Goal: Task Accomplishment & Management: Complete application form

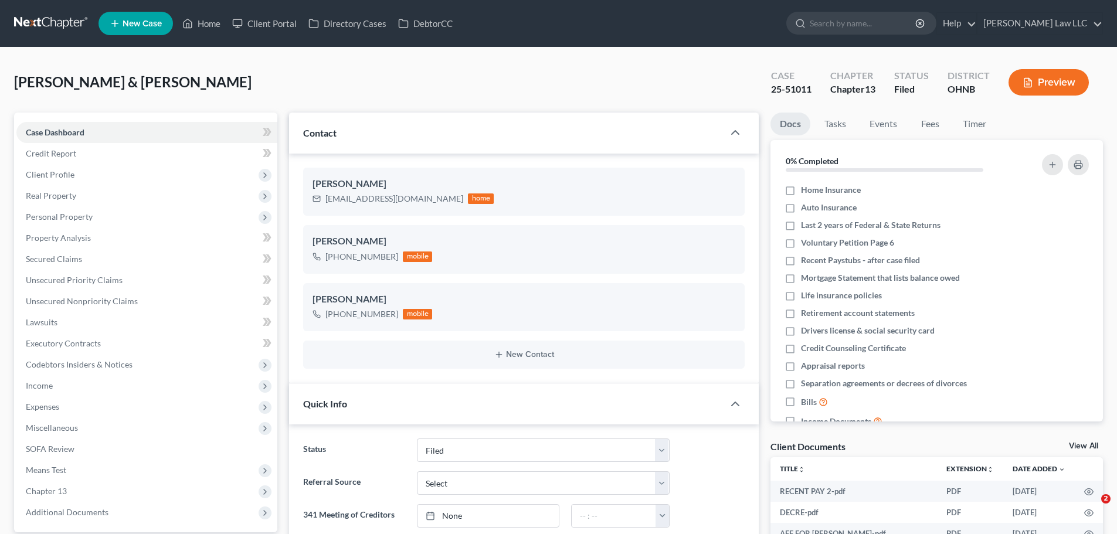
select select "6"
select select "0"
click at [890, 21] on input "search" at bounding box center [863, 23] width 107 height 22
type input "maxwell"
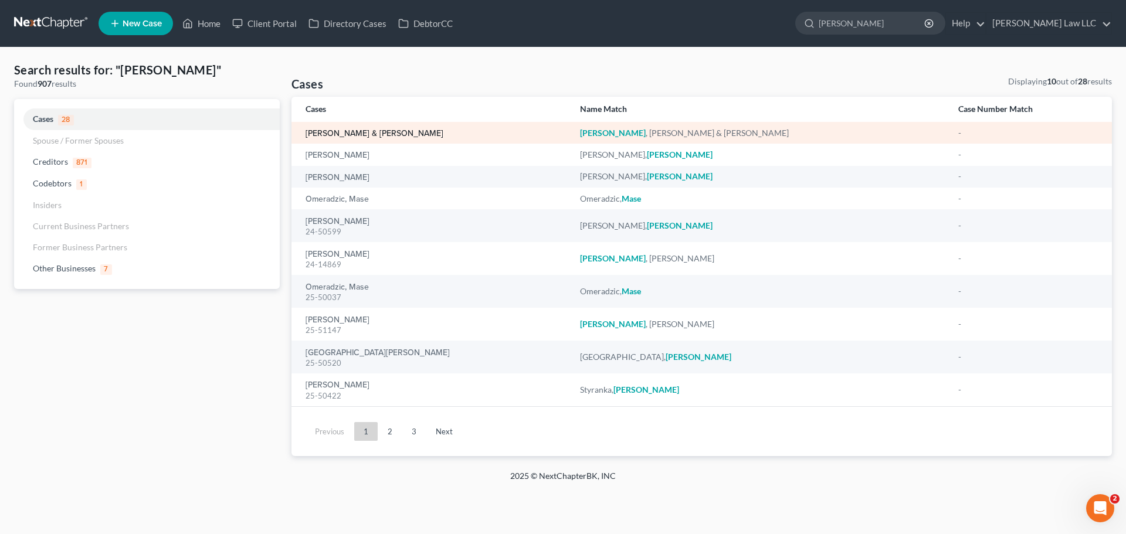
click at [364, 135] on link "[PERSON_NAME] & [PERSON_NAME]" at bounding box center [375, 134] width 138 height 8
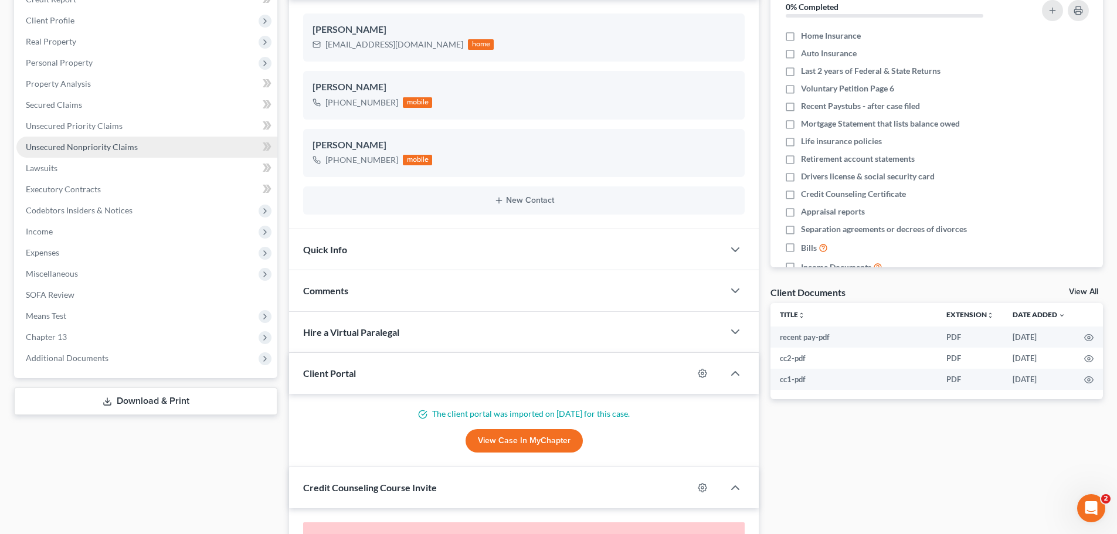
scroll to position [51, 0]
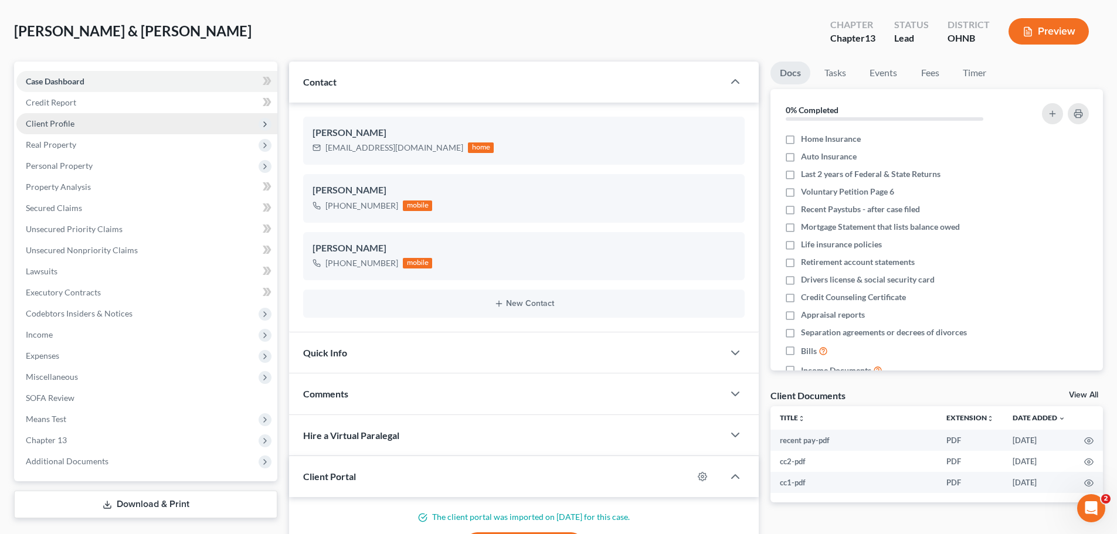
click at [67, 128] on span "Client Profile" at bounding box center [146, 123] width 261 height 21
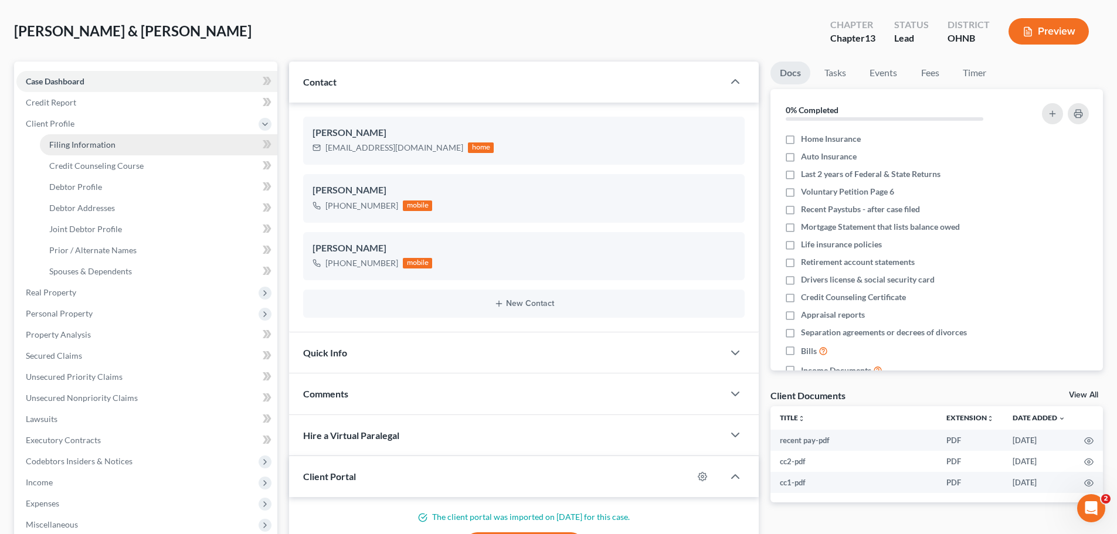
click at [68, 147] on span "Filing Information" at bounding box center [82, 145] width 66 height 10
select select "1"
select select "3"
select select "36"
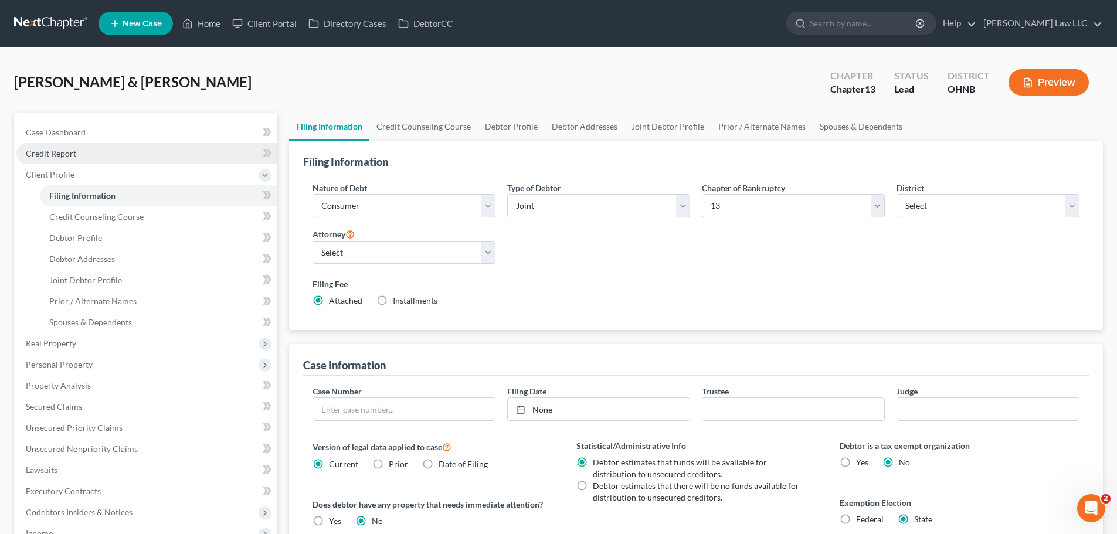
click at [65, 155] on span "Credit Report" at bounding box center [51, 153] width 50 height 10
click at [71, 152] on span "Credit Report" at bounding box center [51, 153] width 50 height 10
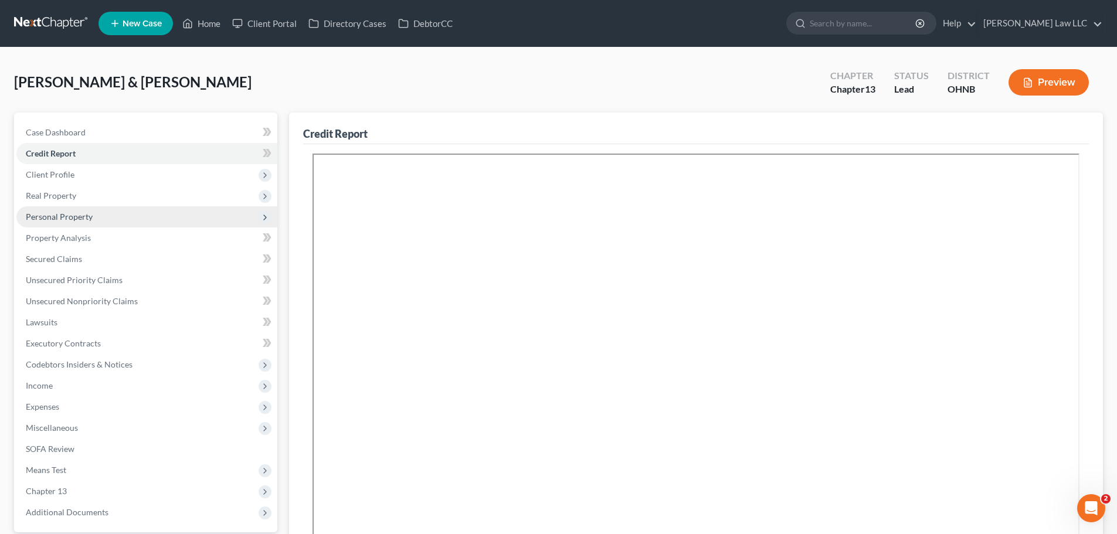
click at [56, 222] on span "Personal Property" at bounding box center [146, 216] width 261 height 21
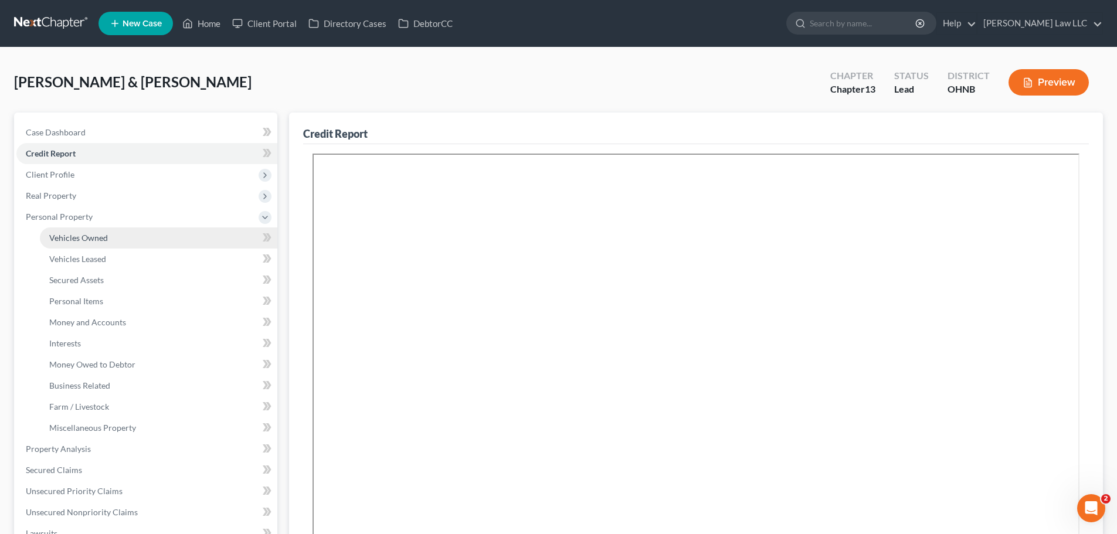
click at [89, 235] on span "Vehicles Owned" at bounding box center [78, 238] width 59 height 10
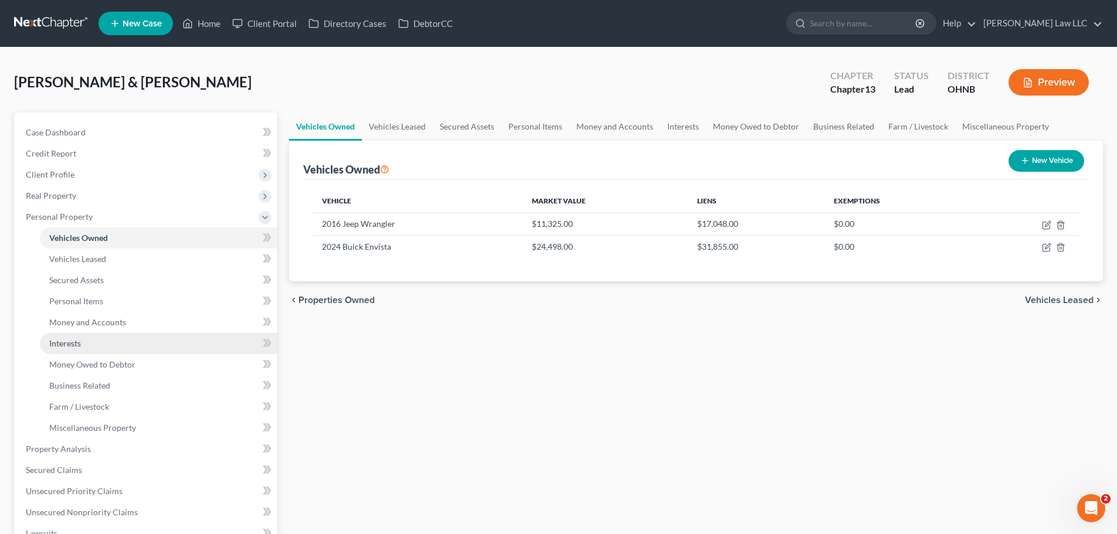
scroll to position [176, 0]
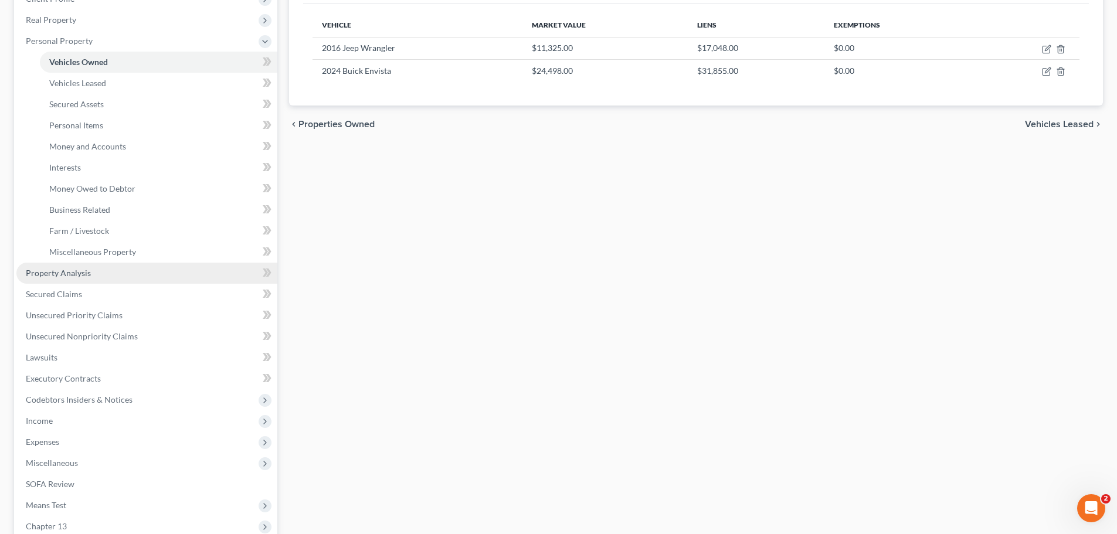
click at [103, 276] on link "Property Analysis" at bounding box center [146, 273] width 261 height 21
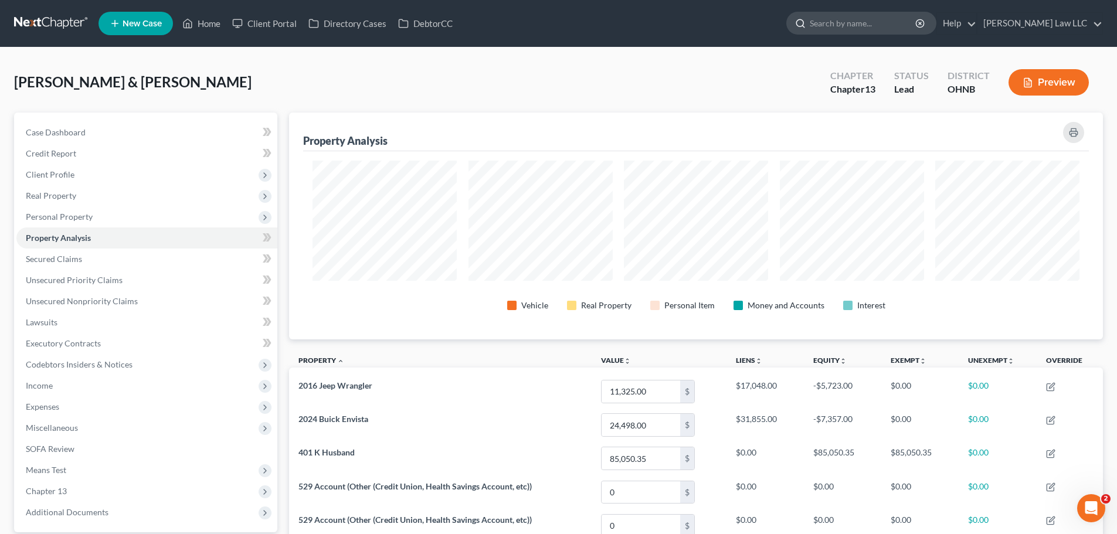
click at [868, 22] on input "search" at bounding box center [863, 23] width 107 height 22
type input "alvarex"
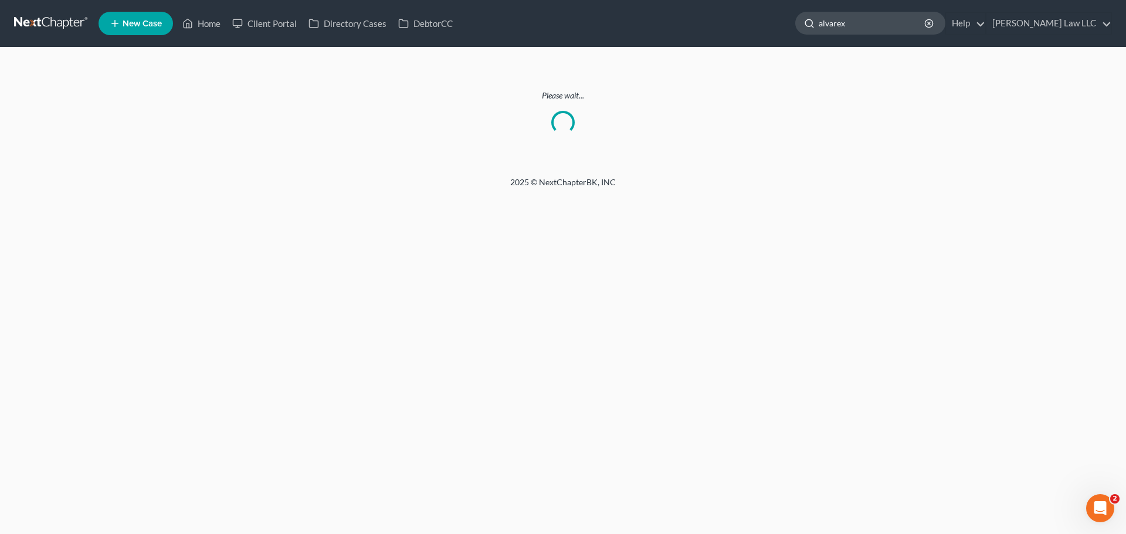
click at [888, 22] on input "alvarex" at bounding box center [872, 23] width 107 height 22
type input "alvarez"
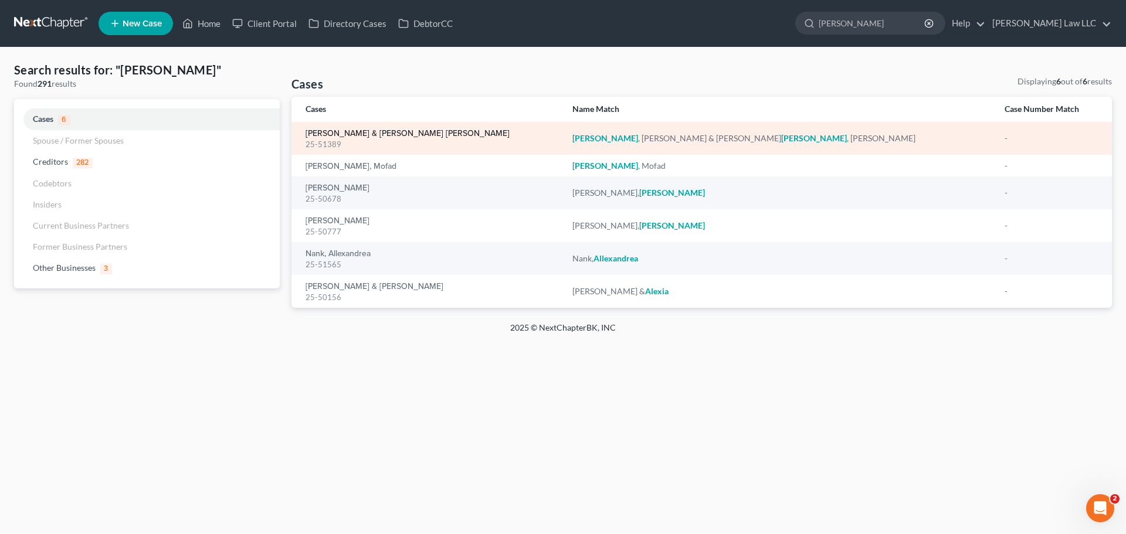
click at [358, 132] on link "[PERSON_NAME] & [PERSON_NAME] [PERSON_NAME]" at bounding box center [408, 134] width 204 height 8
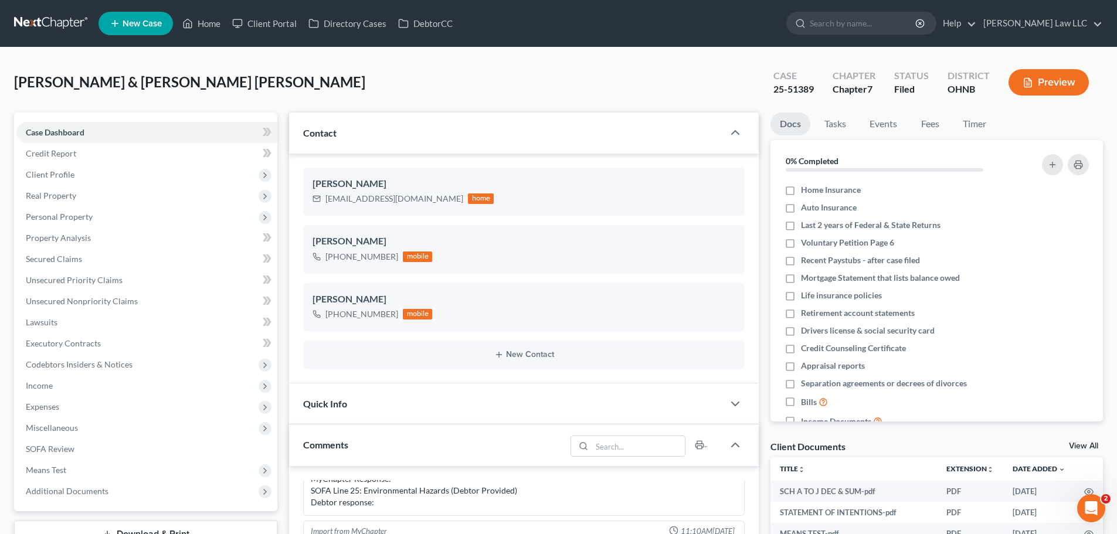
scroll to position [612, 0]
click at [106, 178] on span "Client Profile" at bounding box center [146, 174] width 261 height 21
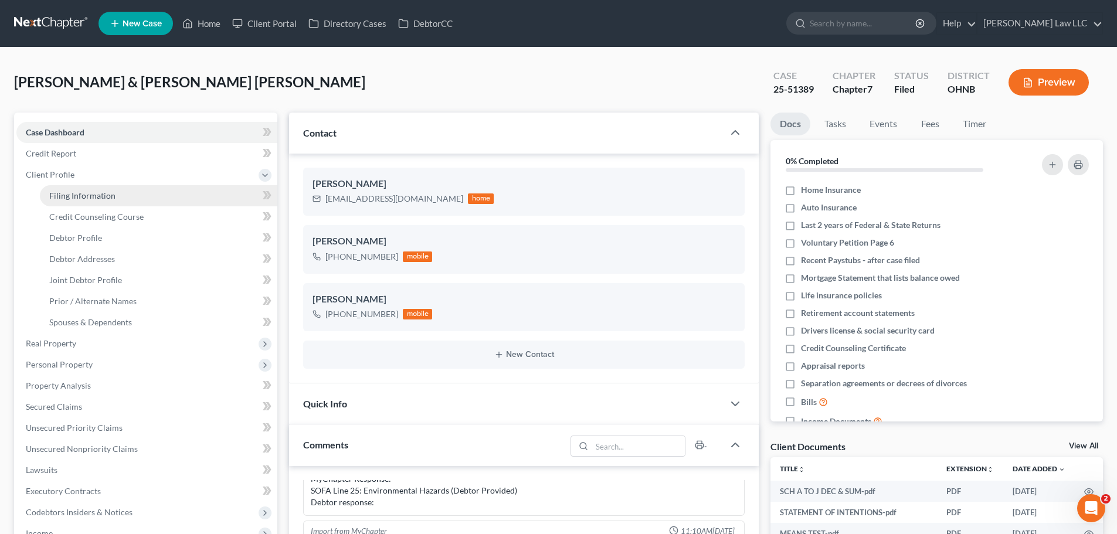
click at [108, 195] on span "Filing Information" at bounding box center [82, 196] width 66 height 10
select select "1"
select select "0"
select select "61"
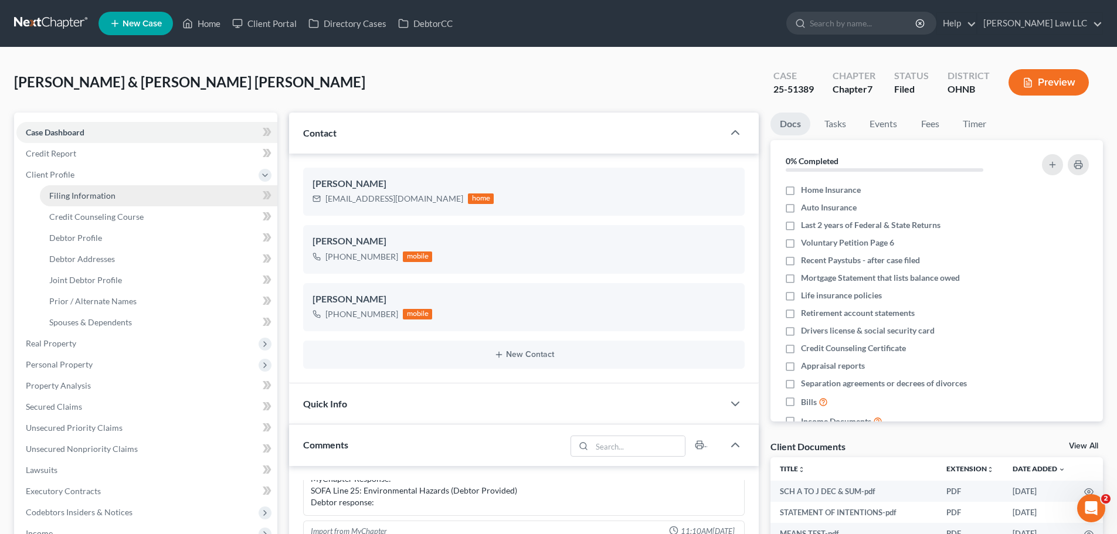
select select "0"
select select "36"
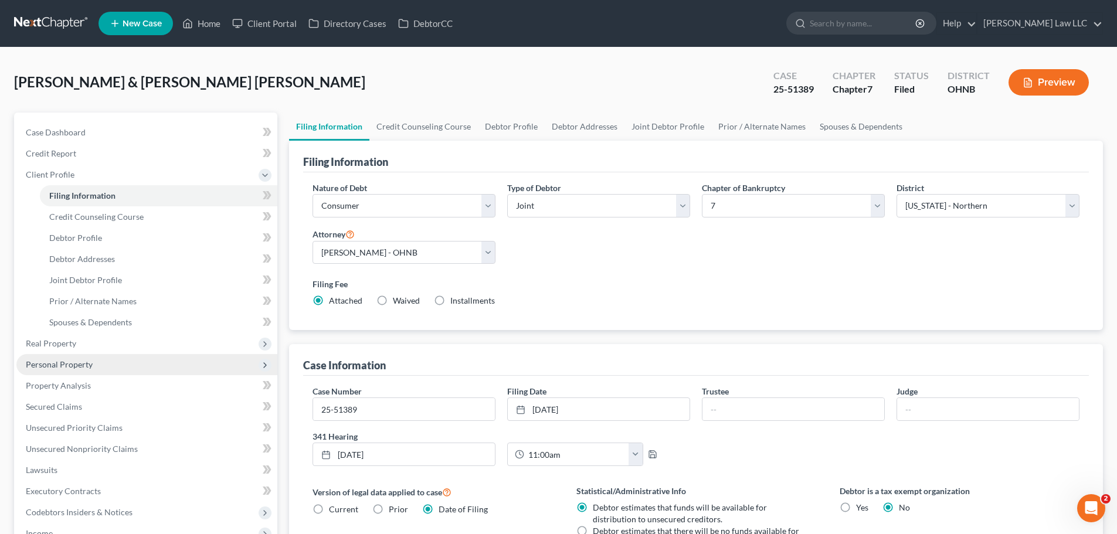
click at [95, 365] on span "Personal Property" at bounding box center [146, 364] width 261 height 21
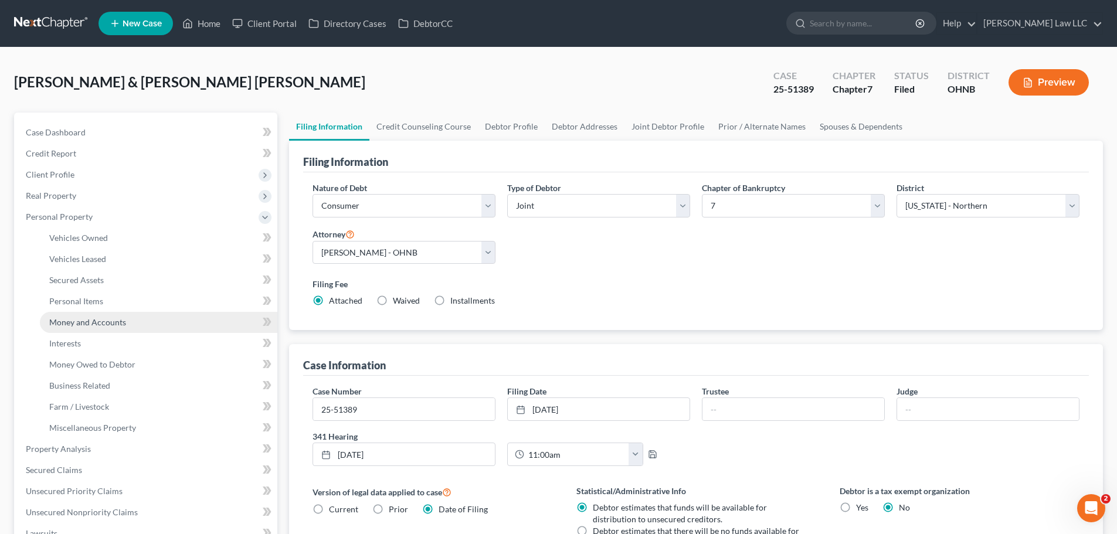
click at [114, 324] on span "Money and Accounts" at bounding box center [87, 322] width 77 height 10
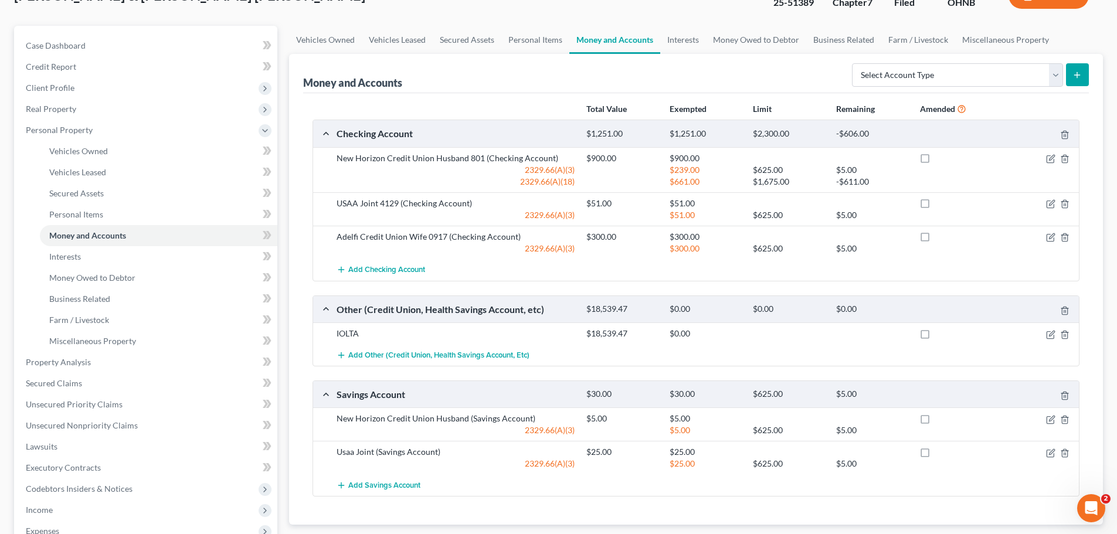
scroll to position [59, 0]
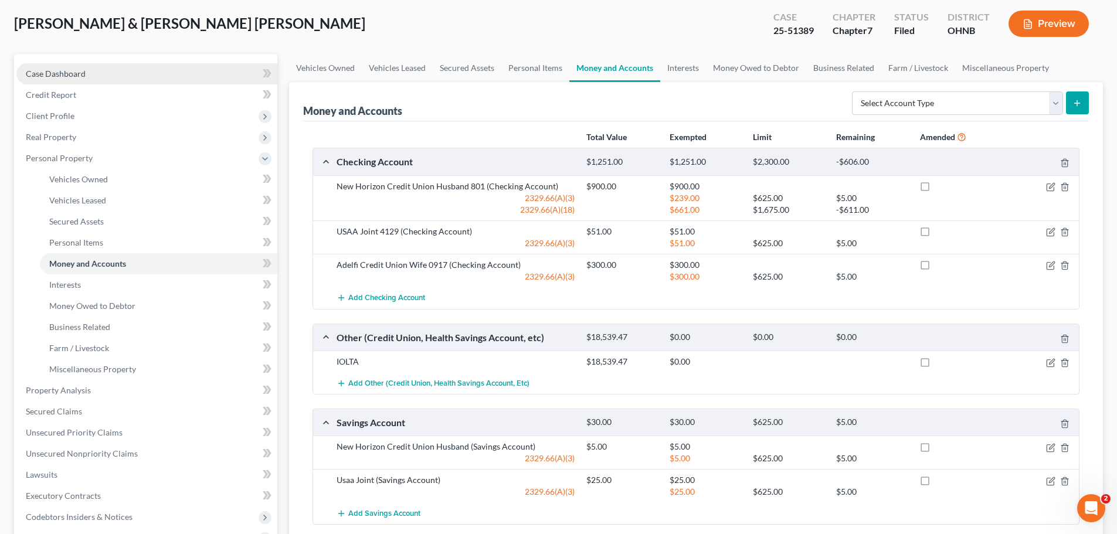
click at [52, 75] on span "Case Dashboard" at bounding box center [56, 74] width 60 height 10
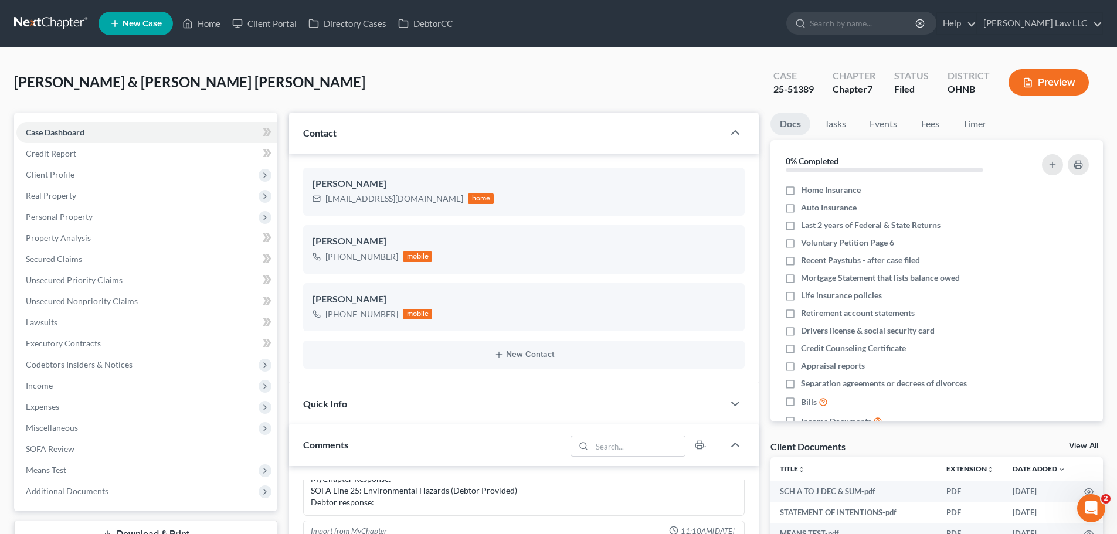
scroll to position [612, 0]
click at [888, 25] on input "search" at bounding box center [863, 23] width 107 height 22
type input "mitch"
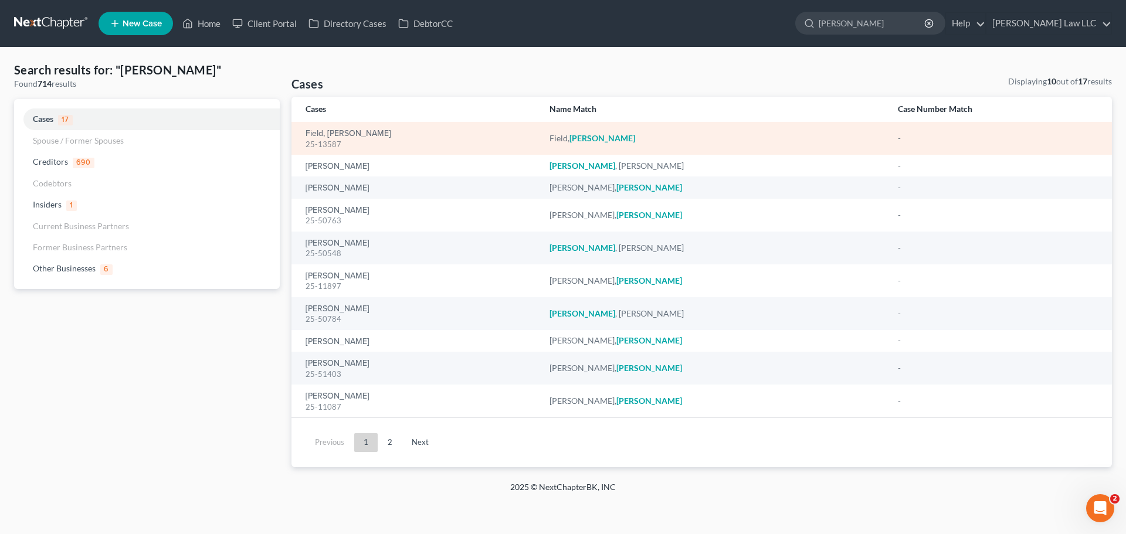
click at [338, 128] on div "Field, Mitchell 25-13587" at bounding box center [418, 138] width 225 height 23
click at [337, 145] on div "25-13587" at bounding box center [418, 144] width 225 height 11
click at [330, 131] on link "Field, [PERSON_NAME]" at bounding box center [349, 134] width 86 height 8
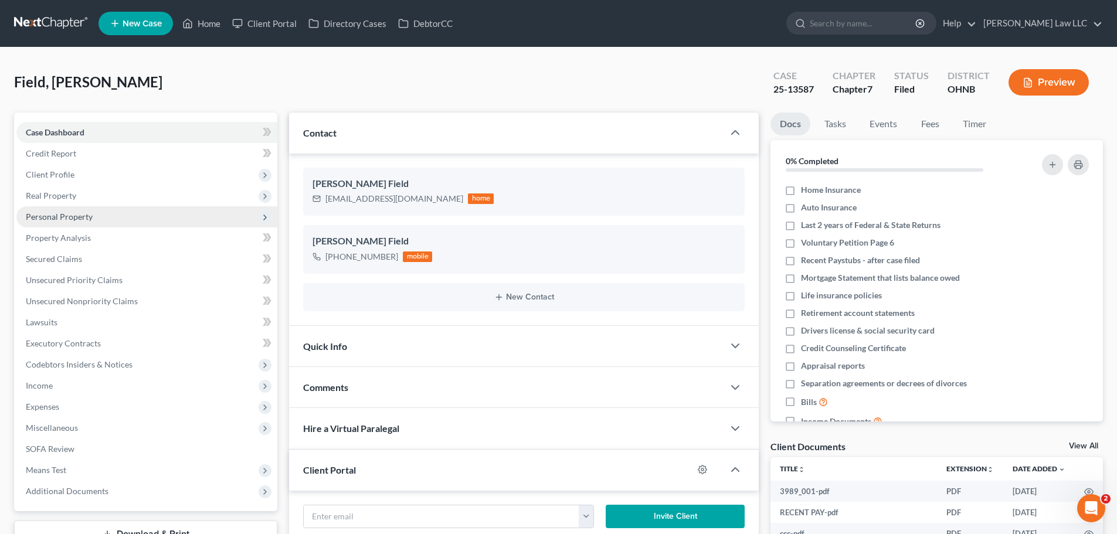
scroll to position [233, 0]
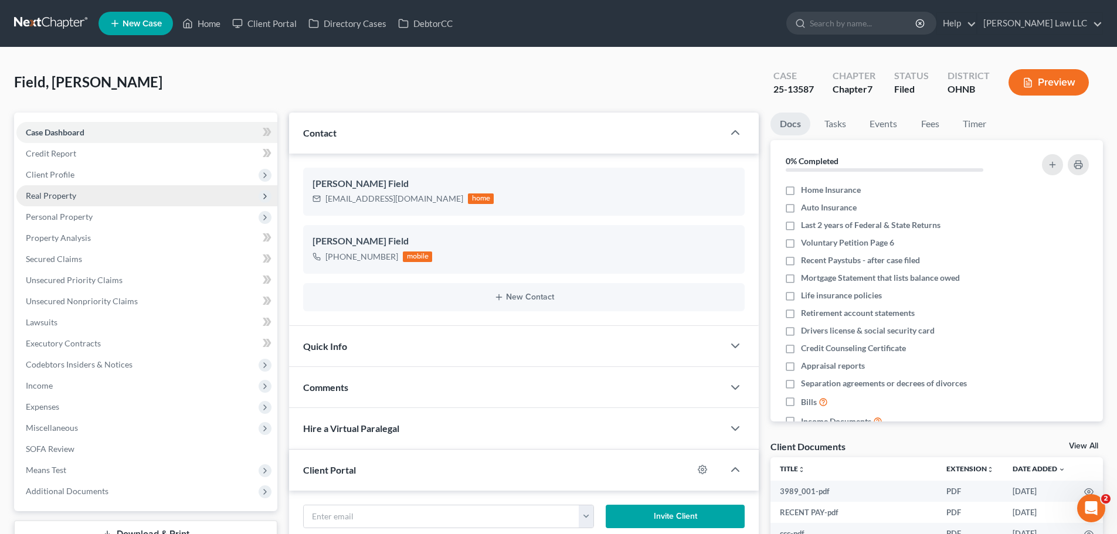
click at [66, 199] on span "Real Property" at bounding box center [51, 196] width 50 height 10
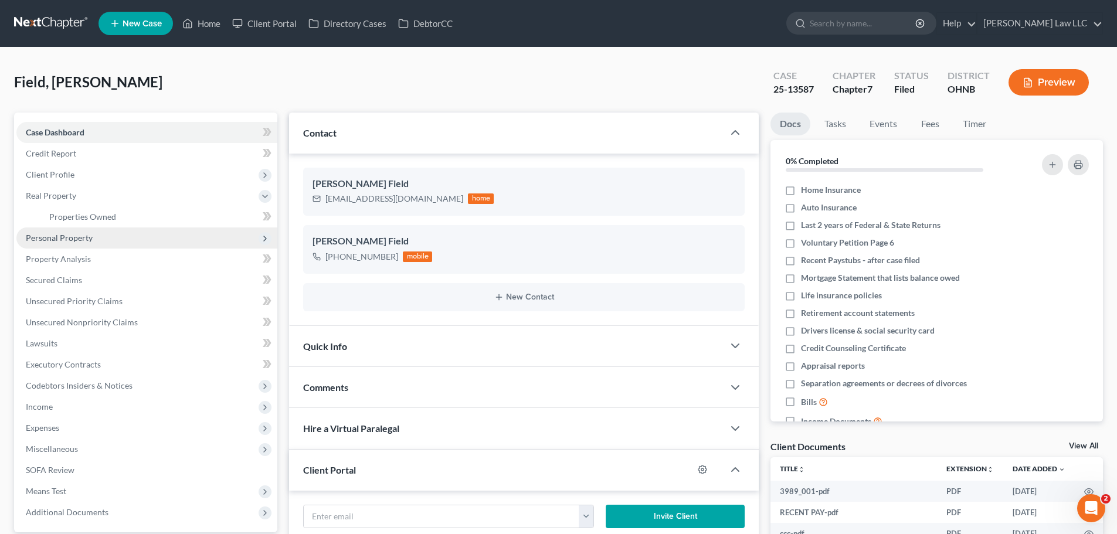
click at [83, 238] on span "Personal Property" at bounding box center [59, 238] width 67 height 10
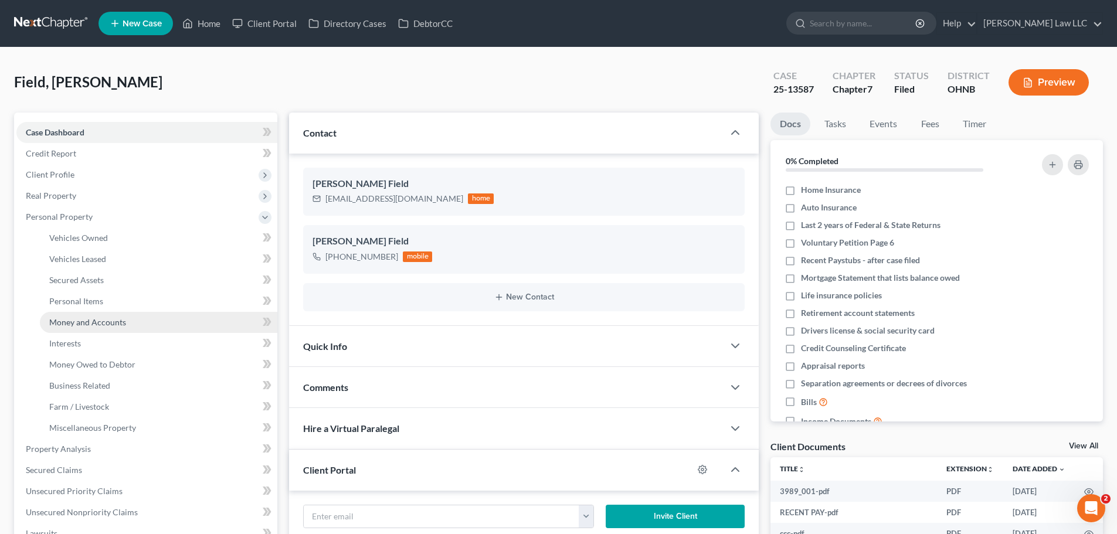
click at [100, 324] on span "Money and Accounts" at bounding box center [87, 322] width 77 height 10
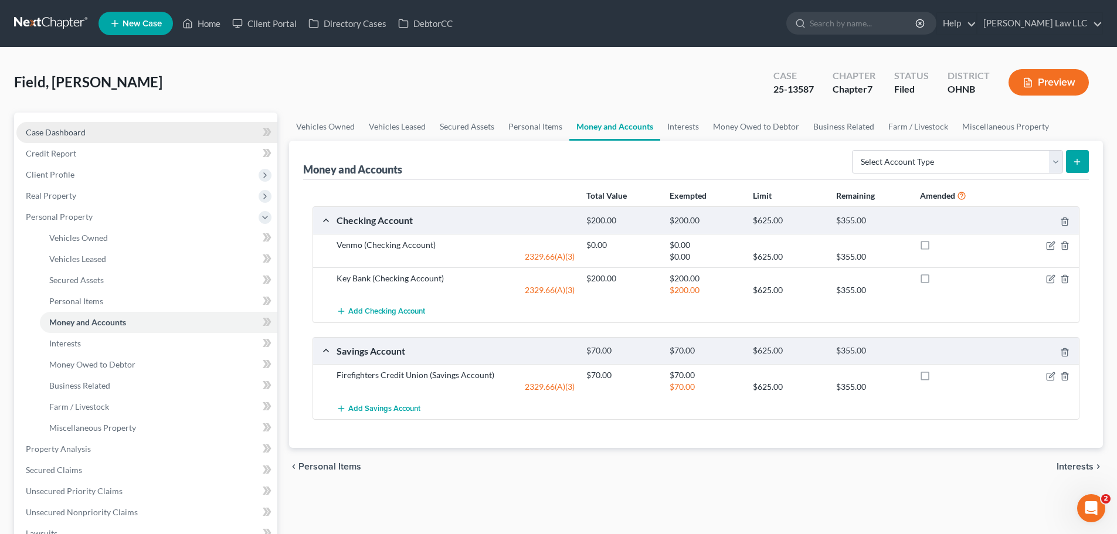
click at [59, 122] on link "Case Dashboard" at bounding box center [146, 132] width 261 height 21
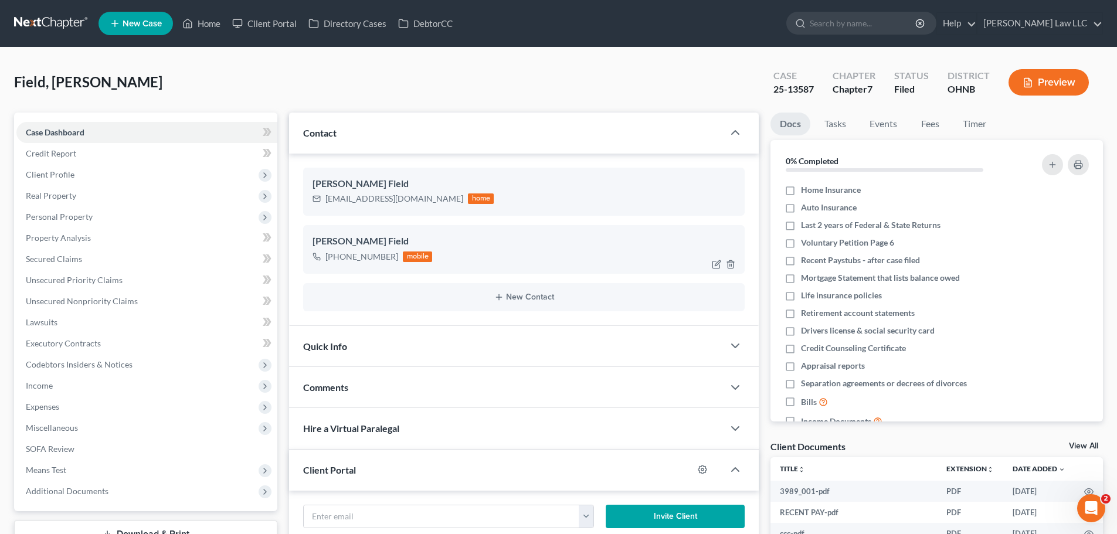
scroll to position [233, 0]
click at [87, 195] on span "Real Property" at bounding box center [146, 195] width 261 height 21
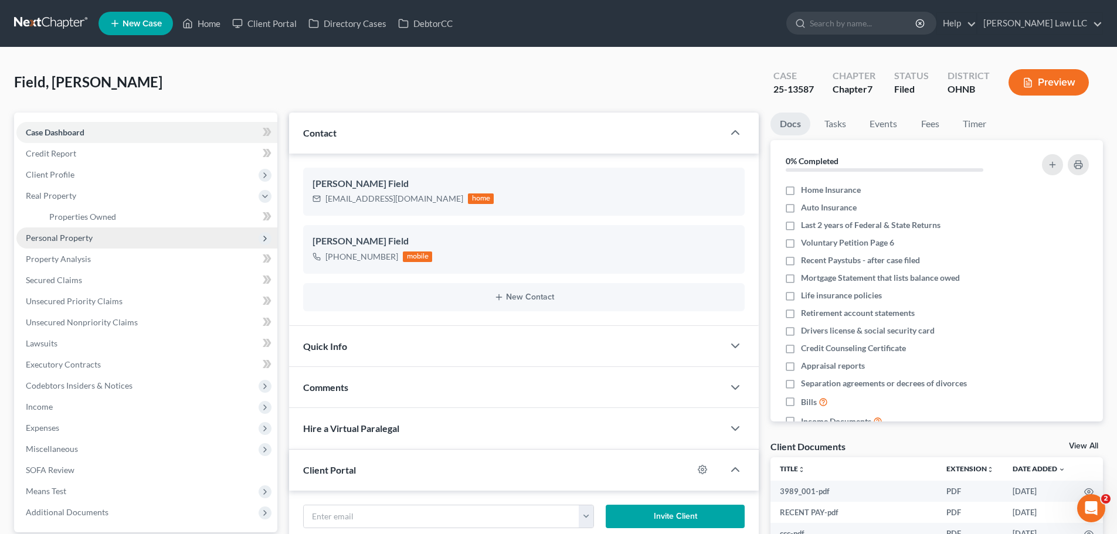
click at [86, 236] on span "Personal Property" at bounding box center [59, 238] width 67 height 10
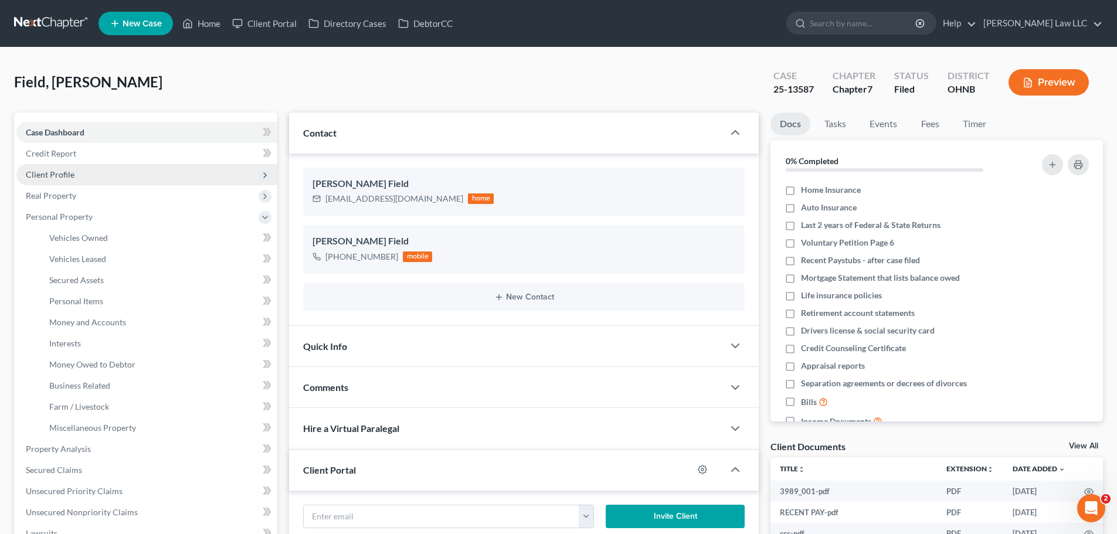
click at [74, 173] on span "Client Profile" at bounding box center [146, 174] width 261 height 21
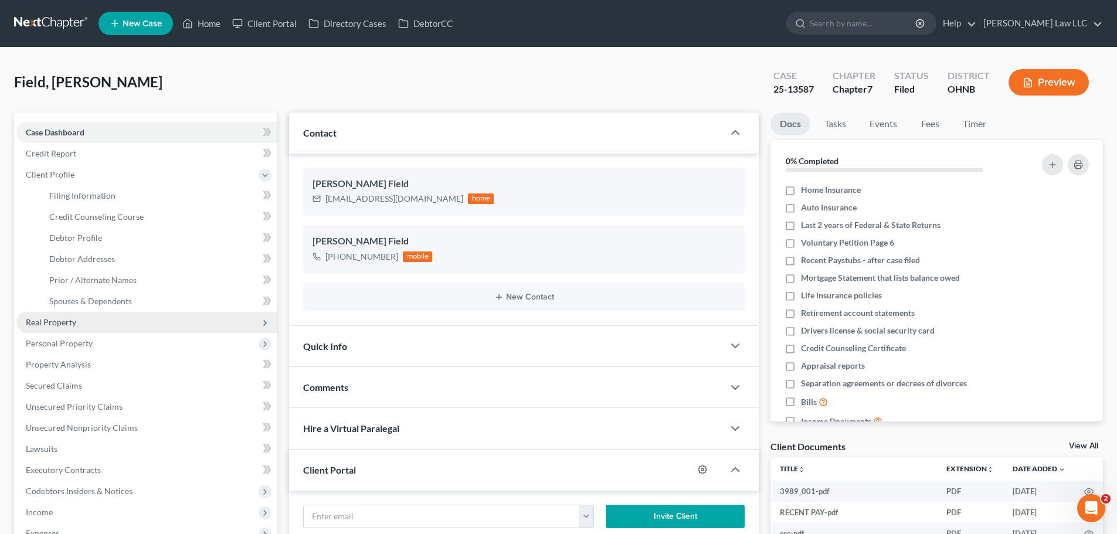
click at [67, 323] on span "Real Property" at bounding box center [51, 322] width 50 height 10
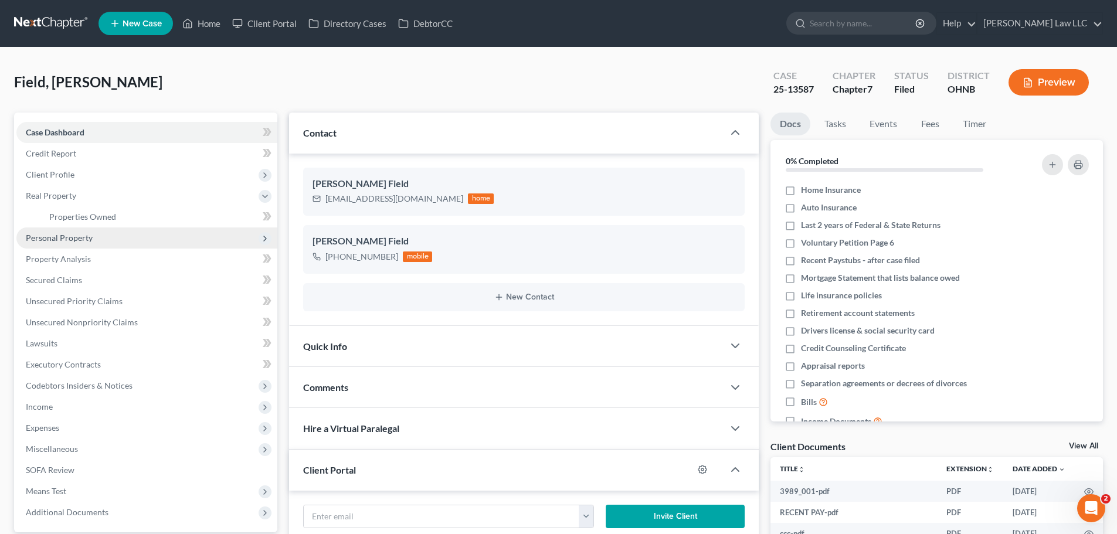
click at [80, 238] on span "Personal Property" at bounding box center [59, 238] width 67 height 10
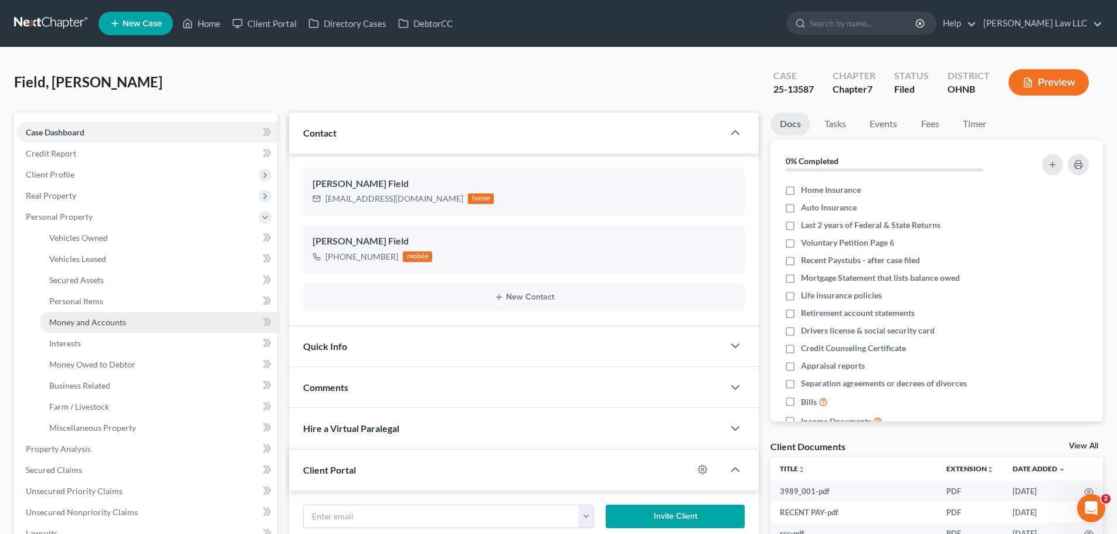
click at [89, 325] on span "Money and Accounts" at bounding box center [87, 322] width 77 height 10
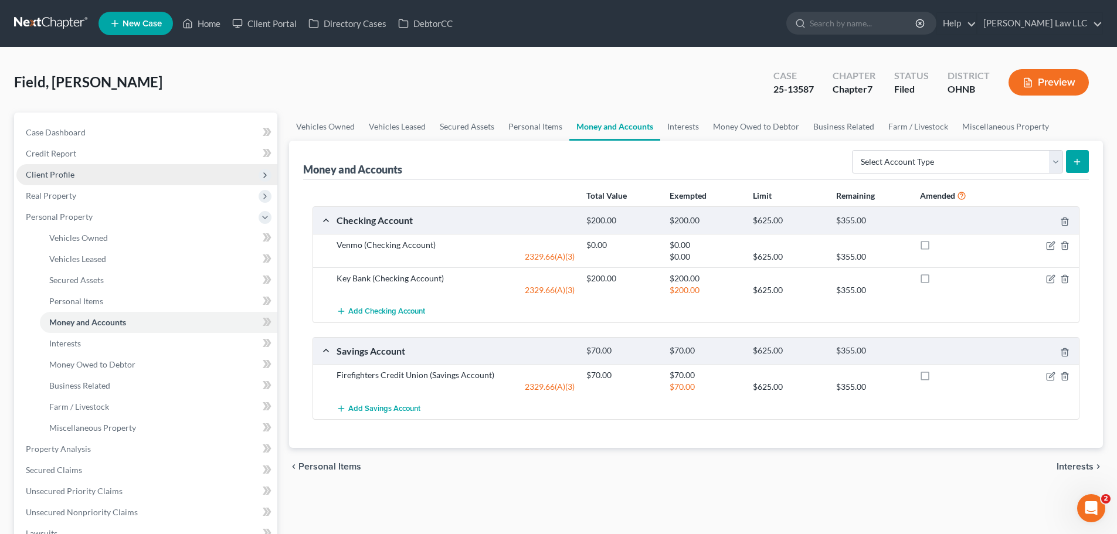
click at [57, 164] on span "Client Profile" at bounding box center [146, 174] width 261 height 21
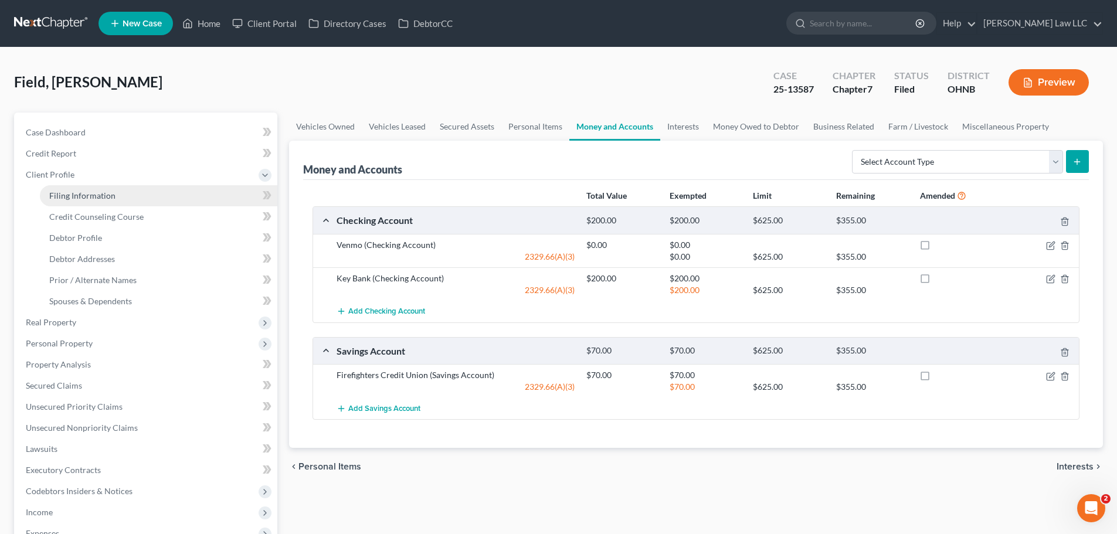
click at [67, 191] on span "Filing Information" at bounding box center [82, 196] width 66 height 10
select select "1"
select select "0"
select select "61"
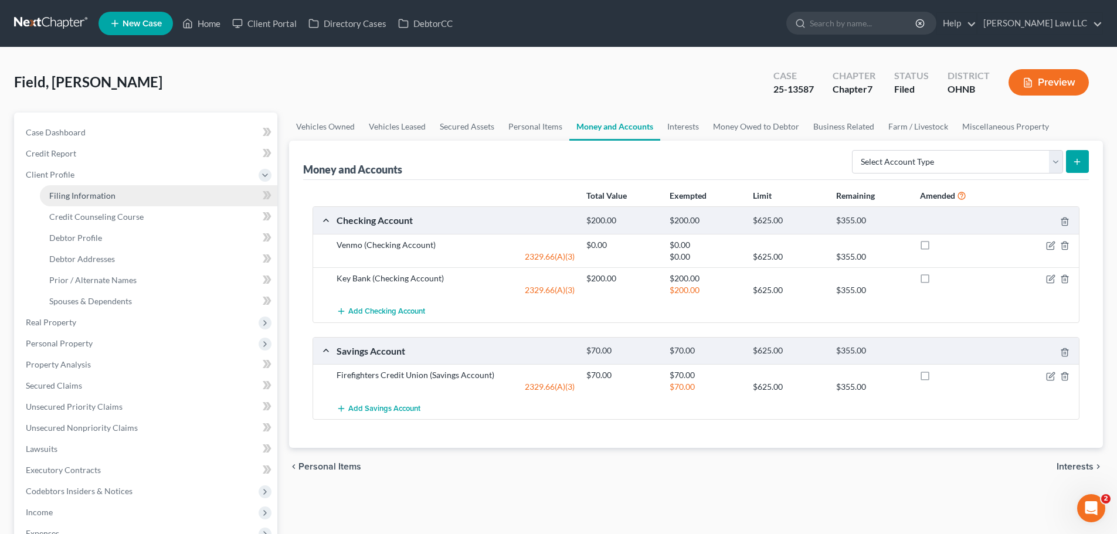
select select "0"
select select "36"
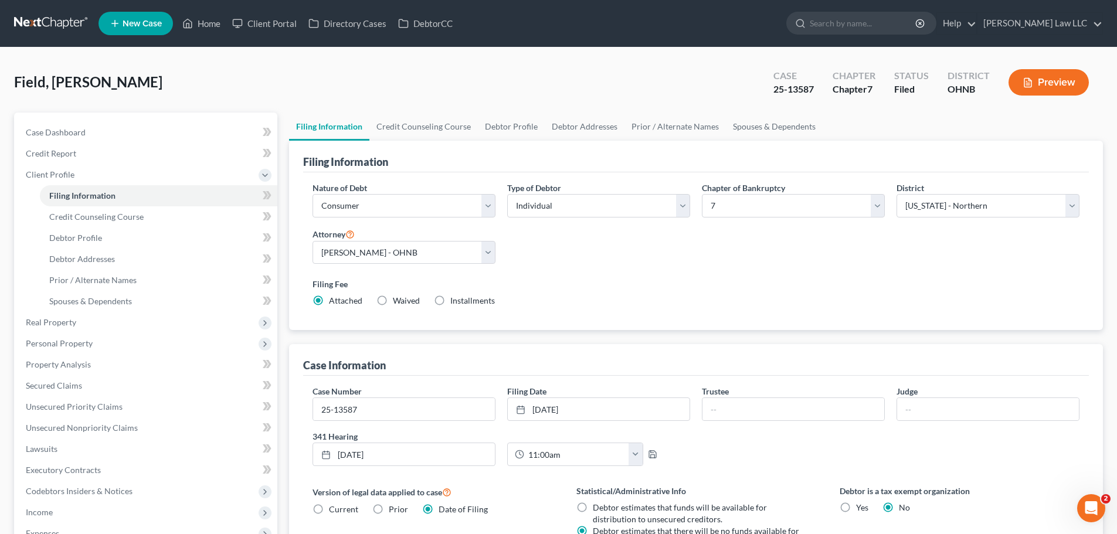
click at [259, 63] on div "Field, Mitchell Upgraded Case 25-13587 Chapter Chapter 7 Status Filed District …" at bounding box center [558, 87] width 1089 height 51
click at [810, 22] on div at bounding box center [798, 23] width 23 height 22
click at [915, 25] on input "search" at bounding box center [863, 23] width 107 height 22
type input "oneill"
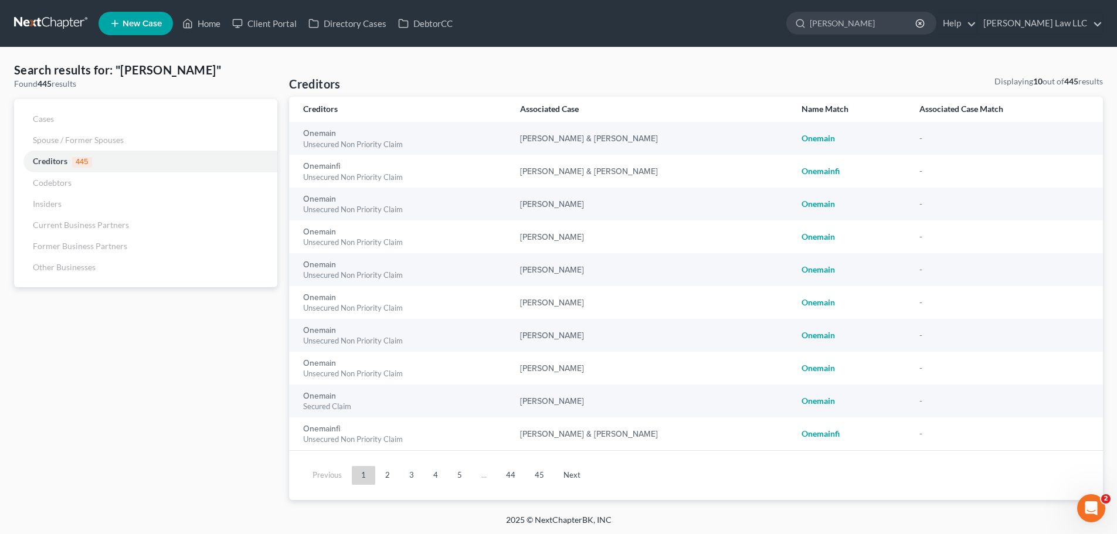
drag, startPoint x: 886, startPoint y: 23, endPoint x: 796, endPoint y: 24, distance: 89.7
click at [796, 24] on ul "New Case Home Client Portal Directory Cases DebtorCC oneill - No Result - Credi…" at bounding box center [601, 23] width 1005 height 30
type input "ashley"
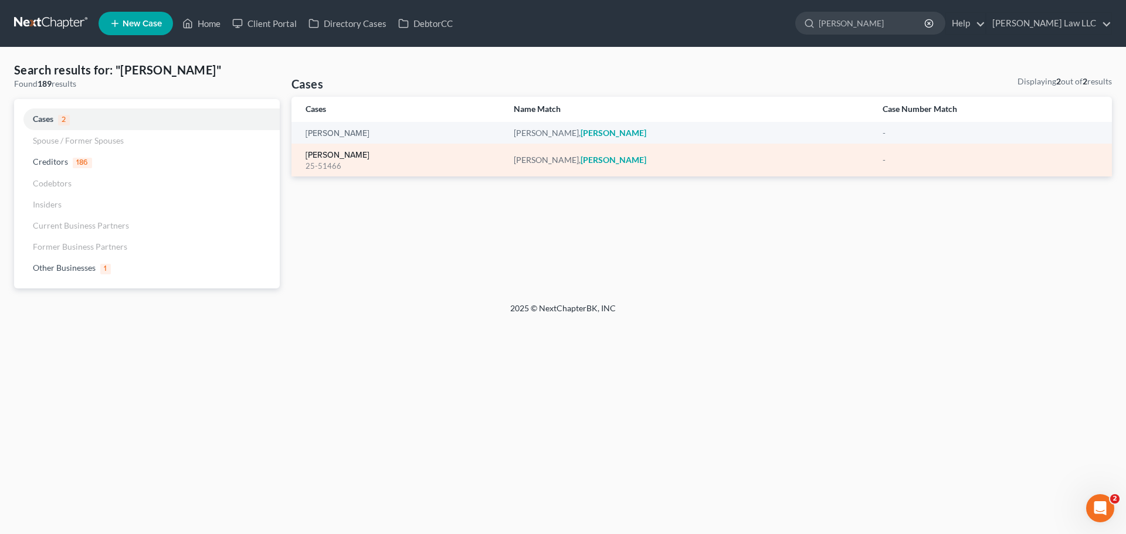
click at [331, 158] on link "[PERSON_NAME]" at bounding box center [338, 155] width 64 height 8
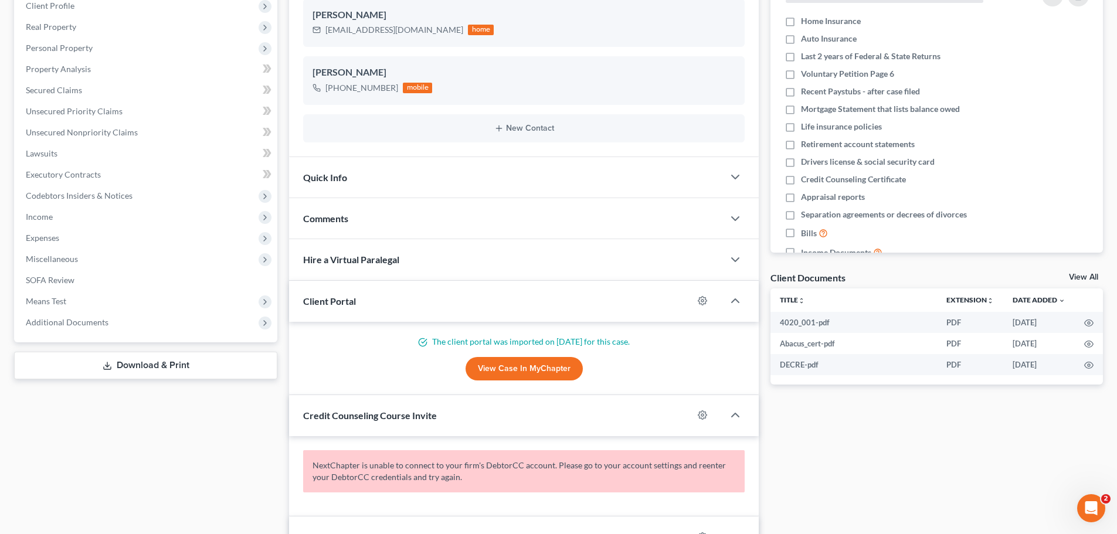
scroll to position [117, 0]
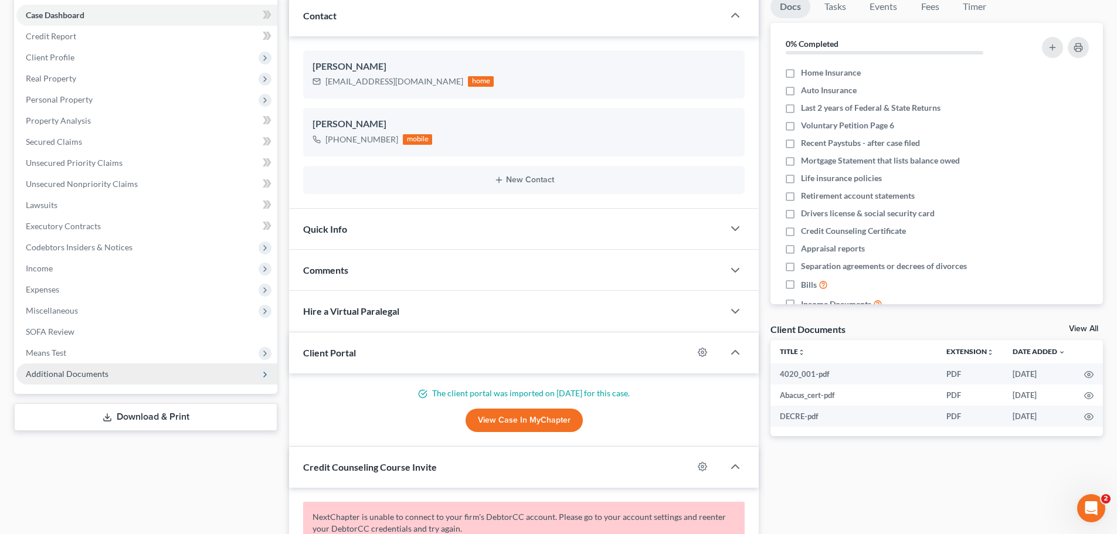
click at [108, 374] on span "Additional Documents" at bounding box center [146, 374] width 261 height 21
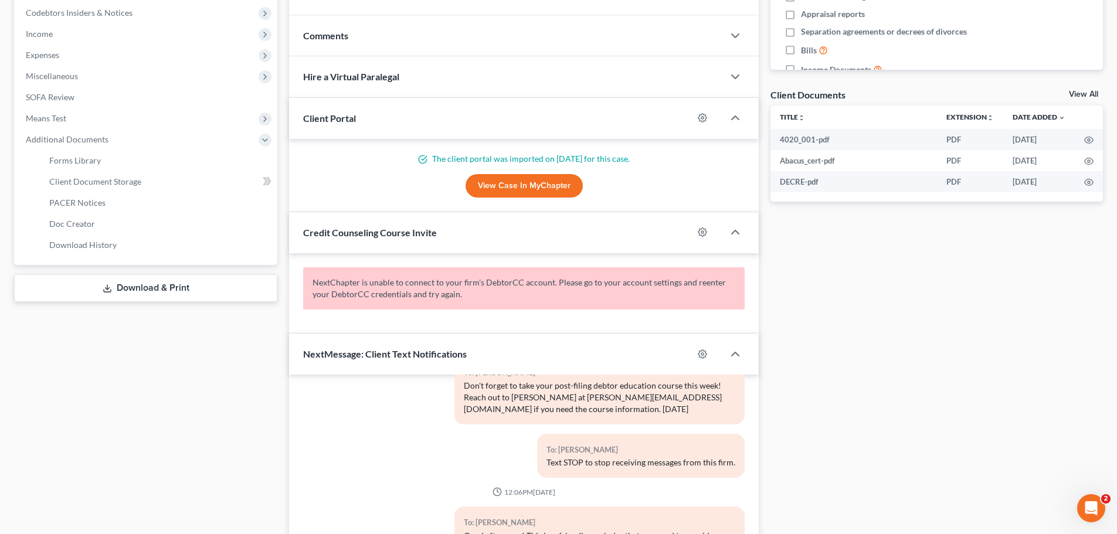
click at [179, 281] on link "Download & Print" at bounding box center [145, 288] width 263 height 28
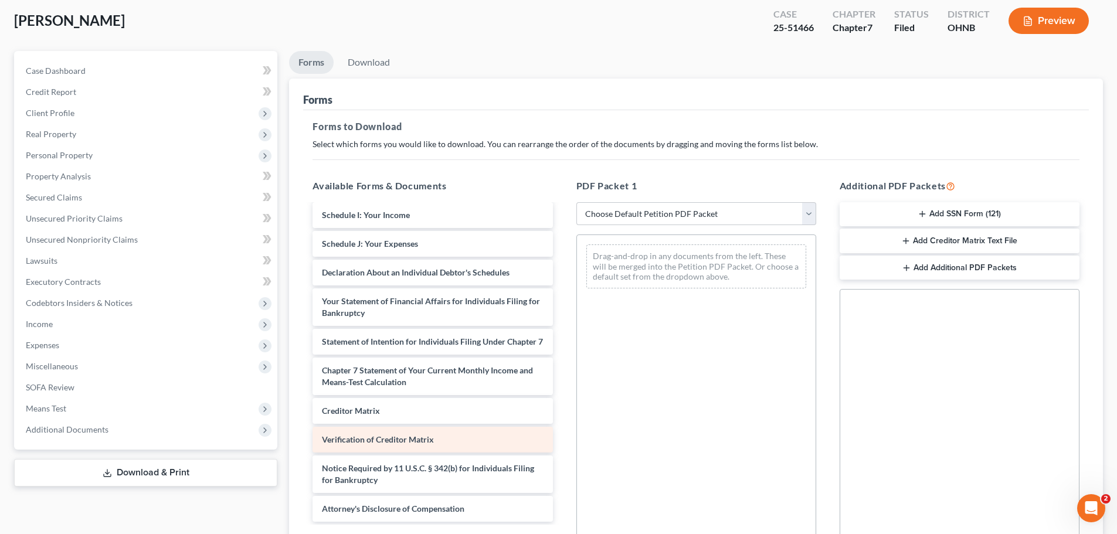
scroll to position [190, 0]
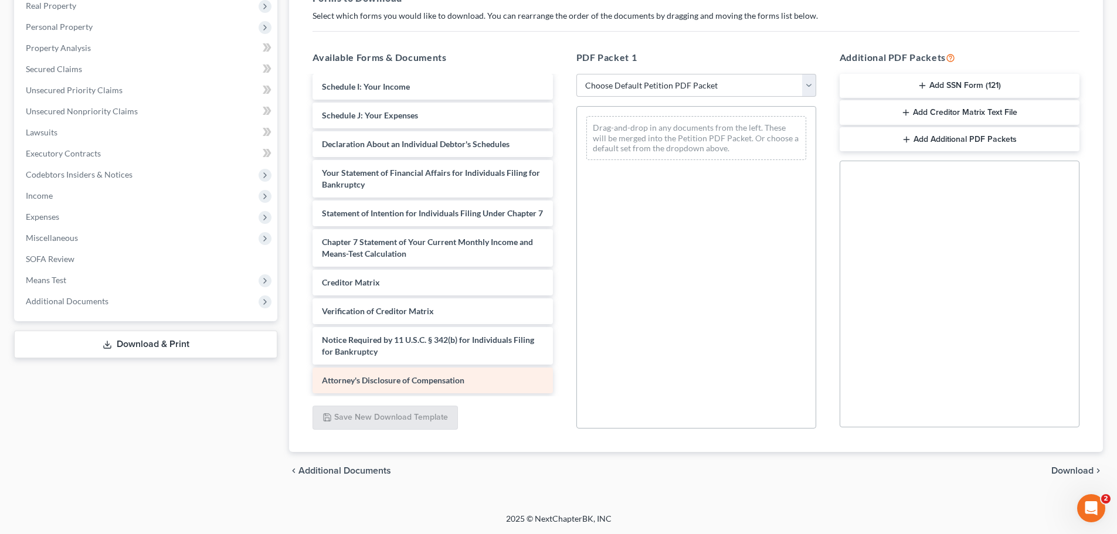
click at [409, 379] on span "Attorney's Disclosure of Compensation" at bounding box center [393, 380] width 143 height 10
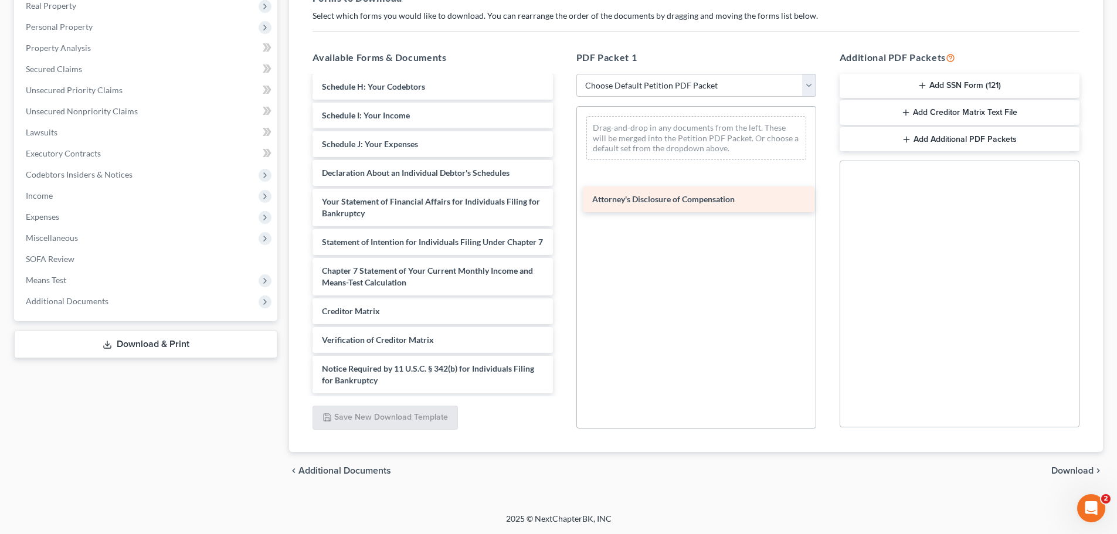
drag, startPoint x: 409, startPoint y: 379, endPoint x: 690, endPoint y: 170, distance: 350.0
click at [562, 171] on div "Attorney's Disclosure of Compensation 4020_001-pdf Abacus_cert-pdf DECRE-pdf Vo…" at bounding box center [432, 84] width 259 height 619
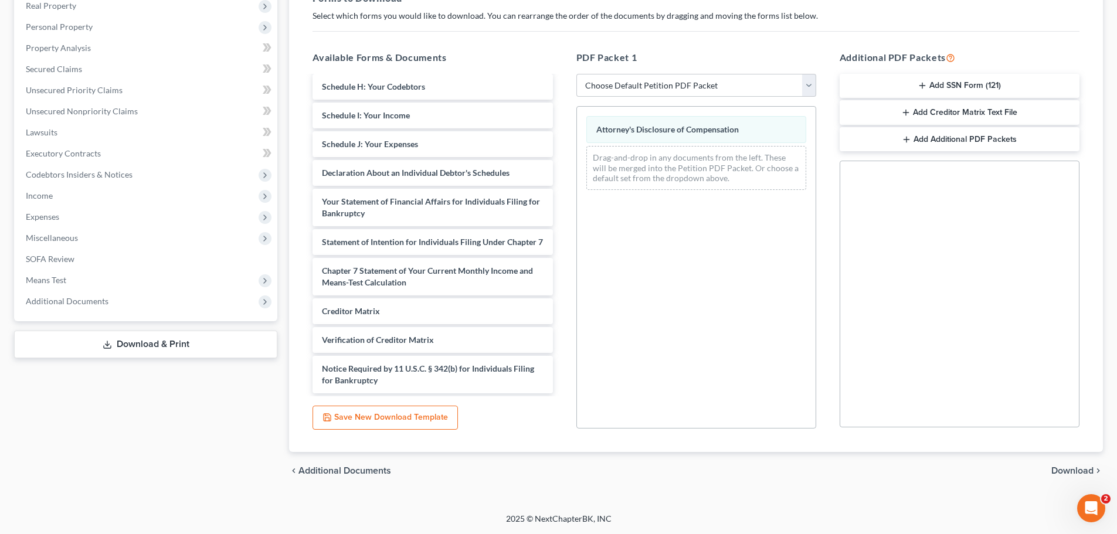
click at [1074, 468] on span "Download" at bounding box center [1073, 470] width 42 height 9
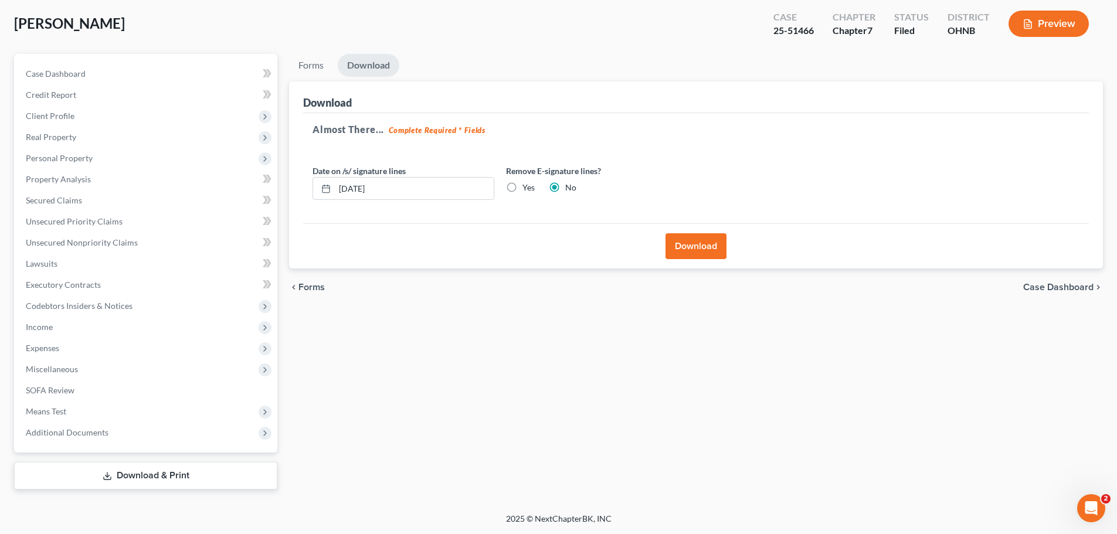
scroll to position [59, 0]
click at [707, 250] on button "Download" at bounding box center [696, 246] width 61 height 26
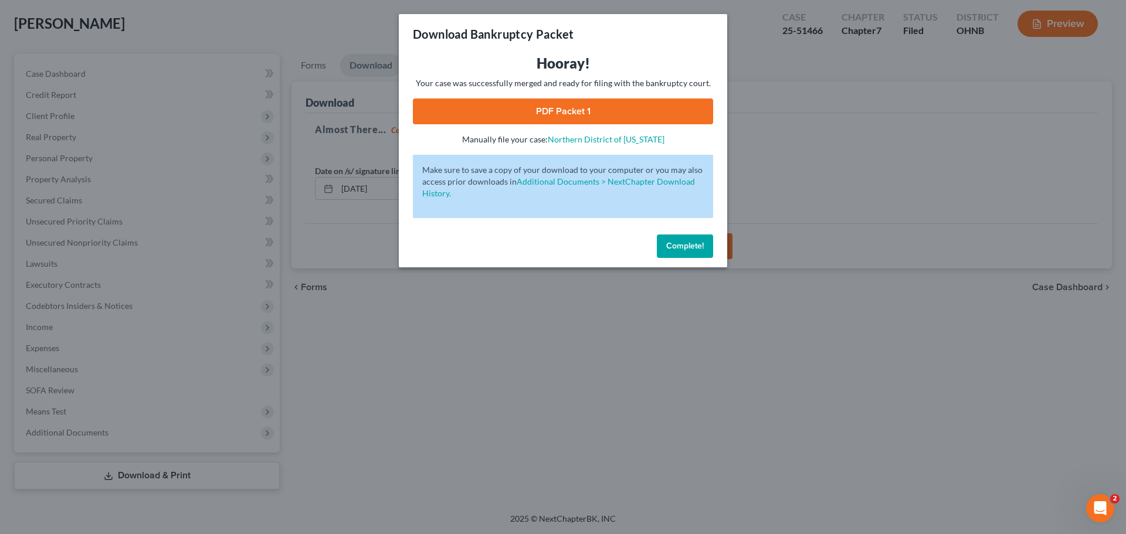
click at [567, 132] on div "Hooray! Your case was successfully merged and ready for filing with the bankrup…" at bounding box center [563, 99] width 300 height 91
click at [568, 107] on link "PDF Packet 1" at bounding box center [563, 112] width 300 height 26
drag, startPoint x: 687, startPoint y: 245, endPoint x: 674, endPoint y: 194, distance: 53.2
click at [687, 245] on span "Complete!" at bounding box center [685, 246] width 38 height 10
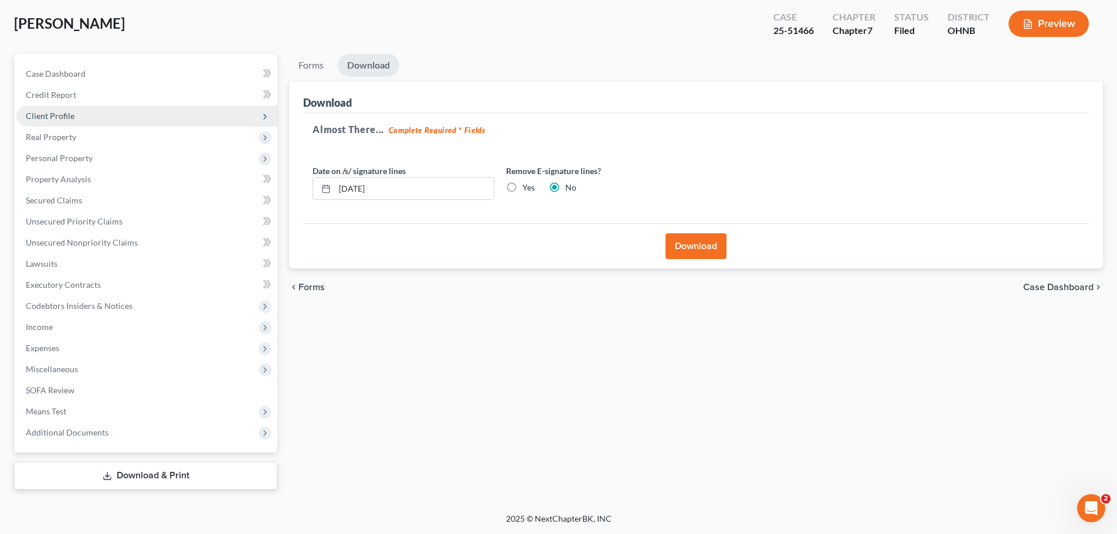
click at [71, 116] on span "Client Profile" at bounding box center [50, 116] width 49 height 10
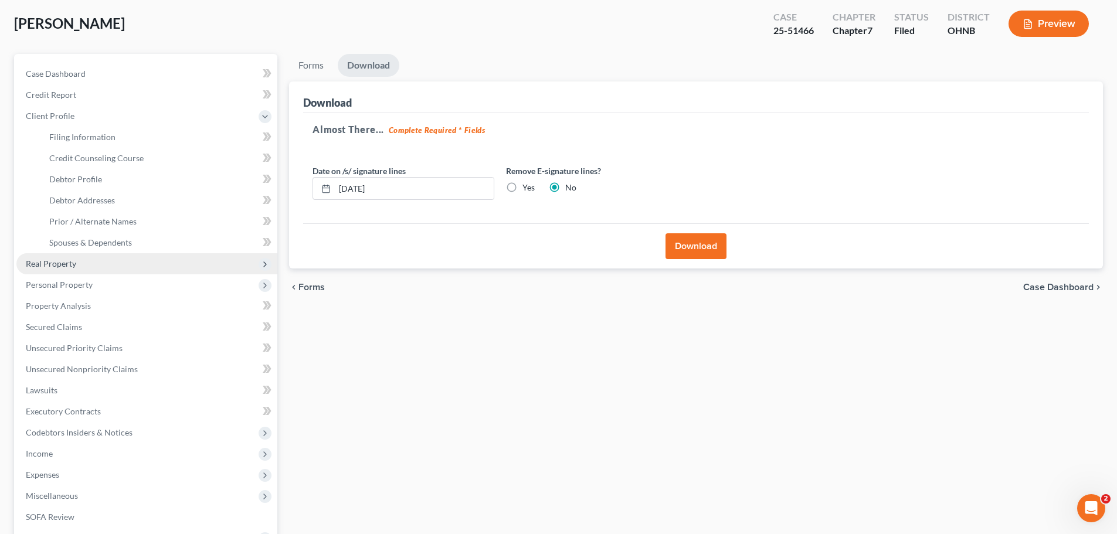
click at [63, 264] on span "Real Property" at bounding box center [51, 264] width 50 height 10
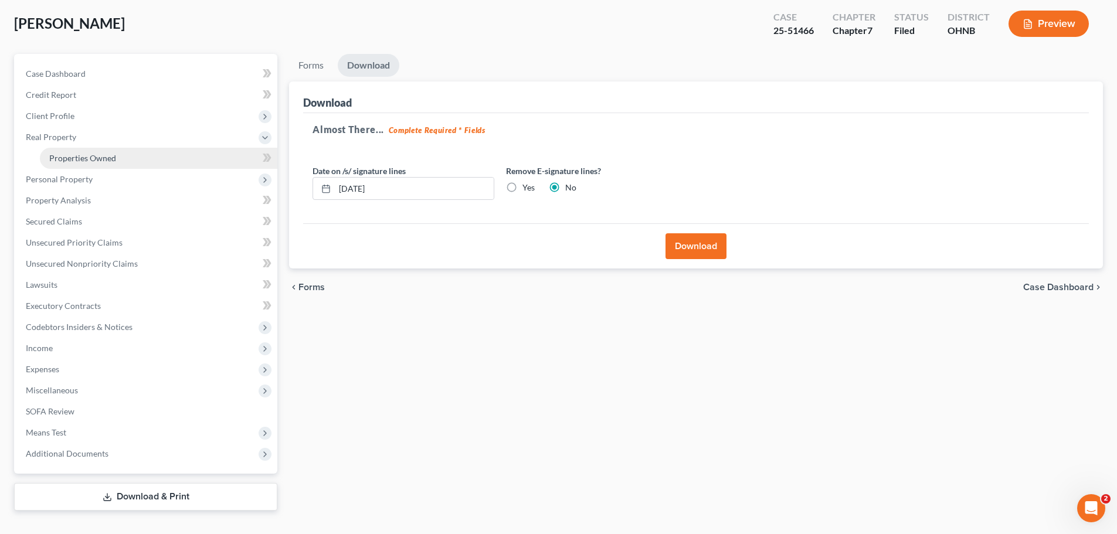
click at [112, 161] on span "Properties Owned" at bounding box center [82, 158] width 67 height 10
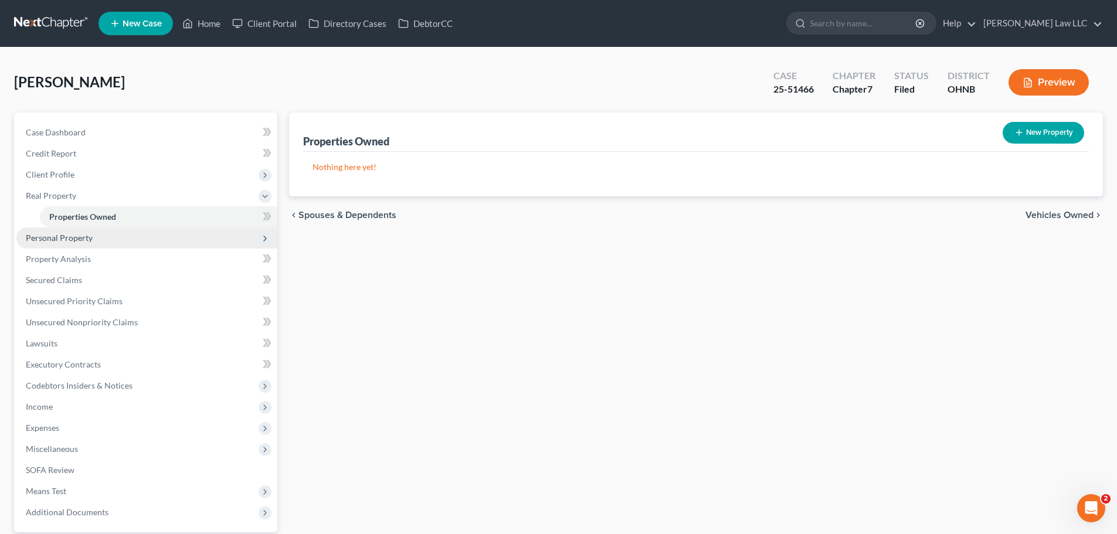
click at [90, 240] on span "Personal Property" at bounding box center [59, 238] width 67 height 10
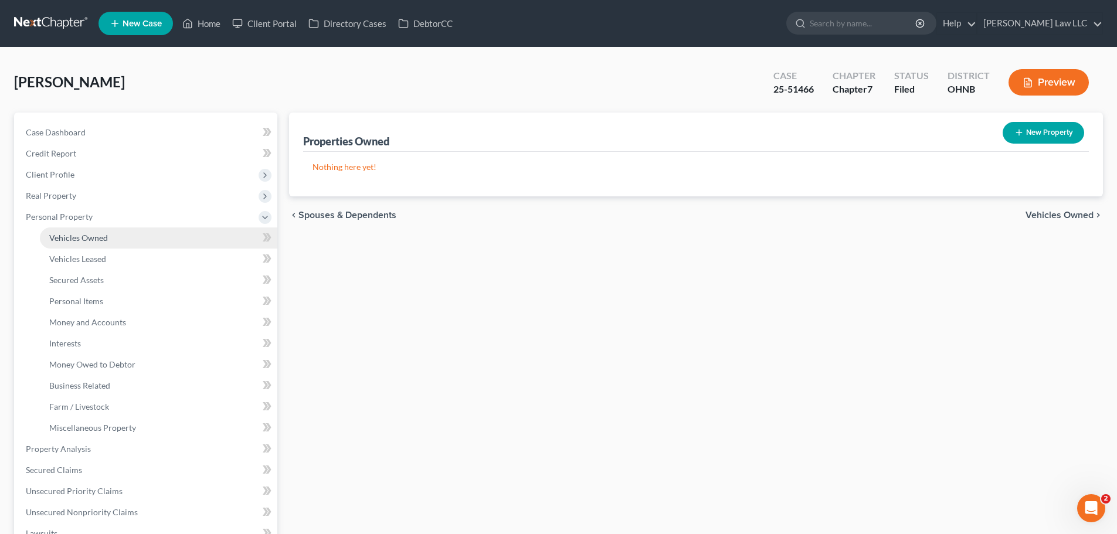
click at [94, 244] on link "Vehicles Owned" at bounding box center [159, 238] width 238 height 21
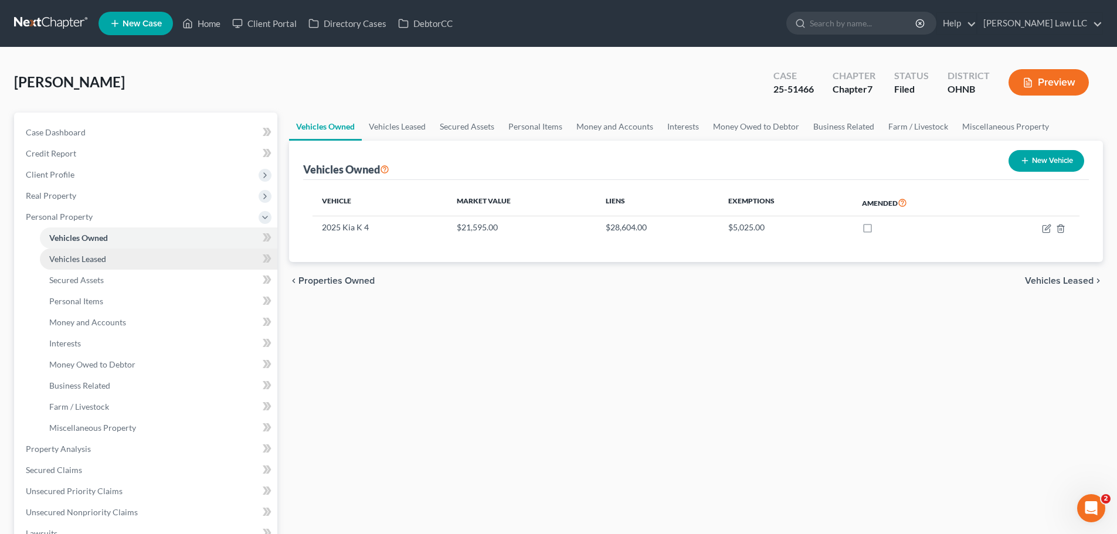
click at [160, 261] on link "Vehicles Leased" at bounding box center [159, 259] width 238 height 21
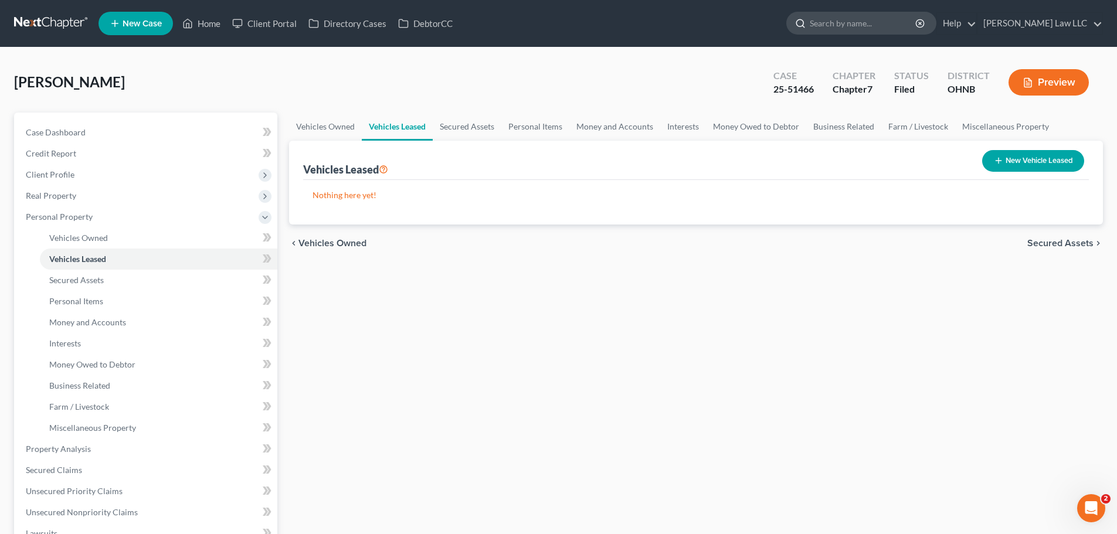
click at [862, 28] on input "search" at bounding box center [863, 23] width 107 height 22
type input "MEYER"
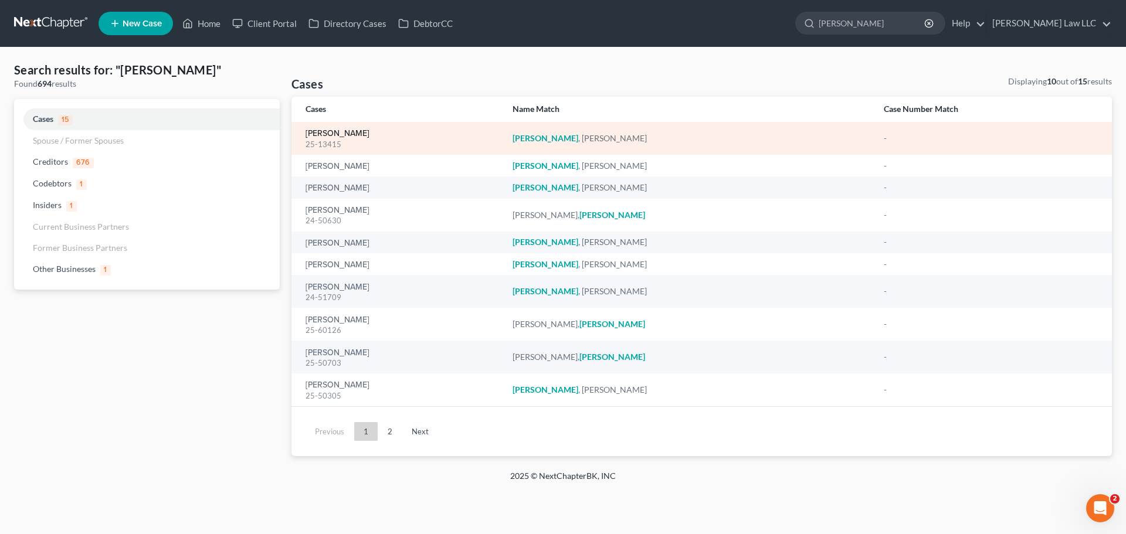
click at [331, 136] on link "[PERSON_NAME]" at bounding box center [338, 134] width 64 height 8
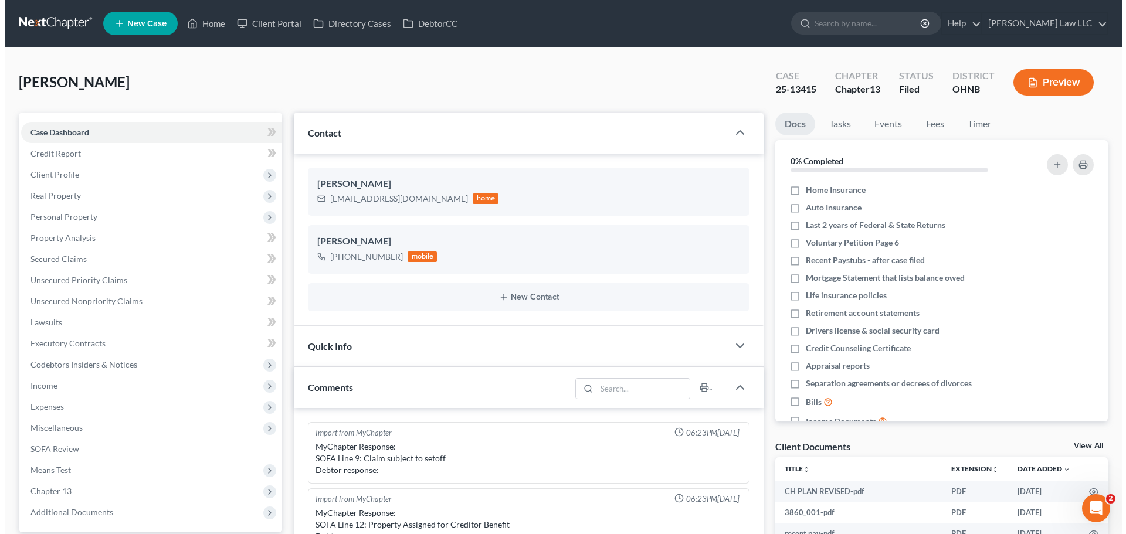
scroll to position [247, 0]
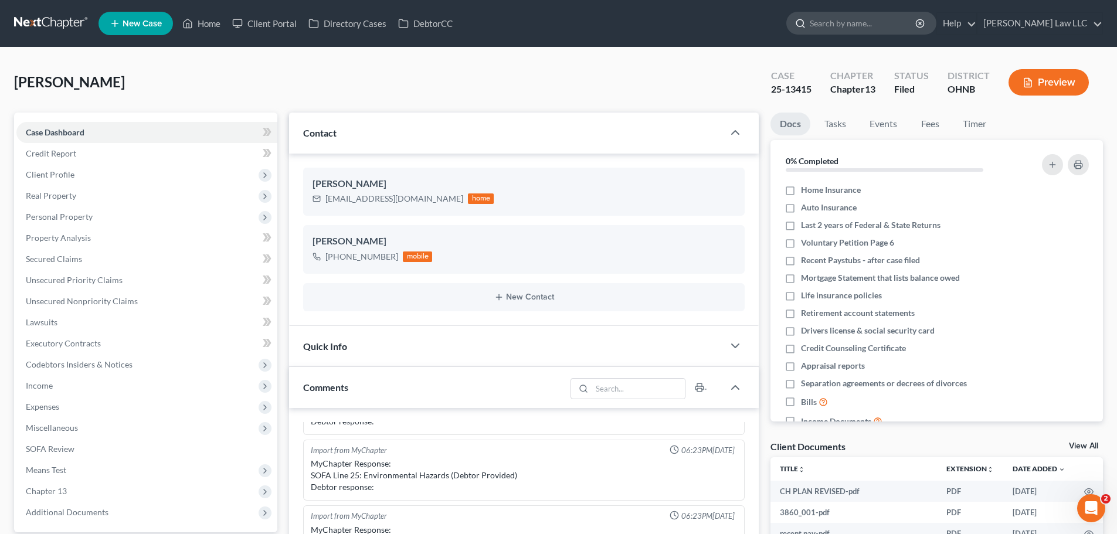
click at [866, 23] on input "search" at bounding box center [863, 23] width 107 height 22
type input "oneill"
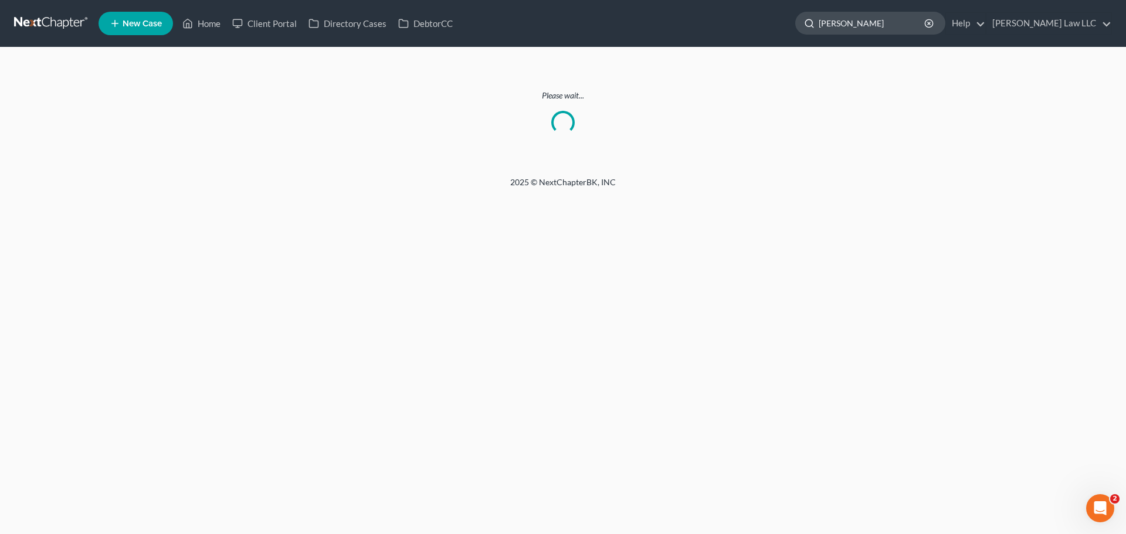
click at [893, 26] on input "oneill" at bounding box center [872, 23] width 107 height 22
click at [43, 29] on link at bounding box center [51, 23] width 75 height 21
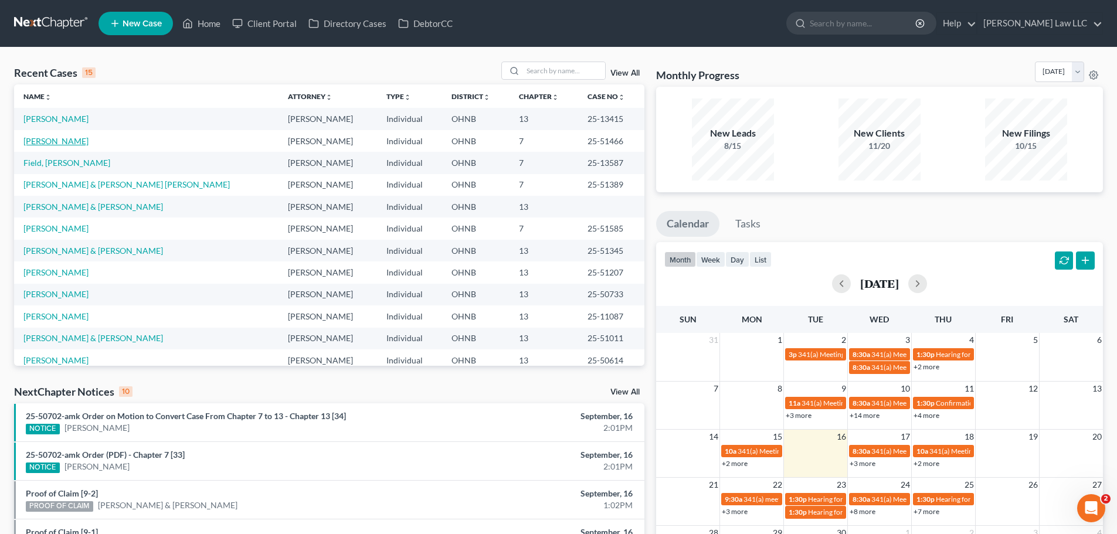
click at [56, 141] on link "[PERSON_NAME]" at bounding box center [55, 141] width 65 height 10
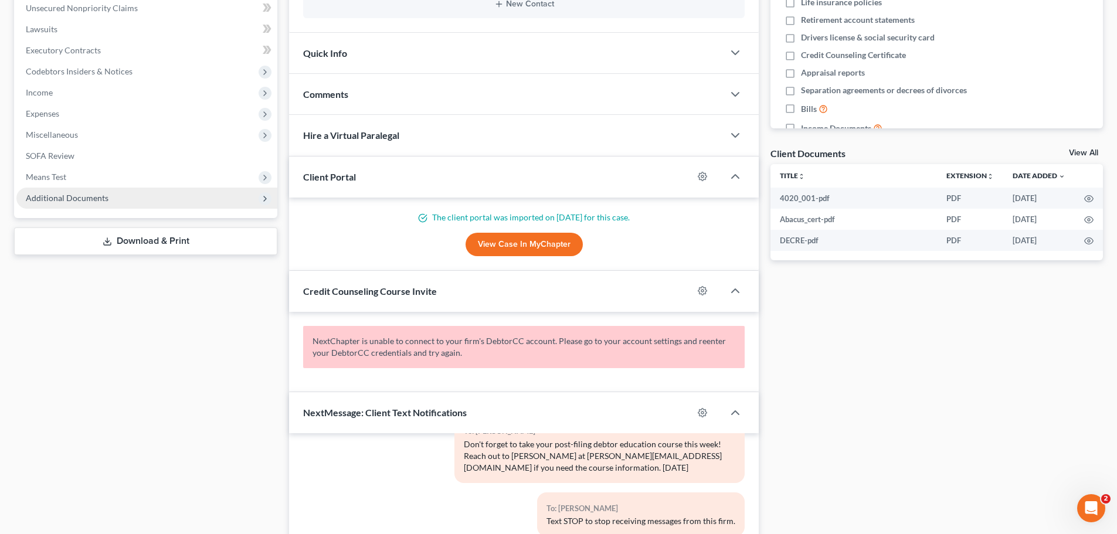
scroll to position [117, 0]
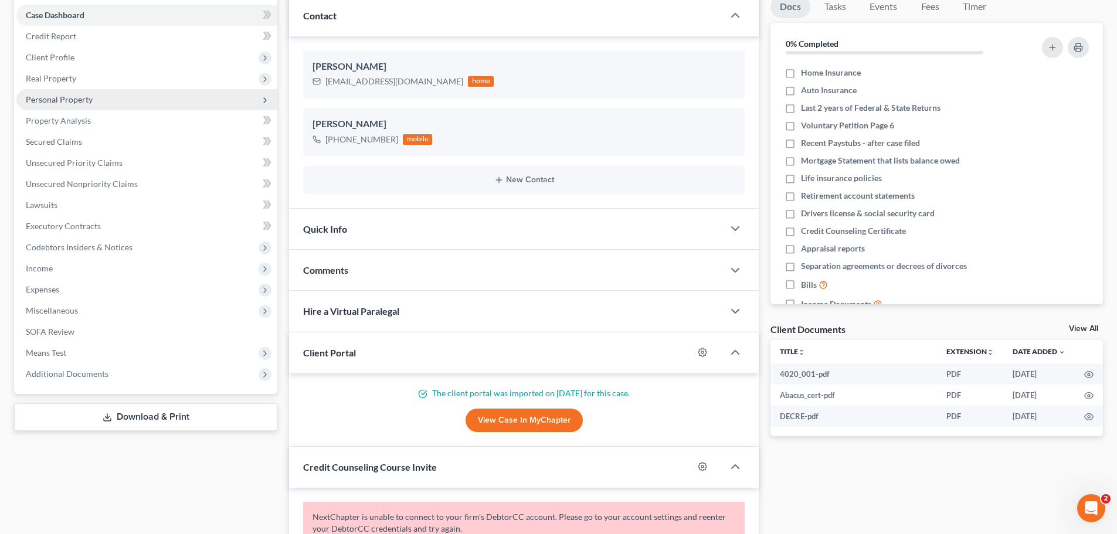
click at [87, 107] on span "Personal Property" at bounding box center [146, 99] width 261 height 21
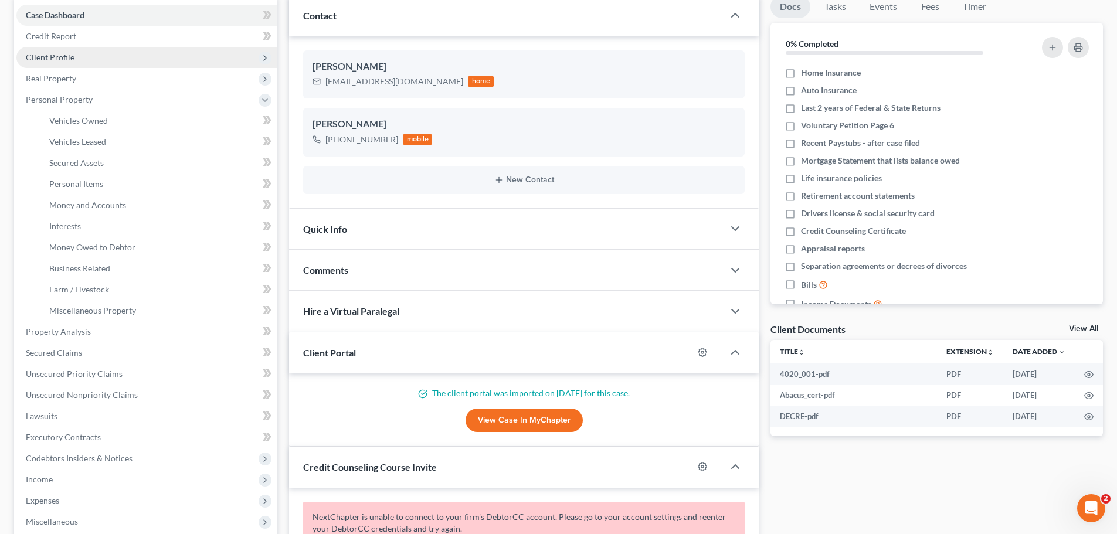
click at [94, 59] on span "Client Profile" at bounding box center [146, 57] width 261 height 21
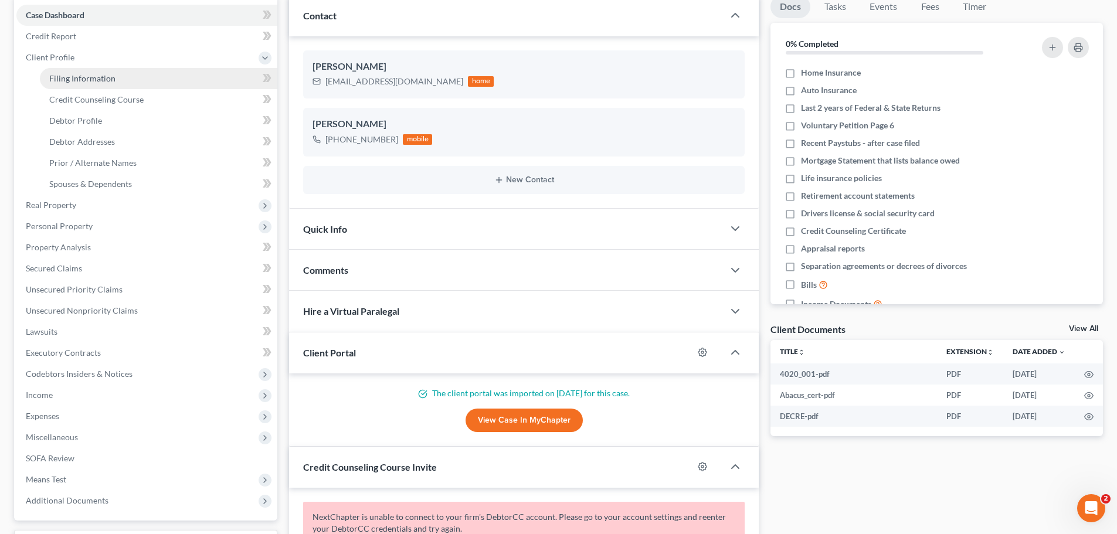
click at [100, 74] on span "Filing Information" at bounding box center [82, 78] width 66 height 10
select select "1"
select select "0"
select select "36"
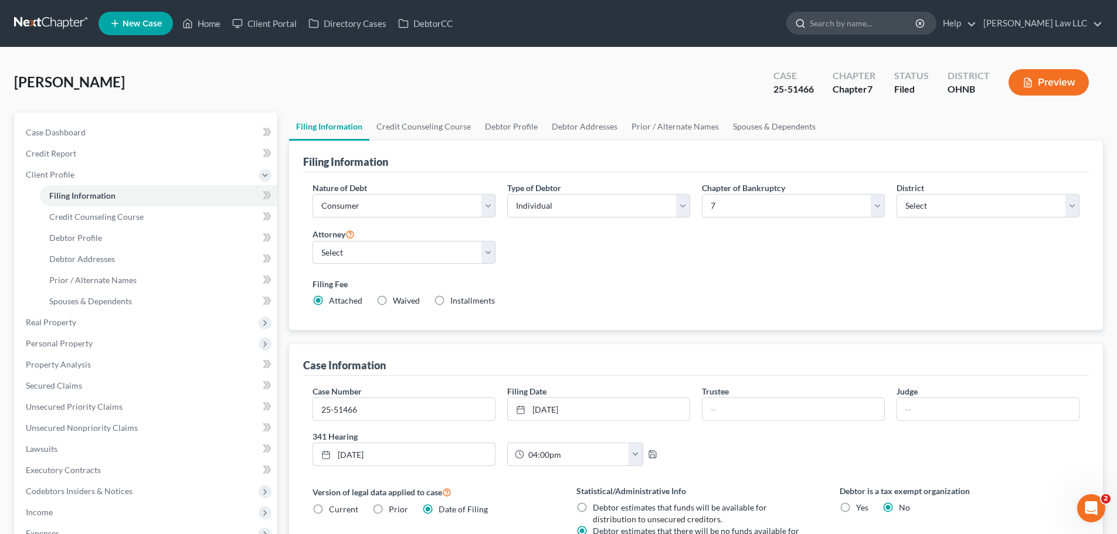
click at [881, 19] on input "search" at bounding box center [863, 23] width 107 height 22
type input "buttolph"
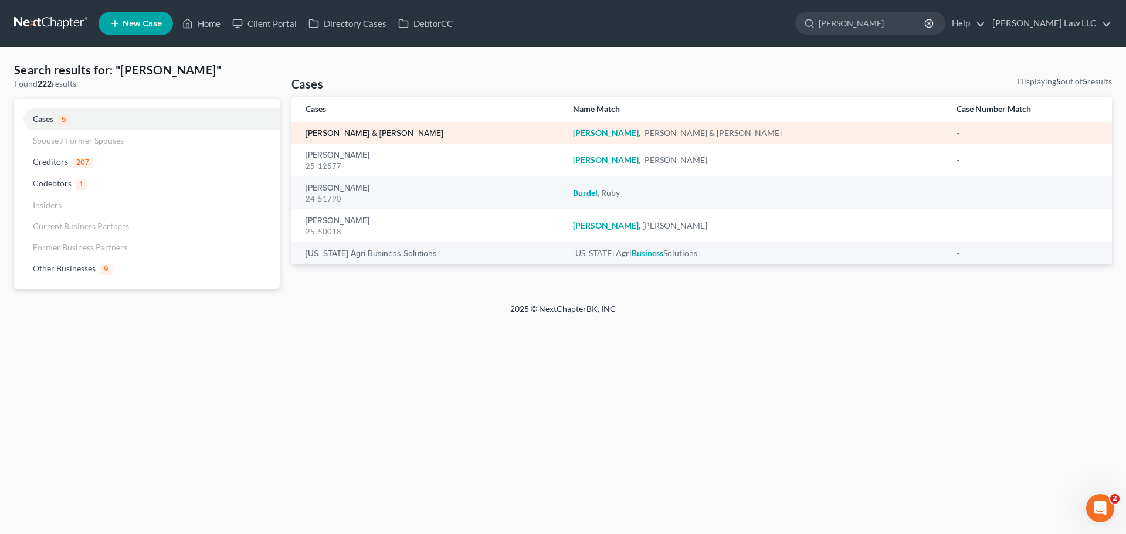
click at [361, 133] on link "[PERSON_NAME] & [PERSON_NAME]" at bounding box center [375, 134] width 138 height 8
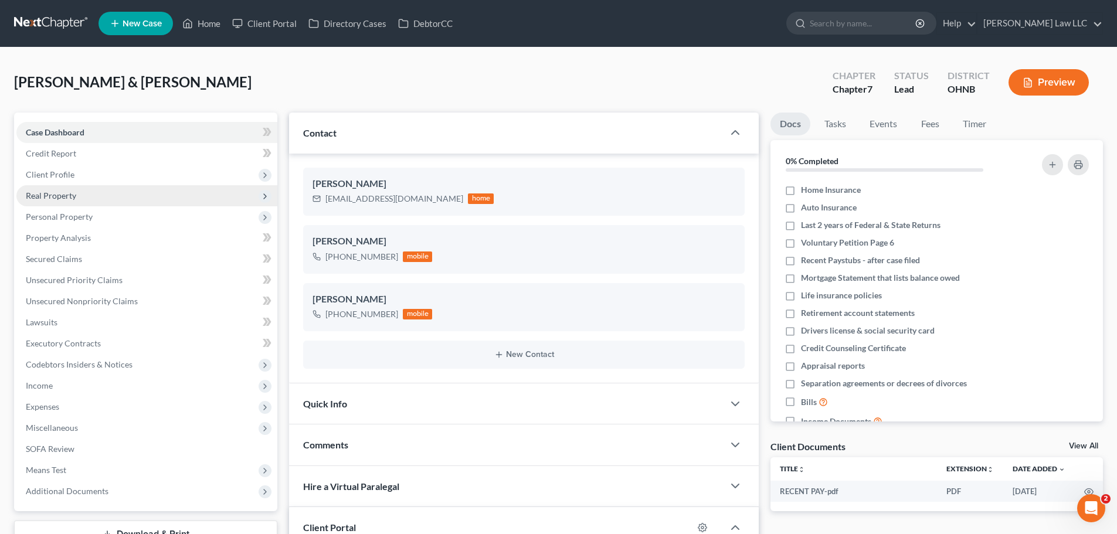
click at [58, 199] on span "Real Property" at bounding box center [51, 196] width 50 height 10
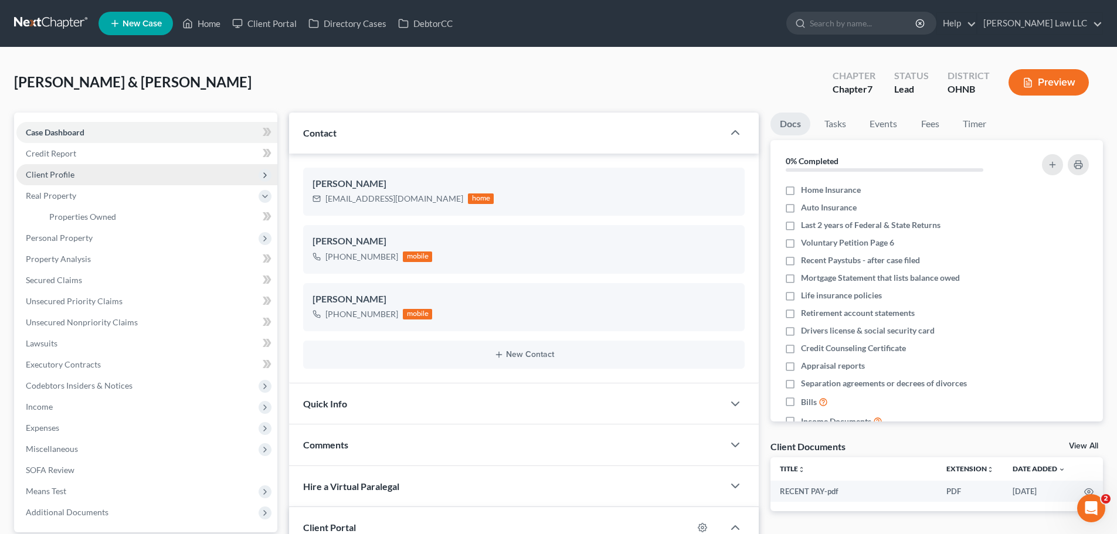
click at [63, 177] on span "Client Profile" at bounding box center [50, 174] width 49 height 10
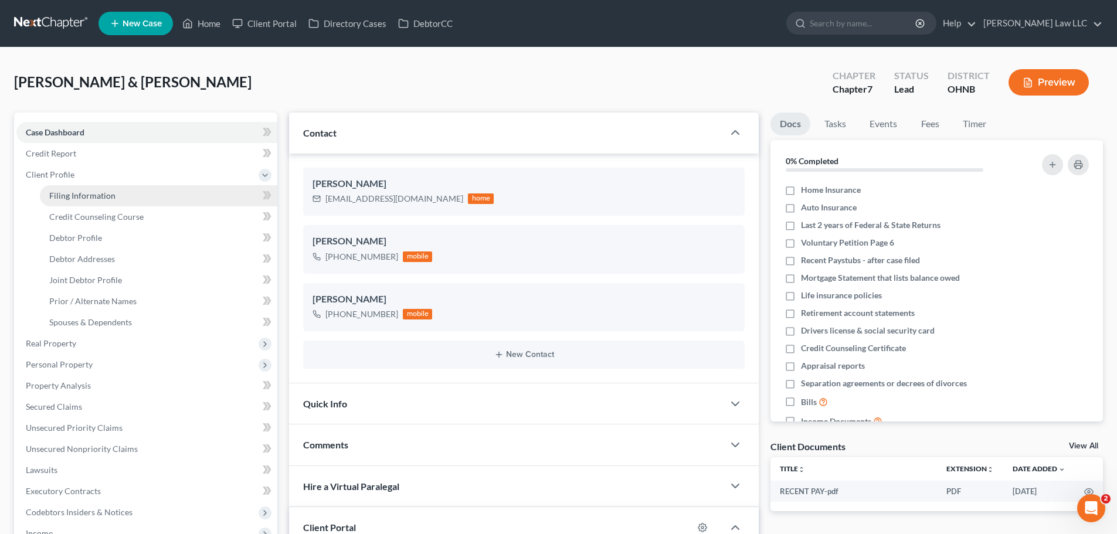
click at [64, 191] on span "Filing Information" at bounding box center [82, 196] width 66 height 10
select select "1"
select select "0"
select select "61"
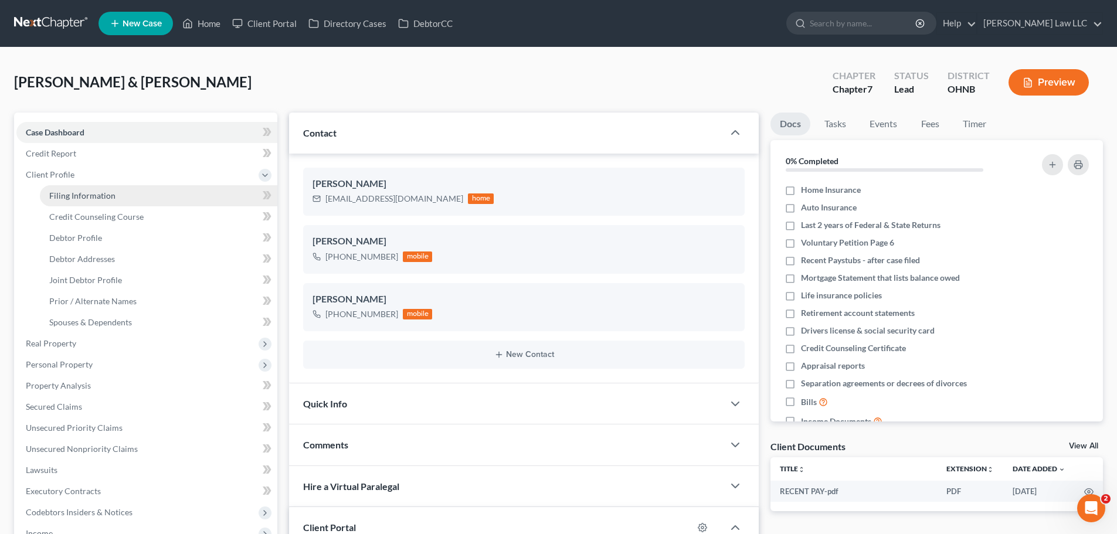
select select "0"
select select "36"
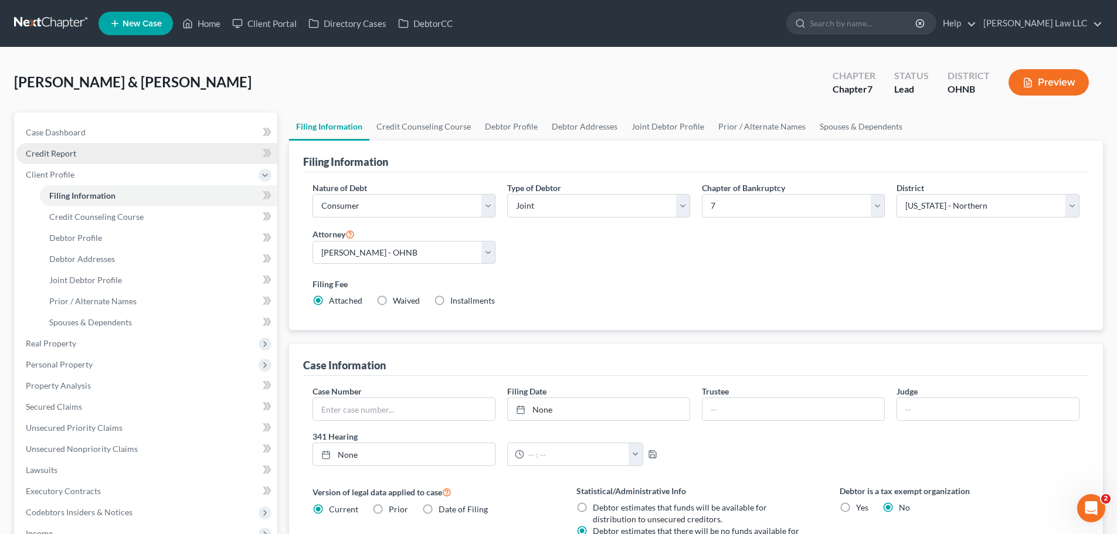
click at [73, 154] on span "Credit Report" at bounding box center [51, 153] width 50 height 10
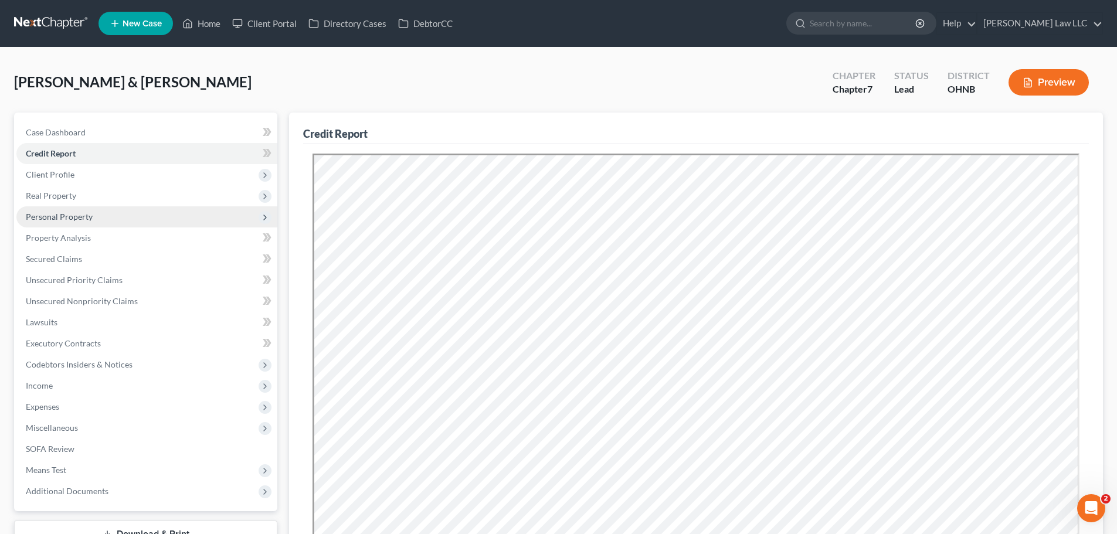
click at [86, 217] on span "Personal Property" at bounding box center [59, 217] width 67 height 10
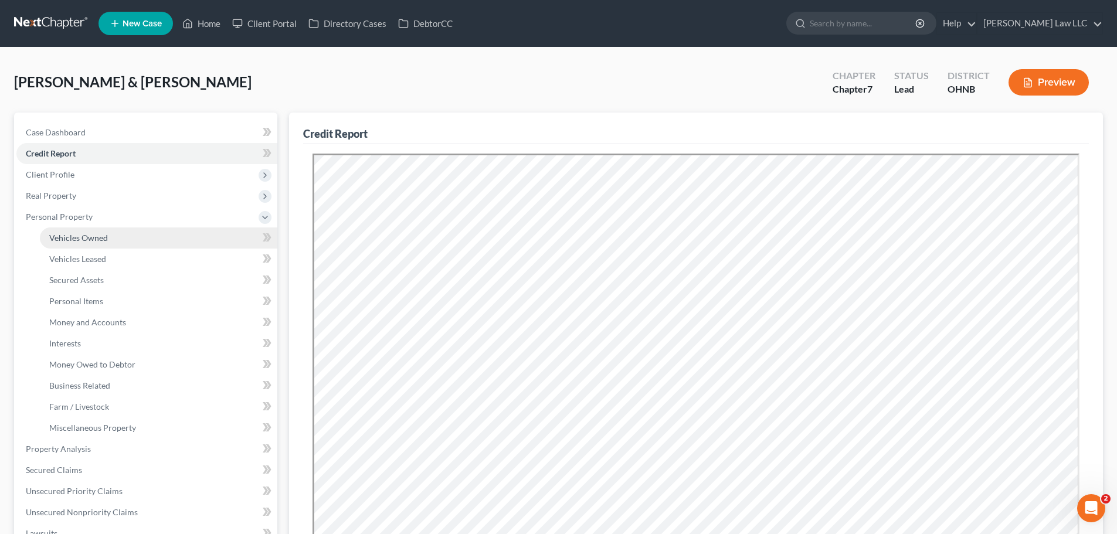
click at [84, 240] on span "Vehicles Owned" at bounding box center [78, 238] width 59 height 10
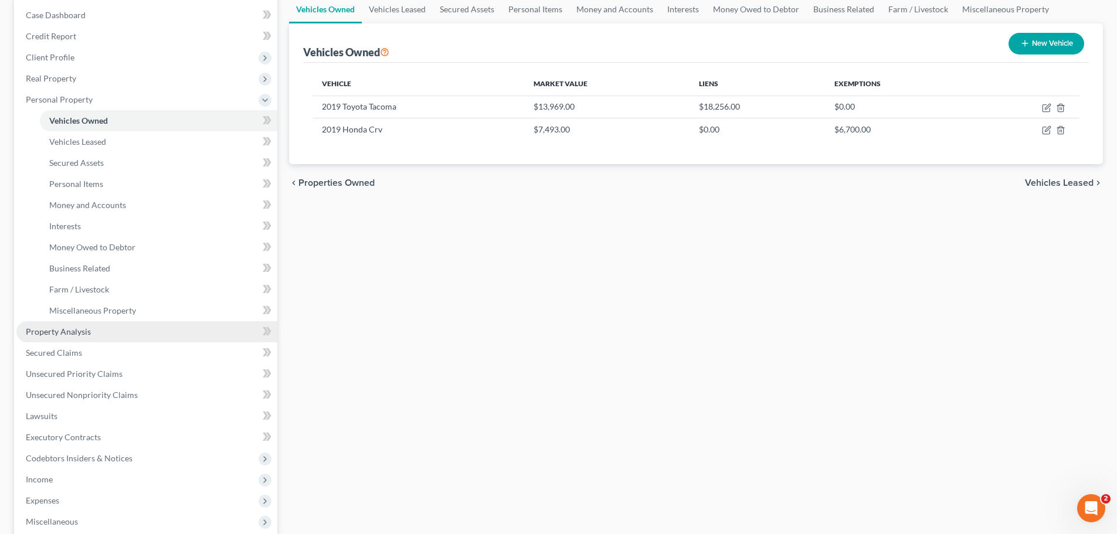
click at [86, 331] on span "Property Analysis" at bounding box center [58, 332] width 65 height 10
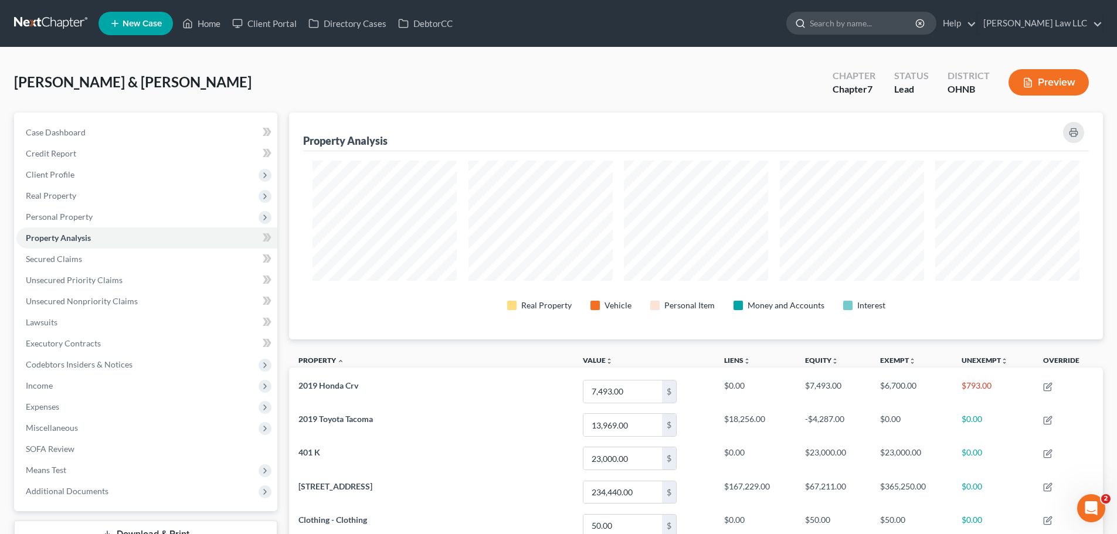
click at [857, 23] on input "search" at bounding box center [863, 23] width 107 height 22
type input "marlow"
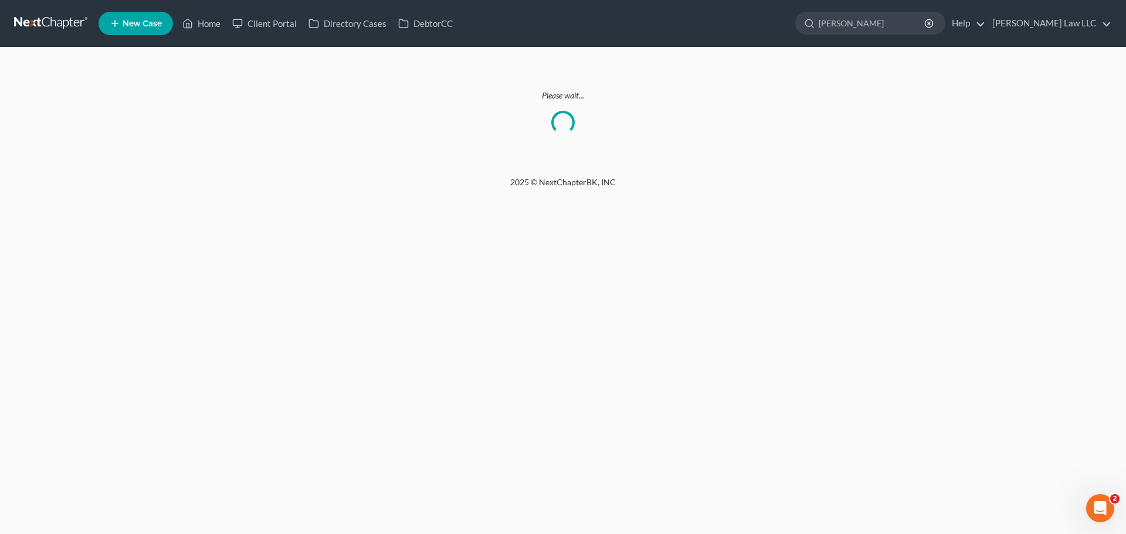
click at [56, 17] on link at bounding box center [51, 23] width 75 height 21
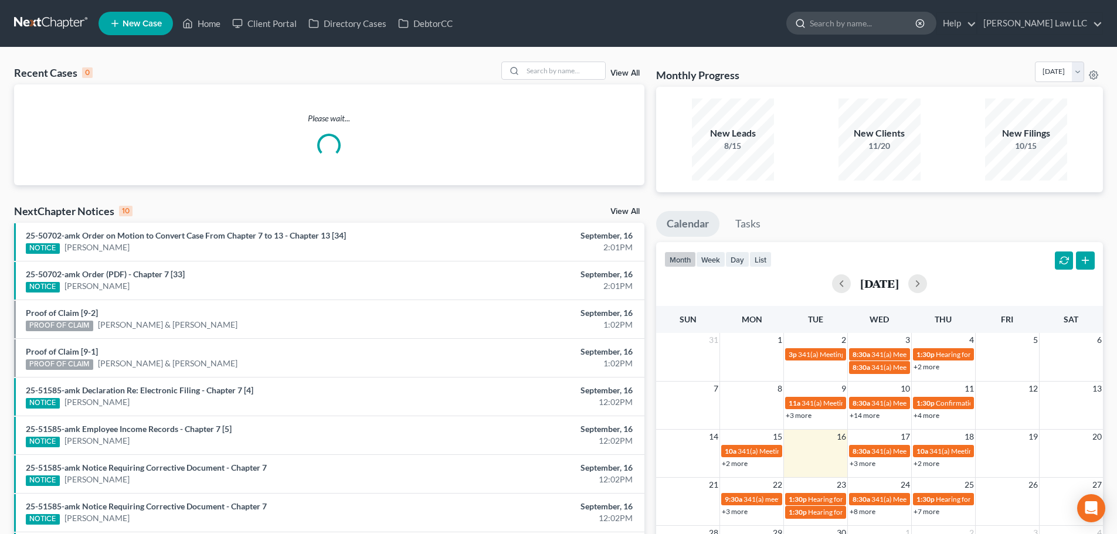
click at [855, 21] on input "search" at bounding box center [863, 23] width 107 height 22
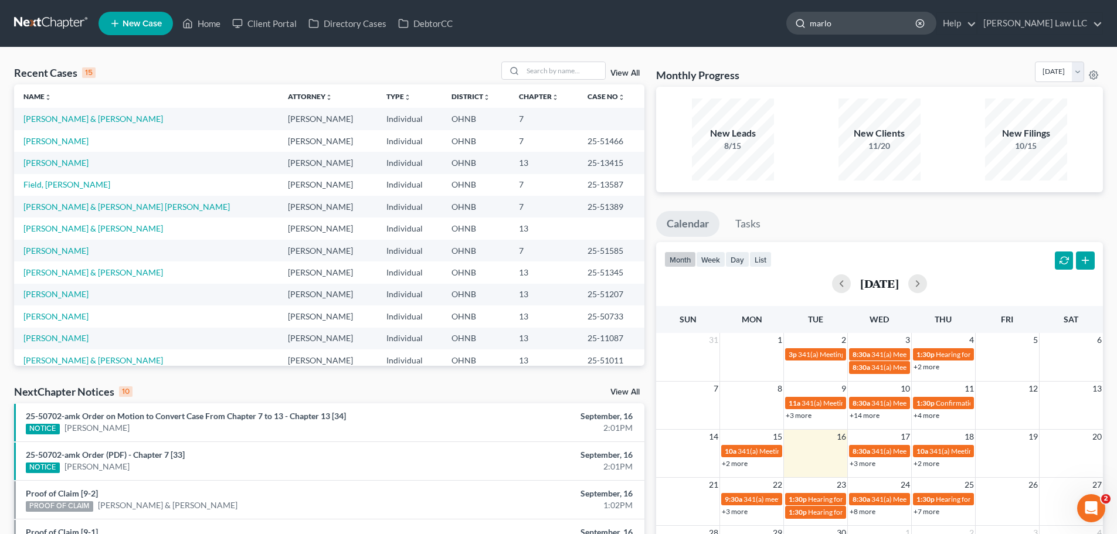
type input "[PERSON_NAME]"
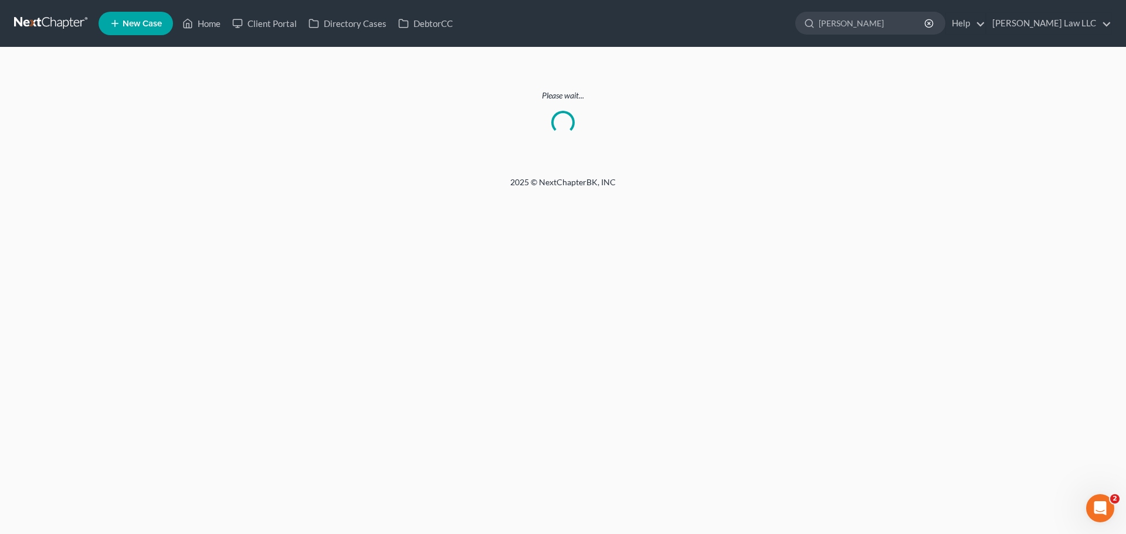
click at [53, 19] on link at bounding box center [51, 23] width 75 height 21
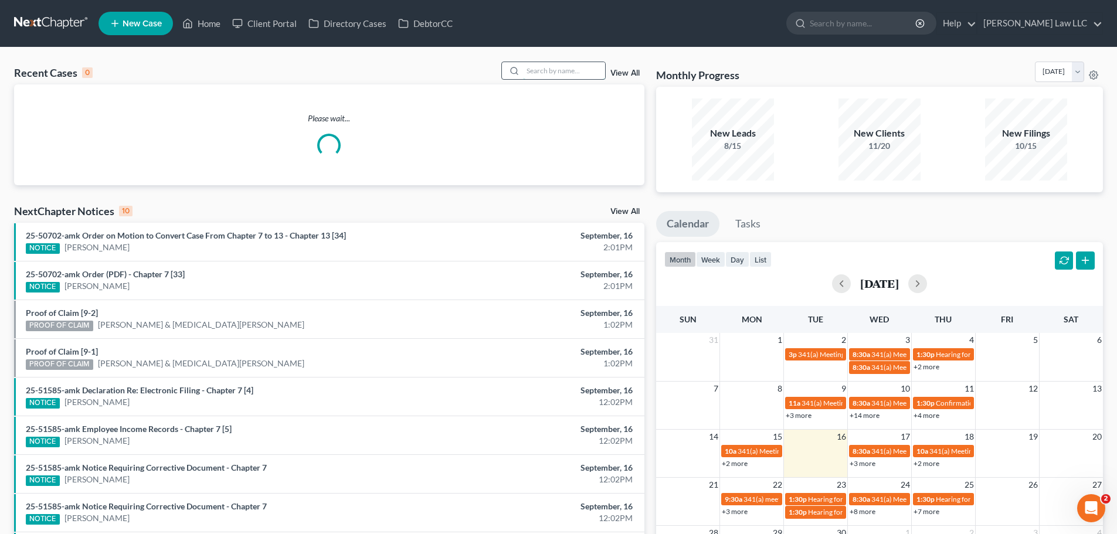
click at [552, 65] on input "search" at bounding box center [564, 70] width 82 height 17
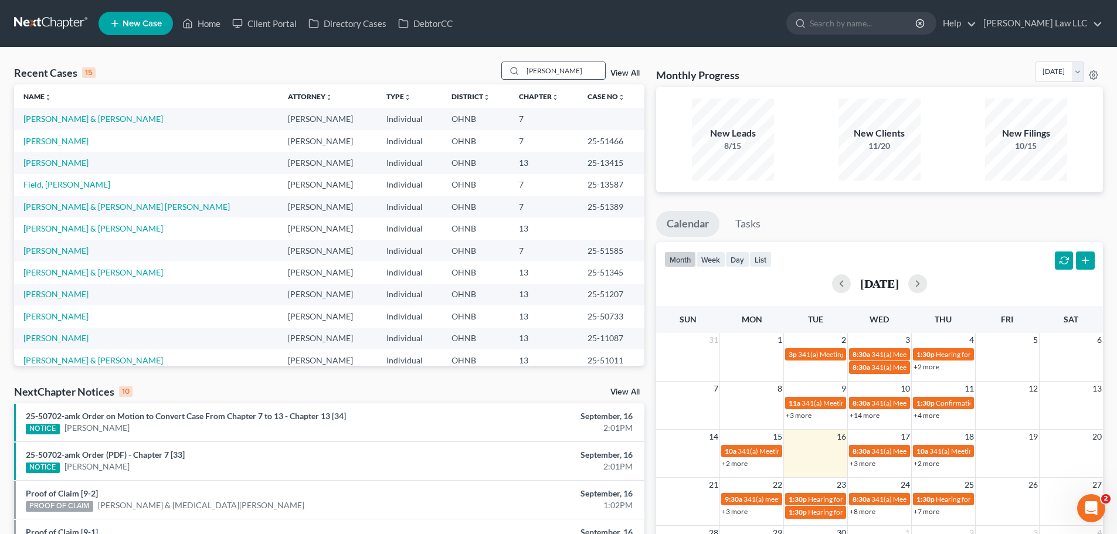
type input "[PERSON_NAME]"
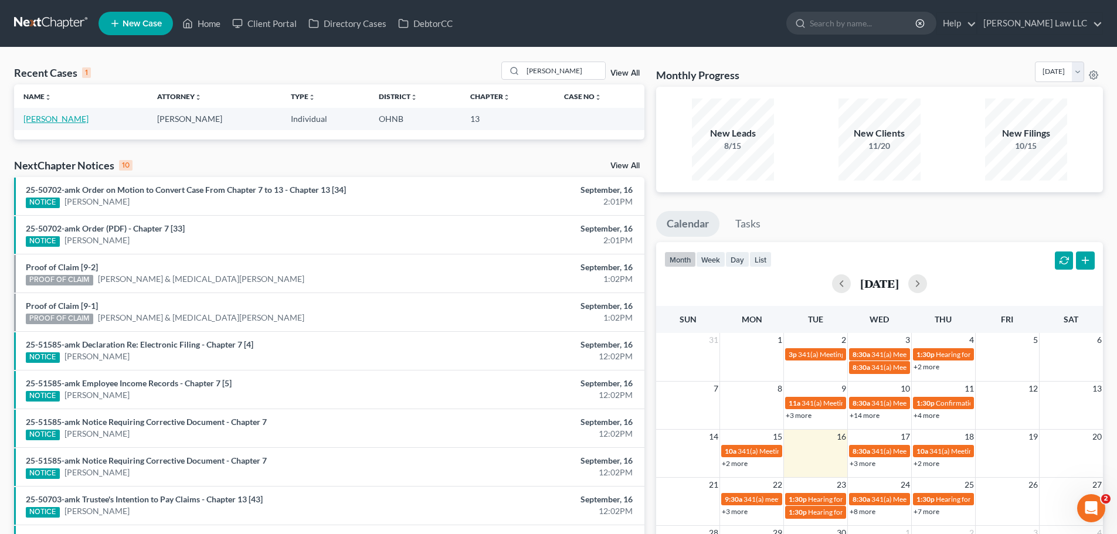
click at [43, 119] on link "[PERSON_NAME]" at bounding box center [55, 119] width 65 height 10
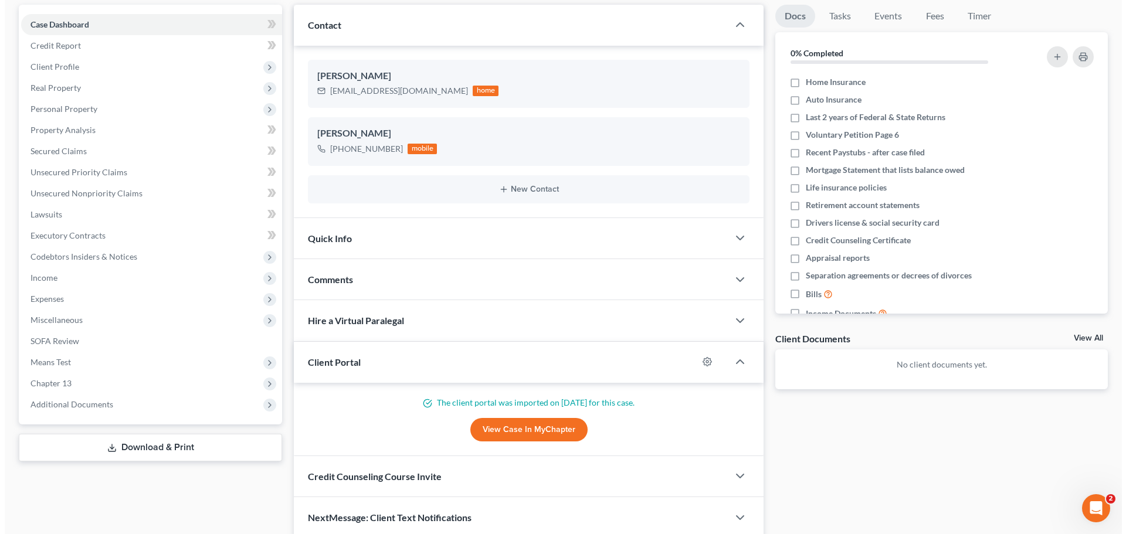
scroll to position [157, 0]
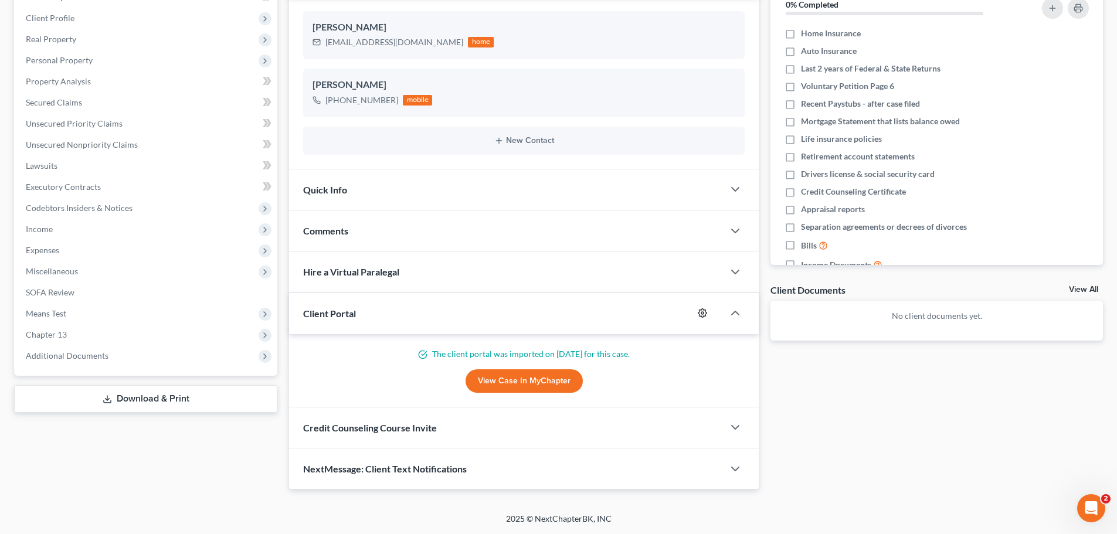
click at [704, 311] on icon "button" at bounding box center [702, 313] width 9 height 9
select select "0"
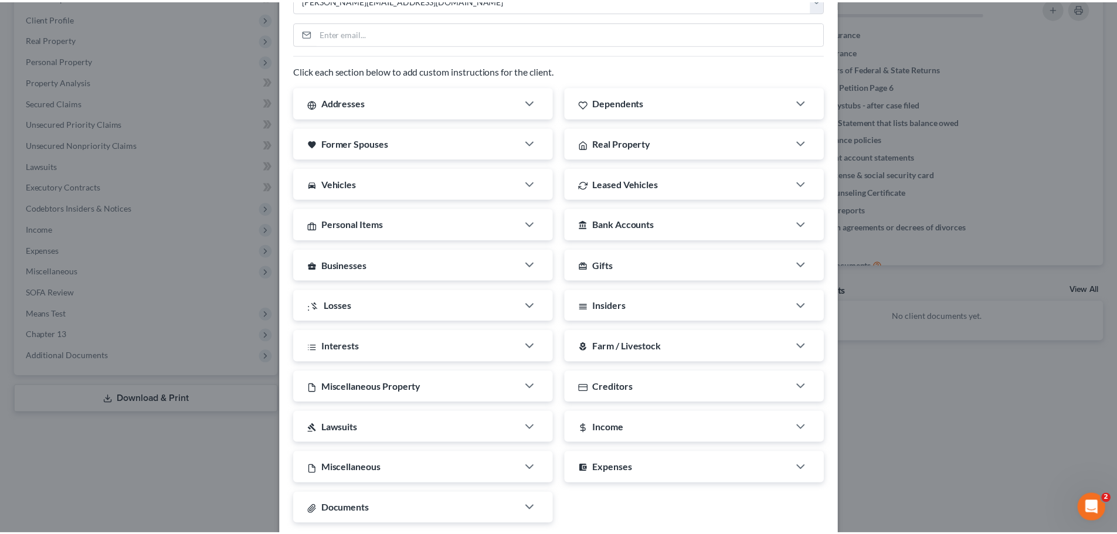
scroll to position [189, 0]
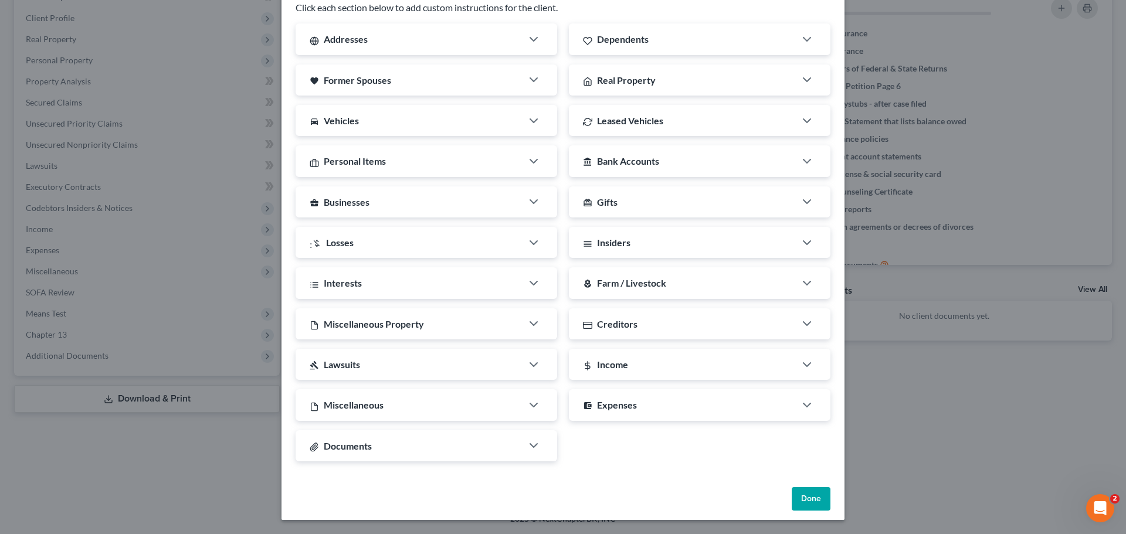
click at [804, 504] on button "Done" at bounding box center [811, 498] width 39 height 23
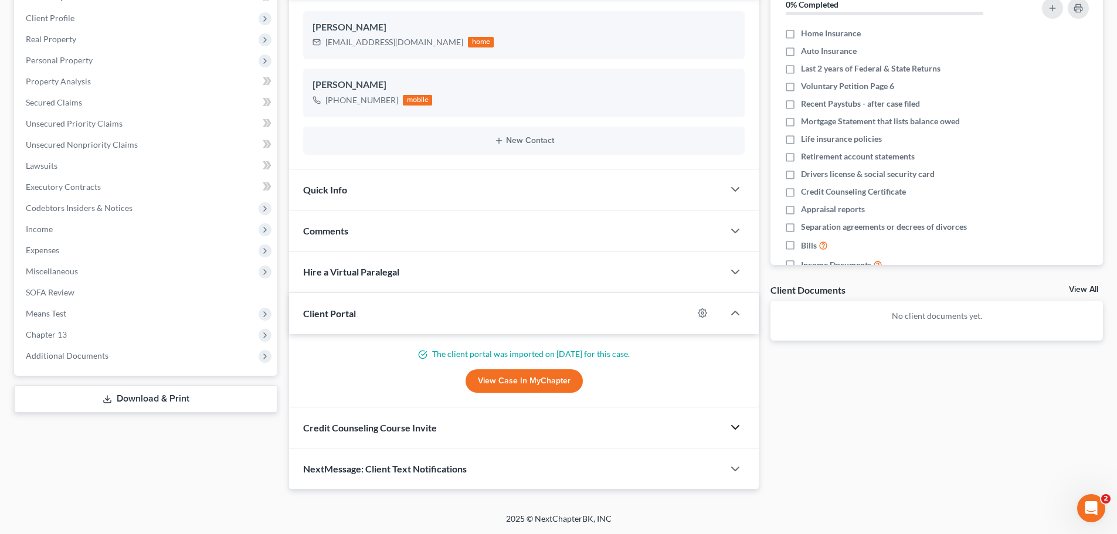
click at [734, 426] on icon "button" at bounding box center [735, 427] width 14 height 14
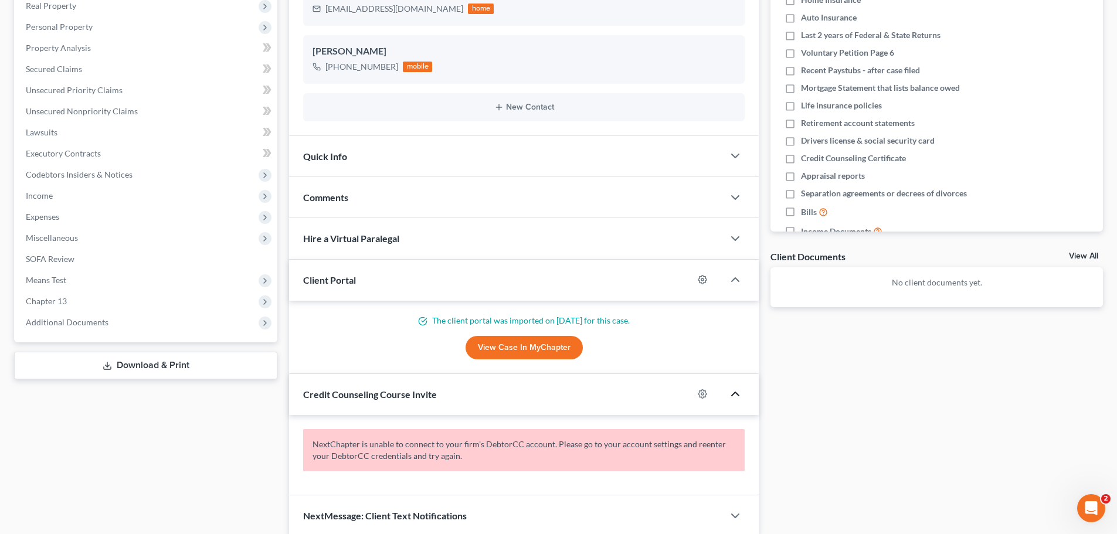
scroll to position [237, 0]
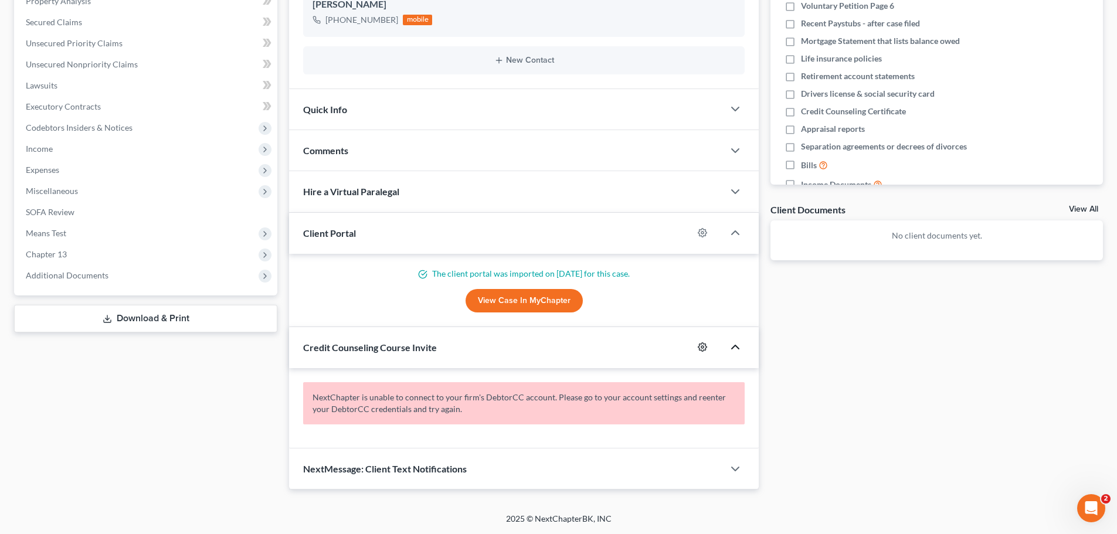
click at [704, 350] on icon "button" at bounding box center [702, 346] width 9 height 9
select select "0"
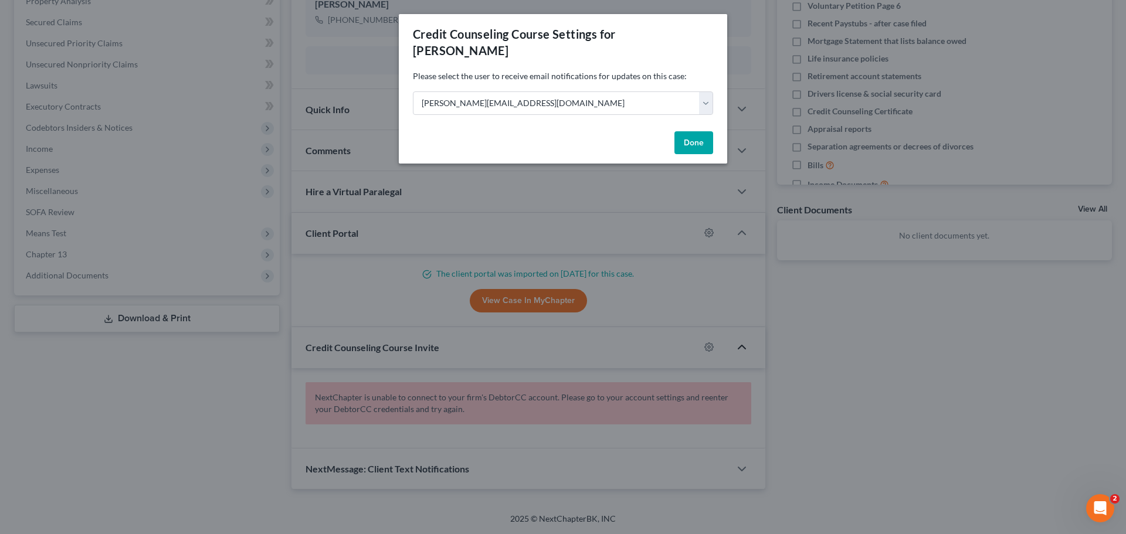
click at [691, 131] on button "Done" at bounding box center [693, 142] width 39 height 23
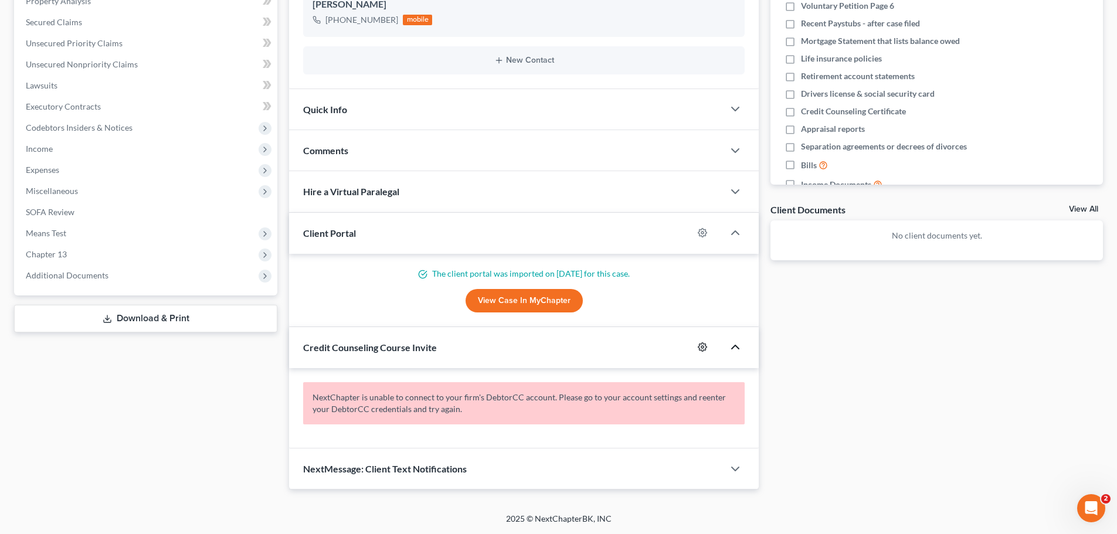
click at [703, 346] on circle "button" at bounding box center [702, 347] width 2 height 2
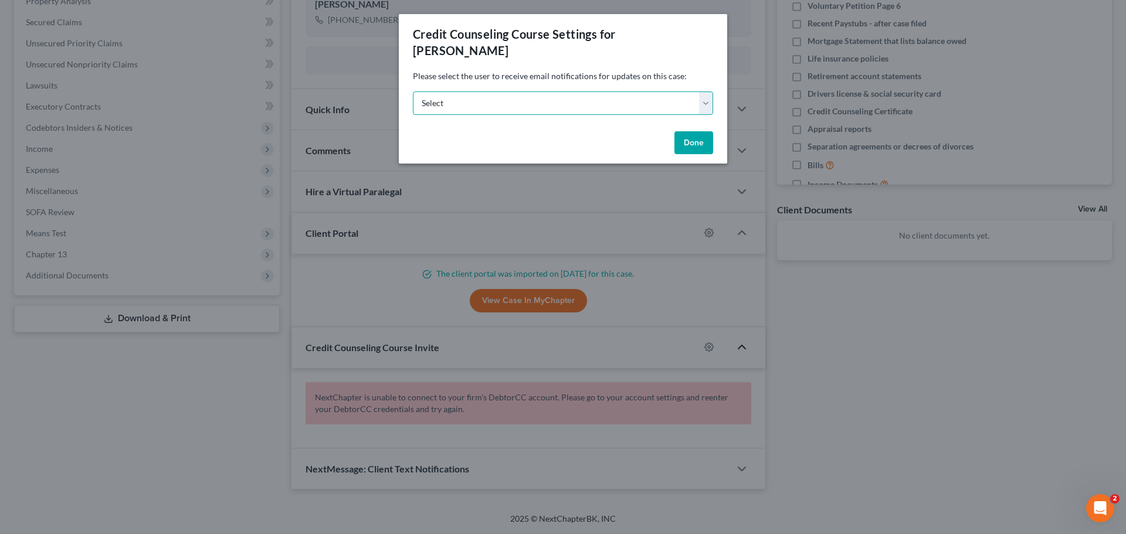
click at [529, 93] on select "Select [PERSON_NAME][EMAIL_ADDRESS][DOMAIN_NAME] [PERSON_NAME][EMAIL_ADDRESS][D…" at bounding box center [563, 102] width 300 height 23
select select "0"
click at [413, 91] on select "Select [PERSON_NAME][EMAIL_ADDRESS][DOMAIN_NAME] [PERSON_NAME][EMAIL_ADDRESS][D…" at bounding box center [563, 102] width 300 height 23
click at [694, 131] on button "Done" at bounding box center [693, 142] width 39 height 23
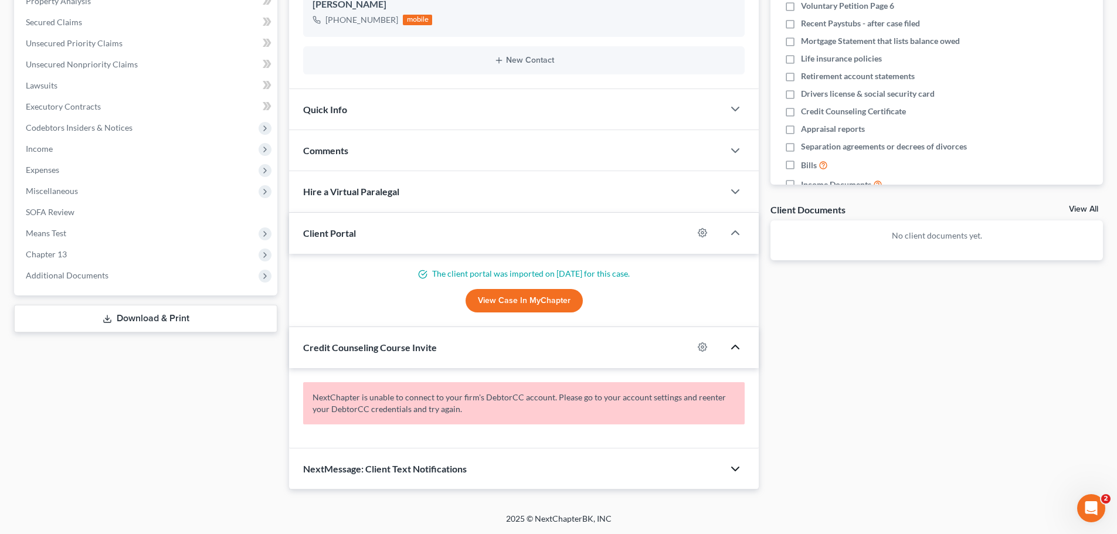
click at [738, 469] on polyline "button" at bounding box center [735, 469] width 7 height 4
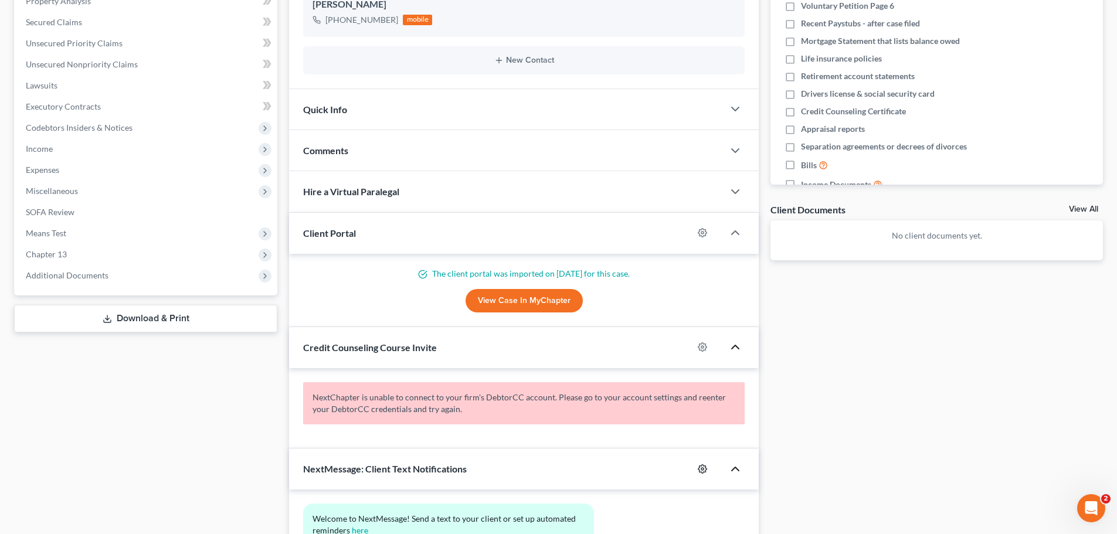
click at [701, 466] on icon "button" at bounding box center [702, 468] width 9 height 9
select select "0"
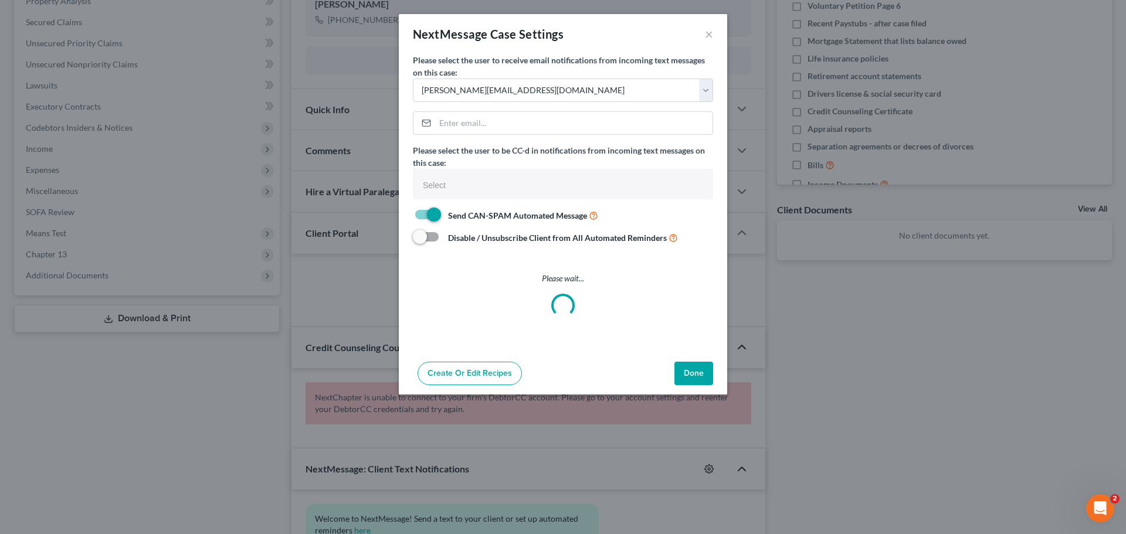
select select
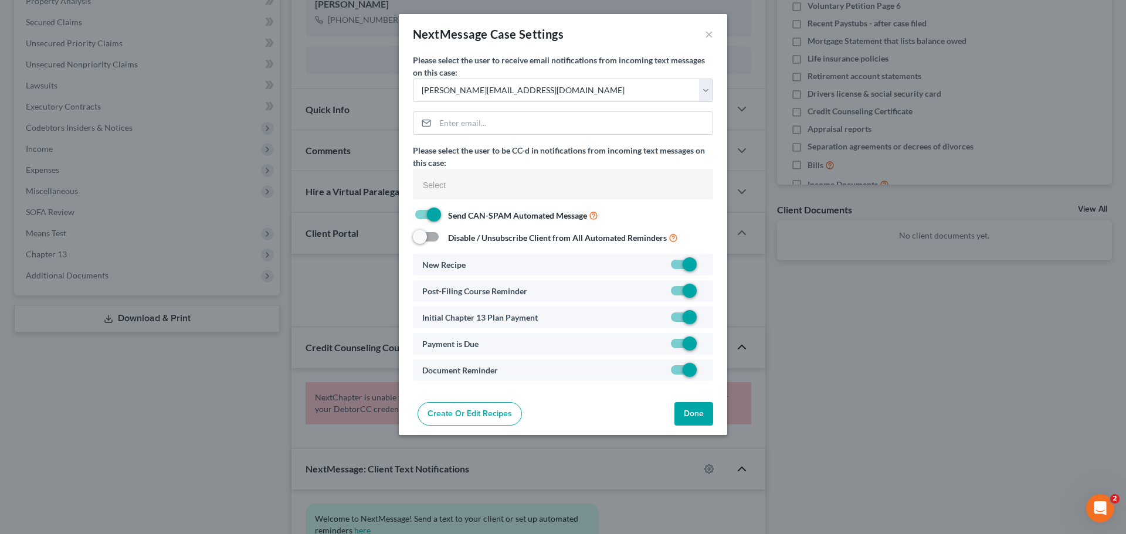
click at [704, 267] on label at bounding box center [704, 267] width 0 height 0
click at [708, 263] on input "checkbox" at bounding box center [712, 263] width 8 height 8
checkbox input "false"
click at [704, 347] on label at bounding box center [704, 347] width 0 height 0
click at [708, 341] on input "checkbox" at bounding box center [712, 342] width 8 height 8
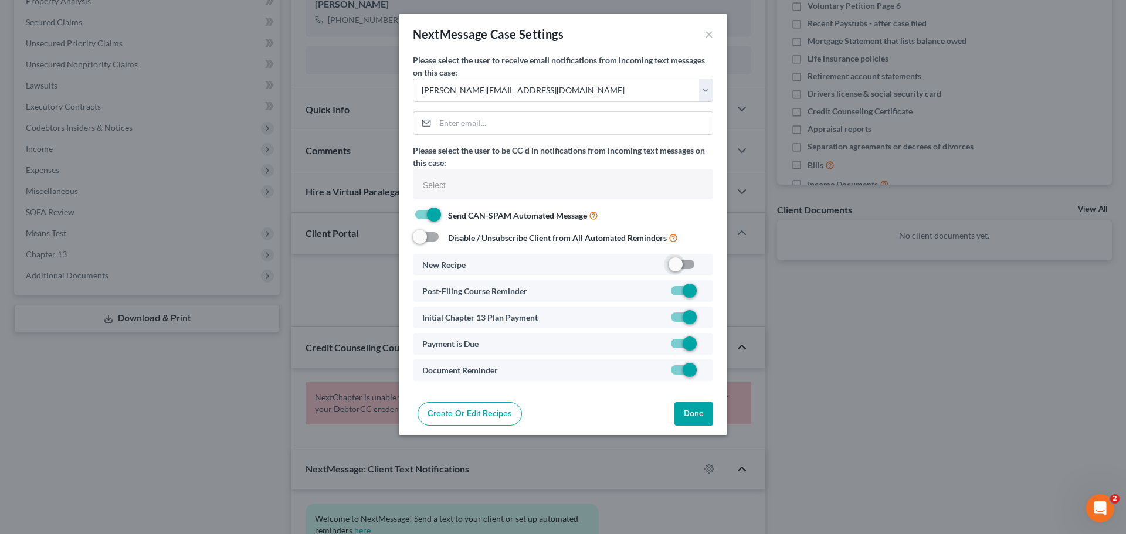
checkbox input "false"
click at [698, 416] on button "Done" at bounding box center [693, 413] width 39 height 23
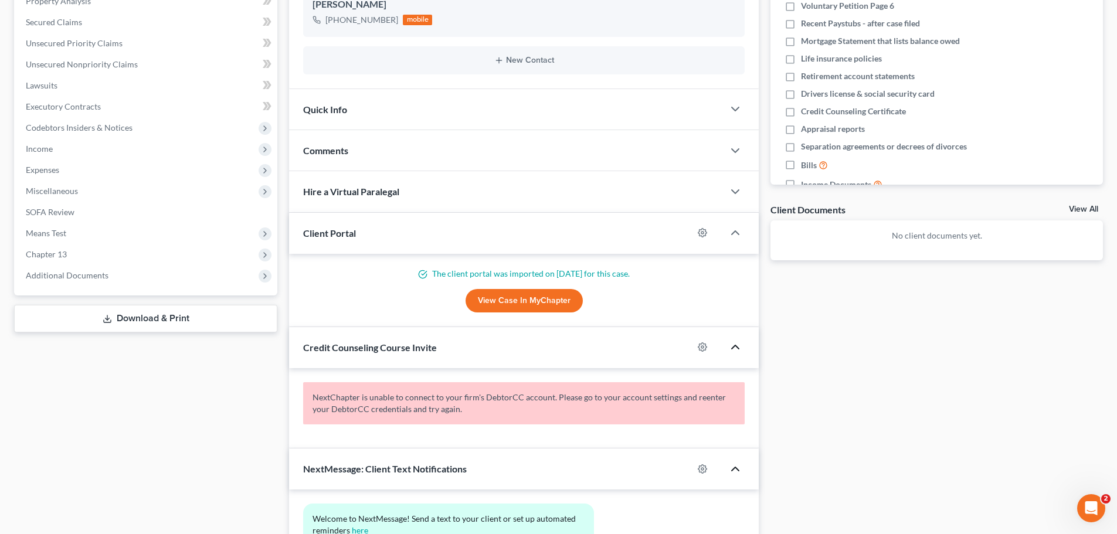
scroll to position [0, 0]
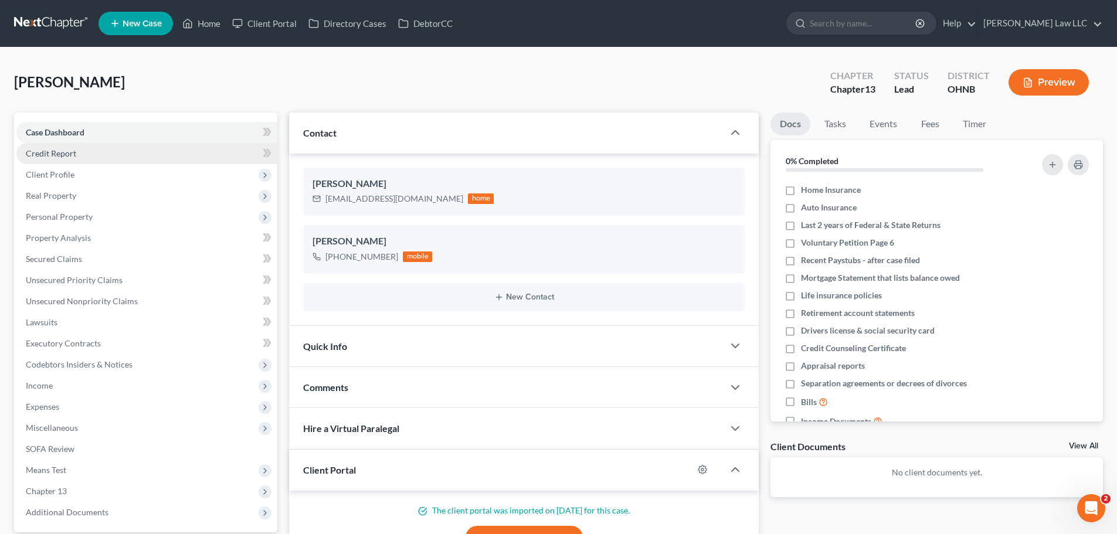
click at [63, 145] on link "Credit Report" at bounding box center [146, 153] width 261 height 21
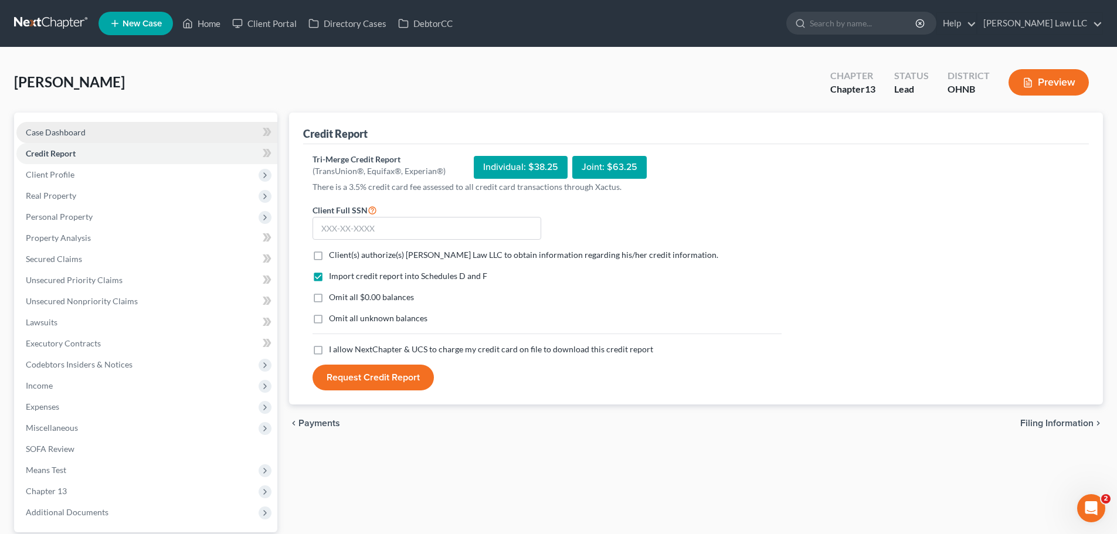
click at [70, 133] on span "Case Dashboard" at bounding box center [56, 132] width 60 height 10
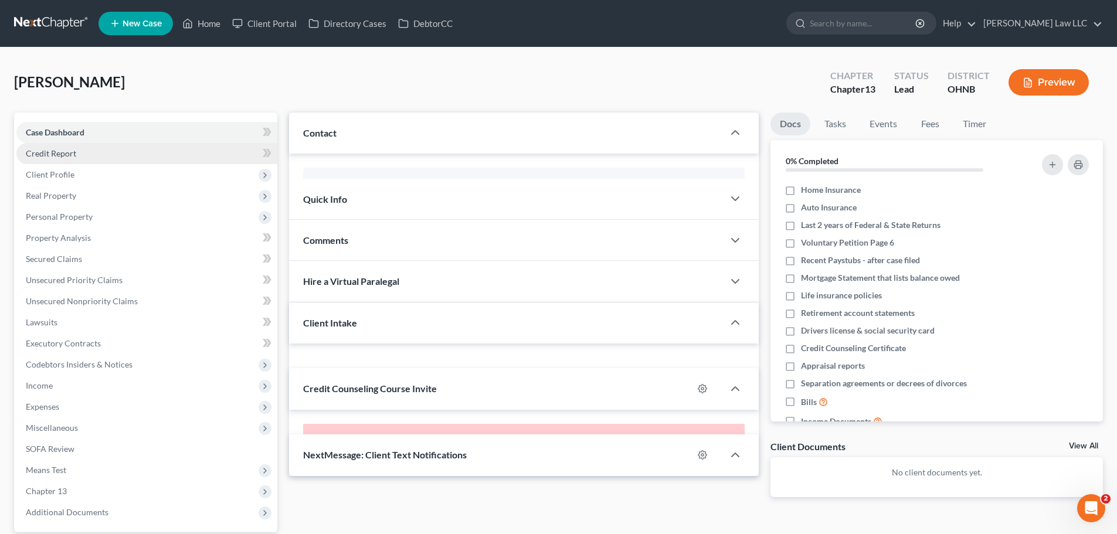
click at [73, 152] on span "Credit Report" at bounding box center [51, 153] width 50 height 10
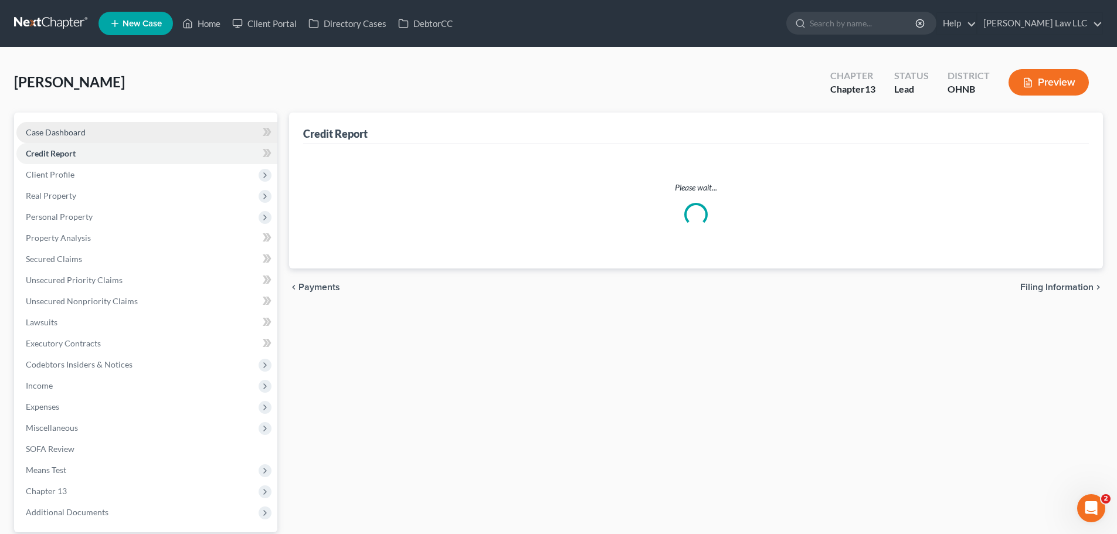
click at [77, 133] on span "Case Dashboard" at bounding box center [56, 132] width 60 height 10
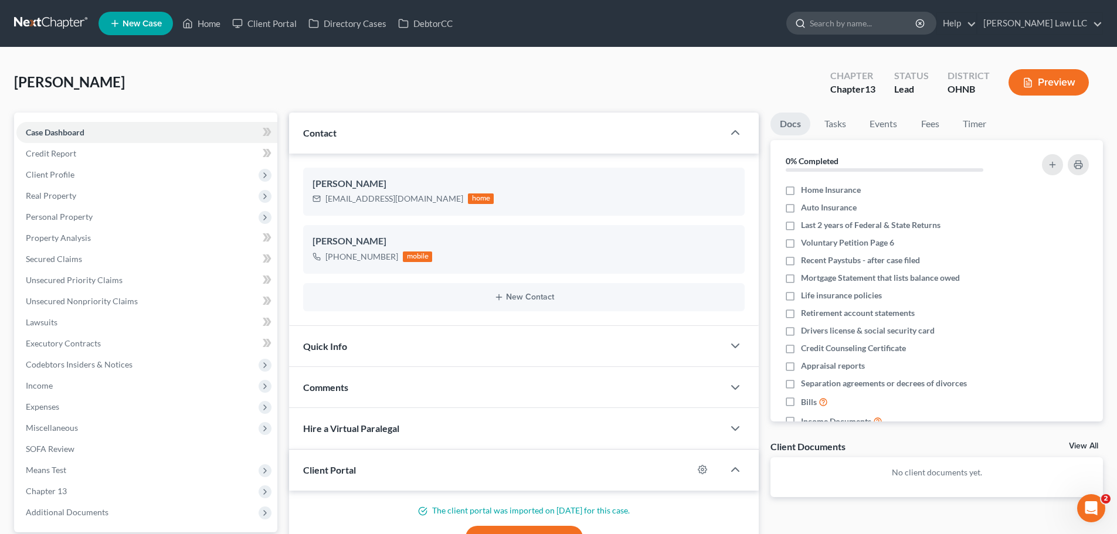
click at [857, 25] on input "search" at bounding box center [863, 23] width 107 height 22
type input "meyer"
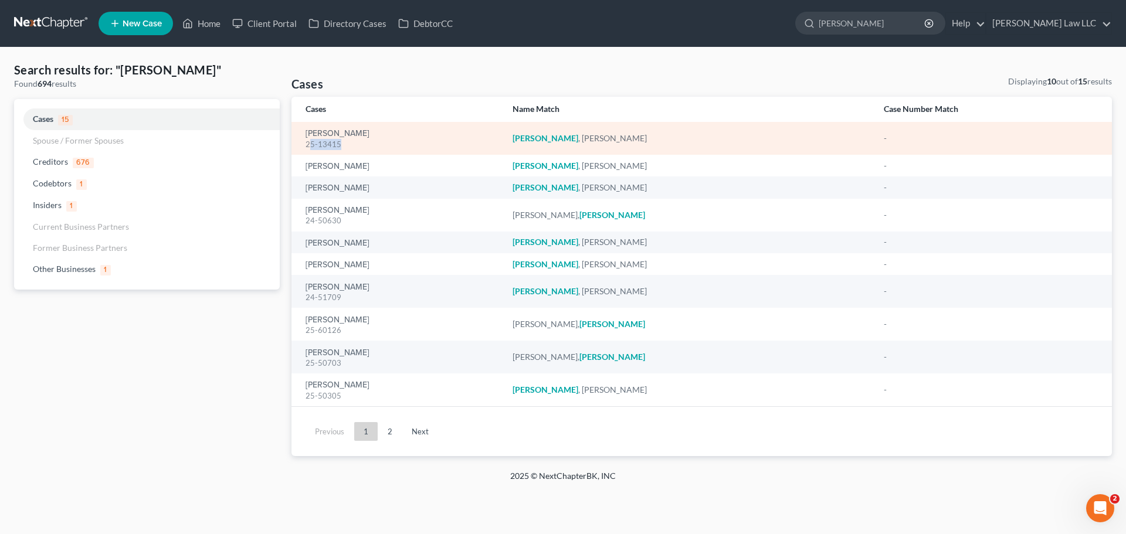
drag, startPoint x: 343, startPoint y: 149, endPoint x: 309, endPoint y: 150, distance: 34.0
click at [309, 150] on td "Meyer, Julie 25-13415" at bounding box center [397, 138] width 212 height 33
click at [308, 151] on td "Meyer, Julie 25-13415" at bounding box center [397, 138] width 212 height 33
click at [318, 148] on div "25-13415" at bounding box center [400, 144] width 188 height 11
click at [323, 147] on div "25-13415" at bounding box center [400, 144] width 188 height 11
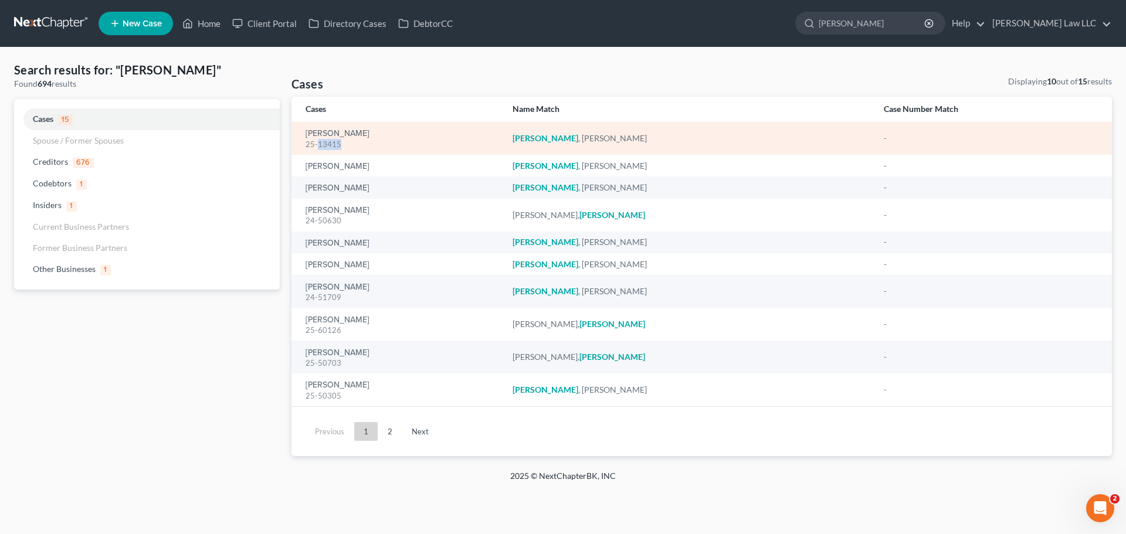
click at [323, 147] on div "25-13415" at bounding box center [400, 144] width 188 height 11
copy div "25-13415"
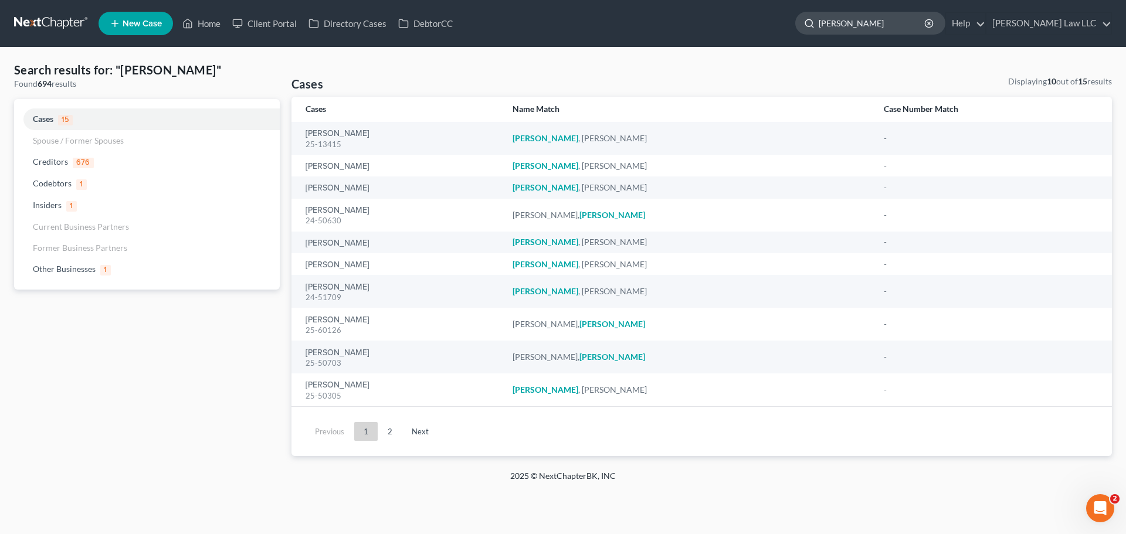
click at [888, 25] on input "meyer" at bounding box center [872, 23] width 107 height 22
type input "m"
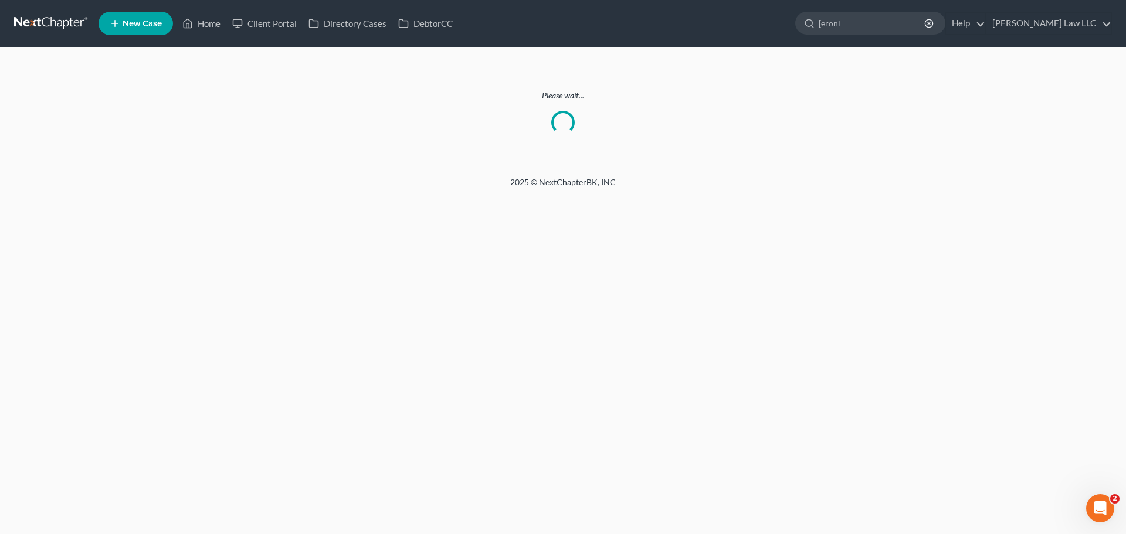
drag, startPoint x: 888, startPoint y: 25, endPoint x: 811, endPoint y: 25, distance: 76.8
click at [811, 25] on ul "New Case Home Client Portal Directory Cases DebtorCC meyer - No Result - Credit…" at bounding box center [605, 23] width 1013 height 30
type input "peroni"
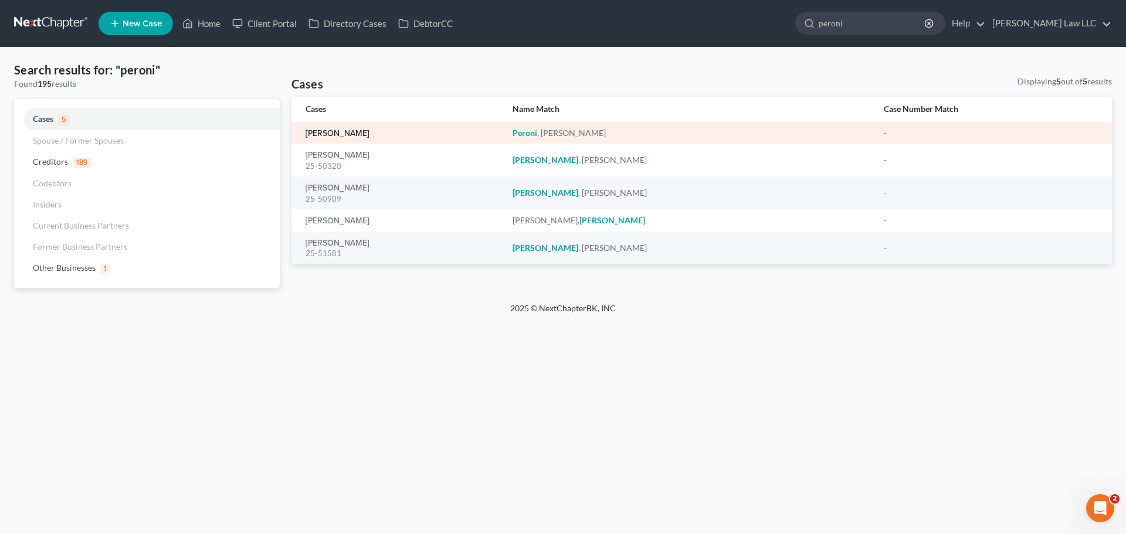
click at [340, 133] on link "[PERSON_NAME]" at bounding box center [338, 134] width 64 height 8
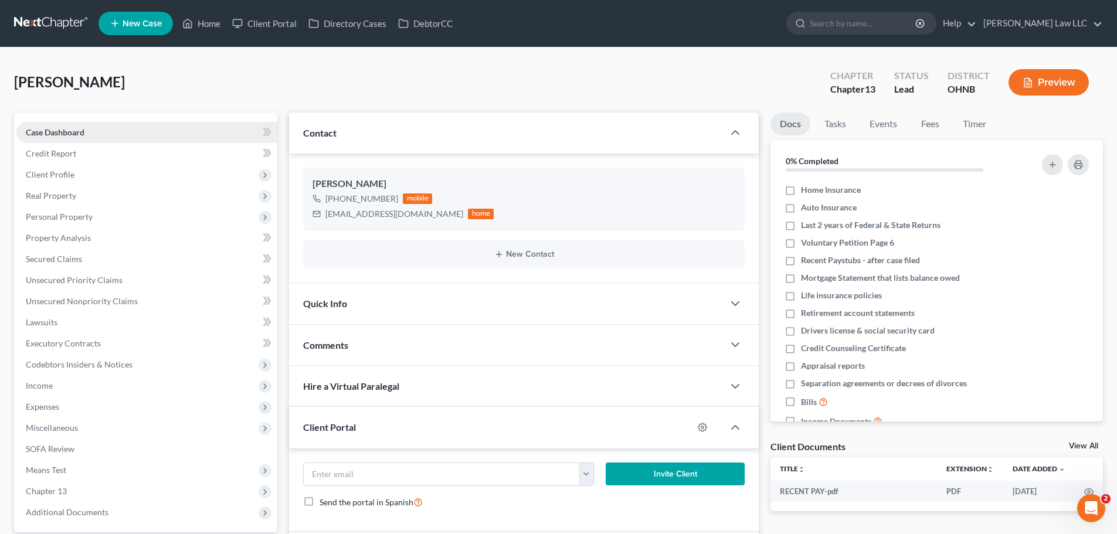
click at [99, 136] on link "Case Dashboard" at bounding box center [146, 132] width 261 height 21
click at [101, 313] on link "Lawsuits" at bounding box center [146, 322] width 261 height 21
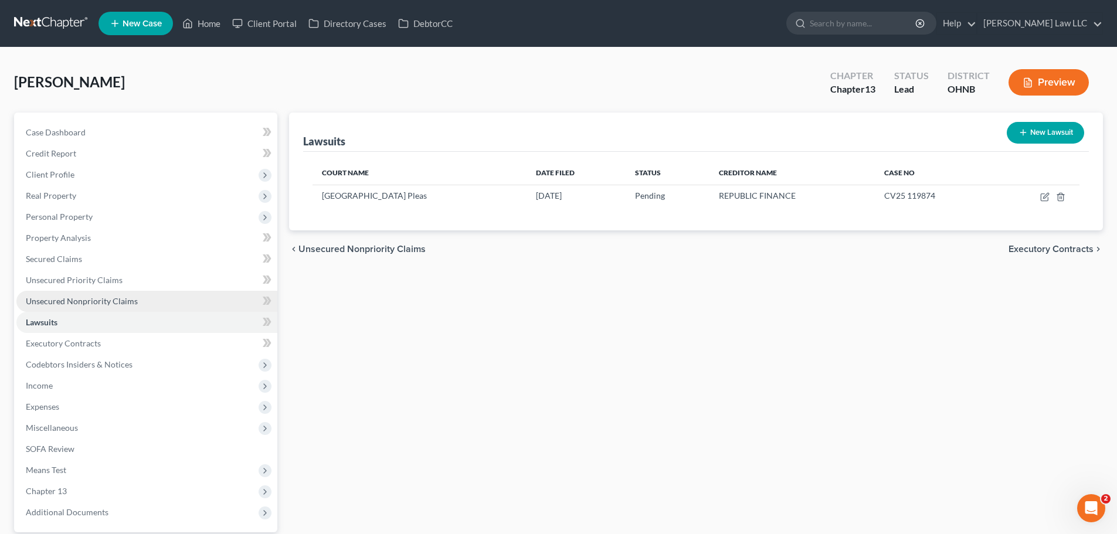
click at [106, 303] on span "Unsecured Nonpriority Claims" at bounding box center [82, 301] width 112 height 10
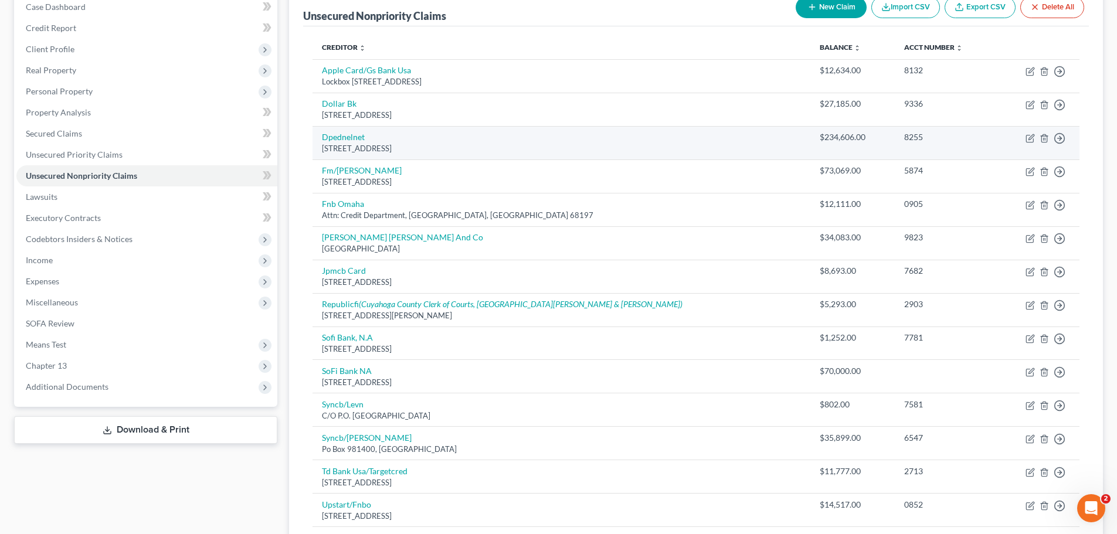
scroll to position [59, 0]
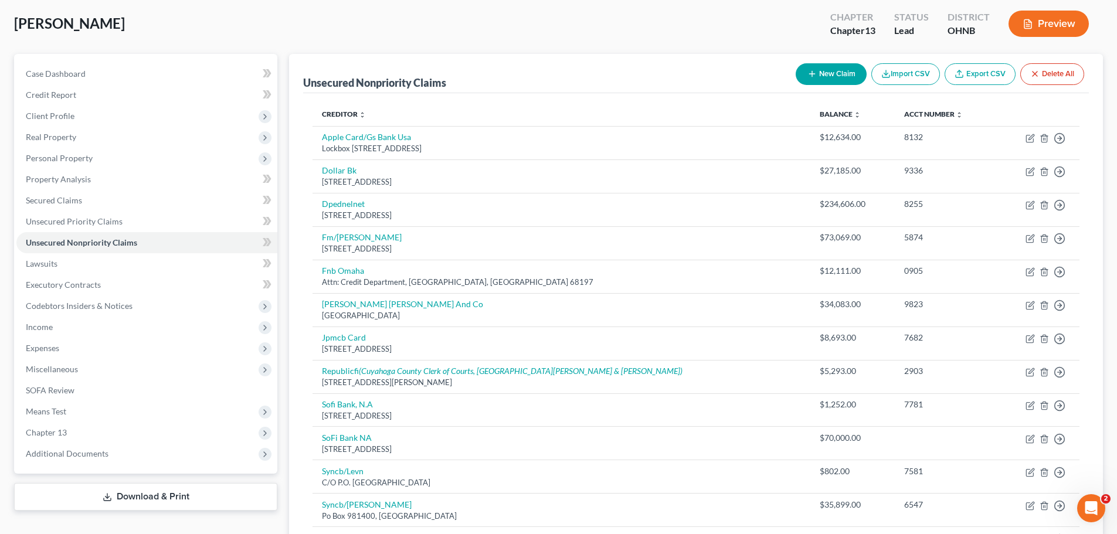
click at [829, 77] on button "New Claim" at bounding box center [831, 74] width 71 height 22
select select "0"
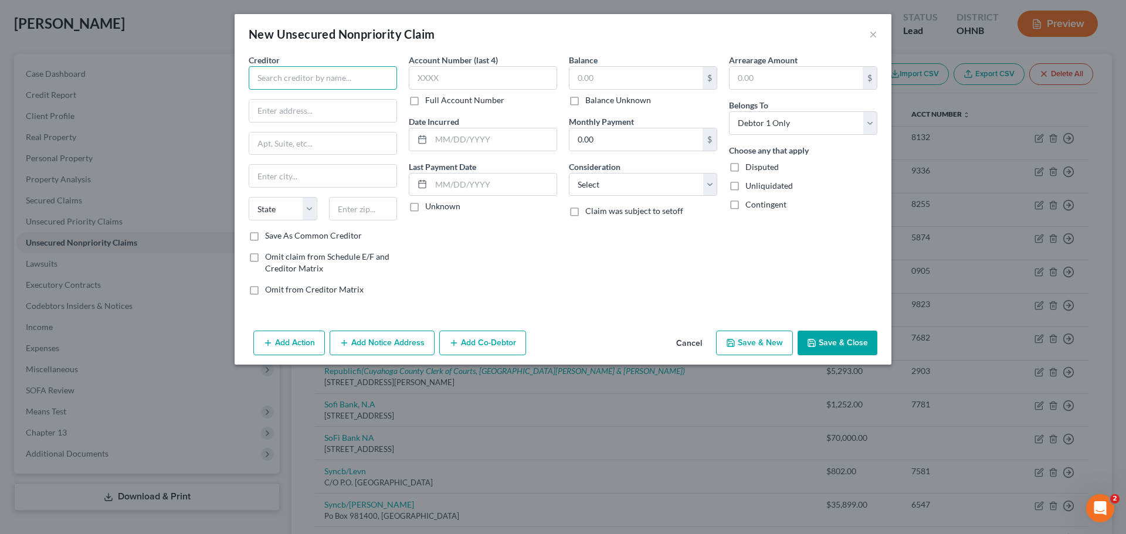
click at [359, 79] on input "text" at bounding box center [323, 77] width 148 height 23
drag, startPoint x: 355, startPoint y: 79, endPoint x: 188, endPoint y: 75, distance: 167.2
click at [188, 75] on div "New Unsecured Nonpriority Claim × Creditor * Comme ACIMA DIGITAL LLC- EZDEALIN …" at bounding box center [563, 267] width 1126 height 534
type input "\"
type input "Comenity Bank"
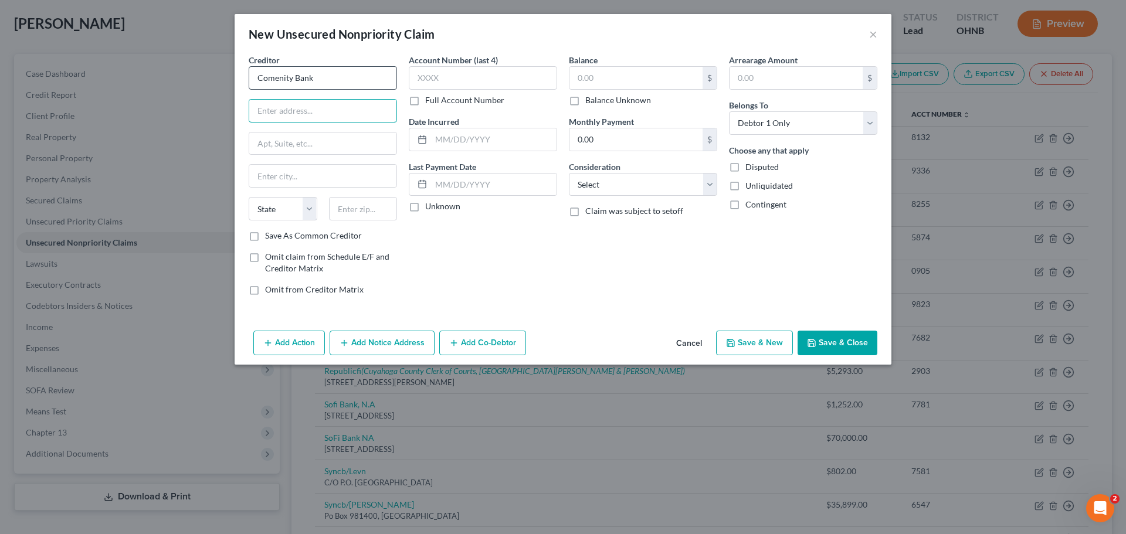
paste input "P.O. Box 182273"
type input "P.O. Box 182273"
type input "43218"
type input "Columbus"
select select "36"
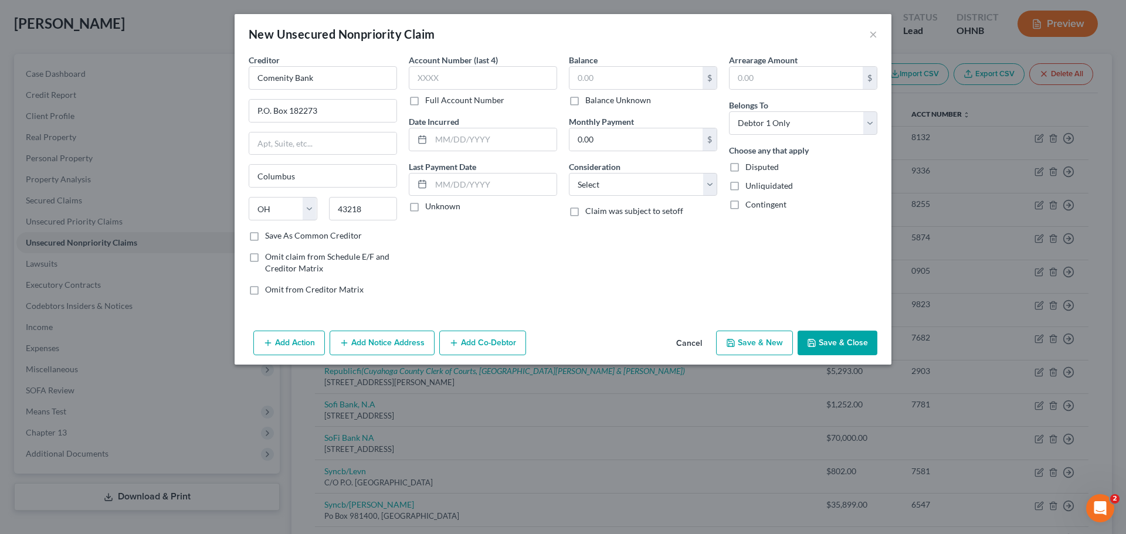
click at [496, 256] on div "Account Number (last 4) Full Account Number Date Incurred Last Payment Date Unk…" at bounding box center [483, 179] width 160 height 251
click at [598, 72] on input "text" at bounding box center [635, 78] width 133 height 22
type input "15,541.98"
click at [649, 303] on div "Balance 15,541.98 $ Balance Unknown Balance Undetermined 15,541.98 $ Balance Un…" at bounding box center [643, 179] width 160 height 251
click at [452, 294] on div "Account Number (last 4) Full Account Number Date Incurred Last Payment Date Unk…" at bounding box center [483, 179] width 160 height 251
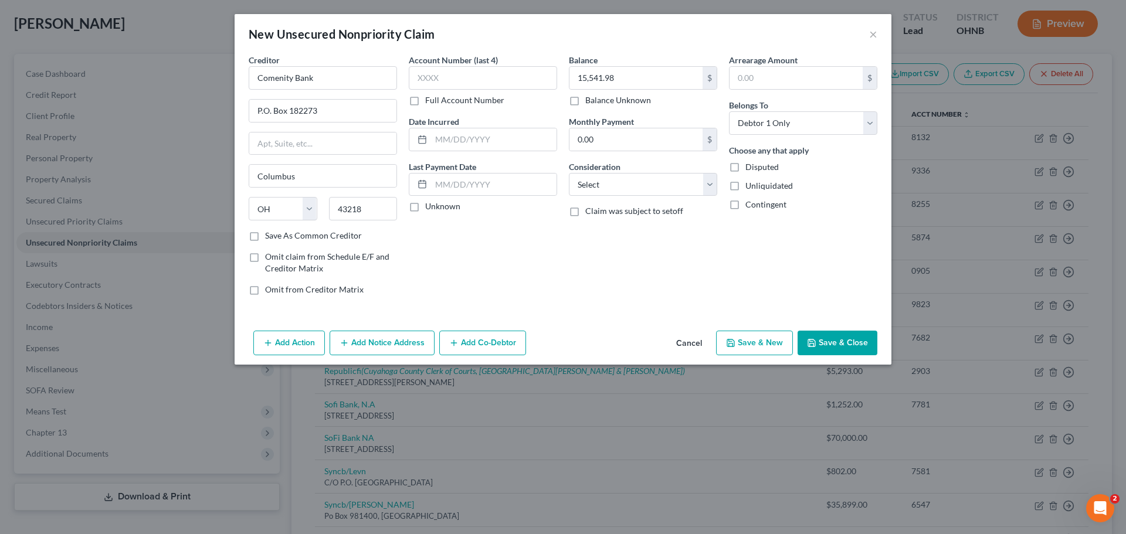
click at [538, 273] on div "Account Number (last 4) Full Account Number Date Incurred Last Payment Date Unk…" at bounding box center [483, 179] width 160 height 251
click at [825, 341] on button "Save & Close" at bounding box center [838, 343] width 80 height 25
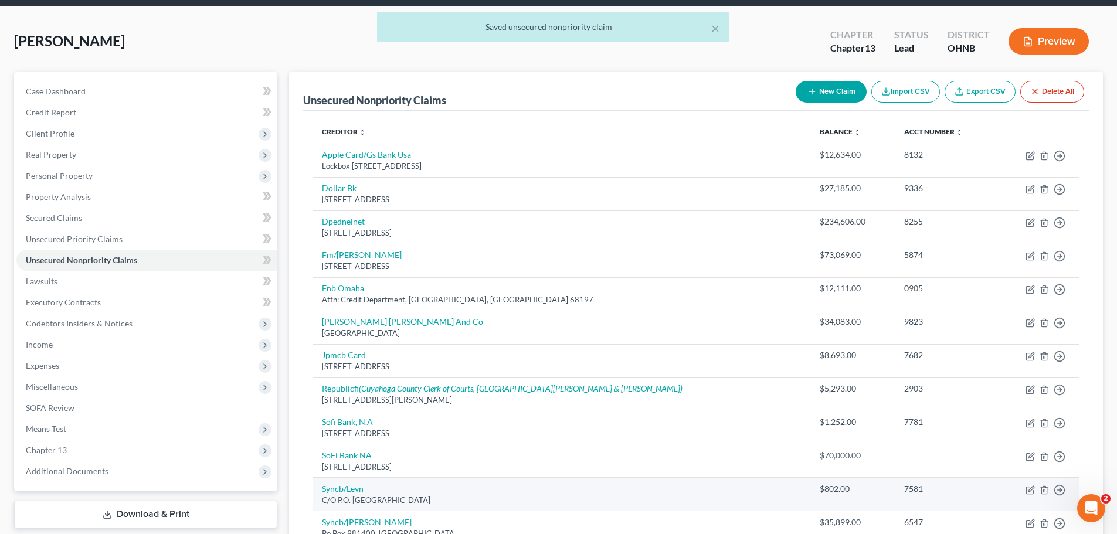
scroll to position [0, 0]
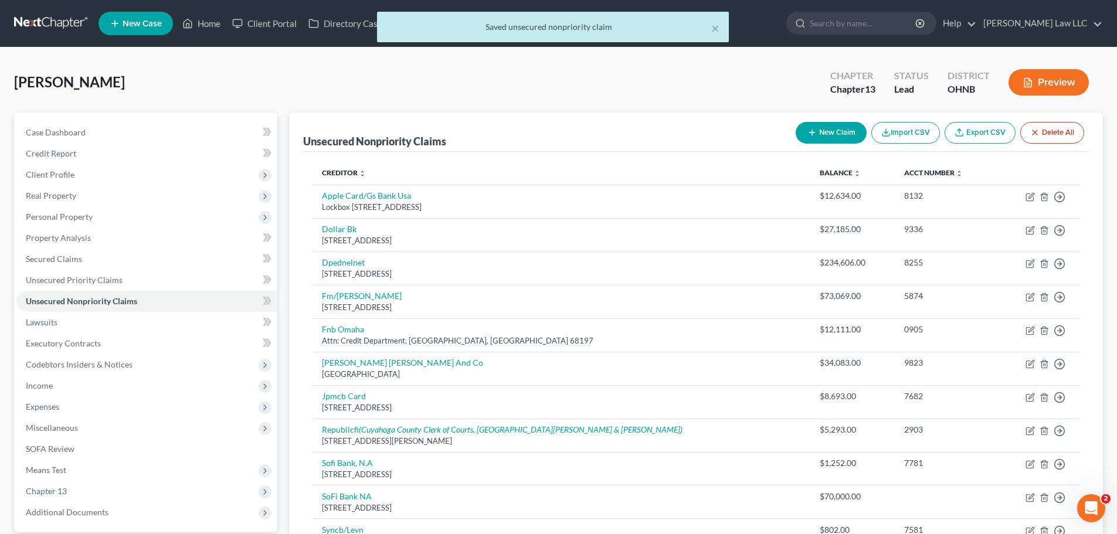
click at [838, 128] on button "New Claim" at bounding box center [831, 133] width 71 height 22
select select "0"
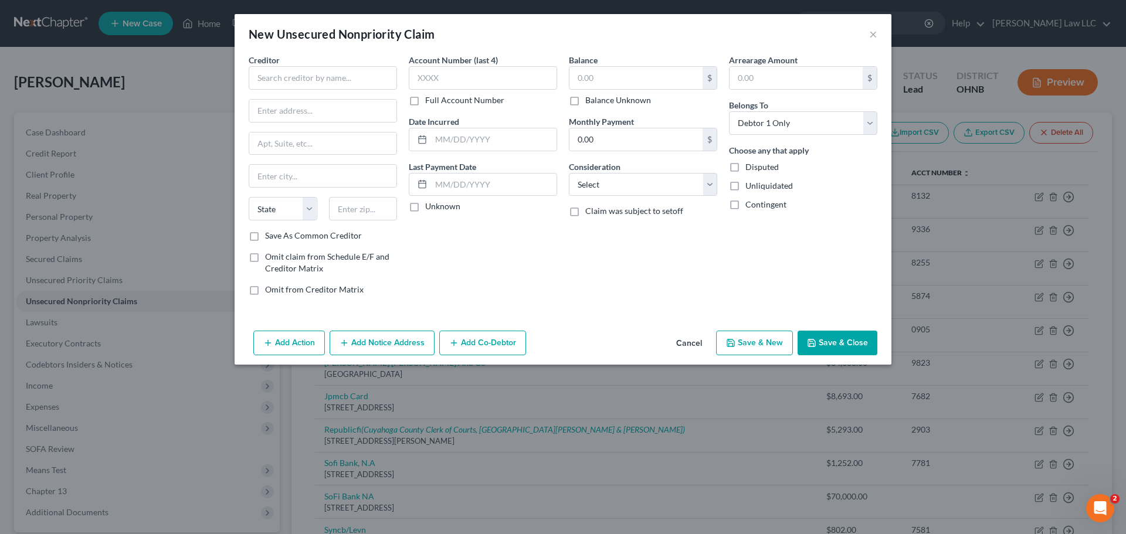
click at [869, 35] on div "New Unsecured Nonpriority Claim ×" at bounding box center [563, 34] width 657 height 40
click at [881, 25] on div "New Unsecured Nonpriority Claim ×" at bounding box center [563, 34] width 657 height 40
click at [878, 26] on div "New Unsecured Nonpriority Claim ×" at bounding box center [563, 34] width 657 height 40
click at [871, 40] on button "×" at bounding box center [873, 34] width 8 height 14
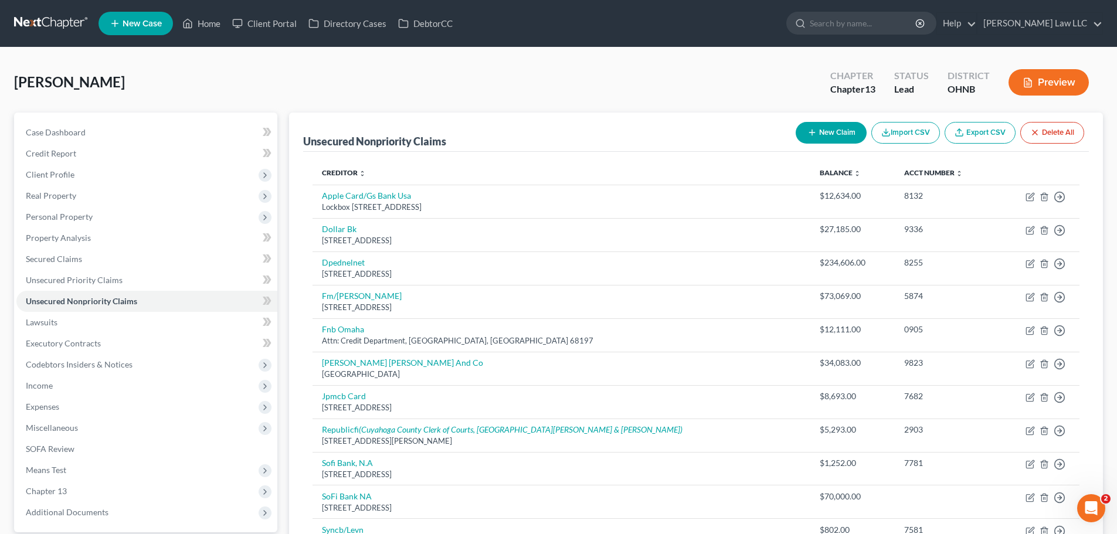
click at [857, 122] on div "New Claim Import CSV Export CSV Delete All" at bounding box center [940, 132] width 298 height 31
click at [835, 131] on button "New Claim" at bounding box center [831, 133] width 71 height 22
select select "0"
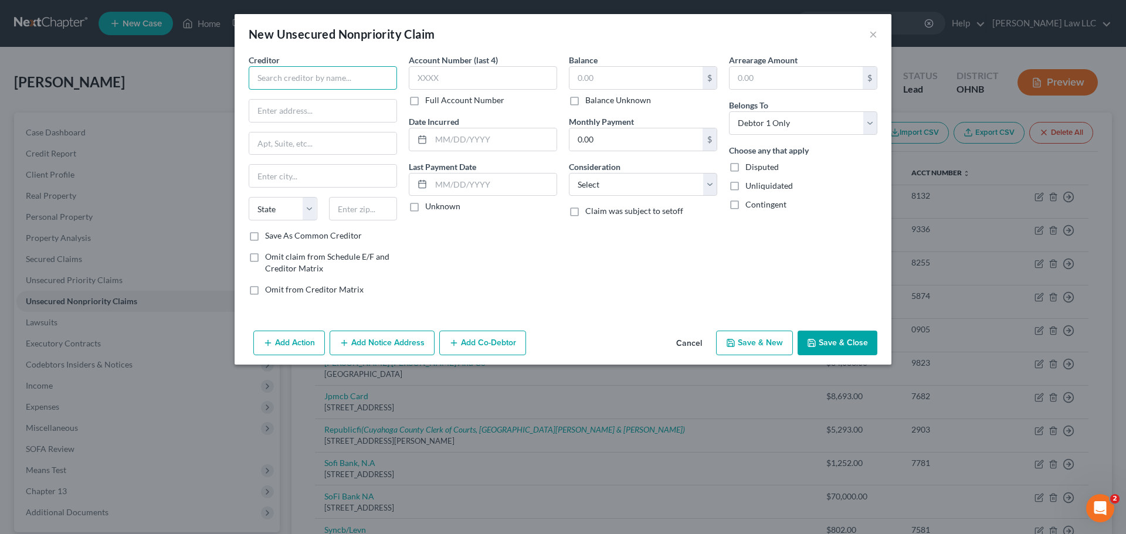
click at [351, 73] on input "text" at bounding box center [323, 77] width 148 height 23
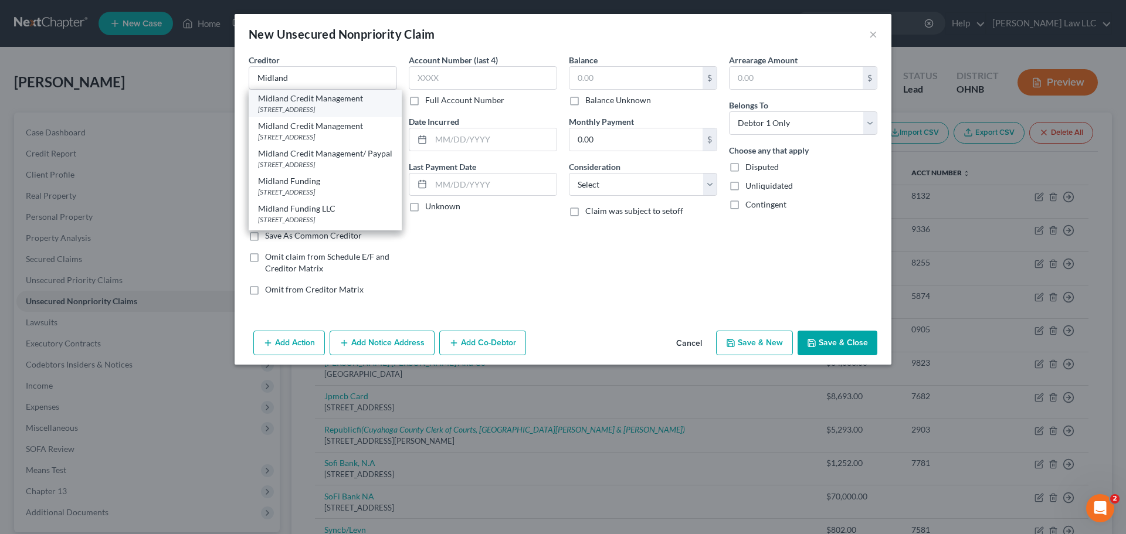
click at [345, 103] on div "Midland Credit Management" at bounding box center [325, 99] width 134 height 12
type input "Midland Credit Management"
type input "PO BOX 2037"
type input "Warren"
select select "23"
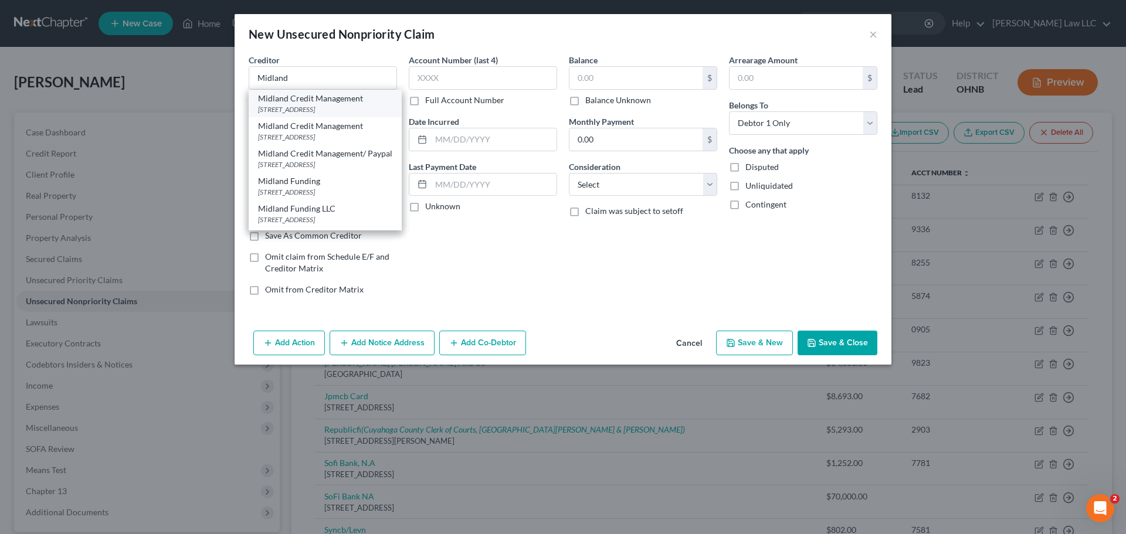
type input "48090"
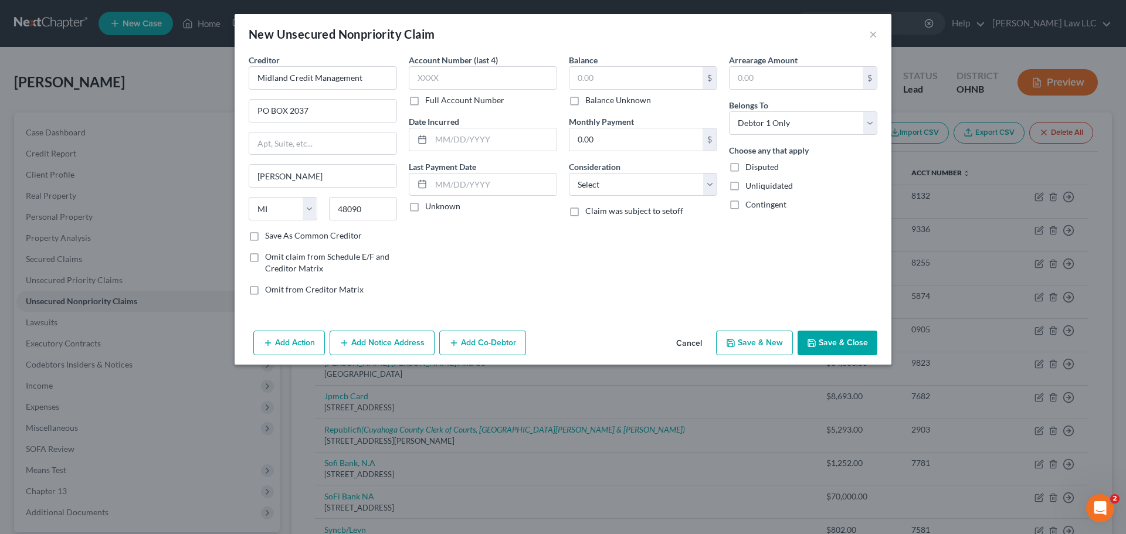
click at [611, 102] on label "Balance Unknown" at bounding box center [618, 100] width 66 height 12
click at [598, 102] on input "Balance Unknown" at bounding box center [594, 98] width 8 height 8
checkbox input "true"
type input "0.00"
click at [596, 96] on label "Balance Unknown" at bounding box center [618, 100] width 66 height 12
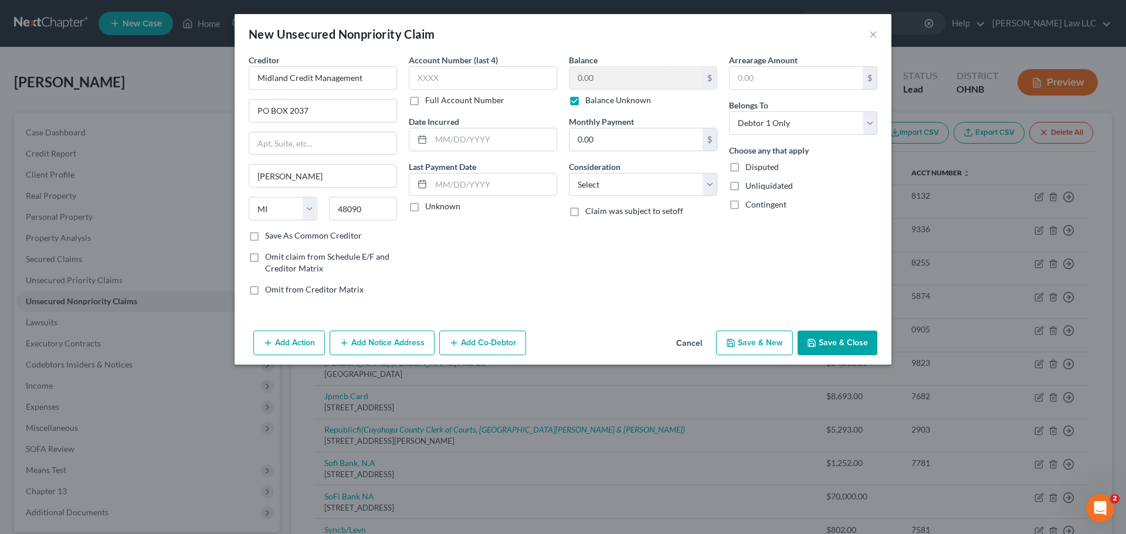
click at [596, 96] on input "Balance Unknown" at bounding box center [594, 98] width 8 height 8
checkbox input "false"
click at [605, 85] on input "0.00" at bounding box center [635, 78] width 133 height 22
type input "15,541.98"
click at [859, 344] on button "Save & Close" at bounding box center [838, 343] width 80 height 25
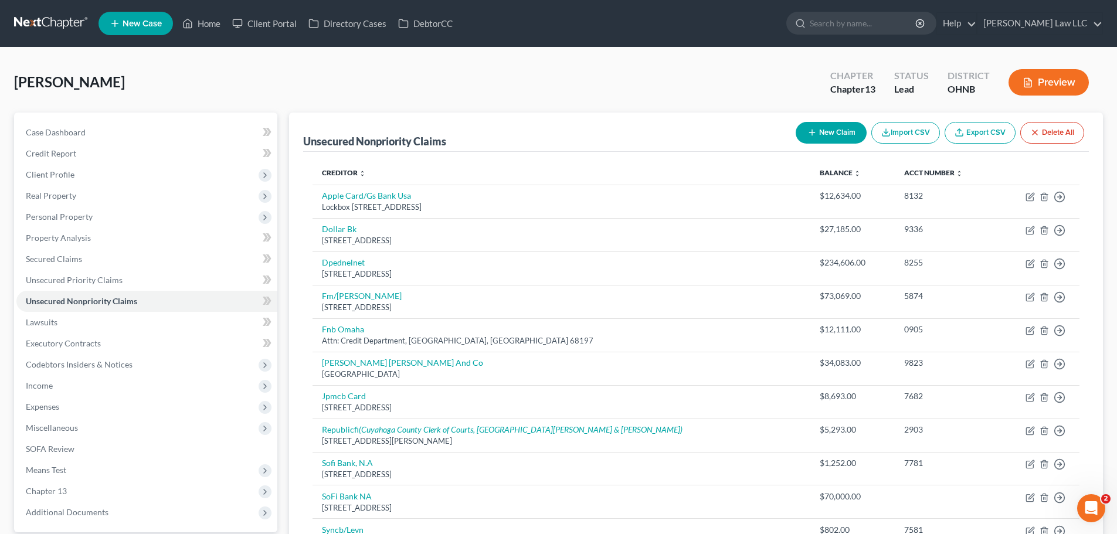
click at [831, 135] on button "New Claim" at bounding box center [831, 133] width 71 height 22
select select "0"
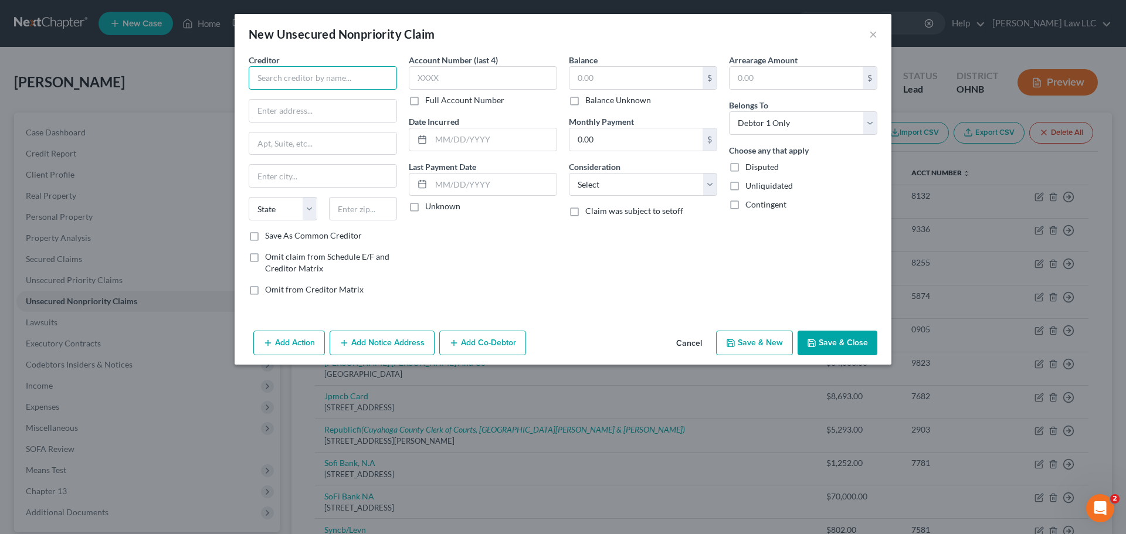
click at [289, 89] on input "text" at bounding box center [323, 77] width 148 height 23
click at [311, 110] on div "2750 East Cottonwood Pkwy Suite 300, Salt Lake City, UT 84121" at bounding box center [319, 109] width 122 height 10
type input "SoFi Bank NA"
type input "2750 East Cottonwood Pkwy"
type input "Suite 300"
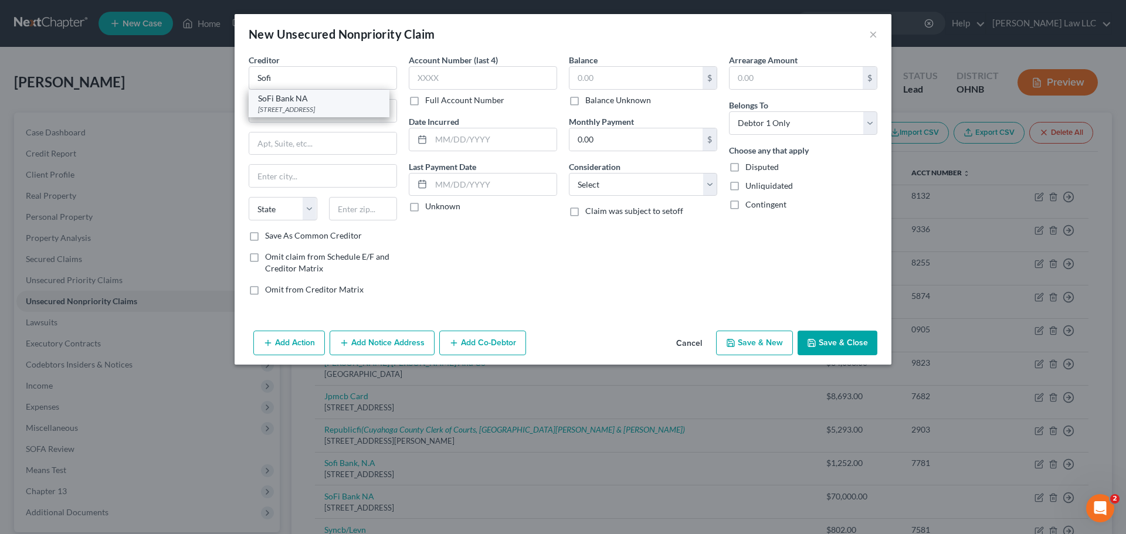
type input "Salt Lake City"
select select "46"
type input "84121"
click at [477, 271] on div "Account Number (last 4) Full Account Number Date Incurred Last Payment Date Unk…" at bounding box center [483, 179] width 160 height 251
click at [611, 78] on input "text" at bounding box center [635, 78] width 133 height 22
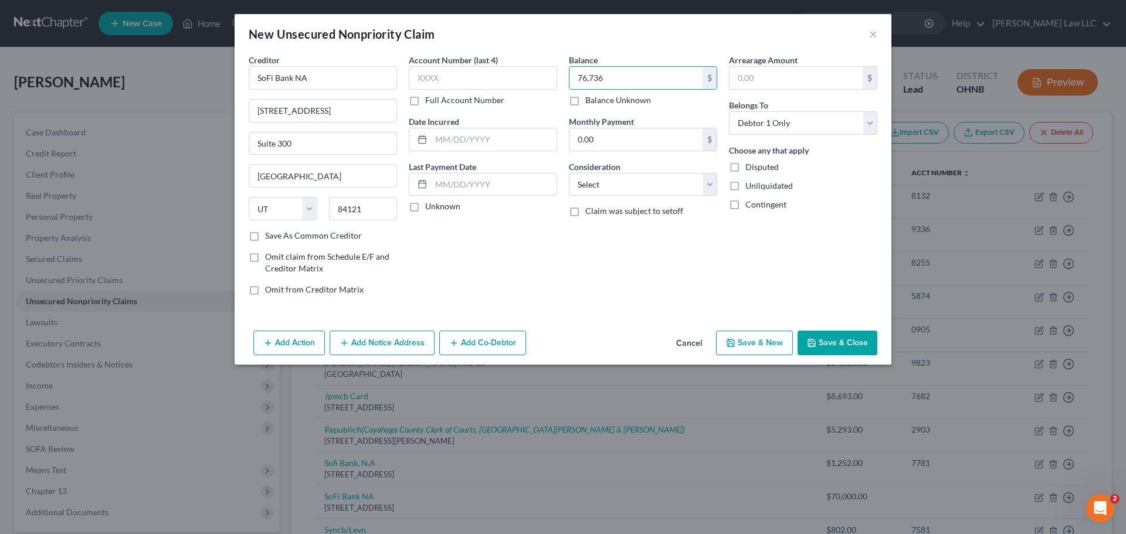
click at [827, 339] on button "Save & Close" at bounding box center [838, 343] width 80 height 25
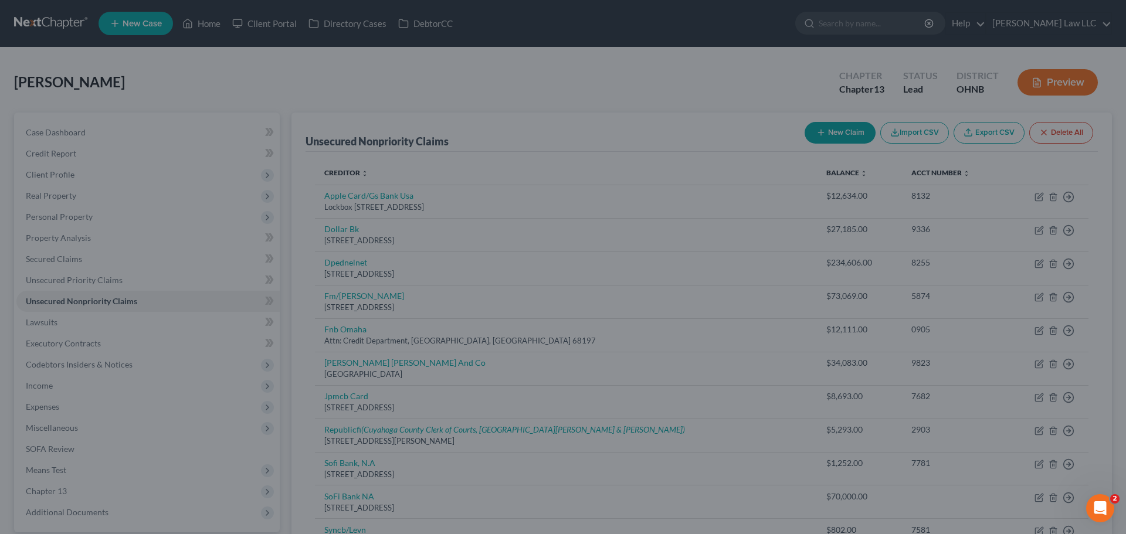
type input "76,736.00"
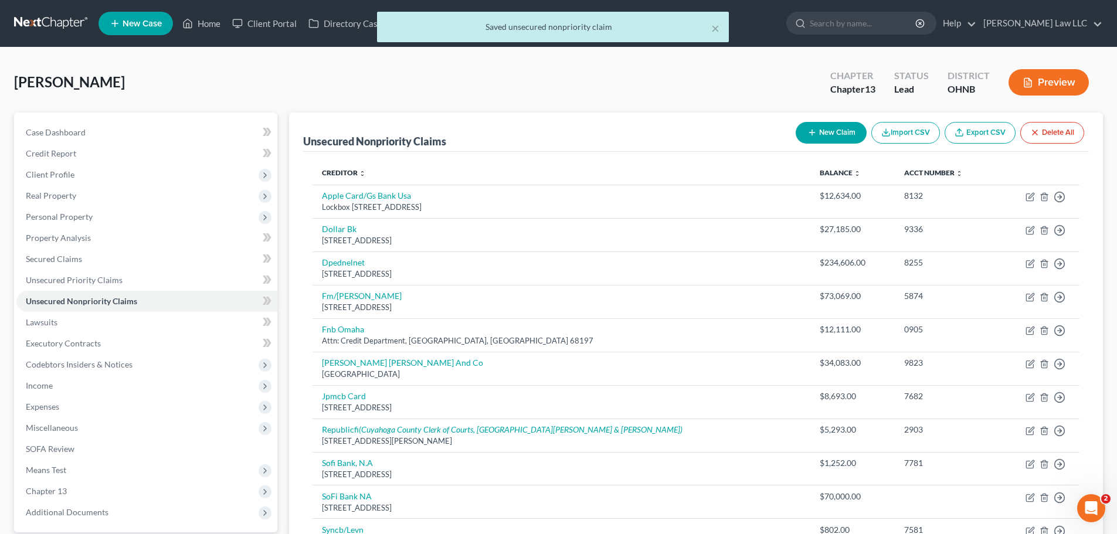
click at [829, 129] on button "New Claim" at bounding box center [831, 133] width 71 height 22
select select "0"
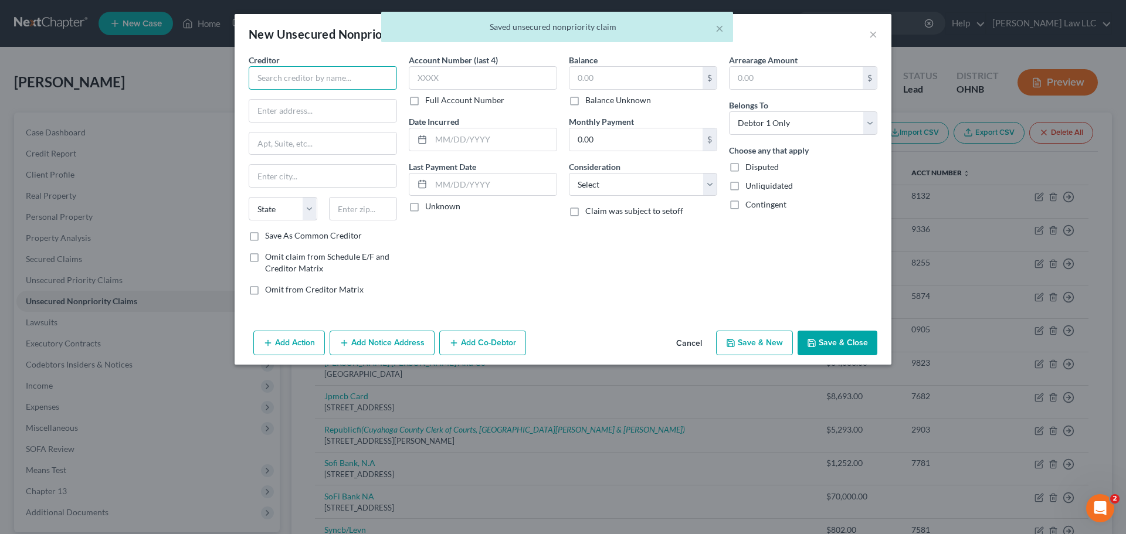
click at [334, 79] on input "text" at bounding box center [323, 77] width 148 height 23
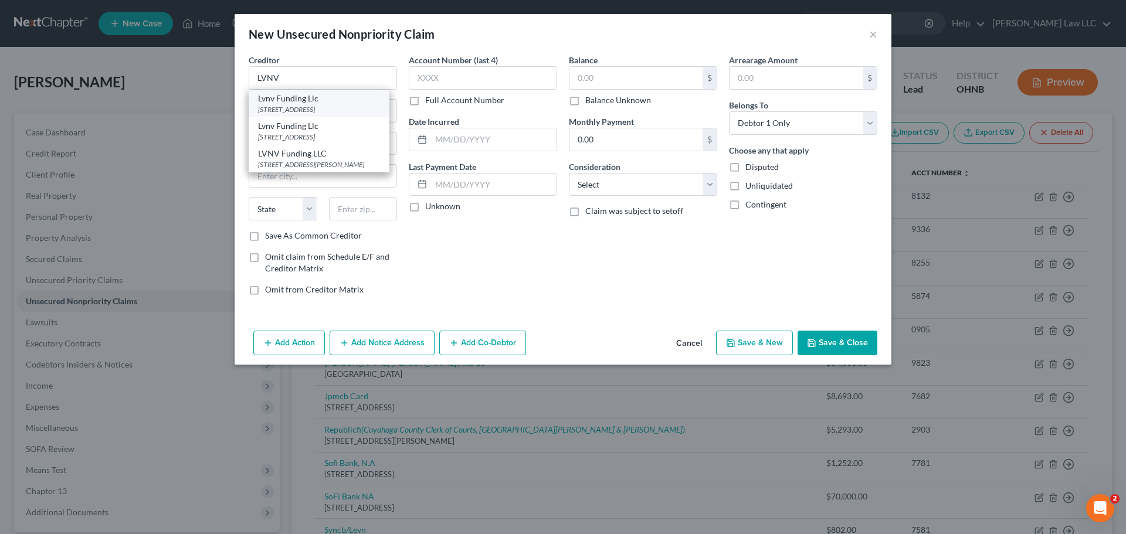
click at [335, 103] on div "Lvnv Funding Llc" at bounding box center [319, 99] width 122 height 12
type input "Lvnv Funding Llc"
type input "Po Box 10497"
type input "Greenville"
select select "42"
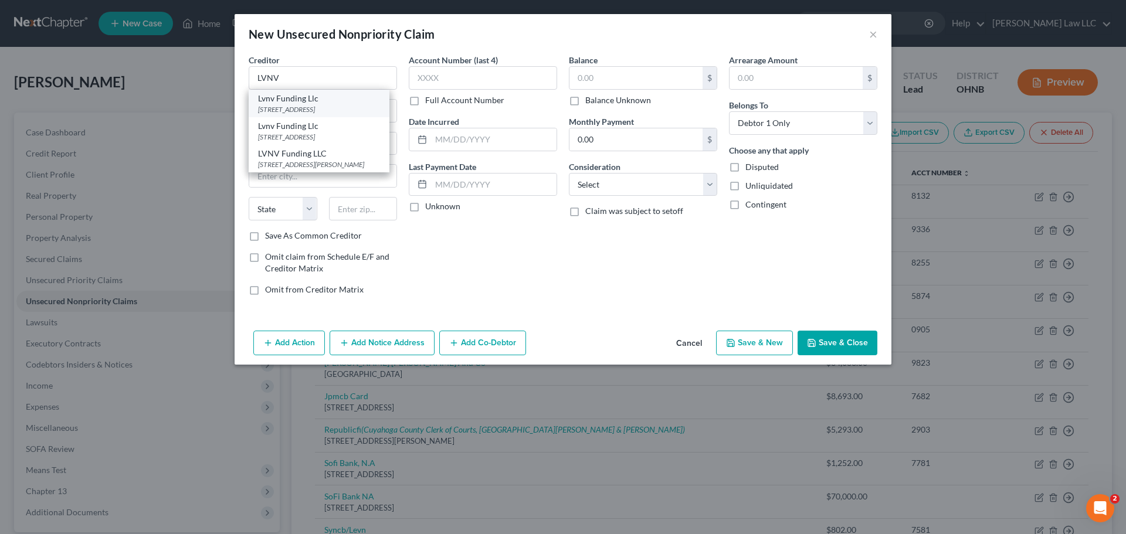
type input "29603"
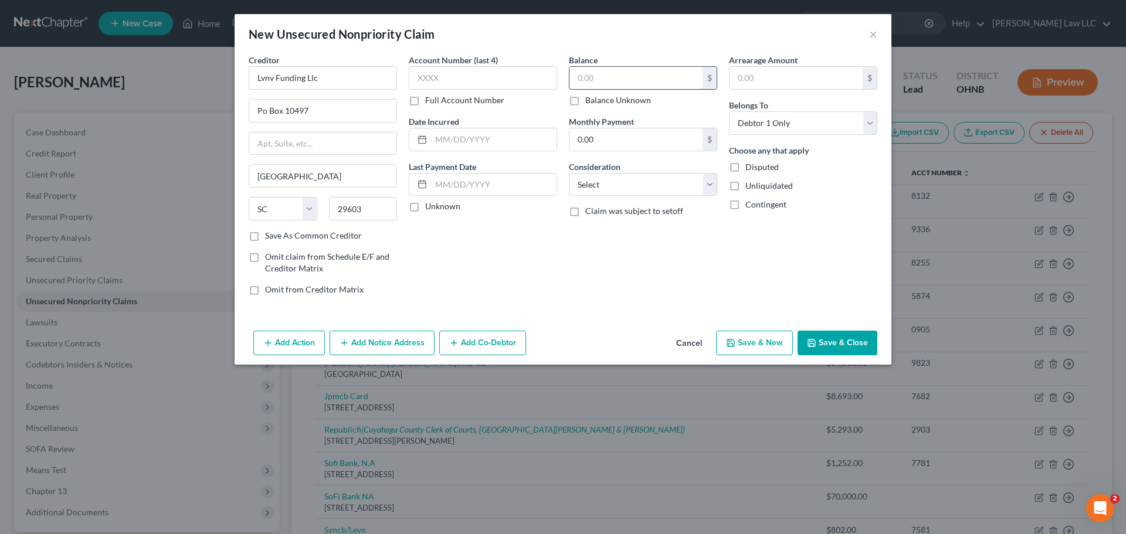
click at [602, 83] on input "text" at bounding box center [635, 78] width 133 height 22
click at [828, 345] on button "Save & Close" at bounding box center [838, 343] width 80 height 25
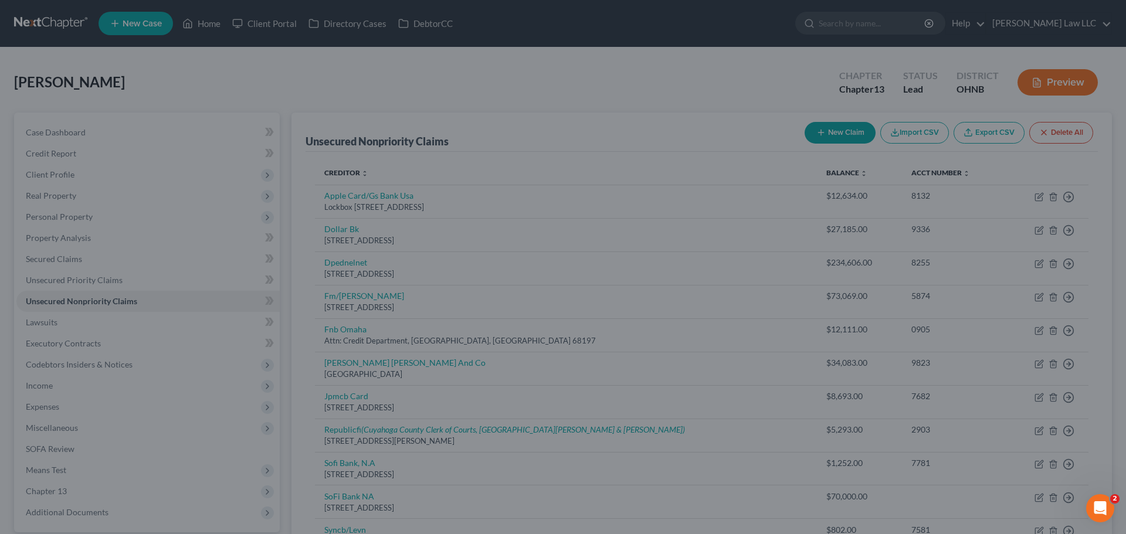
type input "76,736.00"
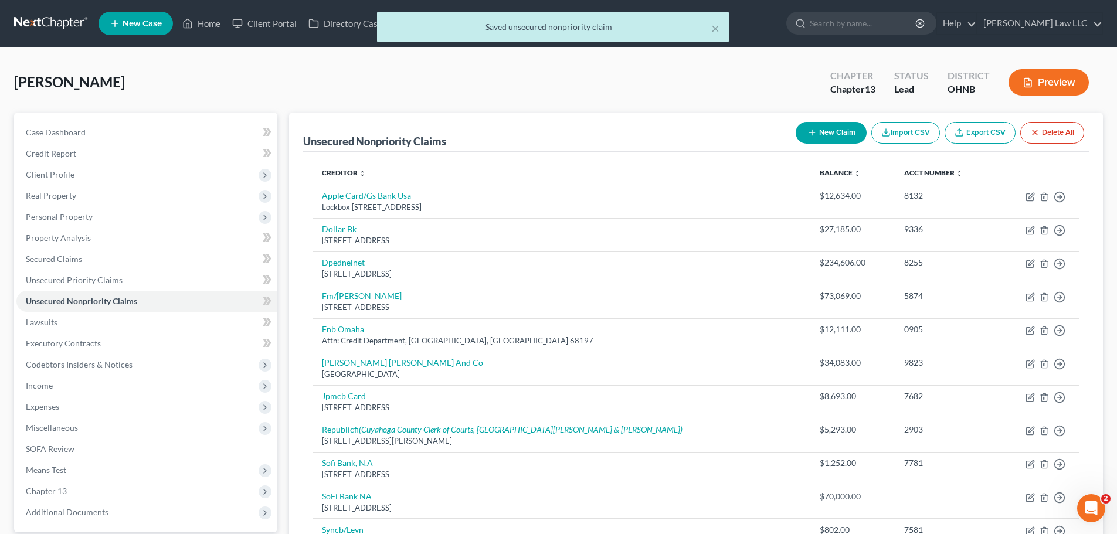
click at [837, 130] on button "New Claim" at bounding box center [831, 133] width 71 height 22
select select "0"
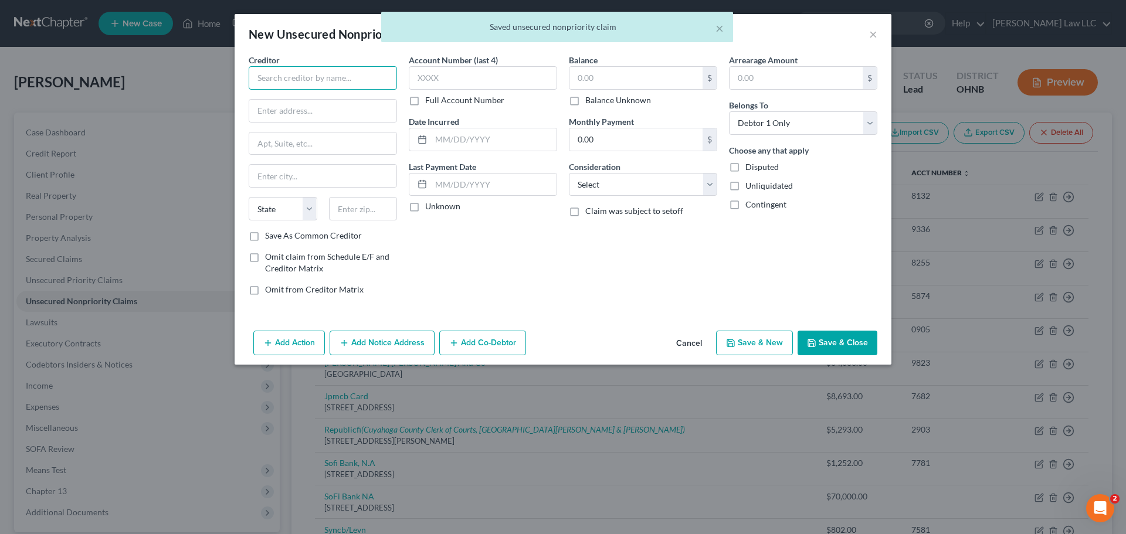
click at [333, 86] on input "text" at bounding box center [323, 77] width 148 height 23
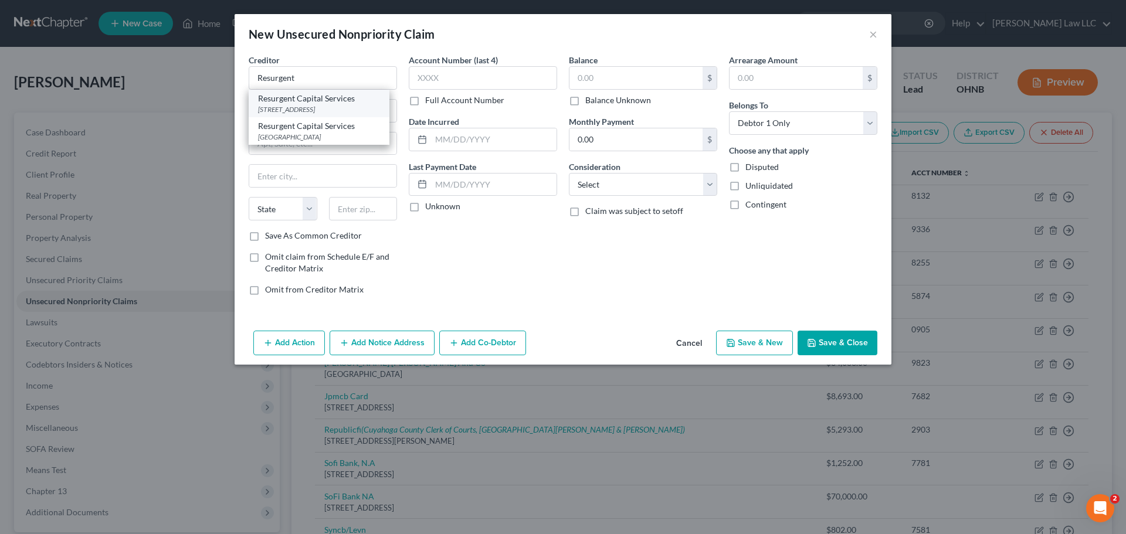
click at [327, 103] on div "Resurgent Capital Services" at bounding box center [319, 99] width 122 height 12
type input "Resurgent Capital Services"
type input "Po Box 10497"
type input "Greenville"
select select "42"
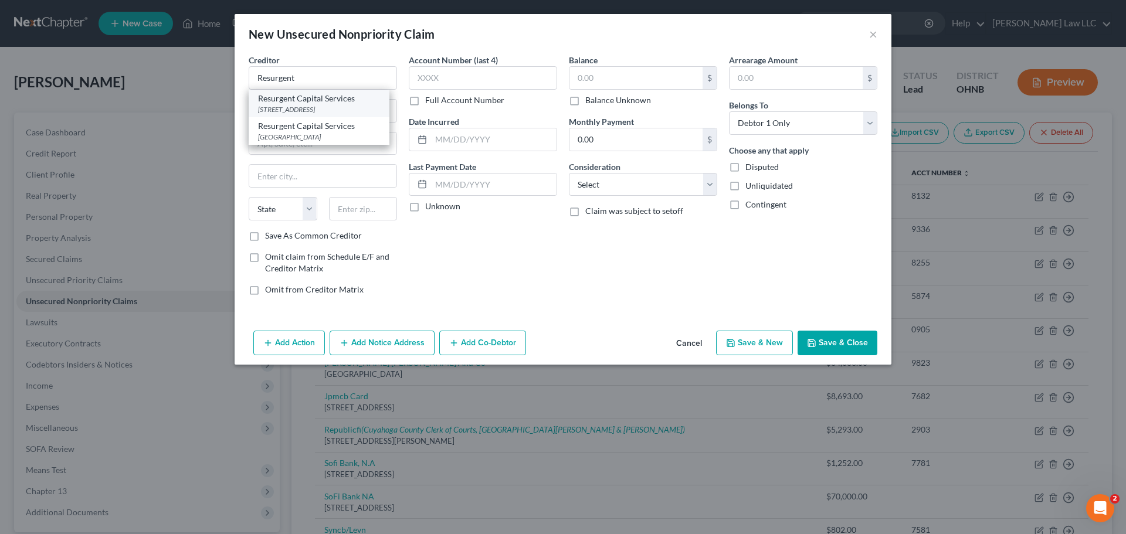
type input "29603"
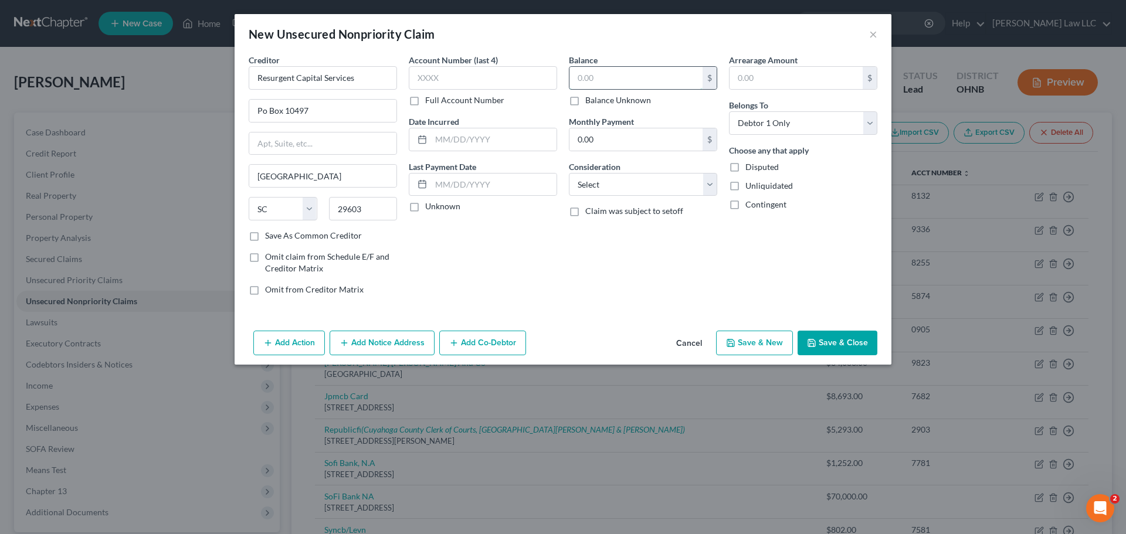
click at [620, 76] on input "text" at bounding box center [635, 78] width 133 height 22
click at [628, 78] on input "text" at bounding box center [635, 78] width 133 height 22
type input "76,736"
click at [851, 347] on button "Save & Close" at bounding box center [838, 343] width 80 height 25
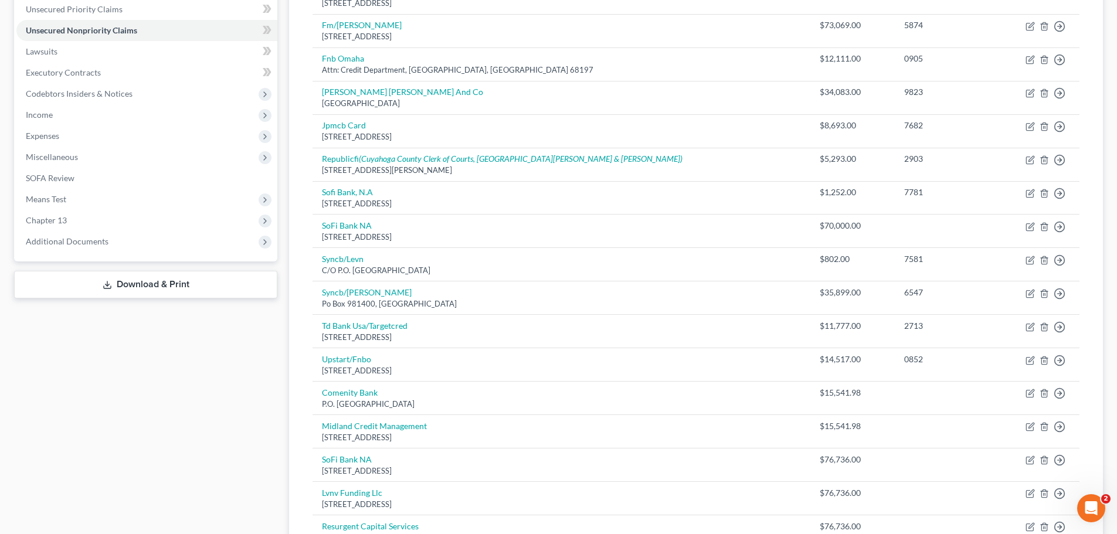
scroll to position [59, 0]
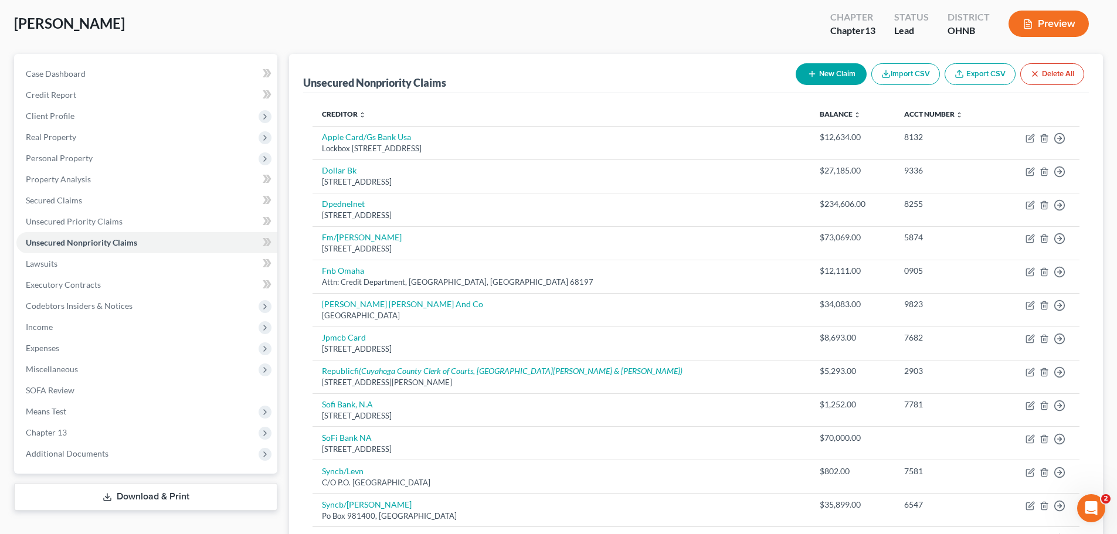
click at [826, 74] on button "New Claim" at bounding box center [831, 74] width 71 height 22
select select "0"
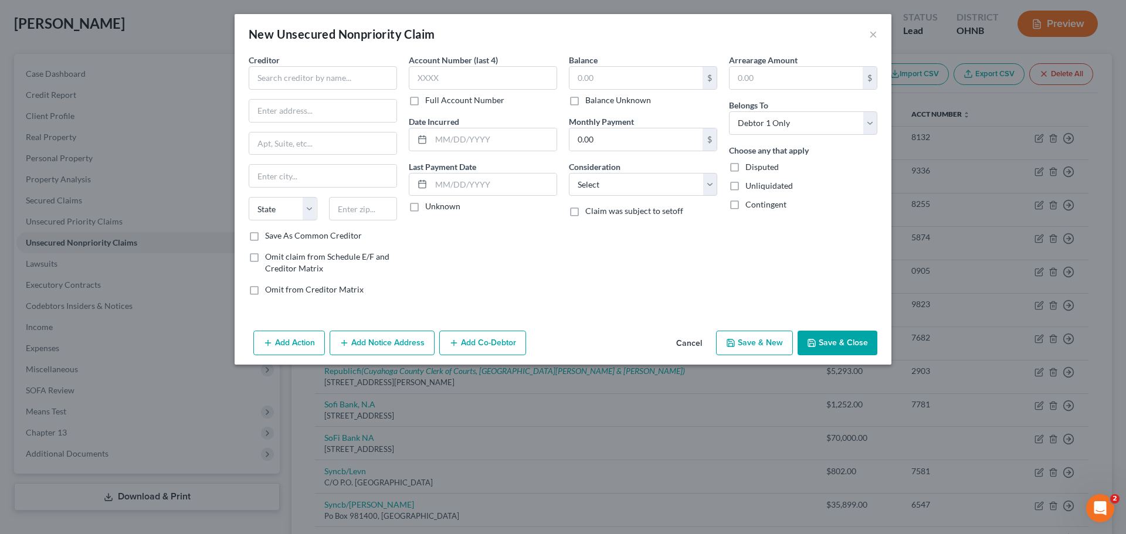
click at [299, 62] on div "Creditor *" at bounding box center [323, 72] width 148 height 36
drag, startPoint x: 294, startPoint y: 74, endPoint x: 294, endPoint y: 59, distance: 15.3
click at [294, 72] on input "text" at bounding box center [323, 77] width 148 height 23
type input "Hals"
click at [306, 107] on input "text" at bounding box center [322, 111] width 147 height 22
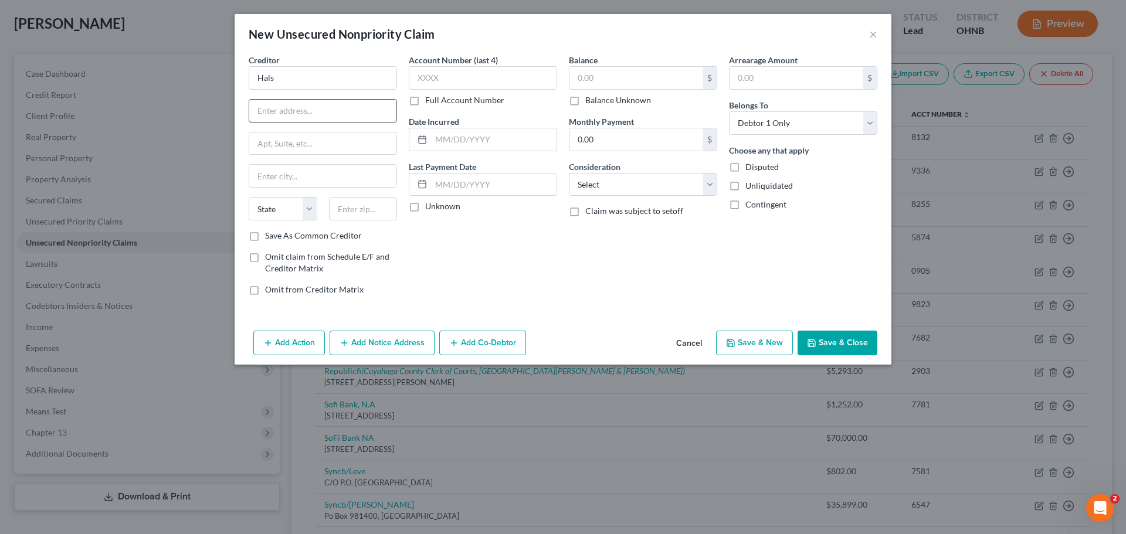
paste input "8001 Lincoln Ave Suite 500"
type input "8001 Lincoln Ave Suite 500"
click at [372, 209] on input "text" at bounding box center [363, 208] width 69 height 23
type input "60077"
type input "Skokie"
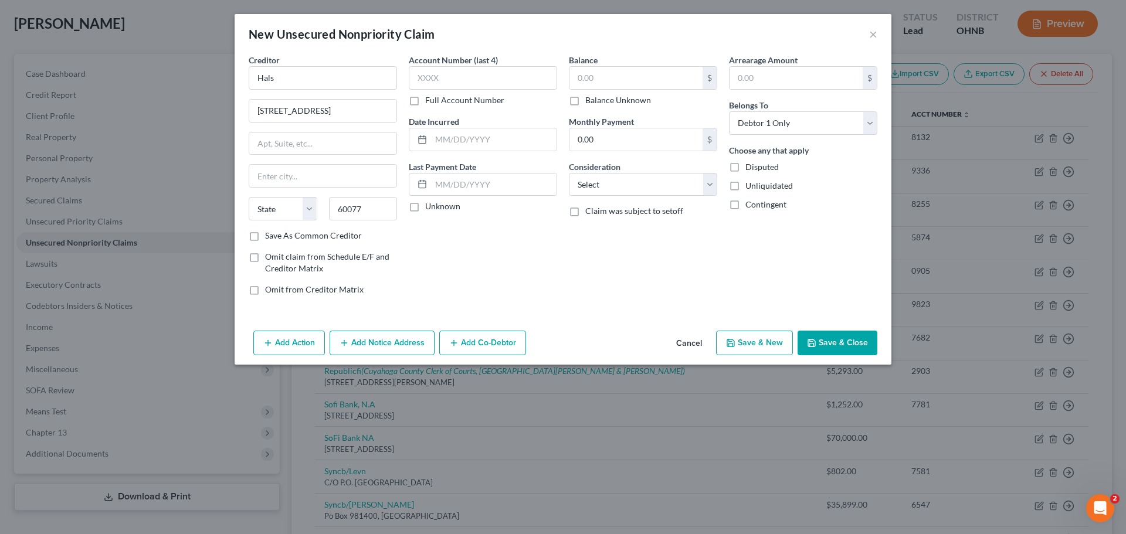
select select "14"
click at [523, 269] on div "Account Number (last 4) Full Account Number Date Incurred Last Payment Date Unk…" at bounding box center [483, 179] width 160 height 251
click at [313, 80] on input "Hals" at bounding box center [323, 77] width 148 height 23
click at [384, 87] on input "Halstead Financial Services" at bounding box center [323, 77] width 148 height 23
type input "Halstead Financial Services"
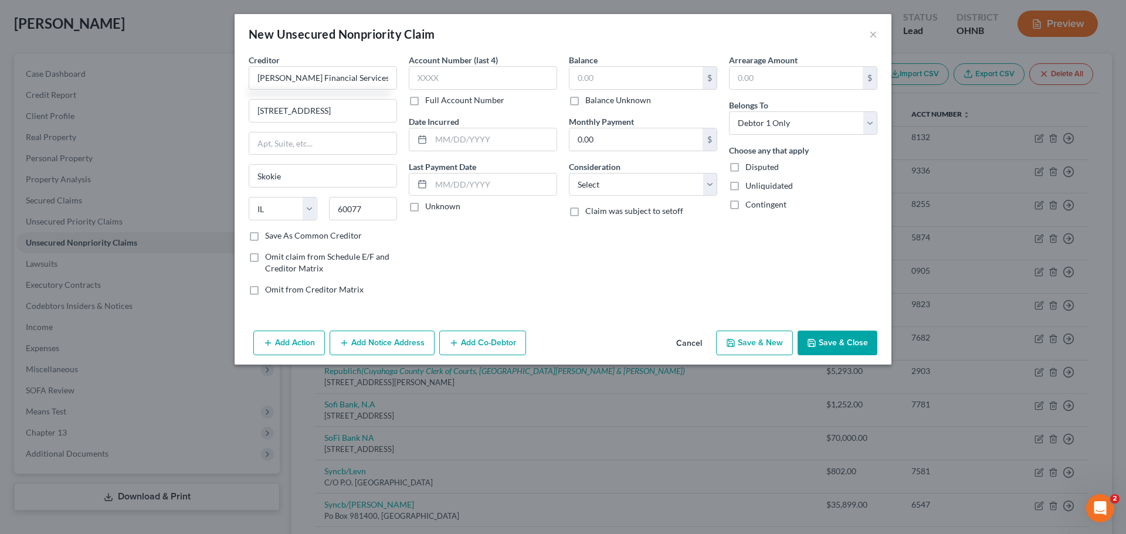
click at [406, 239] on div "Account Number (last 4) Full Account Number Date Incurred Last Payment Date Unk…" at bounding box center [483, 179] width 160 height 251
click at [604, 75] on input "text" at bounding box center [635, 78] width 133 height 22
type input "76,736"
click at [843, 338] on button "Save & Close" at bounding box center [838, 343] width 80 height 25
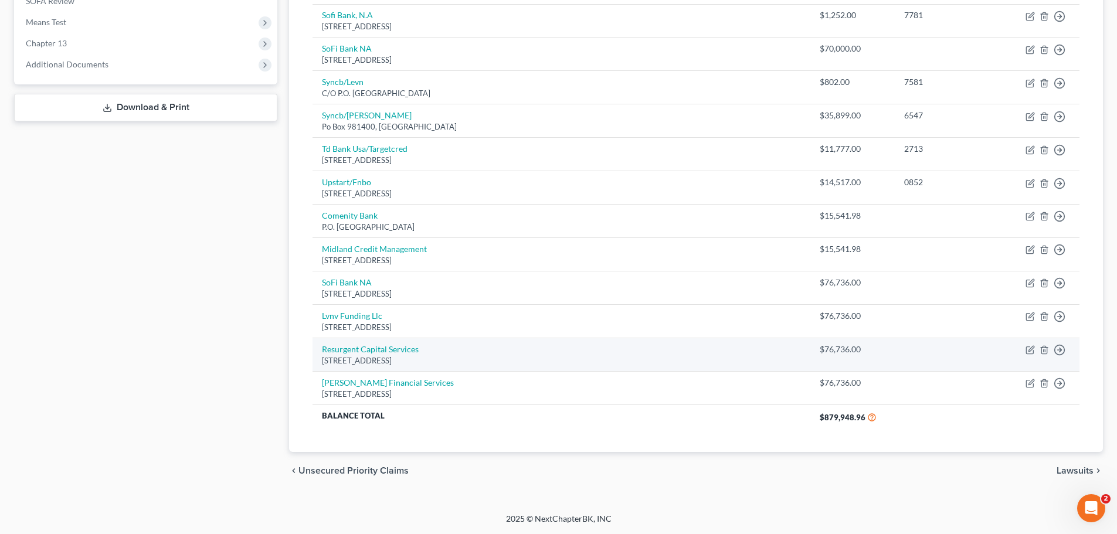
scroll to position [38, 0]
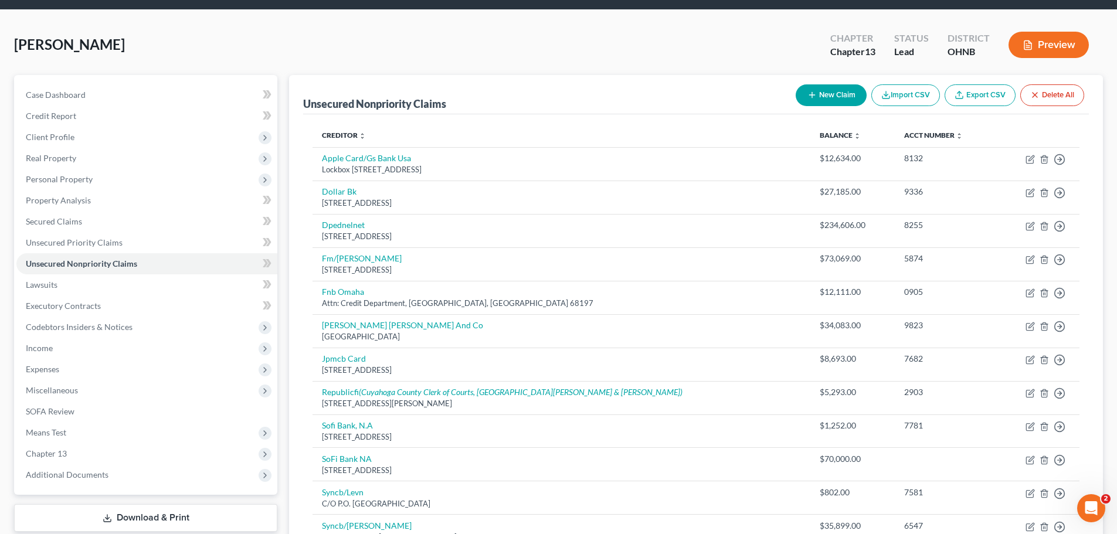
click at [825, 99] on button "New Claim" at bounding box center [831, 95] width 71 height 22
select select "0"
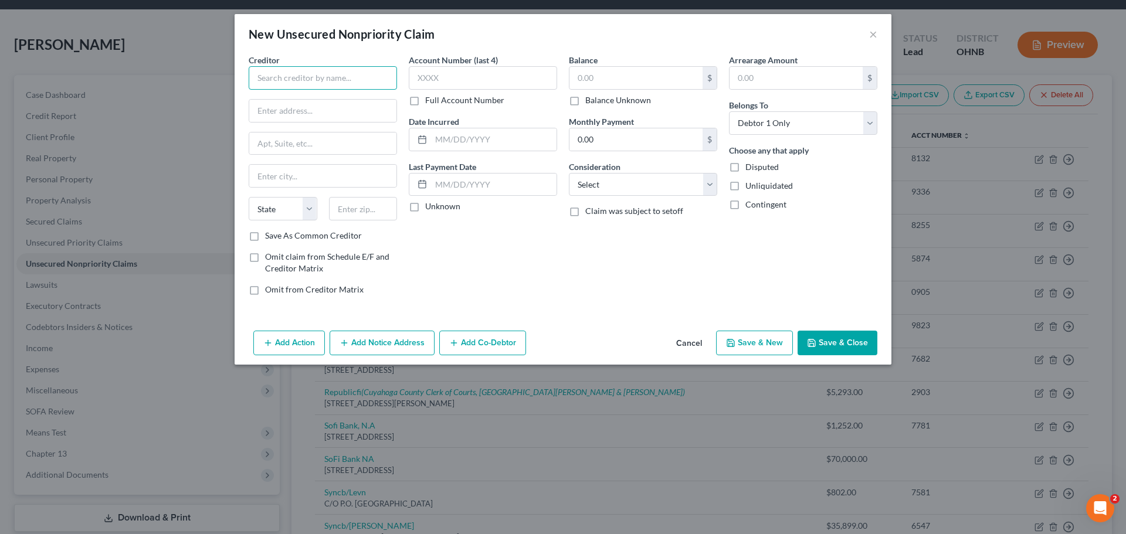
click at [297, 72] on input "text" at bounding box center [323, 77] width 148 height 23
click at [328, 101] on div "Velocity Investments LLC" at bounding box center [319, 99] width 122 height 12
type input "Velocity Investments LLC"
type input "1800 Route 34n Suite 305"
type input "Belmar"
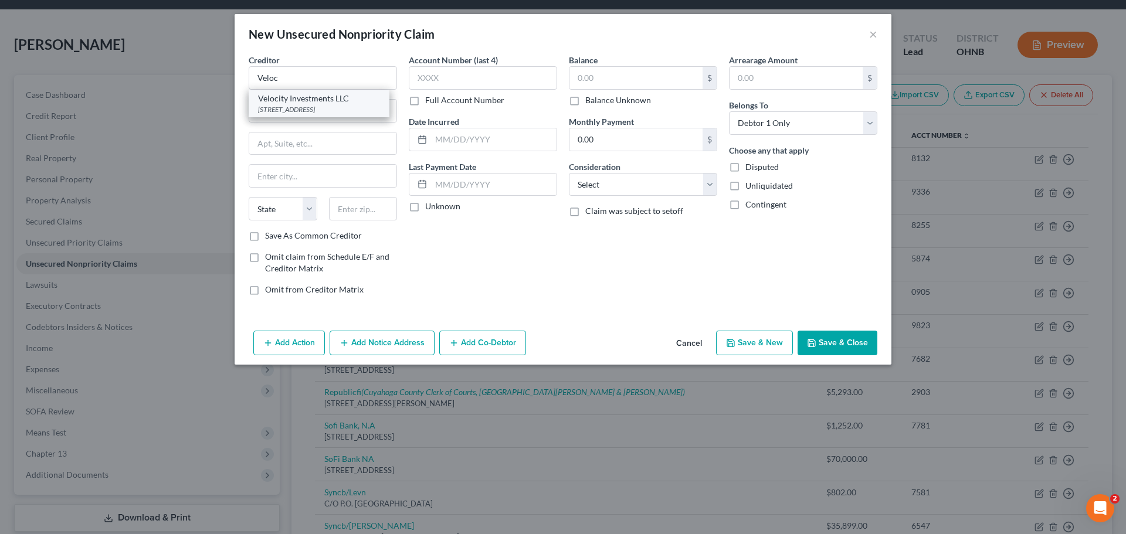
select select "33"
type input "07719"
click at [608, 75] on input "text" at bounding box center [635, 78] width 133 height 22
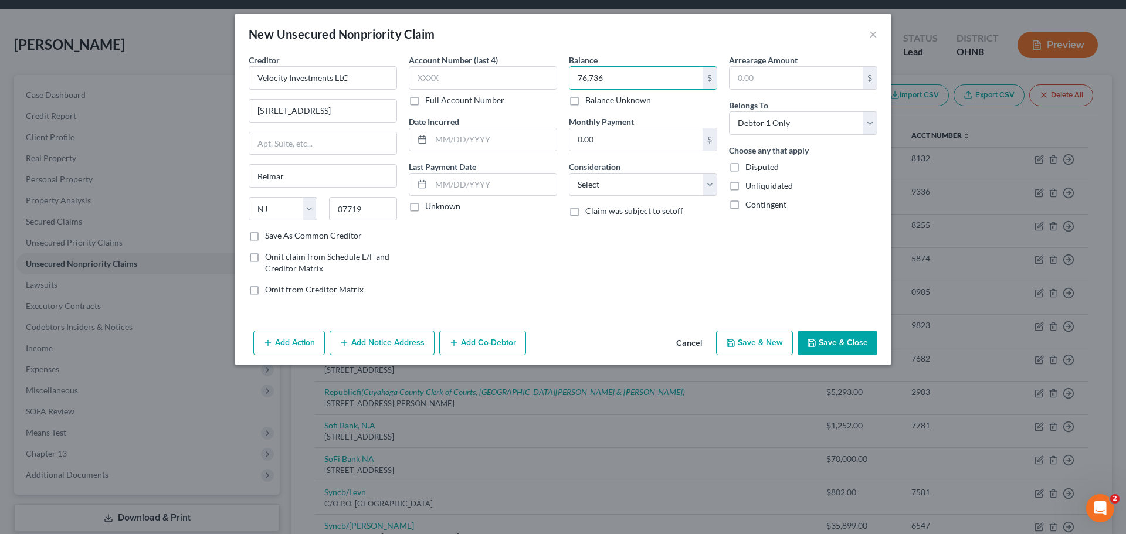
click at [651, 246] on div "Balance 76,736.00 $ Balance Unknown Balance Undetermined 76,736 $ Balance Unkno…" at bounding box center [643, 179] width 160 height 251
click at [838, 345] on button "Save & Close" at bounding box center [838, 343] width 80 height 25
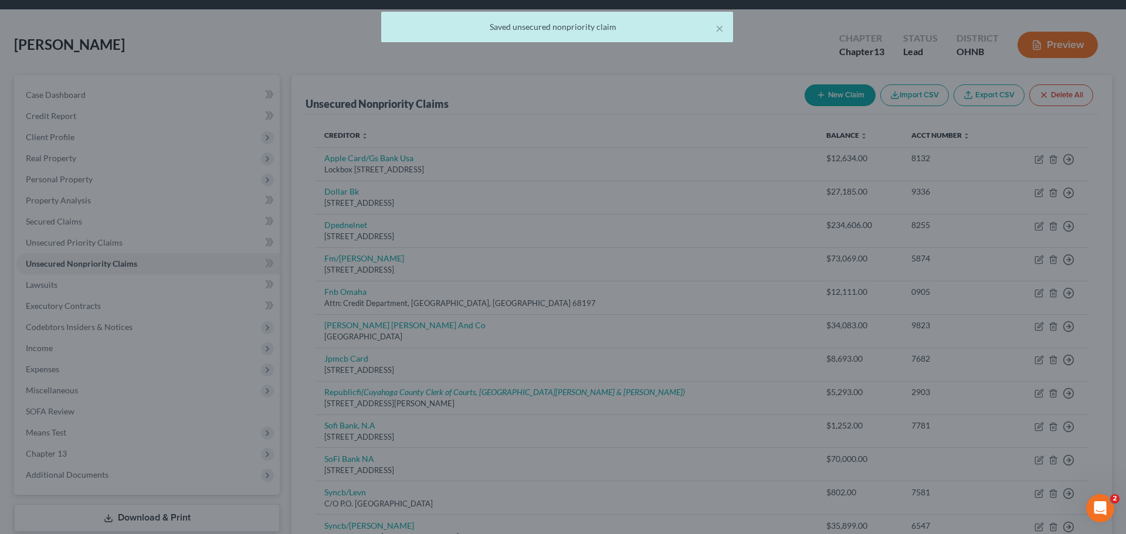
type input "76,736.00"
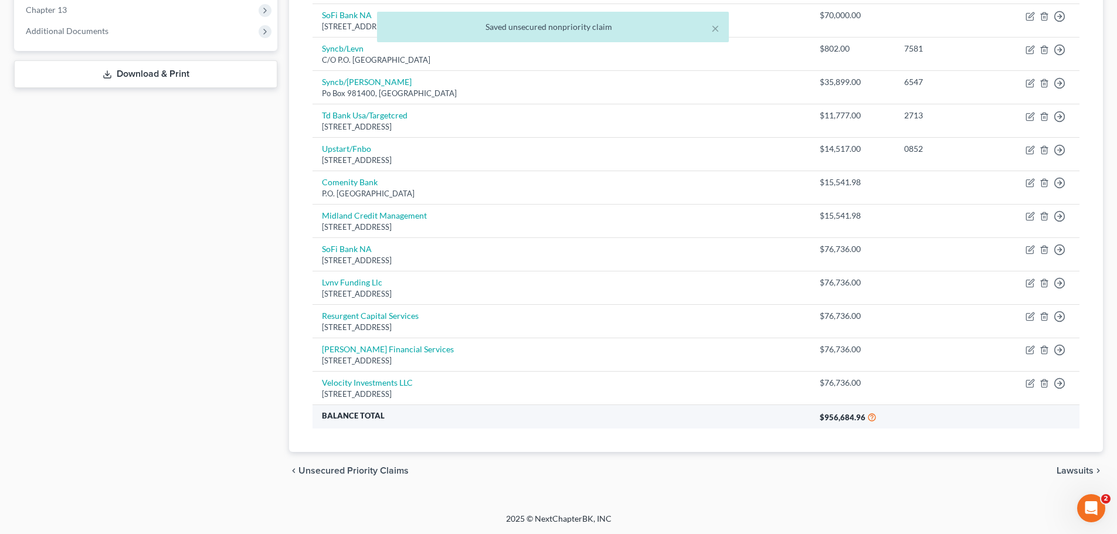
scroll to position [0, 0]
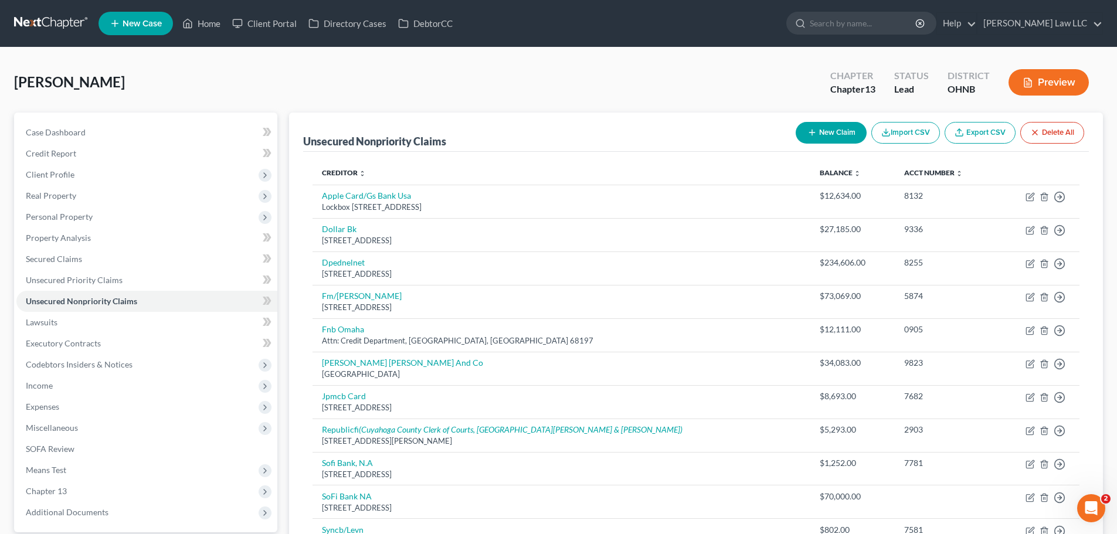
click at [822, 130] on button "New Claim" at bounding box center [831, 133] width 71 height 22
select select "0"
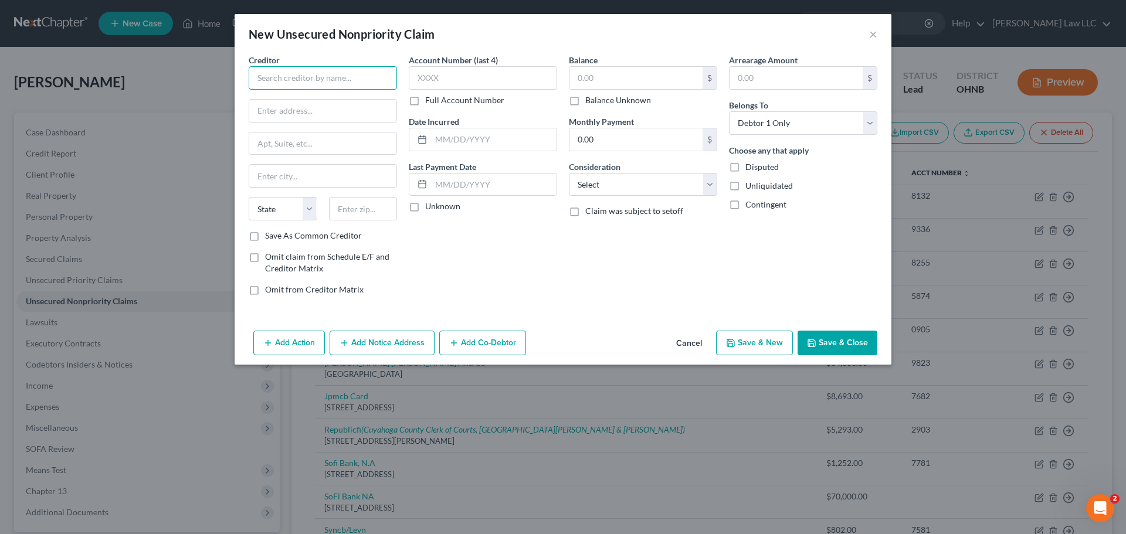
click at [272, 82] on input "text" at bounding box center [323, 77] width 148 height 23
type input "Upgrade"
click at [334, 96] on div "Upgrade" at bounding box center [319, 99] width 122 height 12
type input "275 Battery Street, 23rd Floor"
type input "San Francisco"
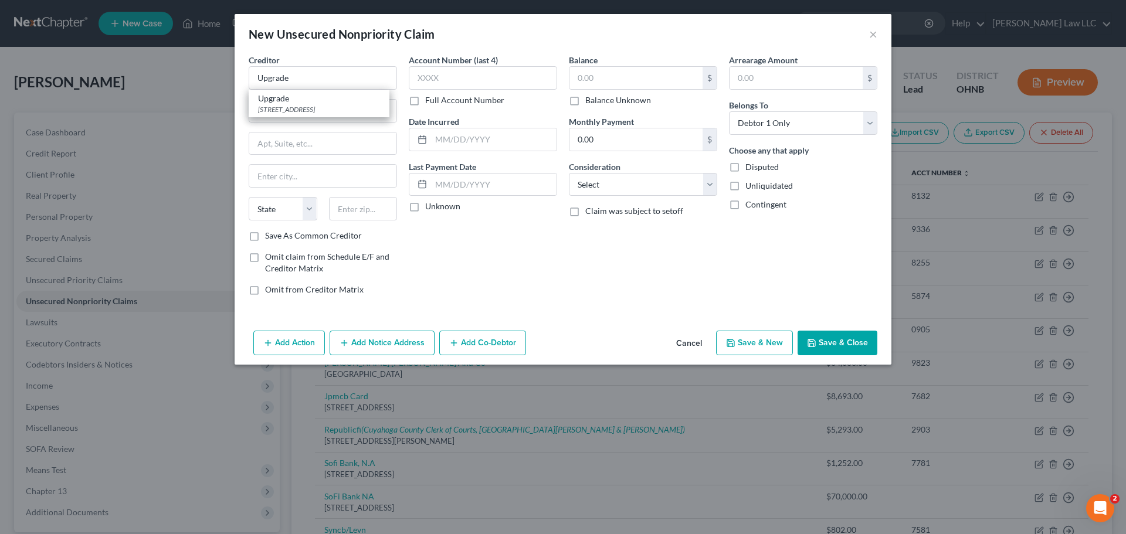
select select "4"
type input "94111"
click at [670, 82] on input "text" at bounding box center [635, 78] width 133 height 22
type input "5,319.94"
click at [848, 338] on button "Save & Close" at bounding box center [838, 343] width 80 height 25
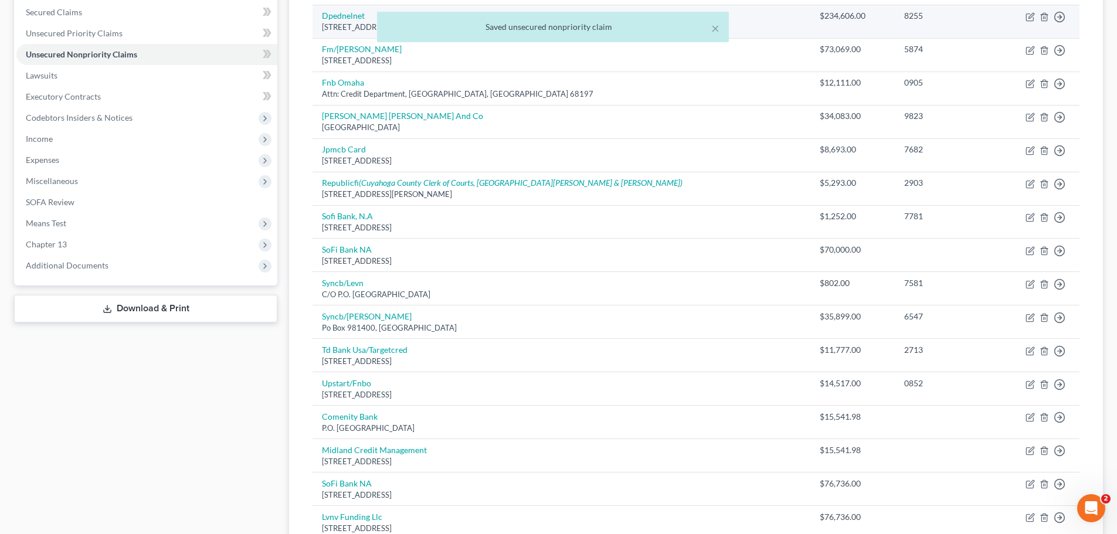
scroll to position [46, 0]
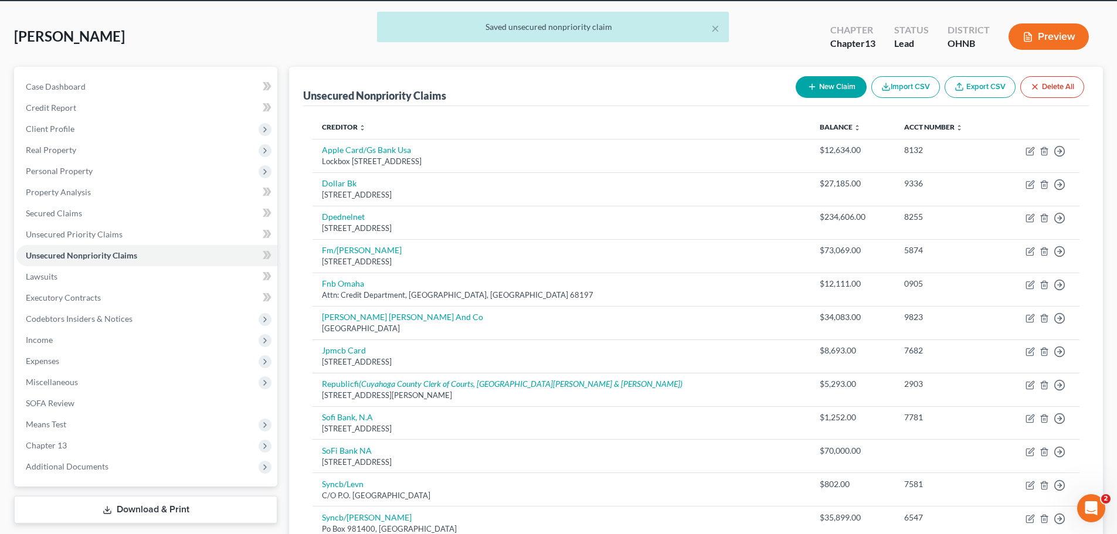
click at [839, 89] on button "New Claim" at bounding box center [831, 87] width 71 height 22
select select "0"
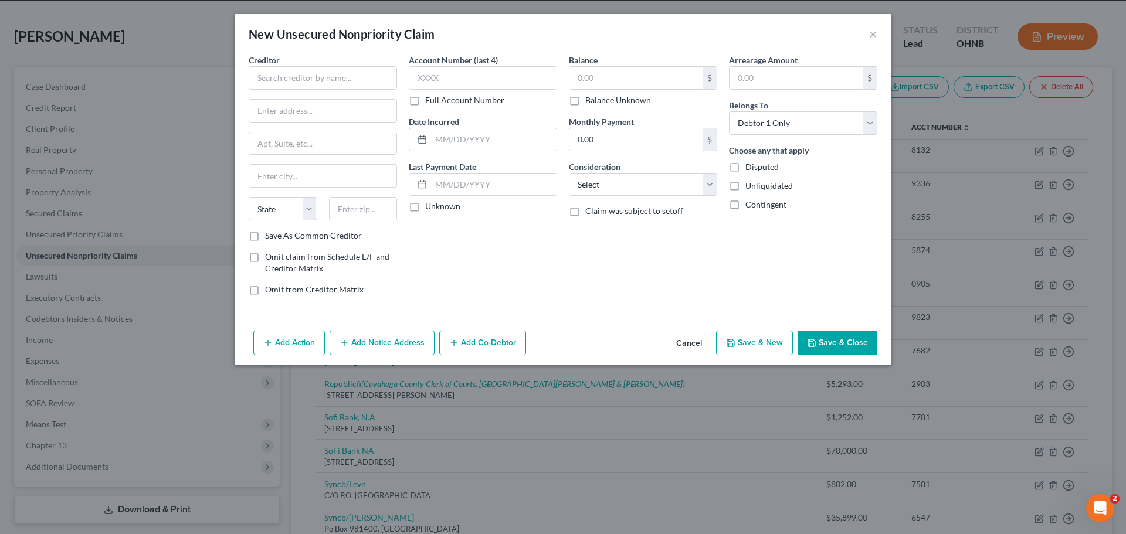
click at [330, 93] on div "Creditor * State AL AK AR AZ CA CO CT DE DC FL GA GU HI ID IL IN IA KS KY LA ME…" at bounding box center [323, 142] width 148 height 176
click at [325, 83] on input "text" at bounding box center [323, 77] width 148 height 23
type input "A"
type input "Alliant"
drag, startPoint x: 308, startPoint y: 82, endPoint x: 262, endPoint y: 52, distance: 55.3
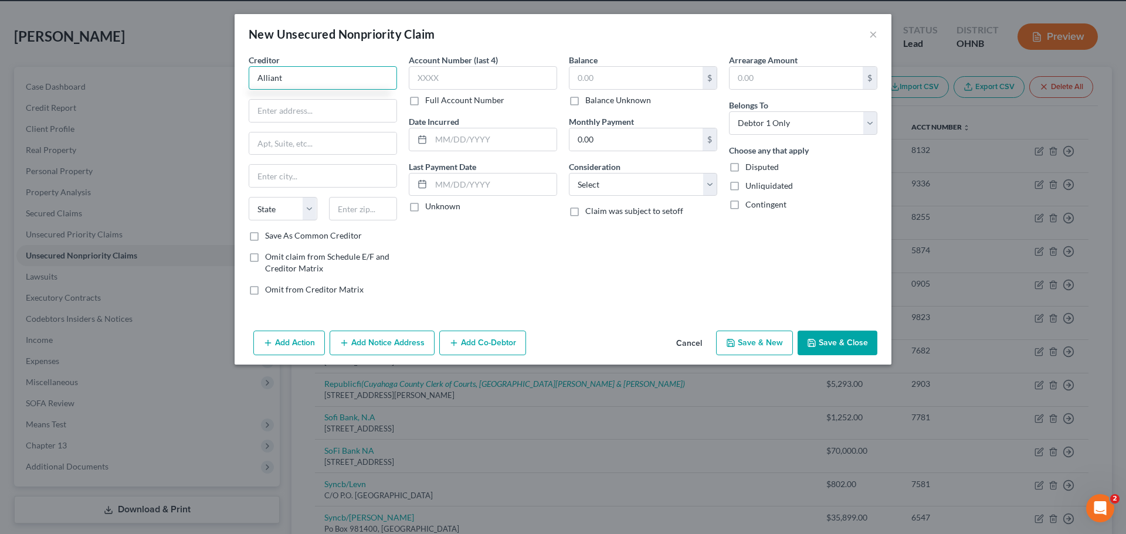
click at [218, 76] on div "New Unsecured Nonpriority Claim × Creditor * Alliant State AL AK AR AZ CA CO CT…" at bounding box center [563, 267] width 1126 height 534
click at [381, 208] on input "text" at bounding box center [363, 208] width 69 height 23
type input "14223"
click at [291, 146] on input "text" at bounding box center [322, 144] width 147 height 22
type input "Buffalo"
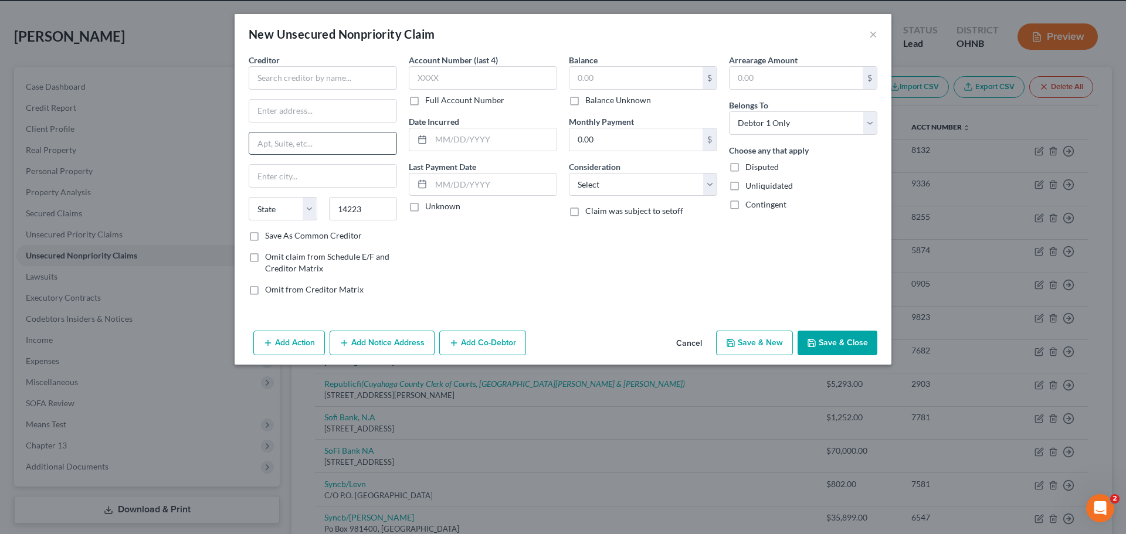
select select "35"
click at [299, 115] on input "text" at bounding box center [322, 111] width 147 height 22
paste input "1965 Sheridan Dr Suite 100"
type input "1965 Sheridan Dr Suite 100"
click at [487, 252] on div "Account Number (last 4) Full Account Number Date Incurred Last Payment Date Unk…" at bounding box center [483, 179] width 160 height 251
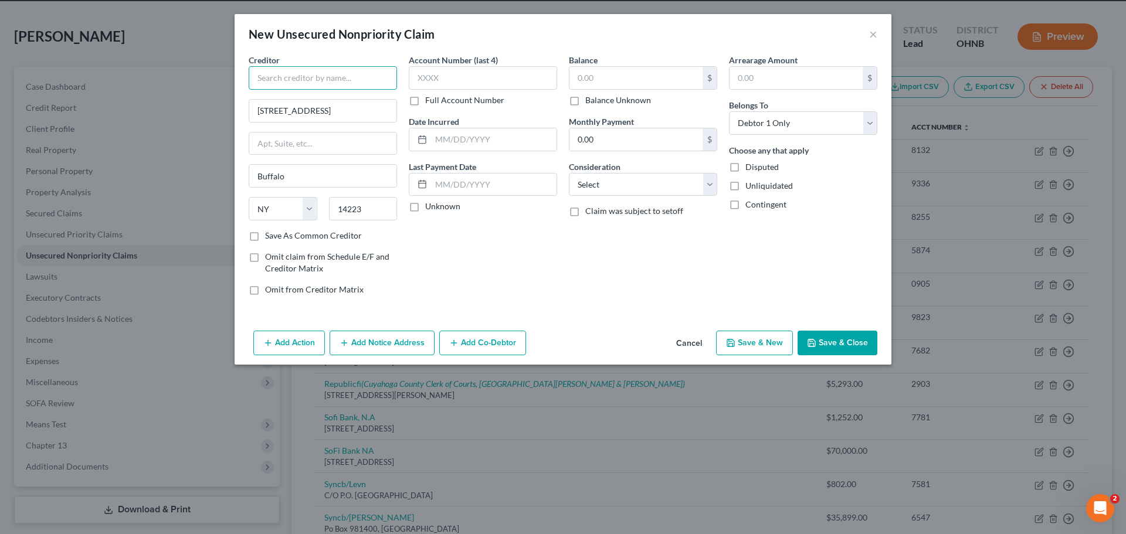
click at [306, 80] on input "text" at bounding box center [323, 77] width 148 height 23
type input "Alliant Capital Management"
click at [605, 97] on label "Balance Unknown" at bounding box center [618, 100] width 66 height 12
click at [598, 97] on input "Balance Unknown" at bounding box center [594, 98] width 8 height 8
checkbox input "true"
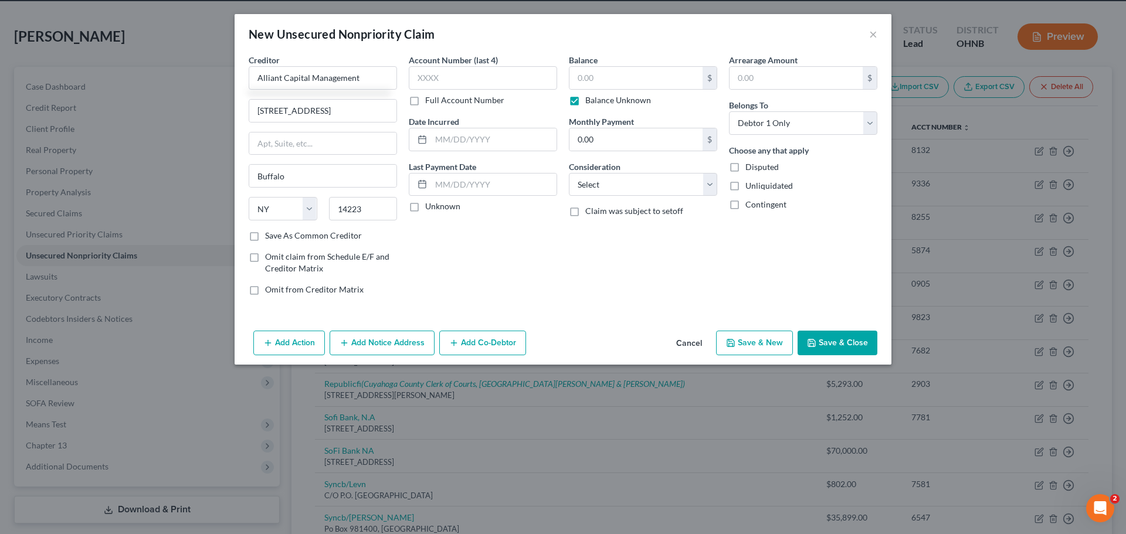
type input "0.00"
type input "Alliant Capital Management"
click at [605, 98] on label "Balance Unknown" at bounding box center [618, 100] width 66 height 12
click at [598, 98] on input "Balance Unknown" at bounding box center [594, 98] width 8 height 8
checkbox input "false"
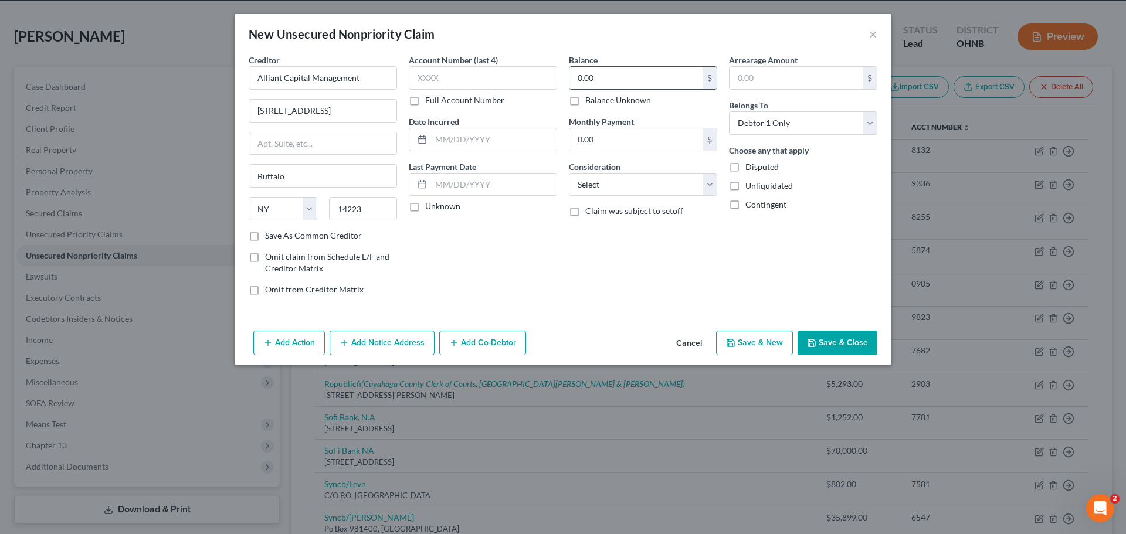
click at [619, 75] on input "0.00" at bounding box center [635, 78] width 133 height 22
type input "5,319.94"
click at [845, 337] on button "Save & Close" at bounding box center [838, 343] width 80 height 25
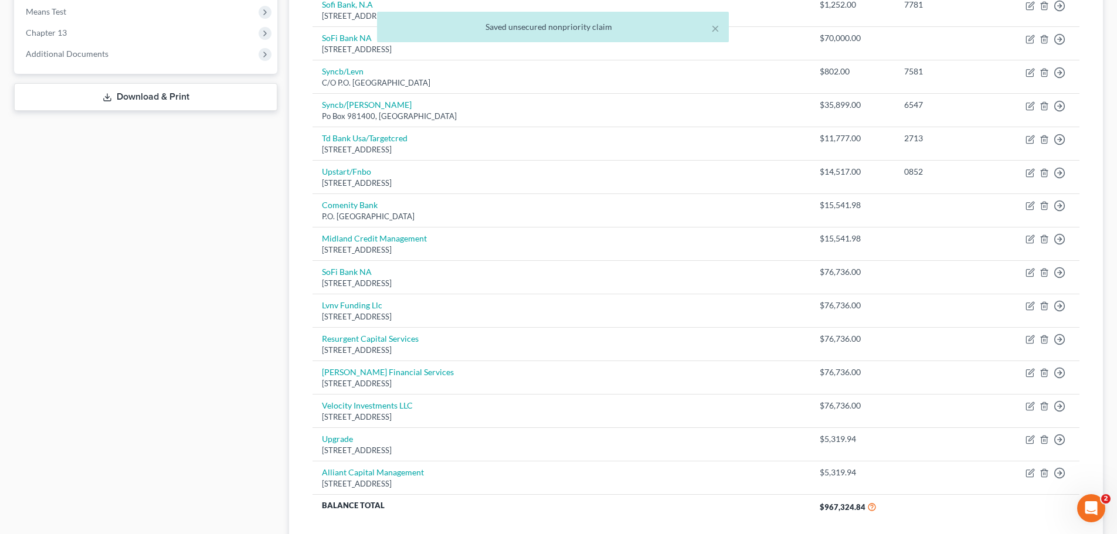
scroll to position [548, 0]
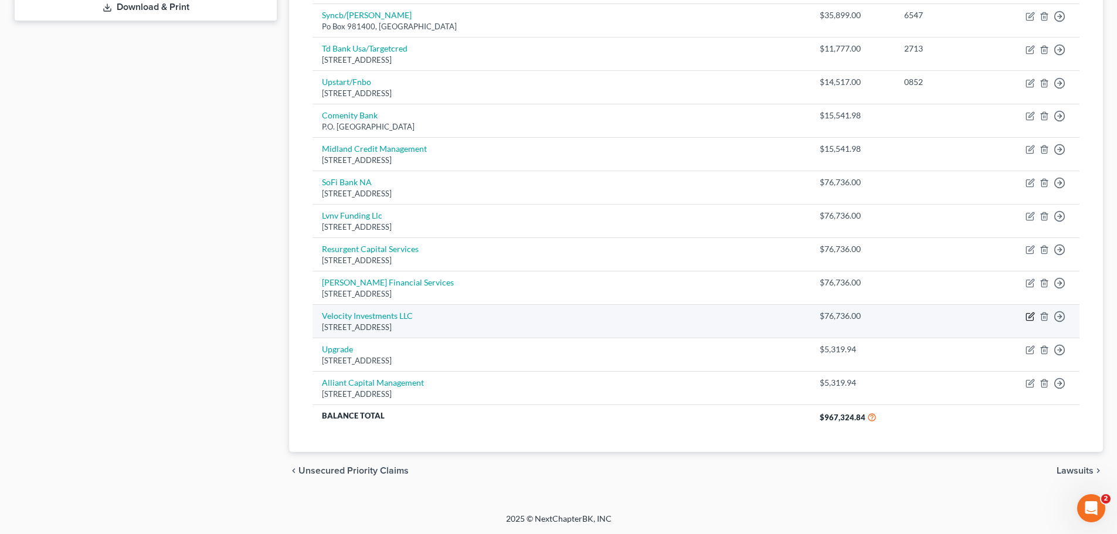
click at [1030, 317] on icon "button" at bounding box center [1030, 316] width 9 height 9
select select "33"
select select "0"
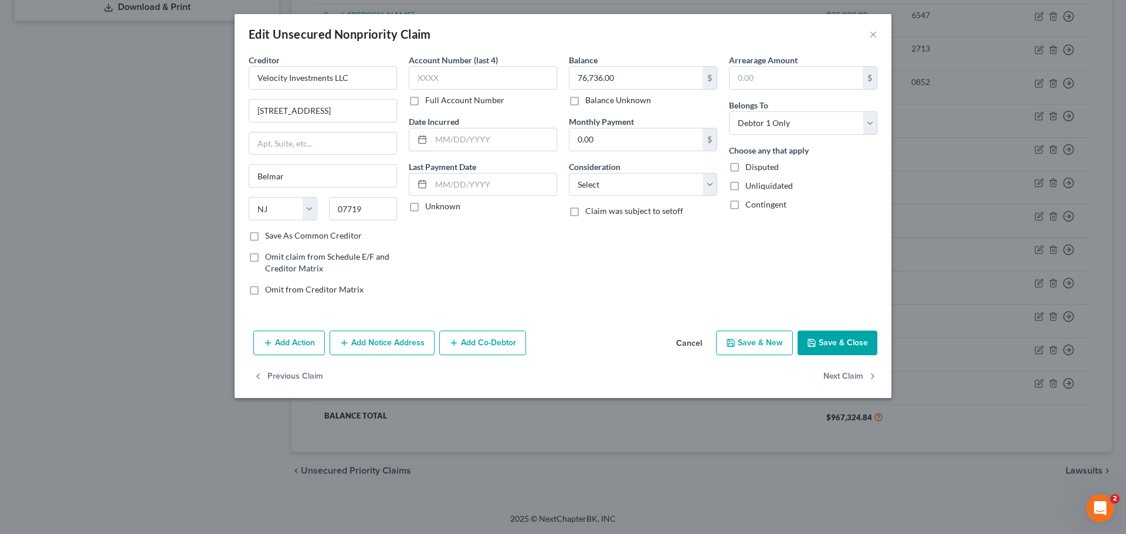
click at [644, 104] on label "Balance Unknown" at bounding box center [618, 100] width 66 height 12
click at [598, 102] on input "Balance Unknown" at bounding box center [594, 98] width 8 height 8
checkbox input "true"
type input "0.00"
click at [841, 343] on button "Save & Close" at bounding box center [838, 343] width 80 height 25
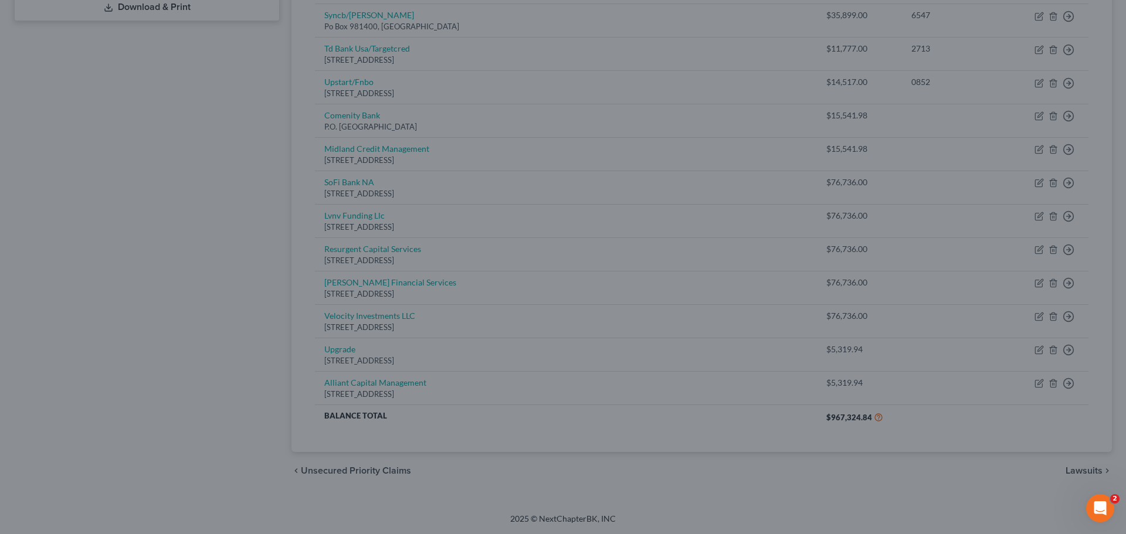
type input "0"
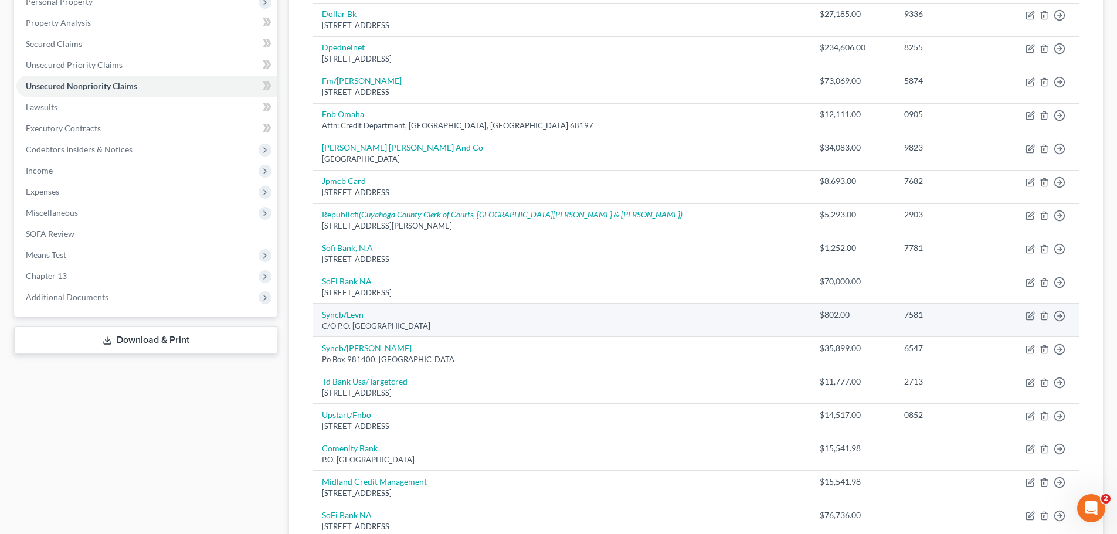
scroll to position [138, 0]
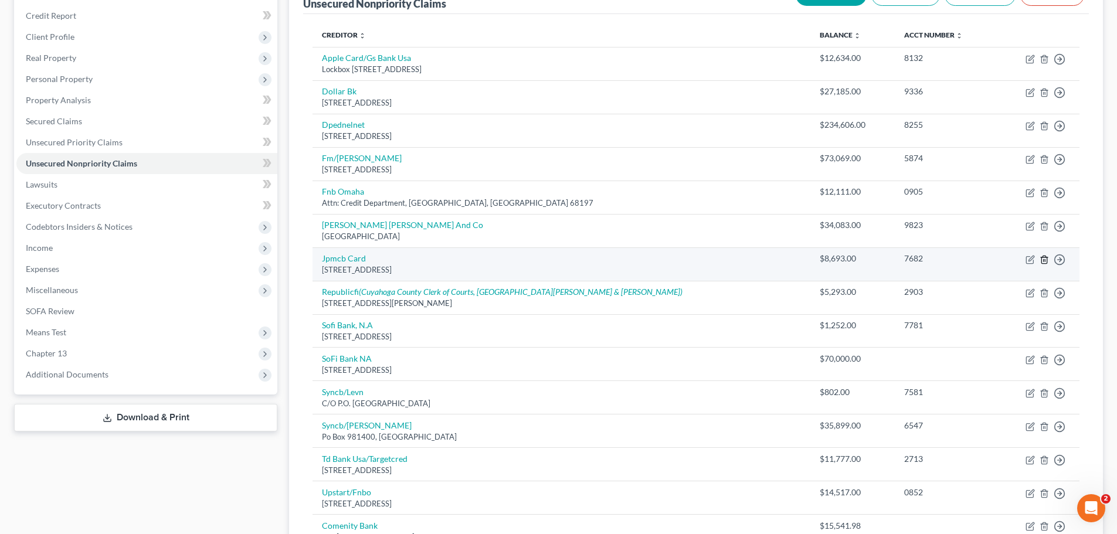
click at [1044, 263] on icon "button" at bounding box center [1044, 260] width 5 height 8
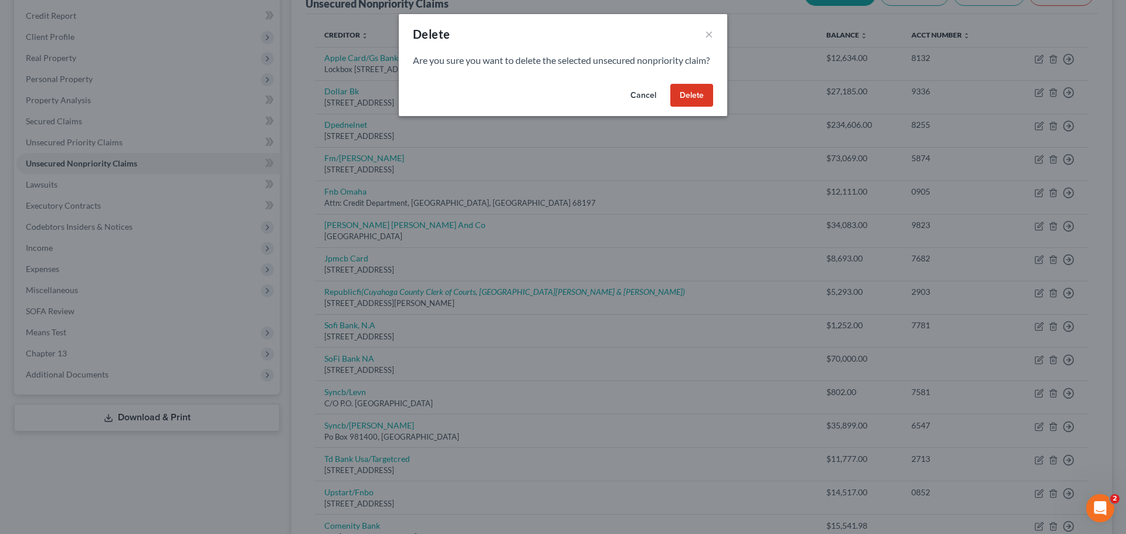
click at [695, 107] on button "Delete" at bounding box center [691, 95] width 43 height 23
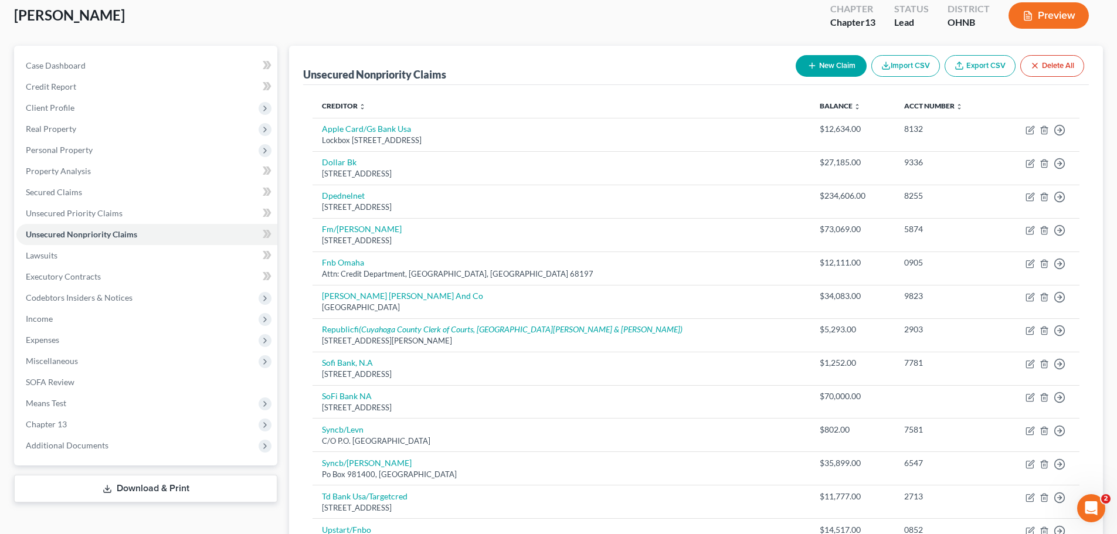
scroll to position [0, 0]
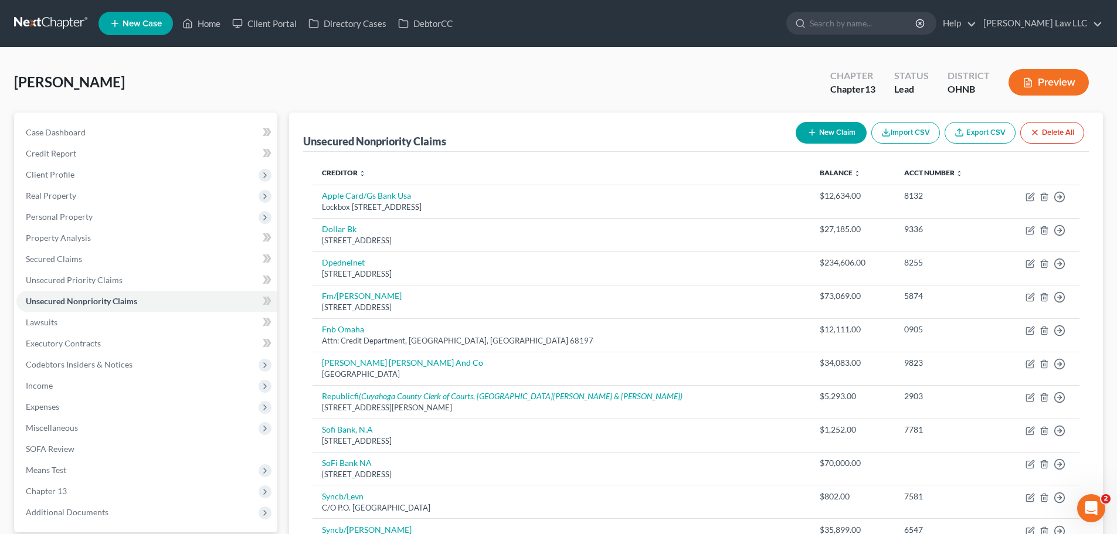
click at [825, 129] on button "New Claim" at bounding box center [831, 133] width 71 height 22
select select "0"
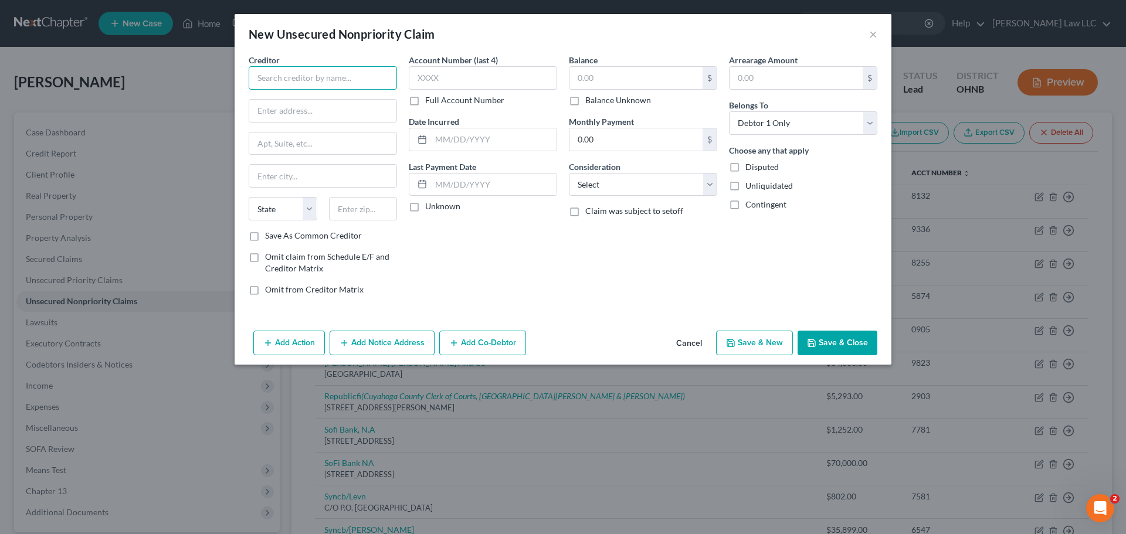
click at [345, 89] on input "text" at bounding box center [323, 77] width 148 height 23
paste input "Bernstein-Burkley, P.C."
type input "Bernstein-Burkley, P.C."
click at [319, 114] on input "text" at bounding box center [322, 111] width 147 height 22
paste input "601 Grant St 9th Floor"
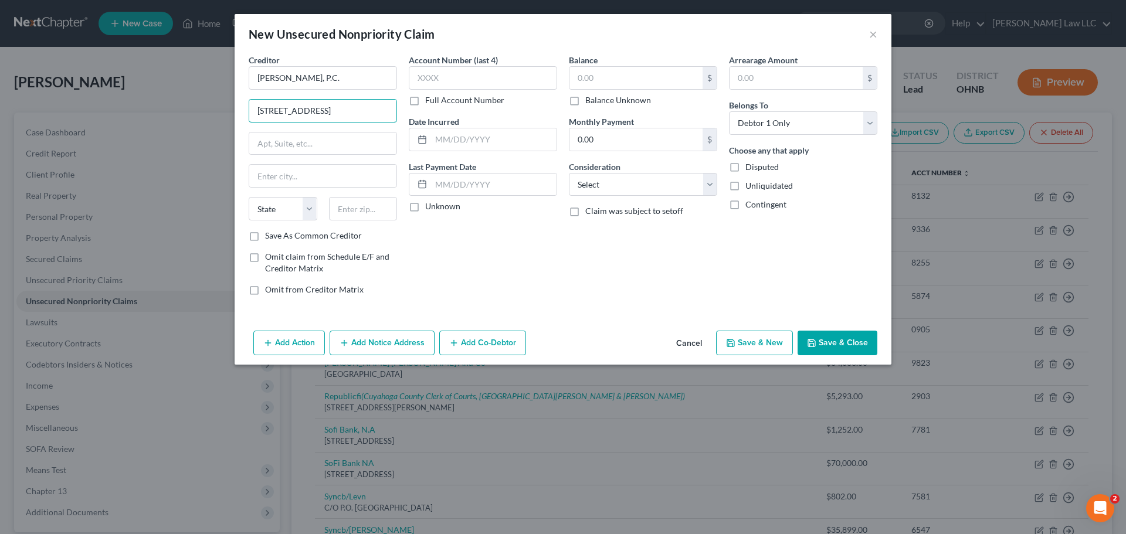
type input "601 Grant St 9th Floor"
click at [375, 196] on div "Creditor * Bernstein-Burkley, P.C. 601 Grant St 9th Floor State AL AK AR AZ CA …" at bounding box center [323, 142] width 148 height 176
click at [375, 211] on input "text" at bounding box center [363, 208] width 69 height 23
type input "15219"
type input "Pittsburgh"
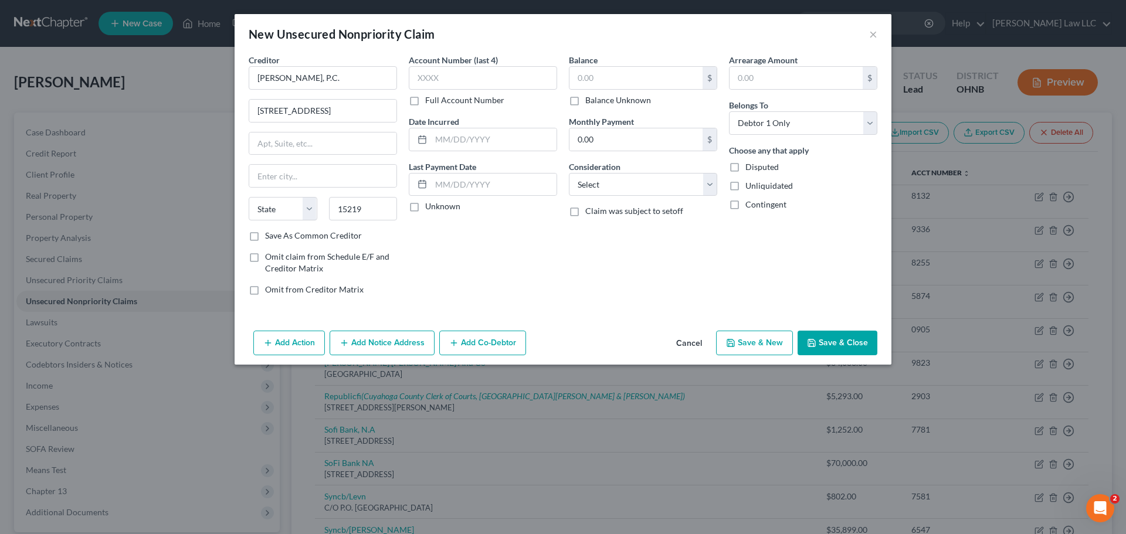
select select "39"
click at [479, 255] on div "Account Number (last 4) Full Account Number Date Incurred Last Payment Date Unk…" at bounding box center [483, 179] width 160 height 251
click at [646, 84] on input "text" at bounding box center [635, 78] width 133 height 22
click at [859, 348] on button "Save & Close" at bounding box center [838, 343] width 80 height 25
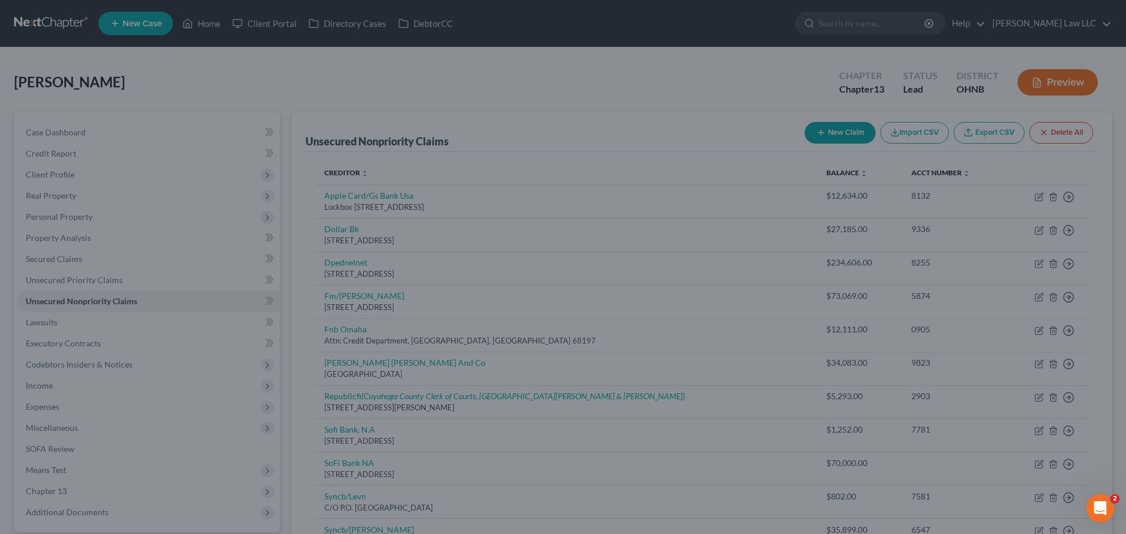
type input "8,693.00"
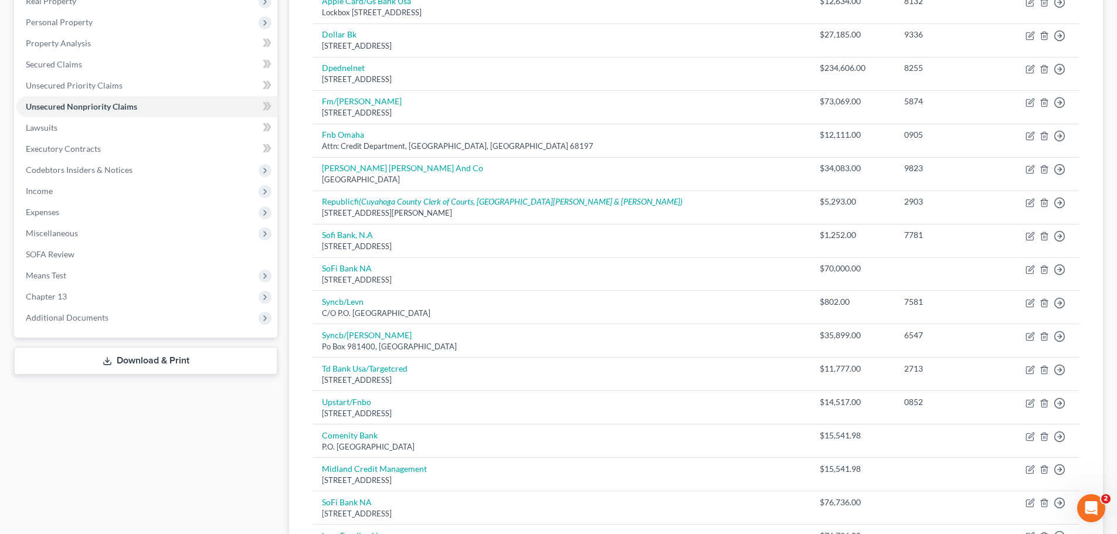
scroll to position [548, 0]
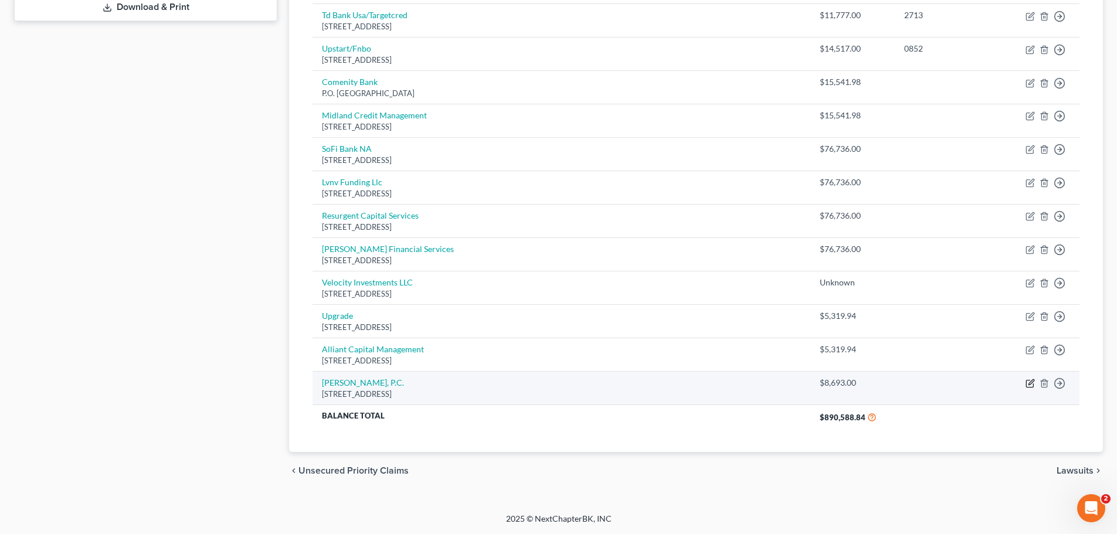
click at [1026, 383] on icon "button" at bounding box center [1030, 383] width 9 height 9
select select "39"
select select "0"
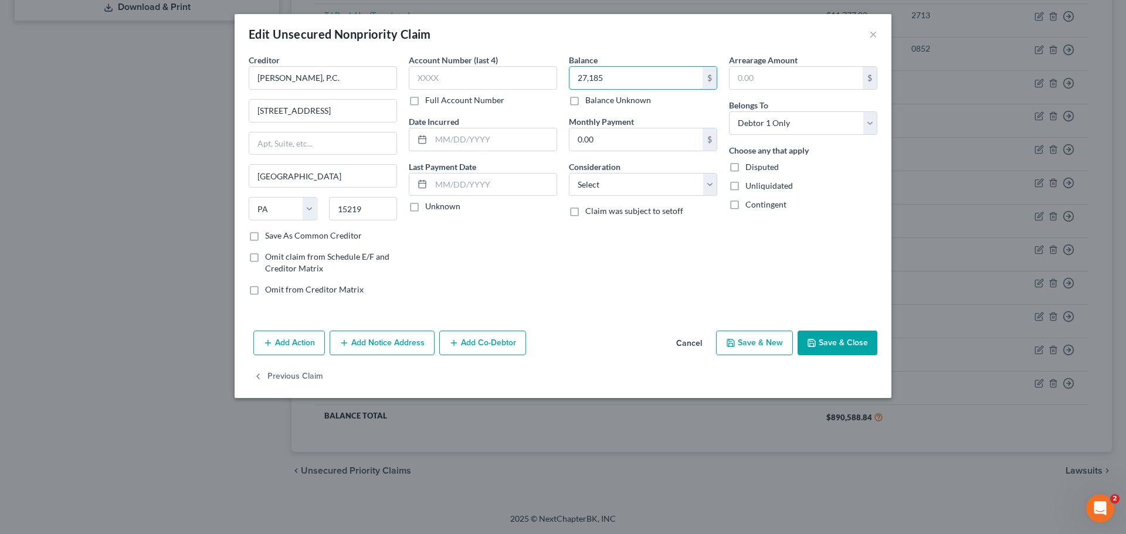
type input "27,185"
click at [833, 342] on button "Save & Close" at bounding box center [838, 343] width 80 height 25
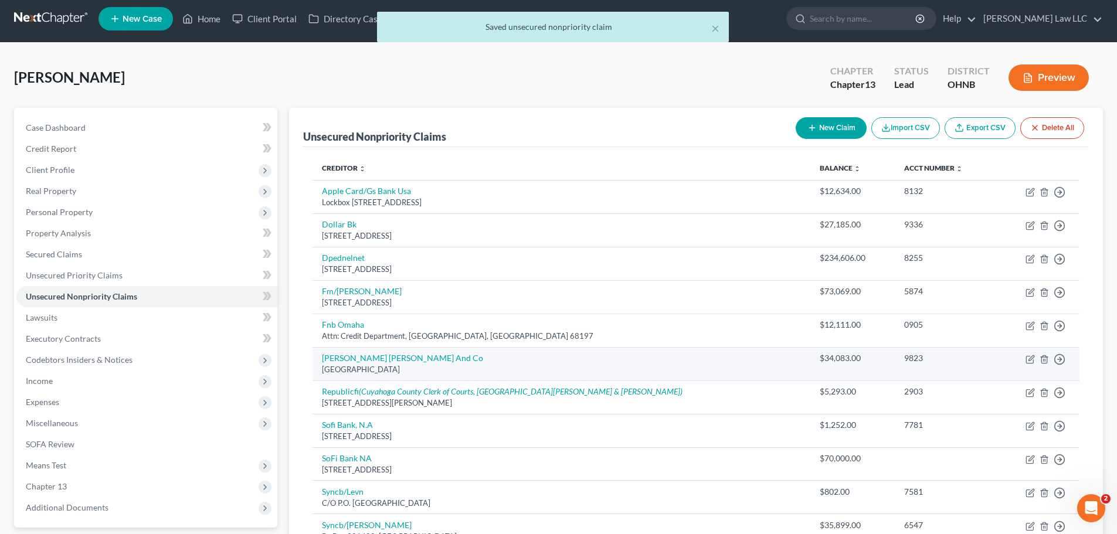
scroll to position [0, 0]
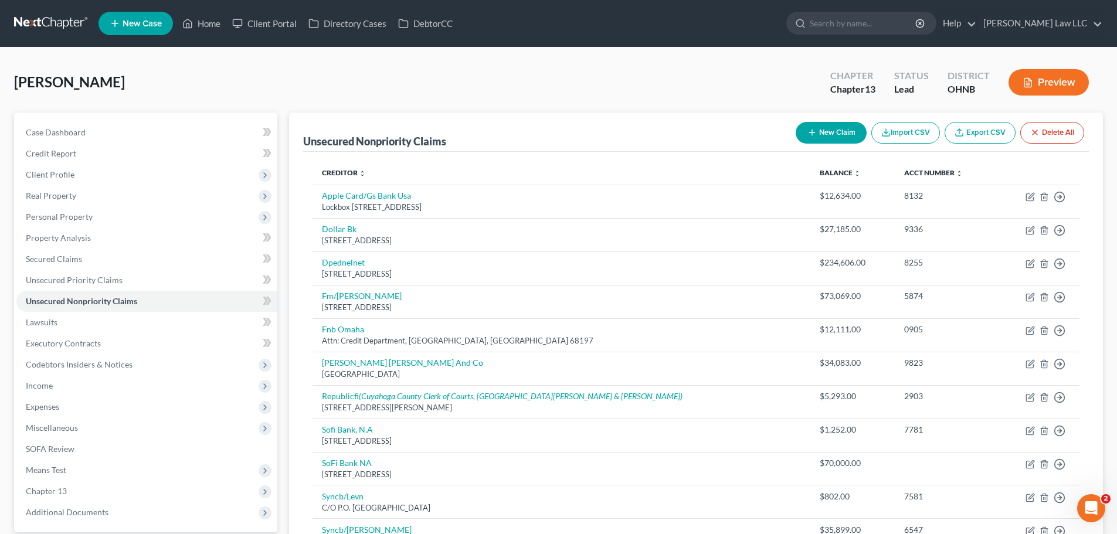
click at [836, 128] on button "New Claim" at bounding box center [831, 133] width 71 height 22
select select "0"
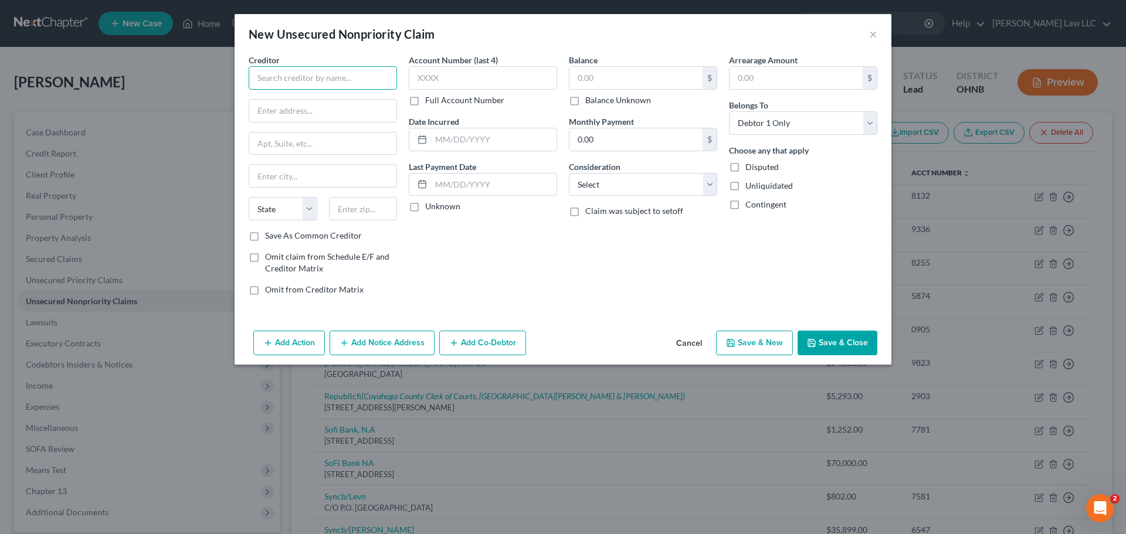
click at [345, 70] on input "text" at bounding box center [323, 77] width 148 height 23
drag, startPoint x: 303, startPoint y: 78, endPoint x: 147, endPoint y: 73, distance: 156.7
click at [163, 74] on div "New Unsecured Nonpriority Claim × Creditor * upsta State AL AK AR AZ CA CO CT D…" at bounding box center [563, 267] width 1126 height 534
type input "U"
type input "FNBO"
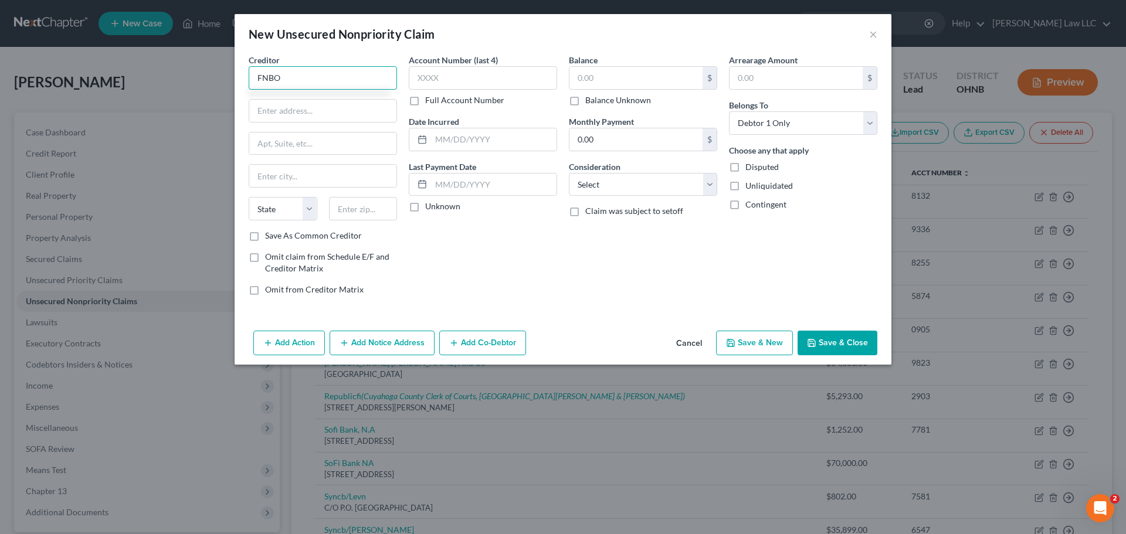
click at [137, 80] on div "New Unsecured Nonpriority Claim × Creditor * FNBO State AL AK AR AZ CA CO CT DE…" at bounding box center [563, 267] width 1126 height 534
click at [871, 30] on button "×" at bounding box center [873, 34] width 8 height 14
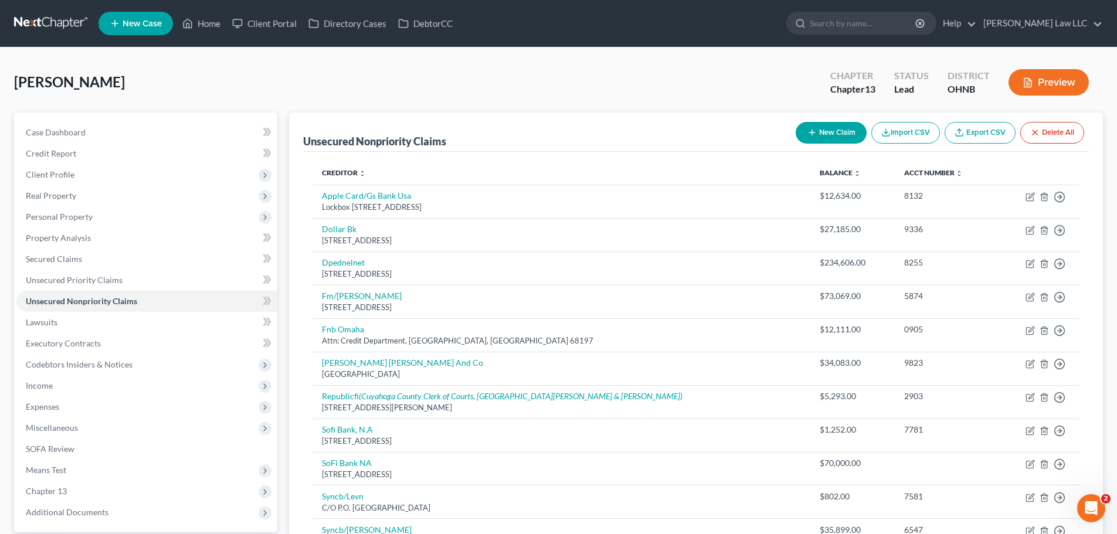
click at [819, 137] on button "New Claim" at bounding box center [831, 133] width 71 height 22
select select "0"
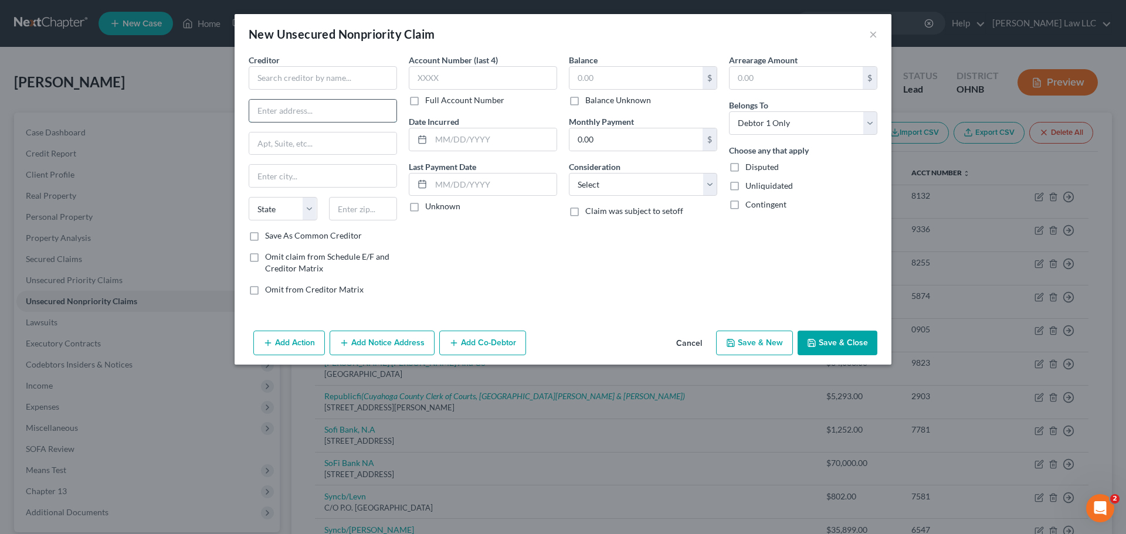
drag, startPoint x: 369, startPoint y: 106, endPoint x: 378, endPoint y: 89, distance: 19.4
click at [369, 106] on input "text" at bounding box center [322, 111] width 147 height 22
click at [382, 77] on input "text" at bounding box center [323, 77] width 148 height 23
type input "Upstart"
click at [296, 105] on input "text" at bounding box center [322, 111] width 147 height 22
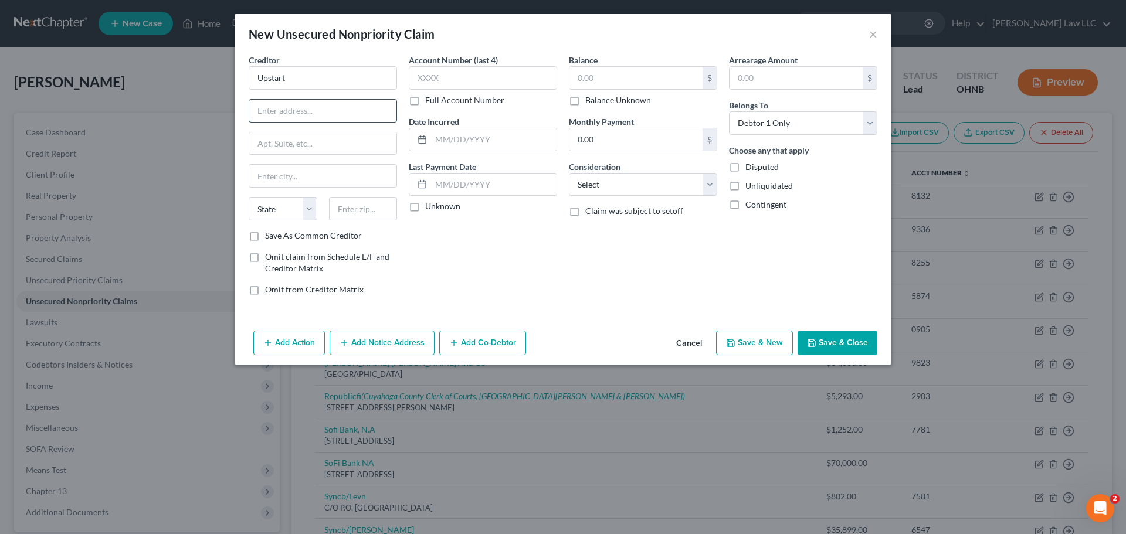
paste input "2950 South Delaware Street, Suite 410"
type input "2950 South Delaware Street, Suite 410"
drag, startPoint x: 383, startPoint y: 215, endPoint x: 390, endPoint y: 206, distance: 11.3
click at [383, 215] on input "text" at bounding box center [363, 208] width 69 height 23
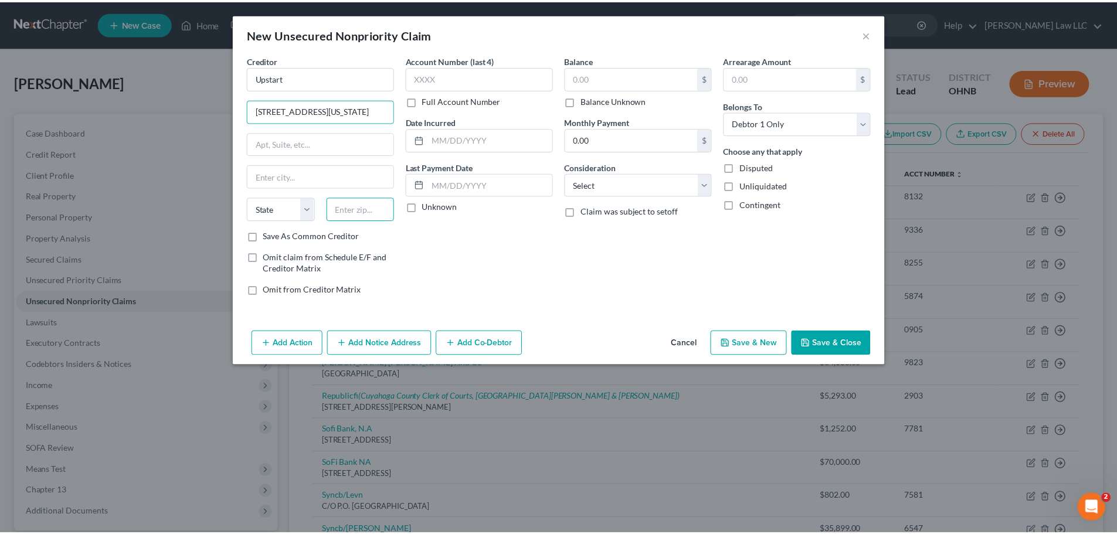
scroll to position [0, 0]
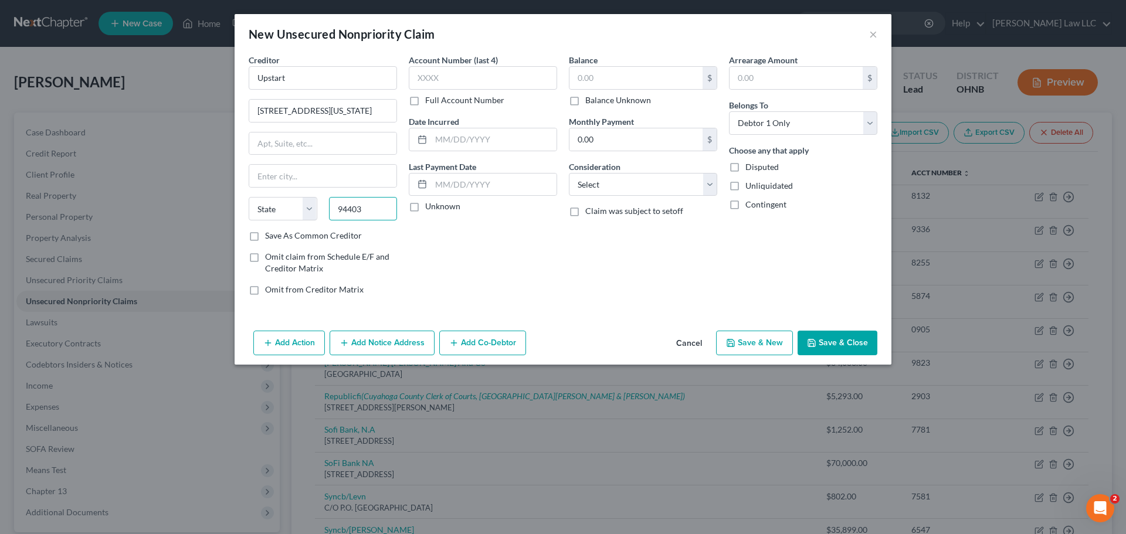
type input "94403"
click at [518, 260] on div "Account Number (last 4) Full Account Number Date Incurred Last Payment Date Unk…" at bounding box center [483, 179] width 160 height 251
type input "San Mateo"
select select "4"
click at [830, 342] on button "Save & Close" at bounding box center [838, 343] width 80 height 25
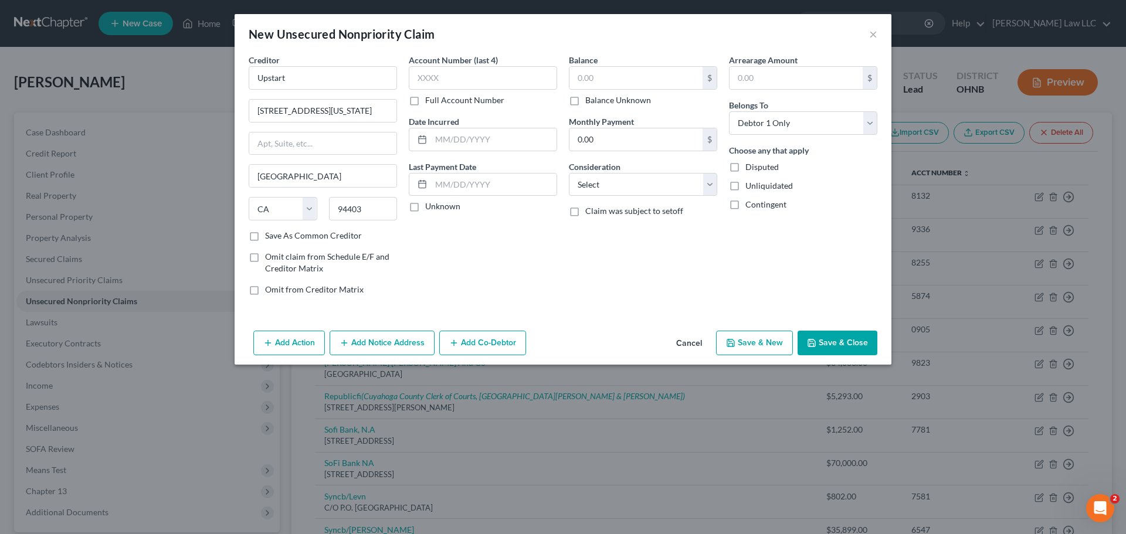
type input "0.00"
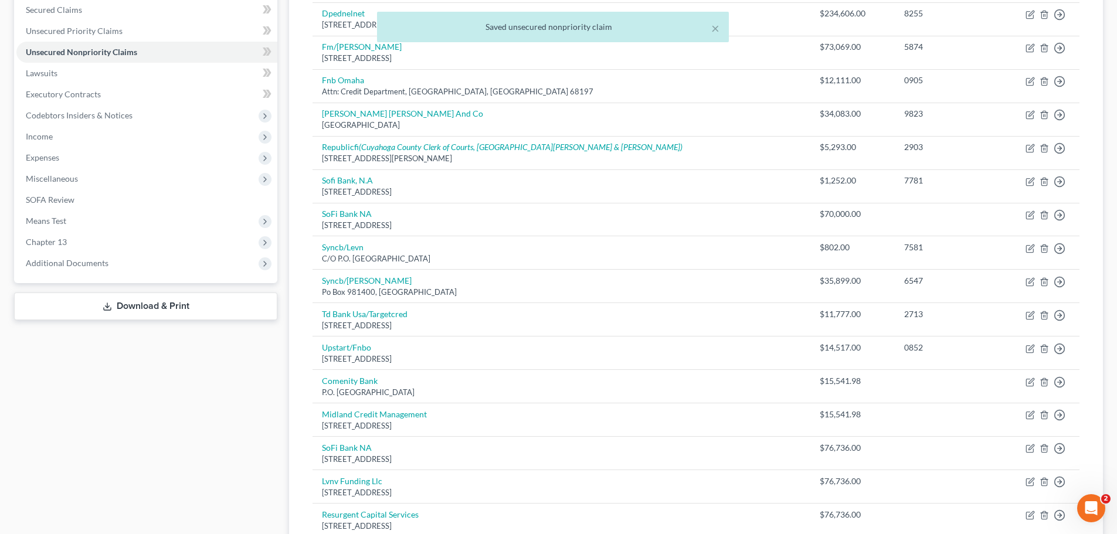
scroll to position [582, 0]
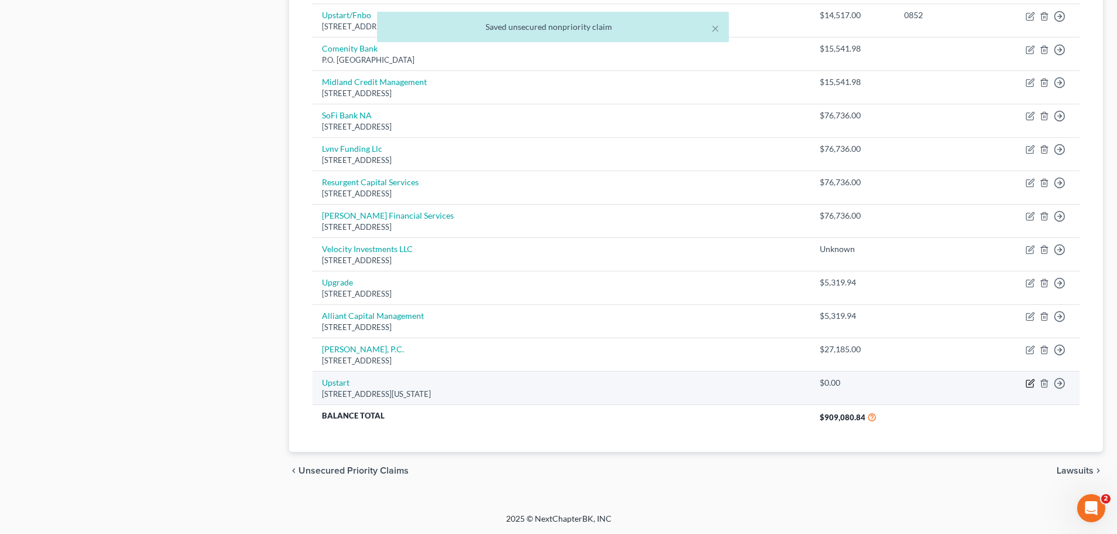
click at [1027, 384] on icon "button" at bounding box center [1030, 383] width 9 height 9
select select "4"
select select "0"
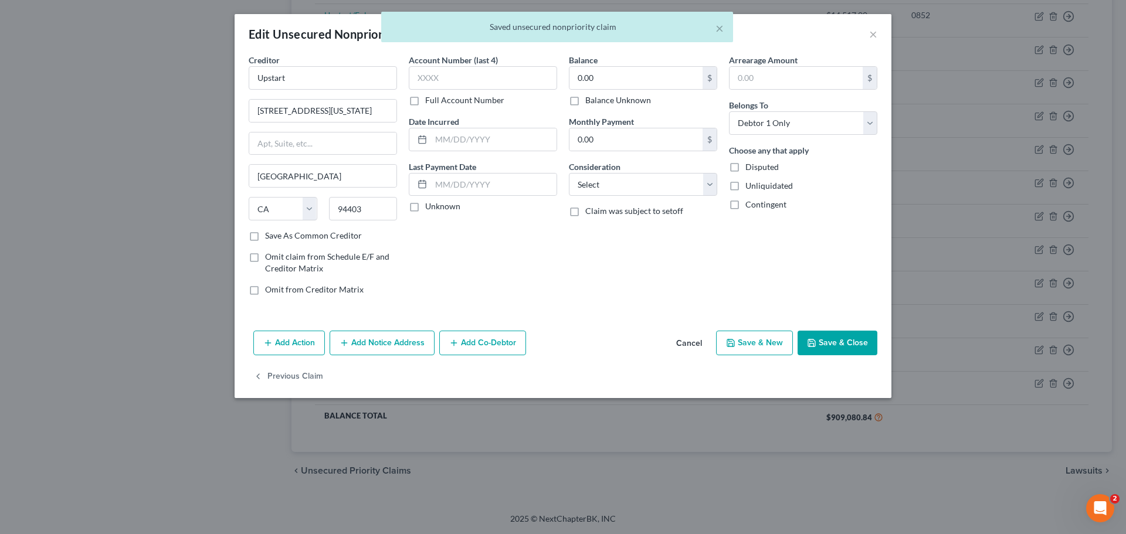
click at [619, 96] on label "Balance Unknown" at bounding box center [618, 100] width 66 height 12
click at [598, 96] on input "Balance Unknown" at bounding box center [594, 98] width 8 height 8
checkbox input "true"
click at [834, 345] on button "Save & Close" at bounding box center [838, 343] width 80 height 25
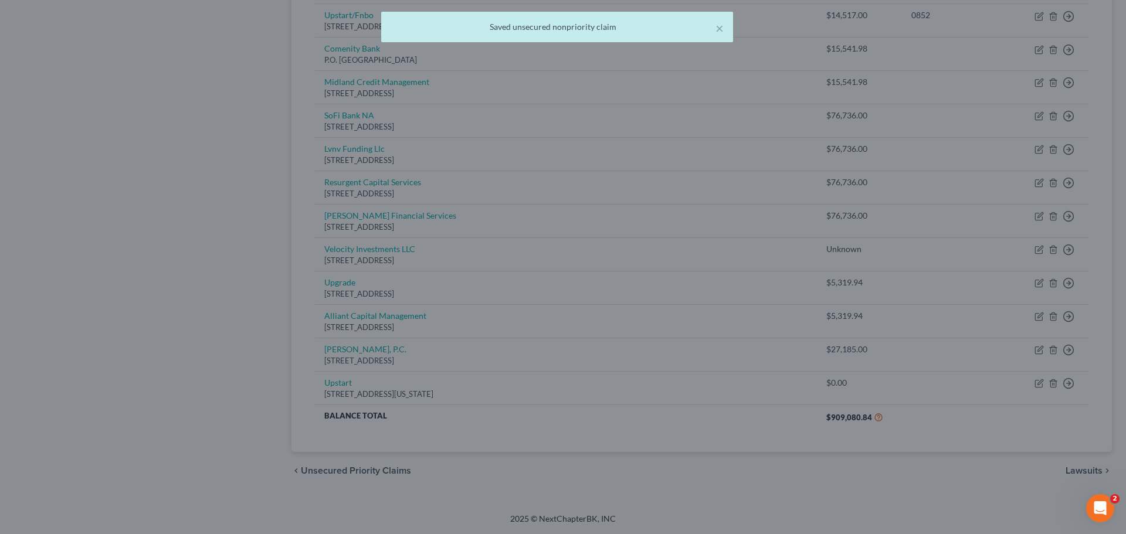
type input "0"
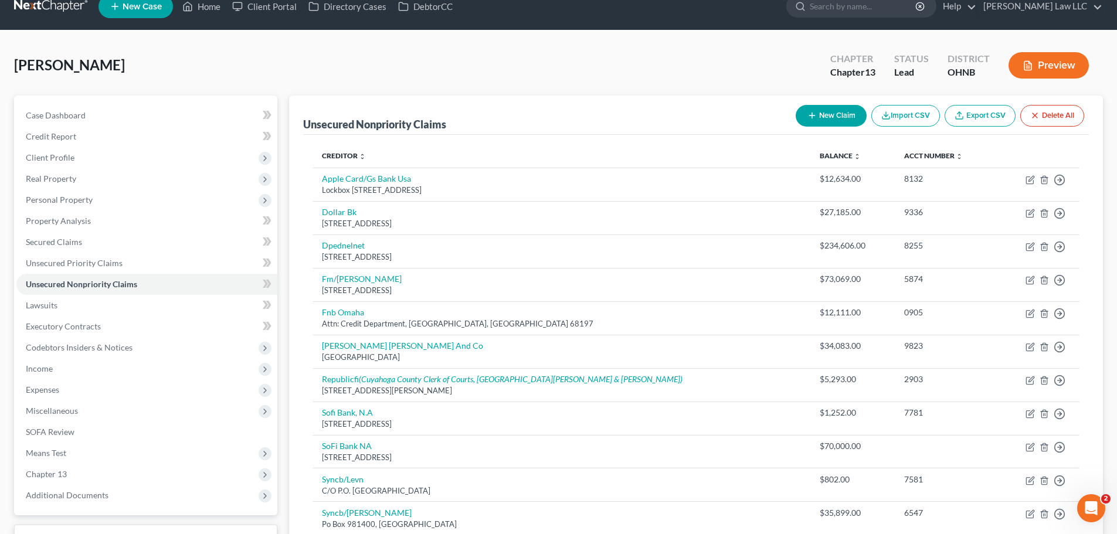
scroll to position [0, 0]
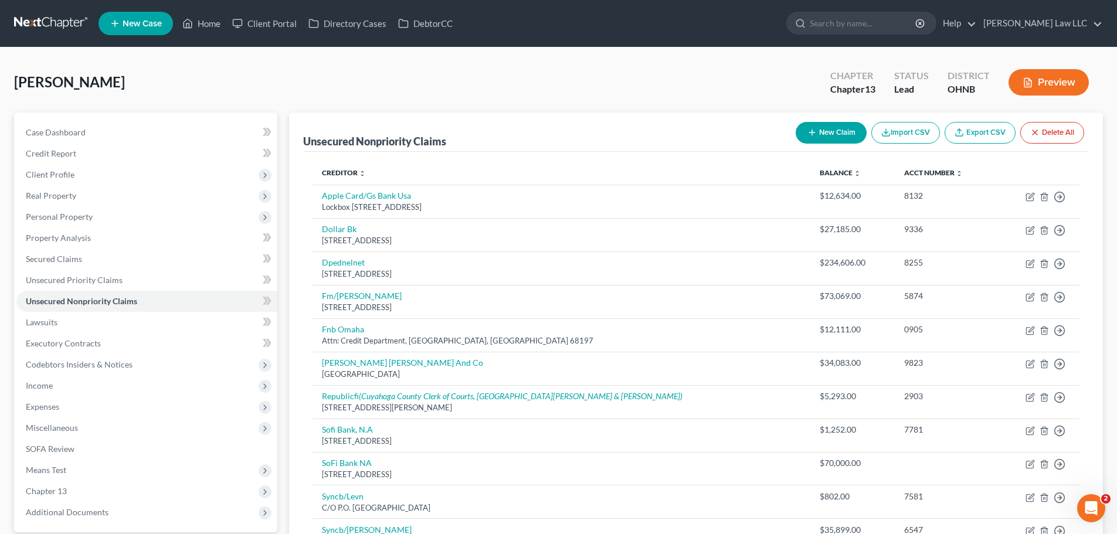
click at [808, 122] on button "New Claim" at bounding box center [831, 133] width 71 height 22
select select "0"
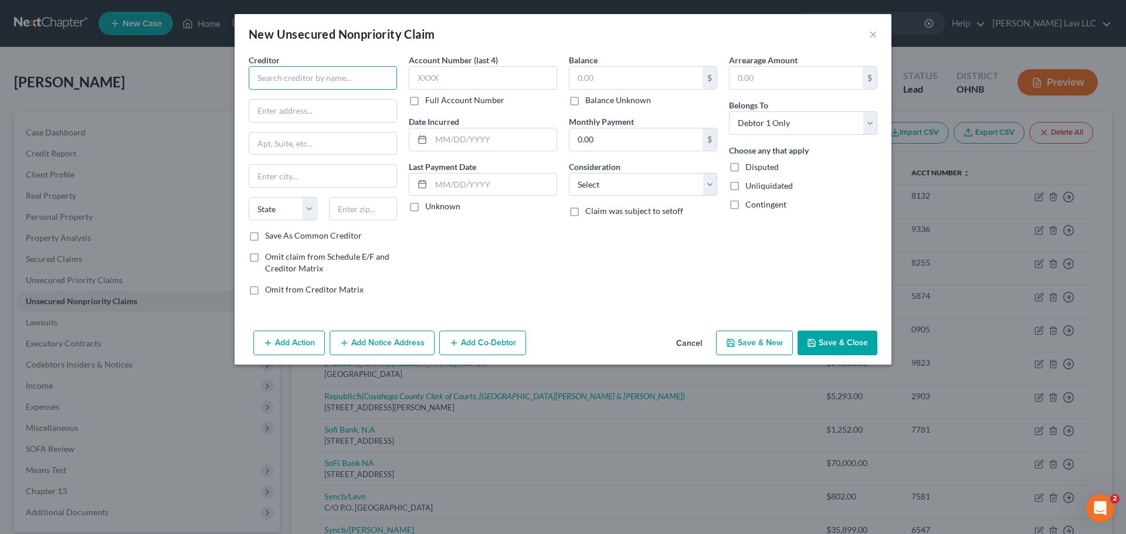
click at [330, 87] on input "text" at bounding box center [323, 77] width 148 height 23
click at [330, 100] on div "Weltman Weinberg and Reis" at bounding box center [325, 104] width 135 height 23
type input "Weltman Weinberg and Reis"
type input "5990 West Creek Rd Suite 200"
type input "Independence"
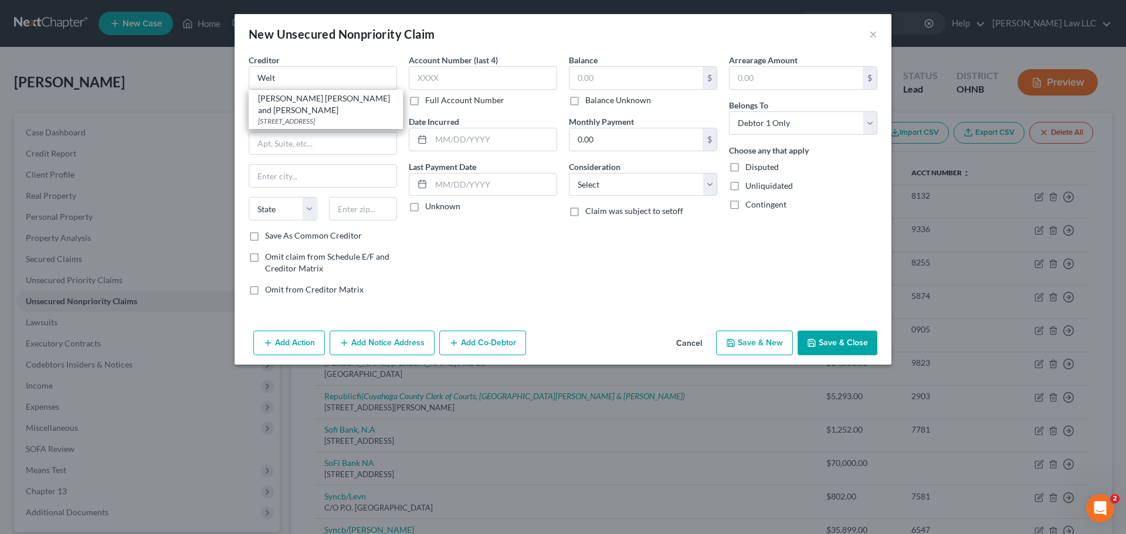
select select "36"
type input "44131"
click at [589, 98] on label "Balance Unknown" at bounding box center [618, 100] width 66 height 12
click at [590, 98] on input "Balance Unknown" at bounding box center [594, 98] width 8 height 8
checkbox input "true"
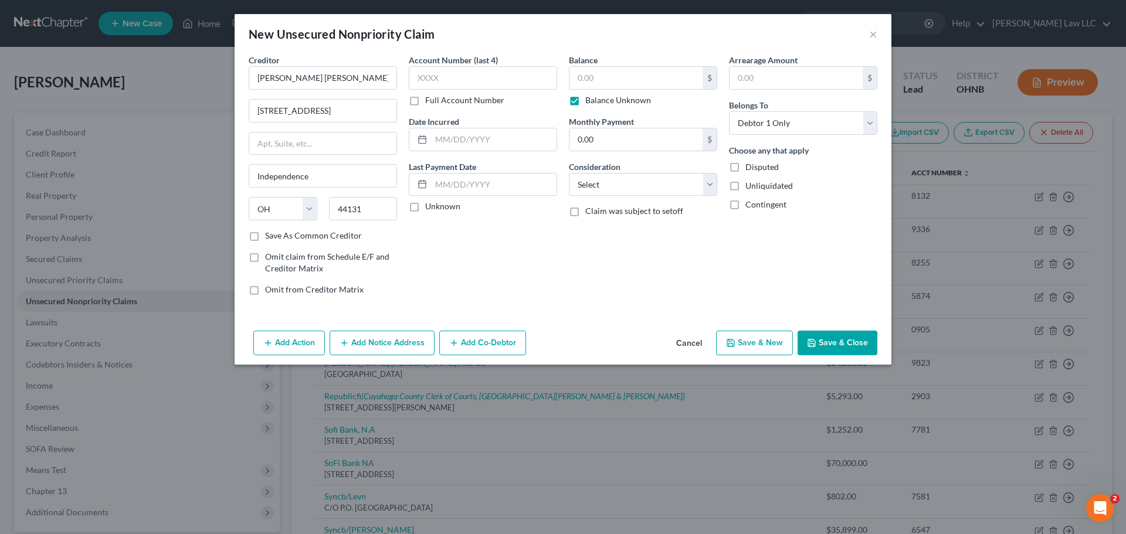
type input "0.00"
click at [847, 344] on button "Save & Close" at bounding box center [838, 343] width 80 height 25
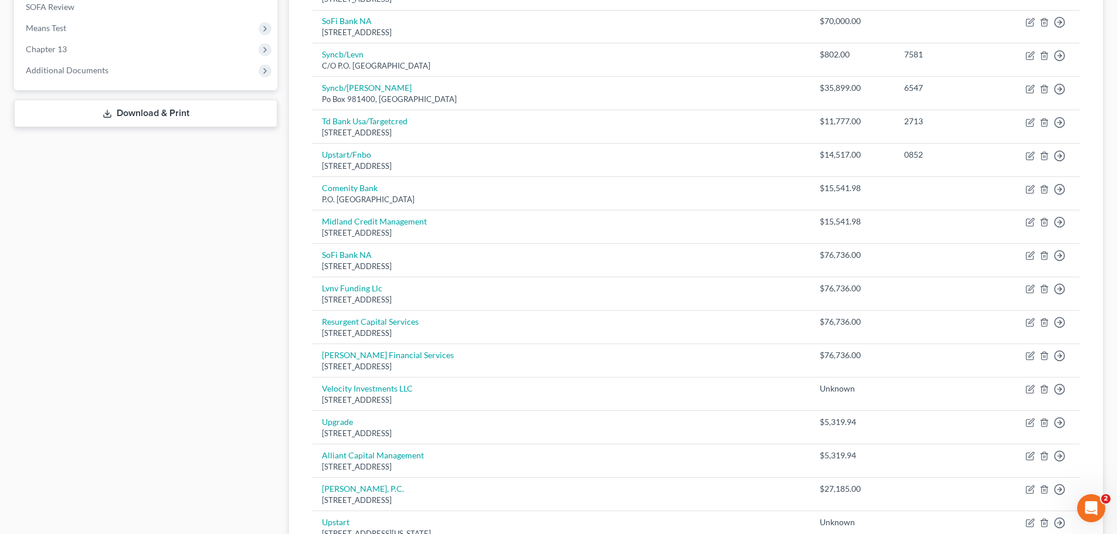
scroll to position [469, 0]
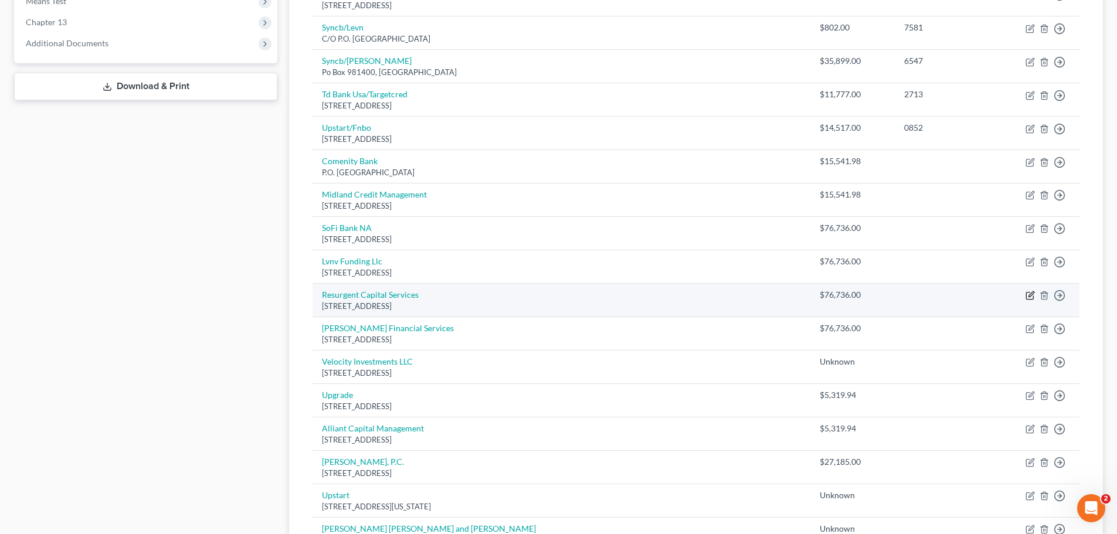
click at [1029, 296] on icon "button" at bounding box center [1031, 294] width 5 height 5
select select "42"
select select "0"
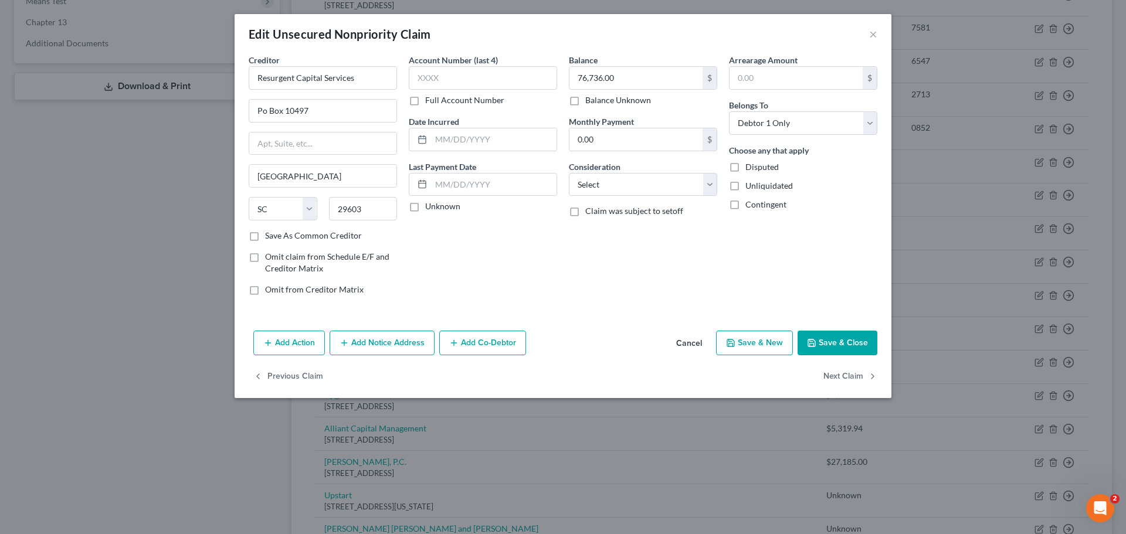
click at [603, 97] on label "Balance Unknown" at bounding box center [618, 100] width 66 height 12
click at [598, 97] on input "Balance Unknown" at bounding box center [594, 98] width 8 height 8
checkbox input "true"
type input "0.00"
click at [847, 345] on button "Save & Close" at bounding box center [838, 343] width 80 height 25
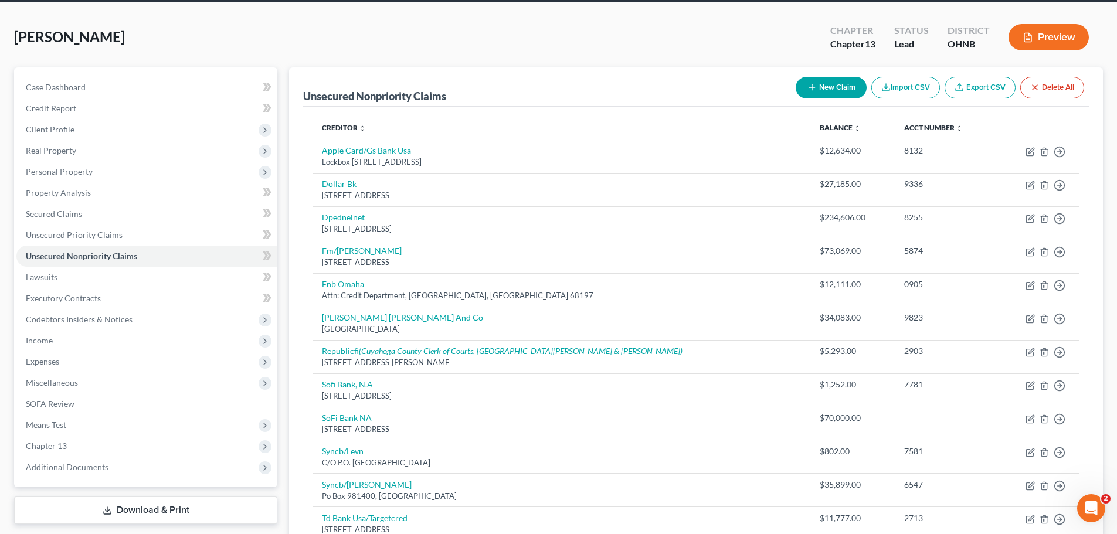
scroll to position [0, 0]
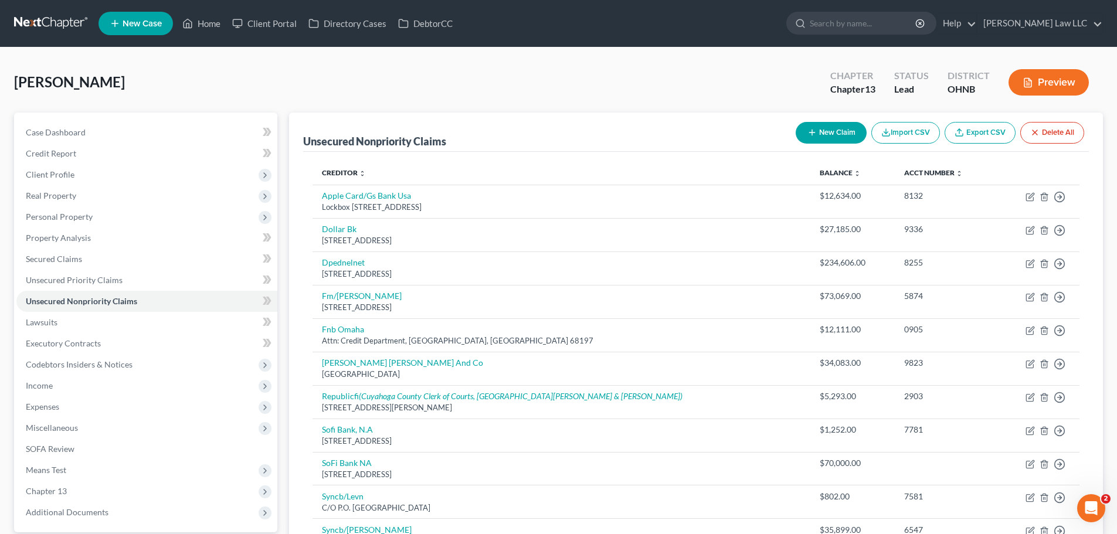
click at [833, 132] on button "New Claim" at bounding box center [831, 133] width 71 height 22
select select "0"
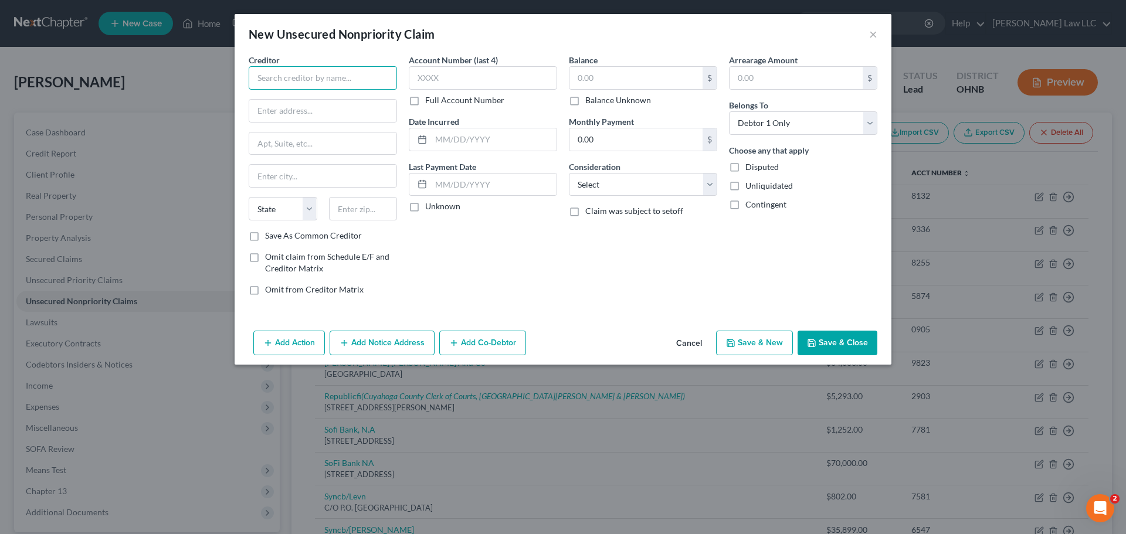
click at [317, 80] on input "text" at bounding box center [323, 77] width 148 height 23
type input "BQ and Assoc"
click at [294, 103] on input "text" at bounding box center [322, 111] width 147 height 22
paste input "14211 Arbor St suite #100,"
type input "14211 Arbor St suite #100"
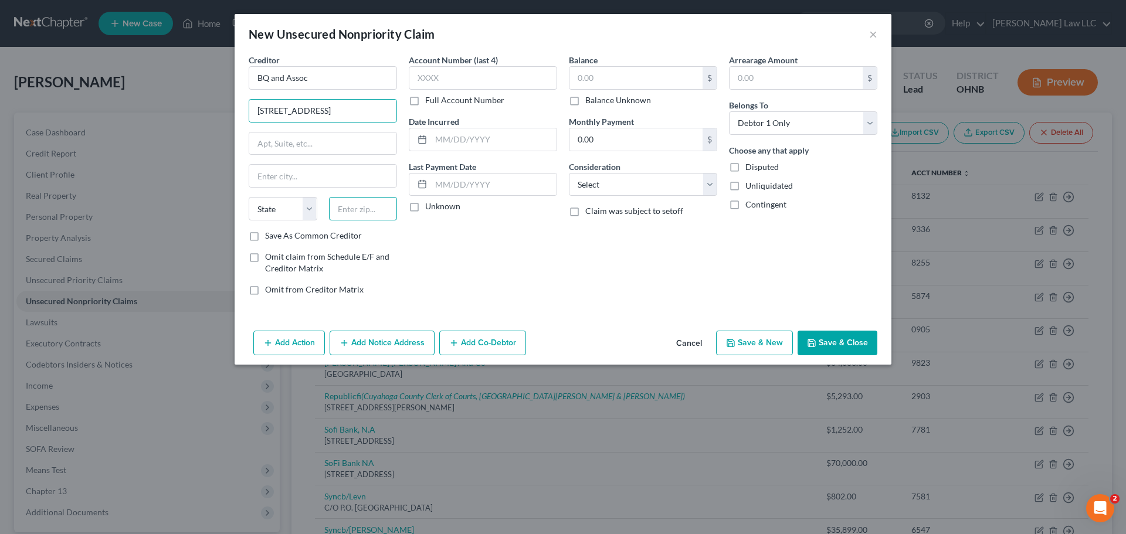
click at [371, 206] on input "text" at bounding box center [363, 208] width 69 height 23
type input "68144"
type input "Omaha"
select select "30"
click at [492, 264] on div "Account Number (last 4) Full Account Number Date Incurred Last Payment Date Unk…" at bounding box center [483, 179] width 160 height 251
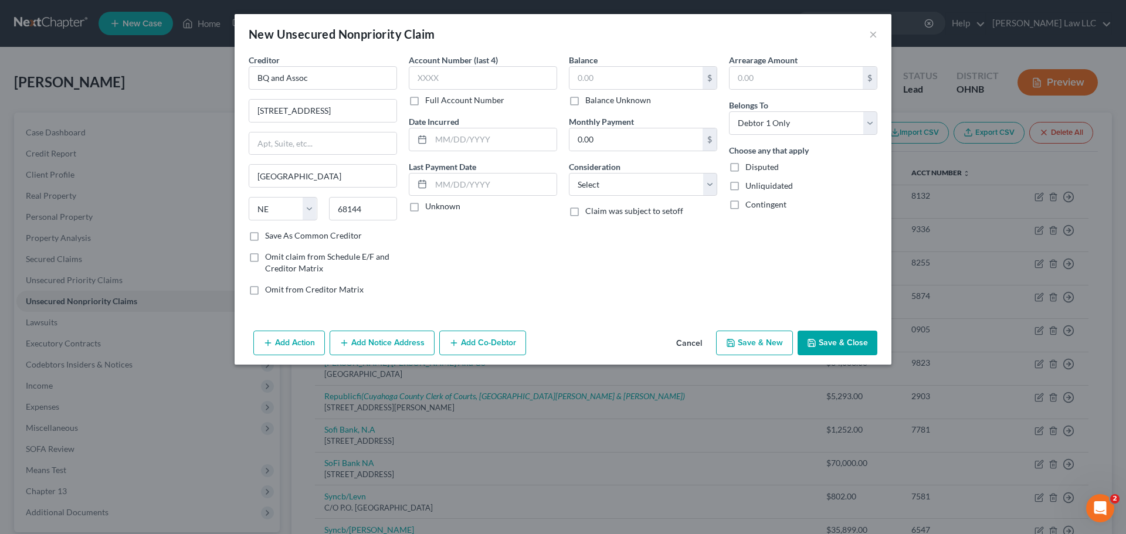
click at [619, 104] on label "Balance Unknown" at bounding box center [618, 100] width 66 height 12
click at [598, 102] on input "Balance Unknown" at bounding box center [594, 98] width 8 height 8
checkbox input "true"
type input "0.00"
click at [836, 346] on button "Save & Close" at bounding box center [838, 343] width 80 height 25
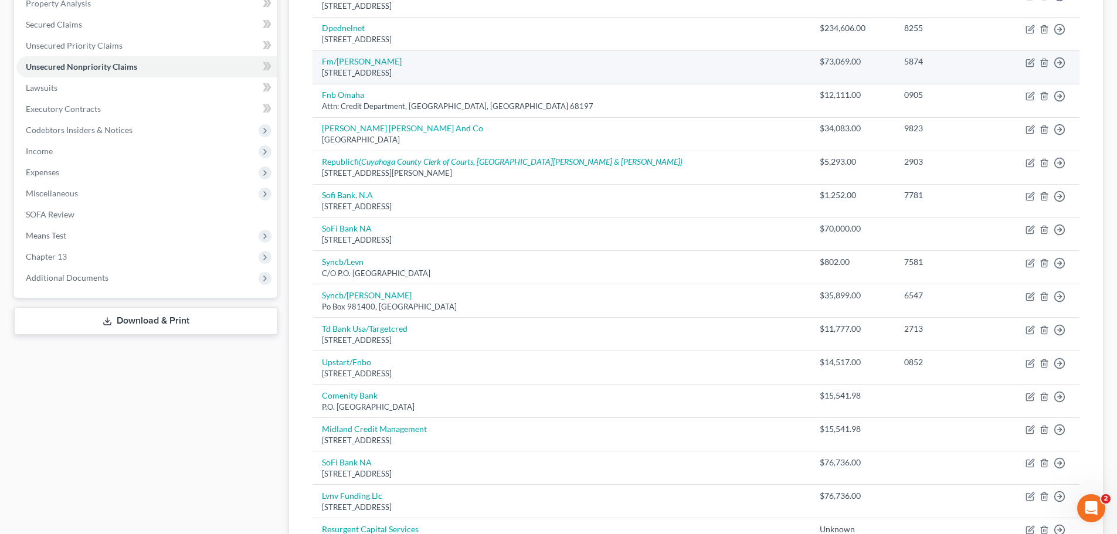
scroll to position [176, 0]
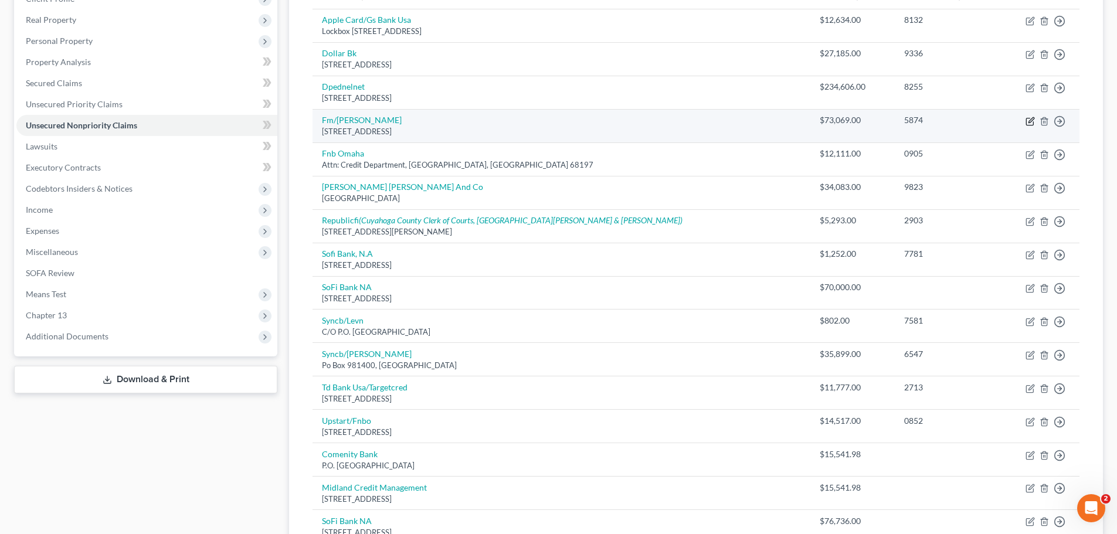
click at [1030, 120] on icon "button" at bounding box center [1031, 119] width 5 height 5
select select "30"
select select "17"
select select "0"
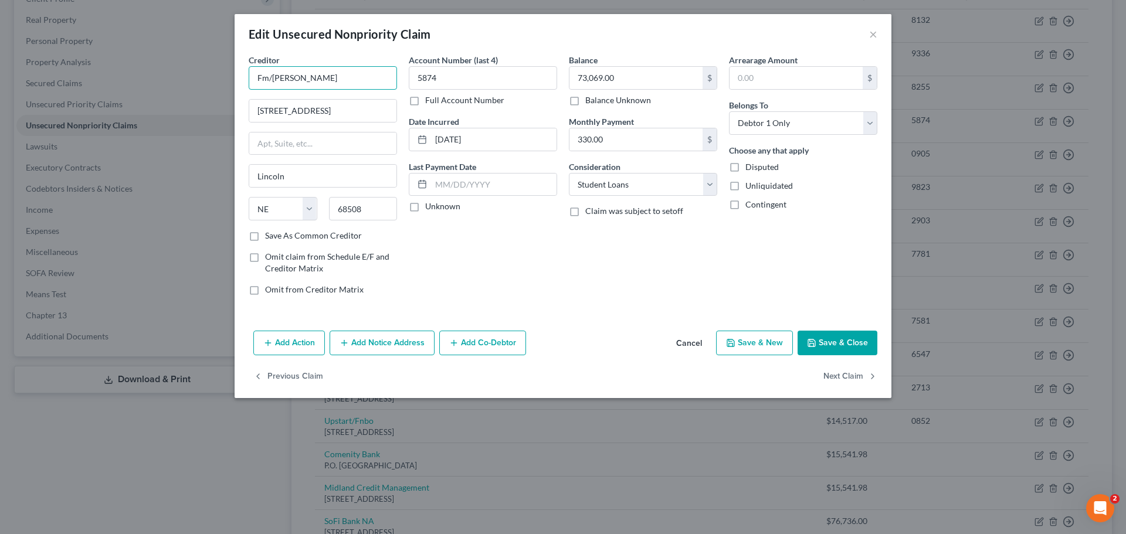
click at [341, 77] on input "Fm/Sofi Te" at bounding box center [323, 77] width 148 height 23
type input "Fm/Sofi Te (student loan)"
click at [854, 340] on button "Save & Close" at bounding box center [838, 343] width 80 height 25
type input "0"
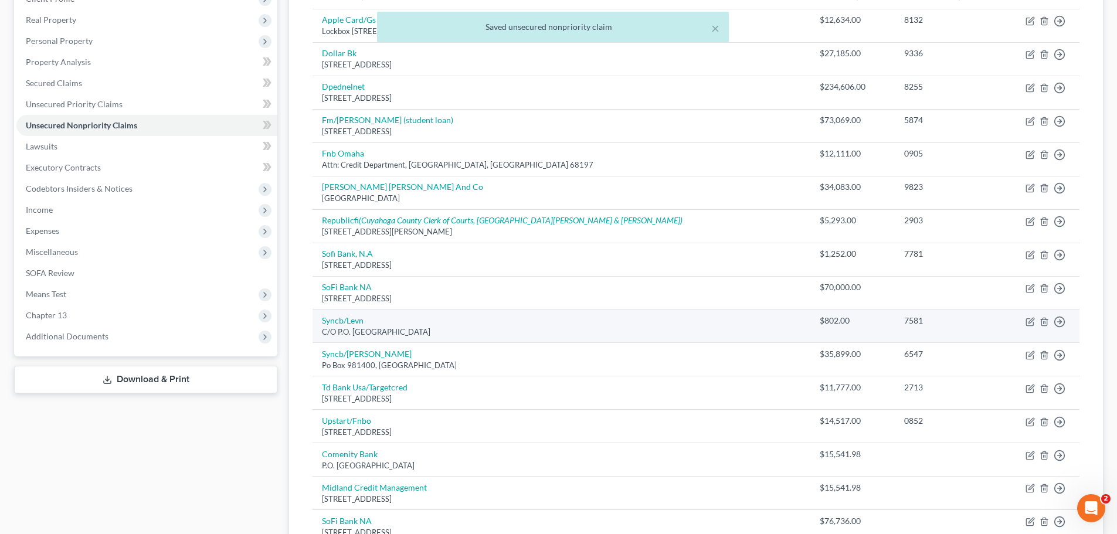
scroll to position [59, 0]
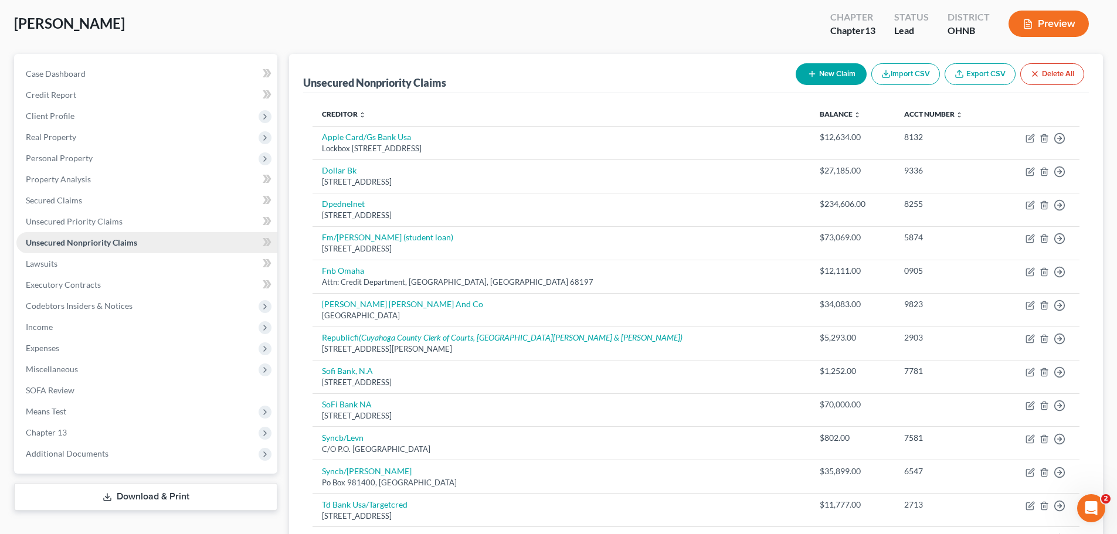
click at [149, 242] on link "Unsecured Nonpriority Claims" at bounding box center [146, 242] width 261 height 21
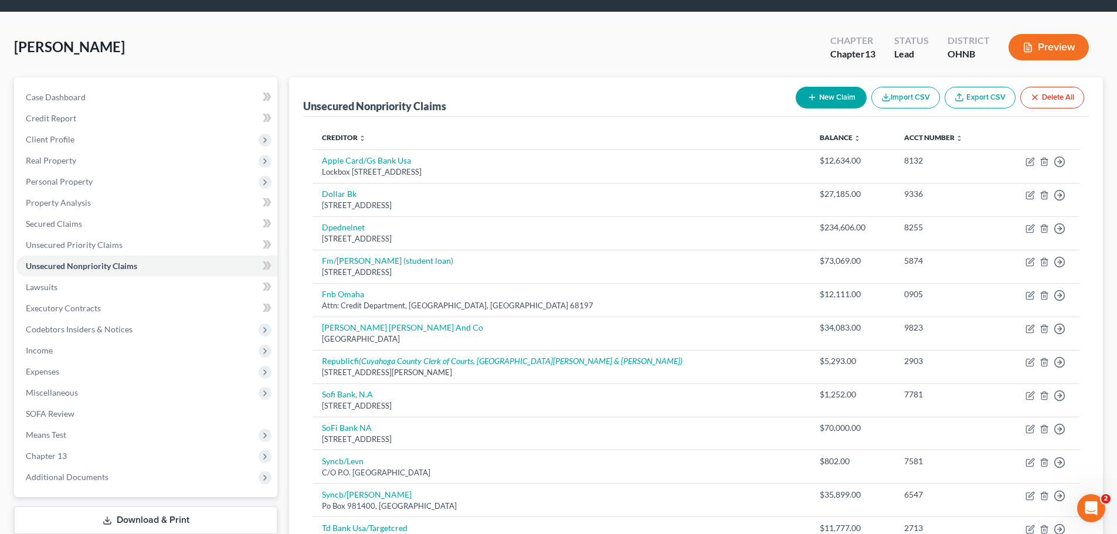
scroll to position [0, 0]
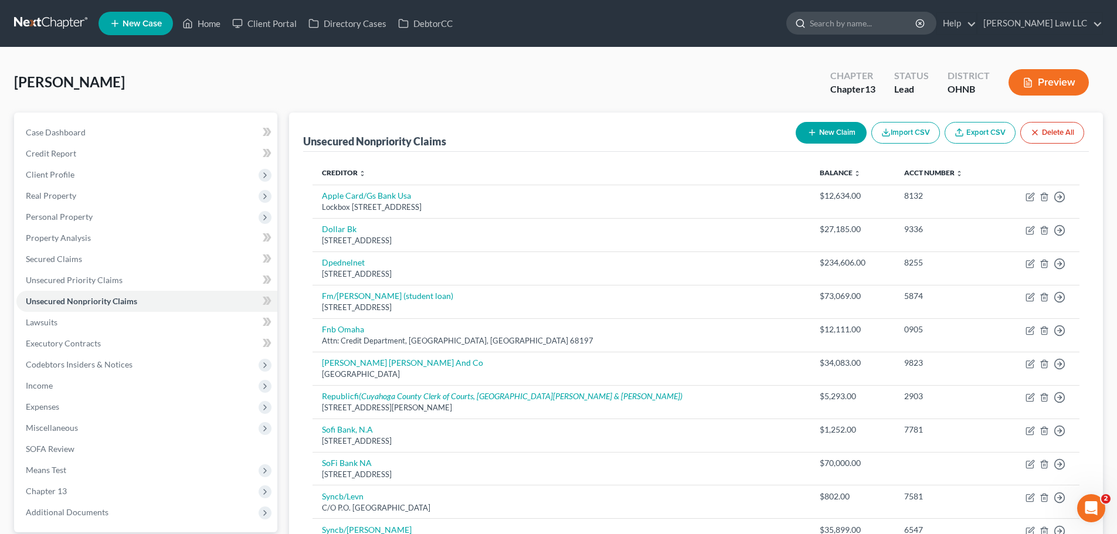
click at [890, 21] on input "search" at bounding box center [863, 23] width 107 height 22
type input "schmidt"
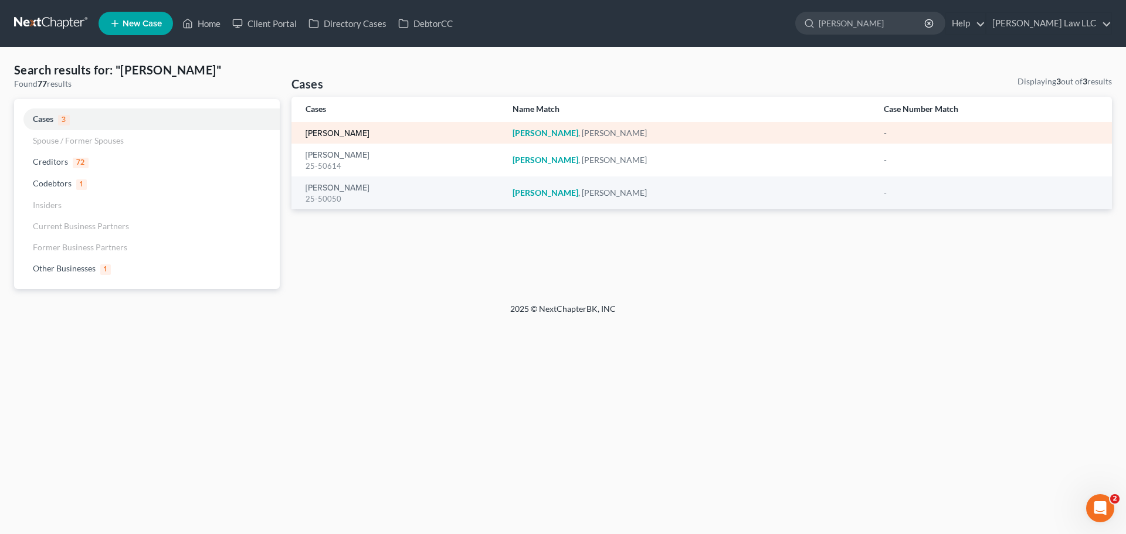
click at [334, 130] on link "[PERSON_NAME]" at bounding box center [338, 134] width 64 height 8
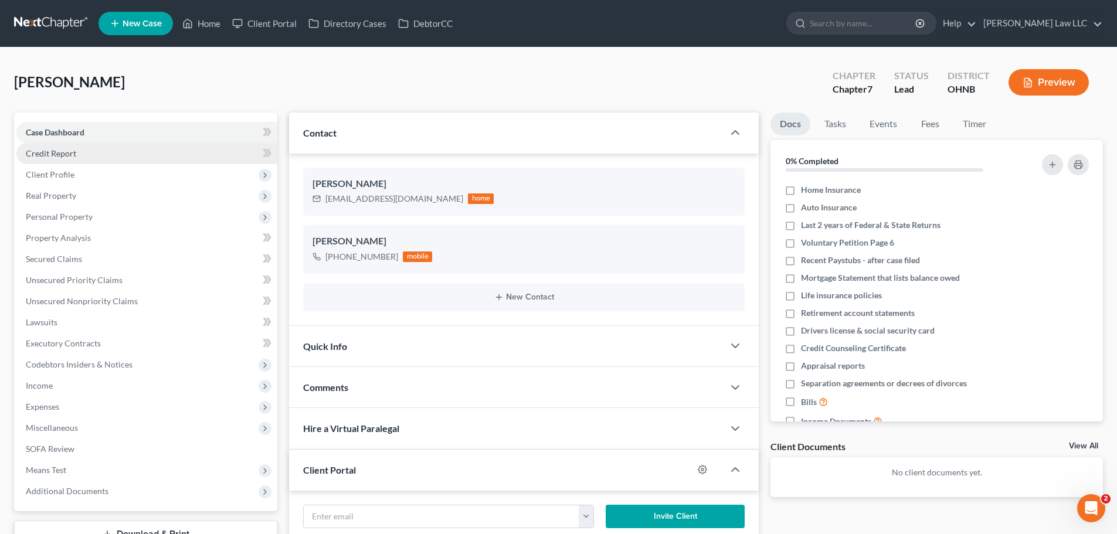
click at [79, 154] on link "Credit Report" at bounding box center [146, 153] width 261 height 21
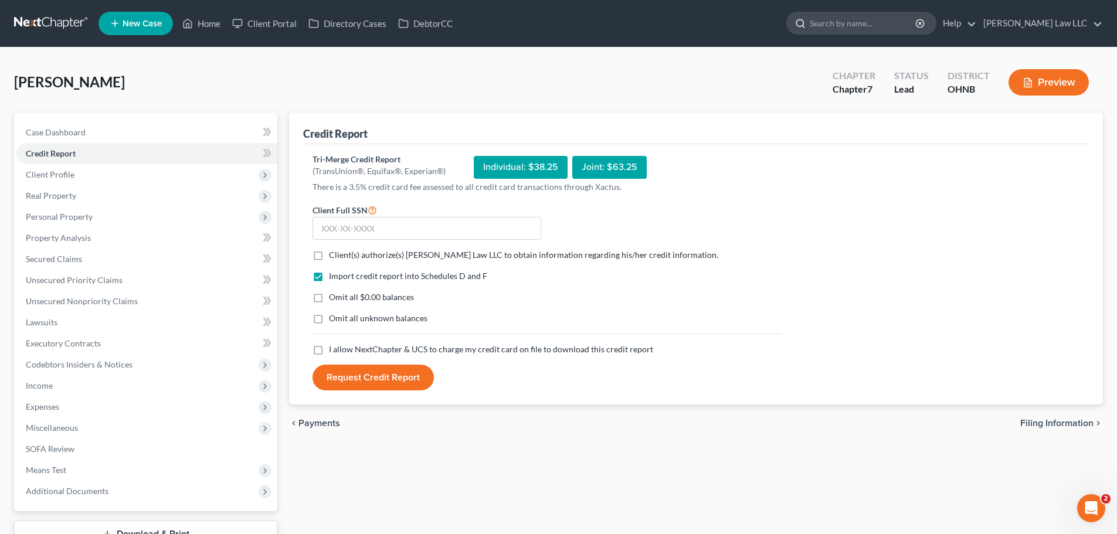
click at [857, 24] on input "search" at bounding box center [863, 23] width 107 height 22
type input "steddley"
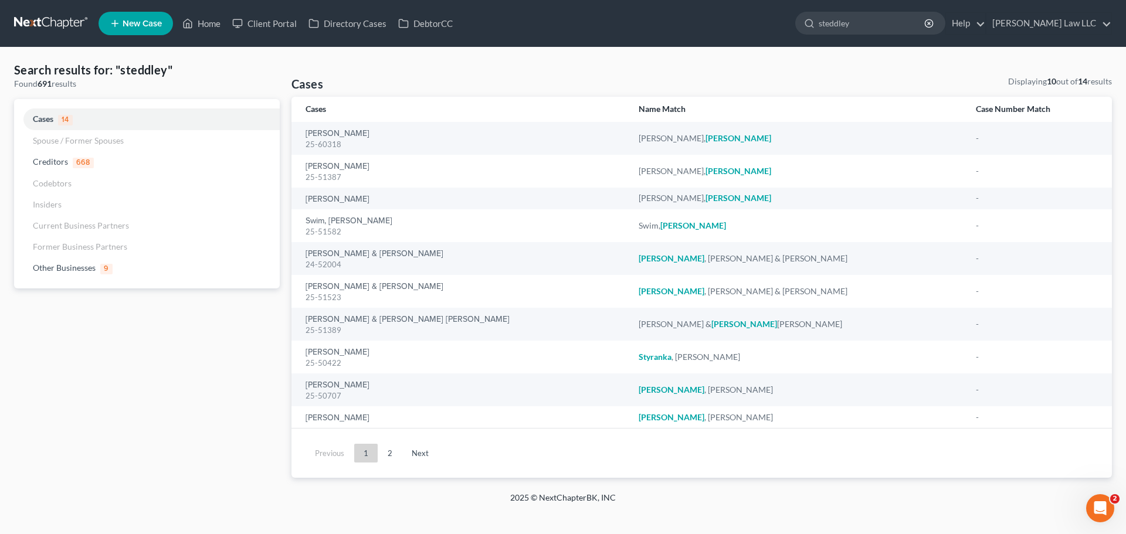
drag, startPoint x: 894, startPoint y: 25, endPoint x: 778, endPoint y: 33, distance: 116.4
click at [778, 33] on ul "New Case Home Client Portal Directory Cases DebtorCC steddley - No Result - Oth…" at bounding box center [605, 23] width 1013 height 30
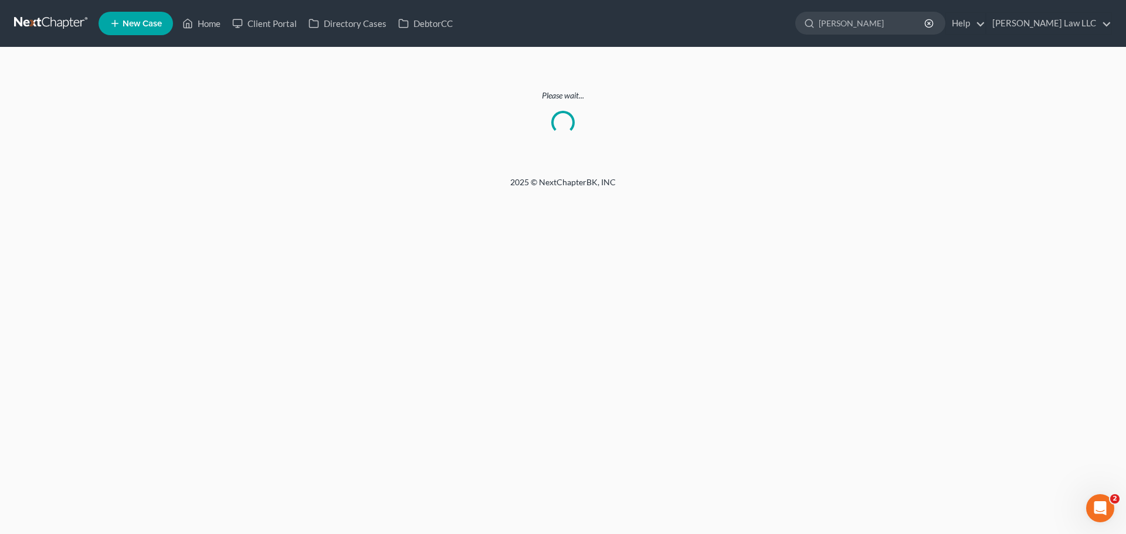
type input "steedley"
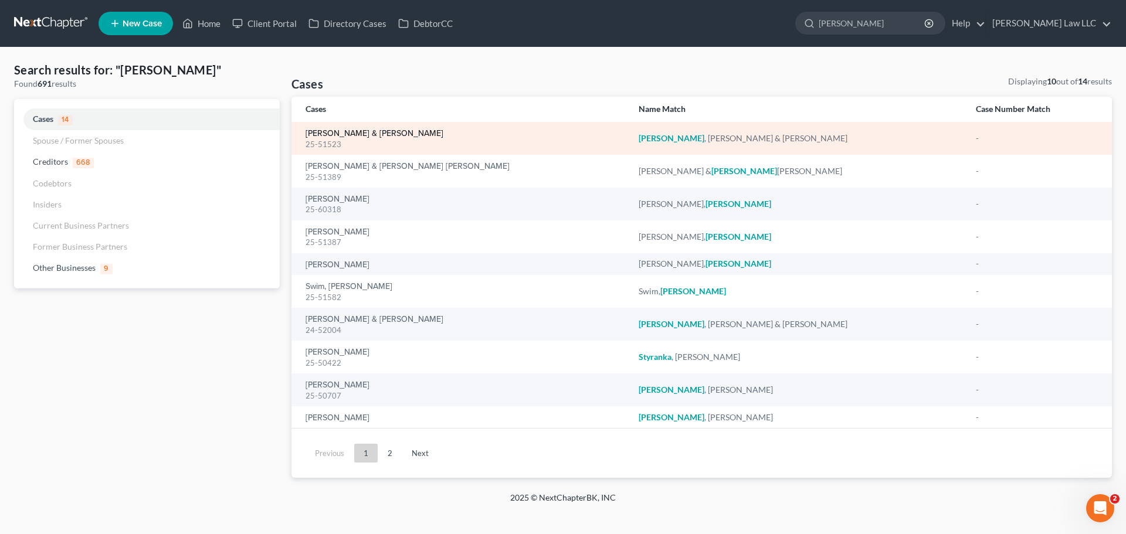
click at [327, 136] on link "[PERSON_NAME] & [PERSON_NAME]" at bounding box center [375, 134] width 138 height 8
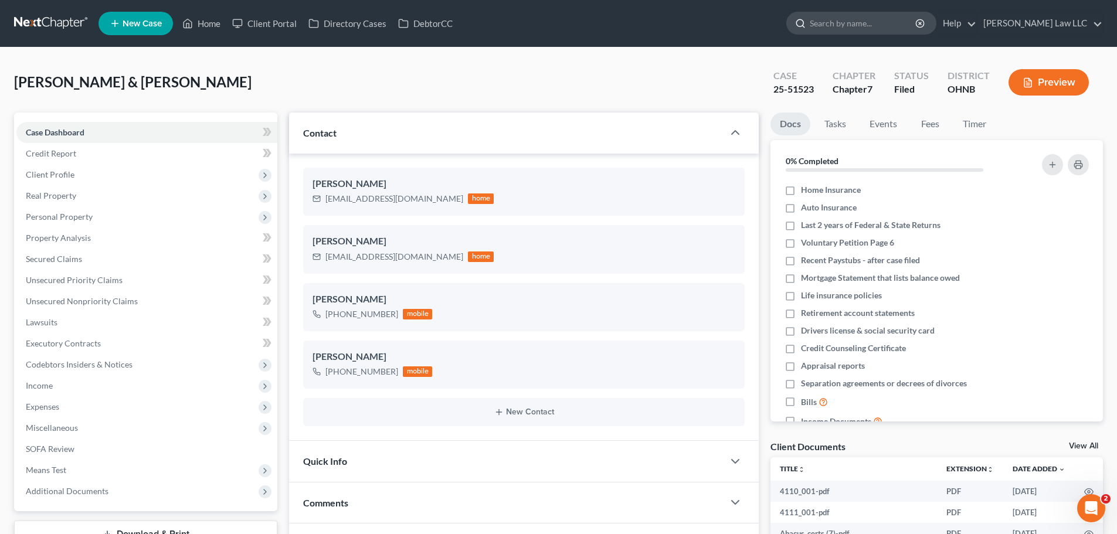
click at [871, 32] on input "search" at bounding box center [863, 23] width 107 height 22
type input "[PERSON_NAME]"
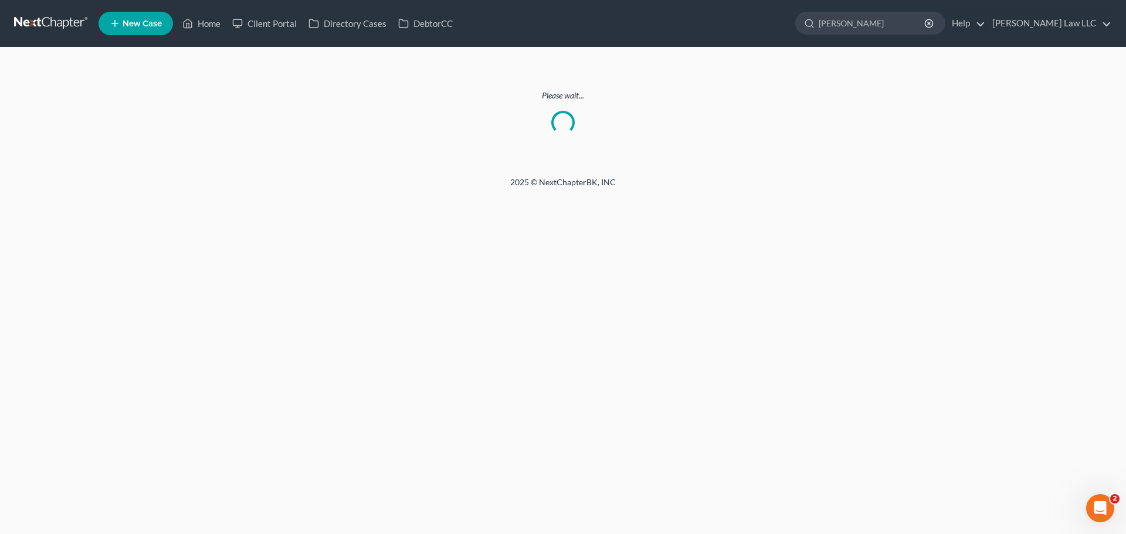
click at [56, 24] on link at bounding box center [51, 23] width 75 height 21
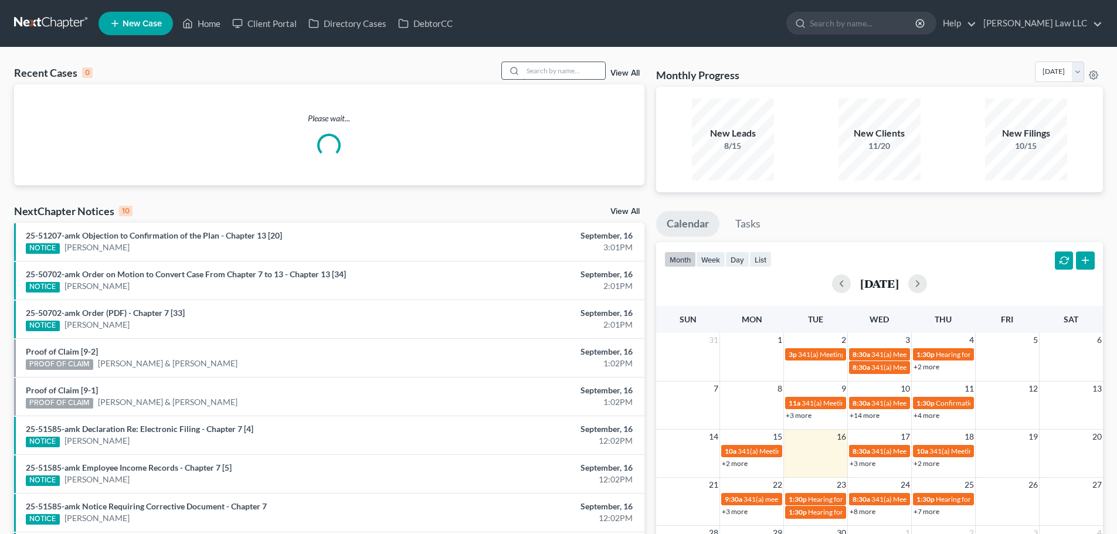
click at [569, 72] on input "search" at bounding box center [564, 70] width 82 height 17
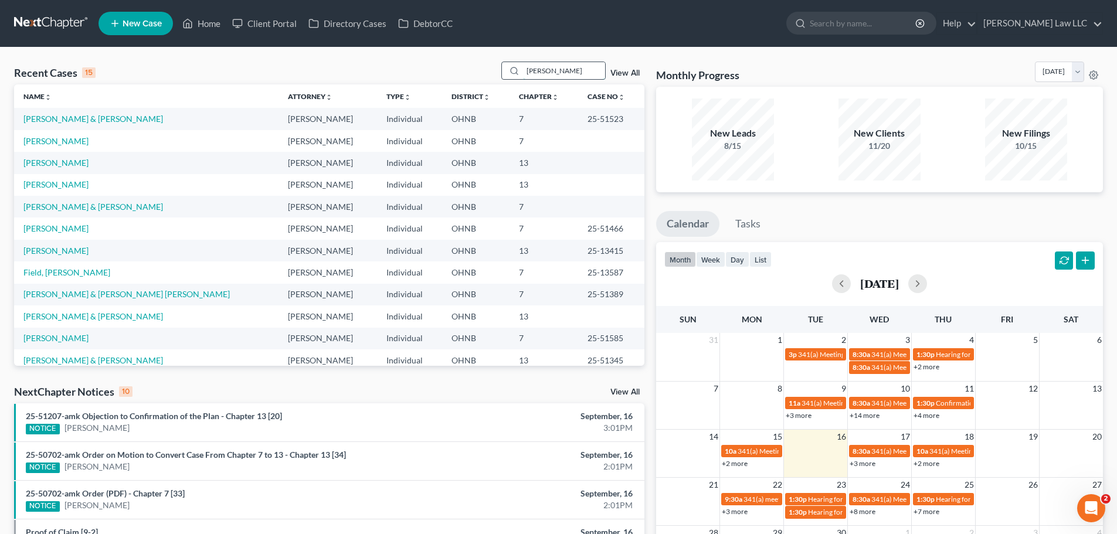
type input "[PERSON_NAME]"
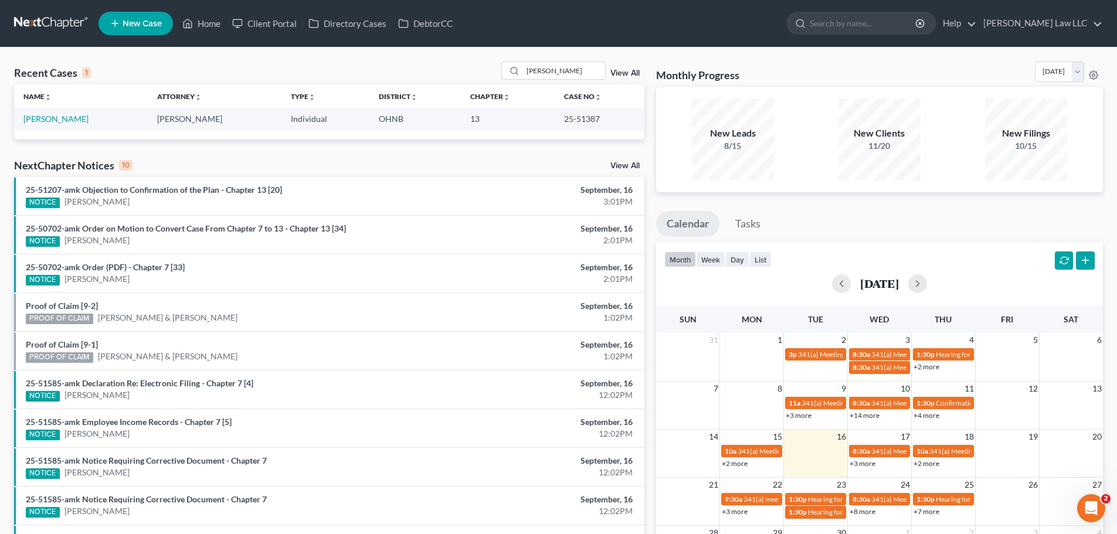
click at [77, 126] on td "[PERSON_NAME]" at bounding box center [81, 119] width 134 height 22
click at [72, 121] on link "[PERSON_NAME]" at bounding box center [55, 119] width 65 height 10
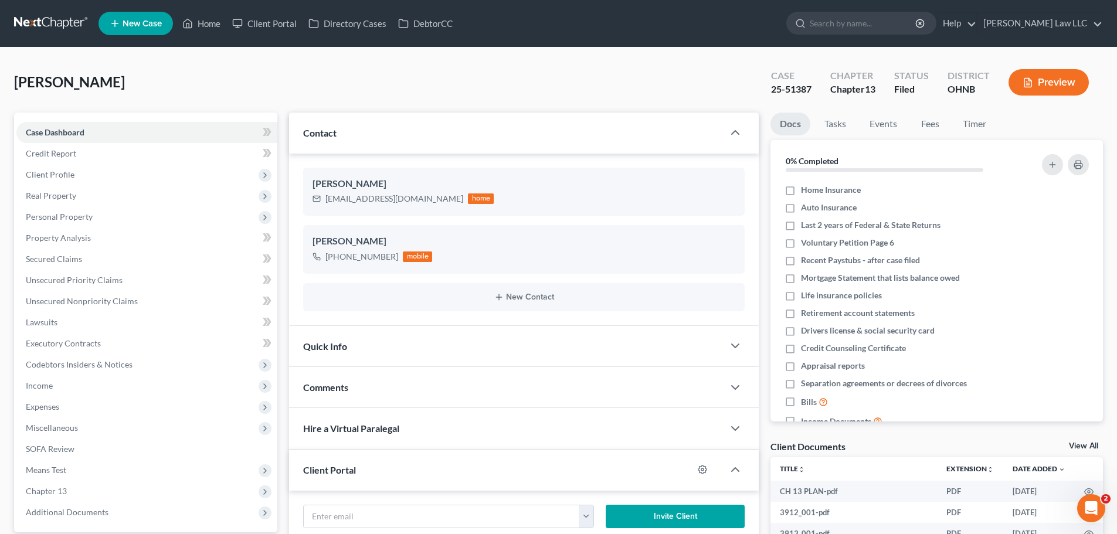
scroll to position [310, 0]
click at [805, 87] on div "25-51387" at bounding box center [791, 89] width 40 height 13
copy div "25-51387"
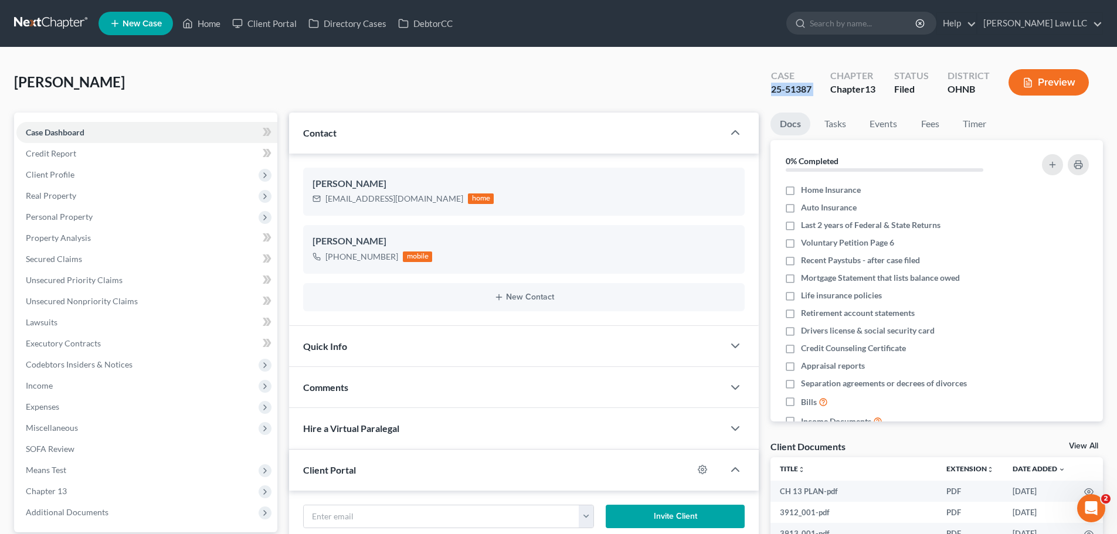
copy div "25-51387"
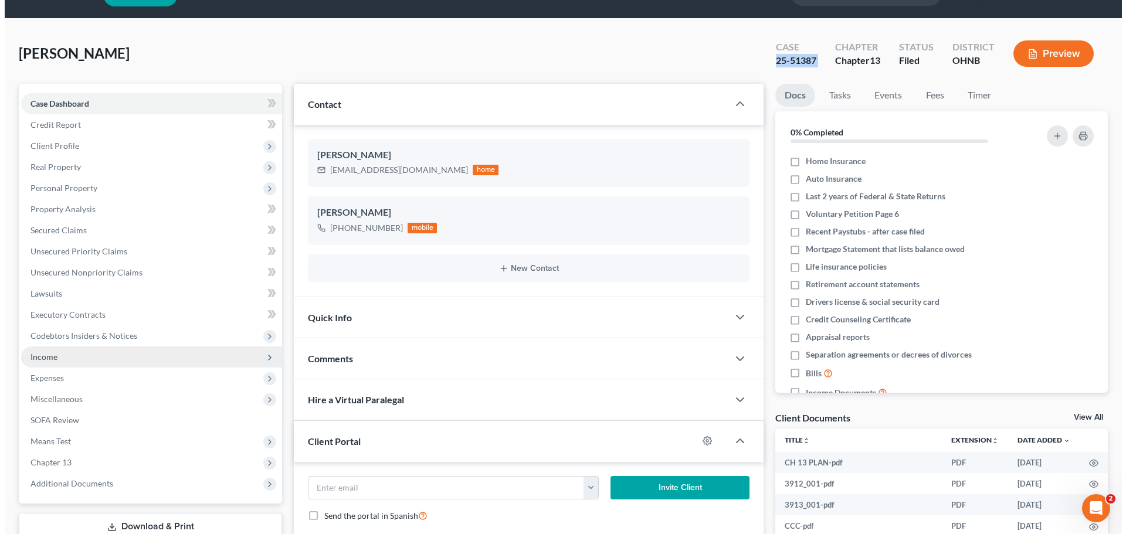
scroll to position [0, 0]
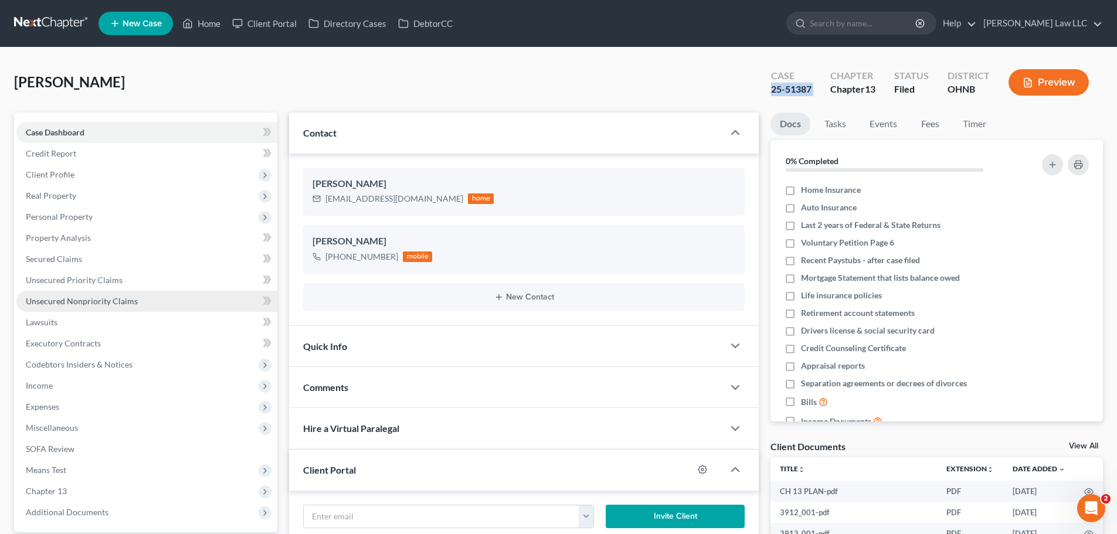
click at [132, 304] on span "Unsecured Nonpriority Claims" at bounding box center [82, 301] width 112 height 10
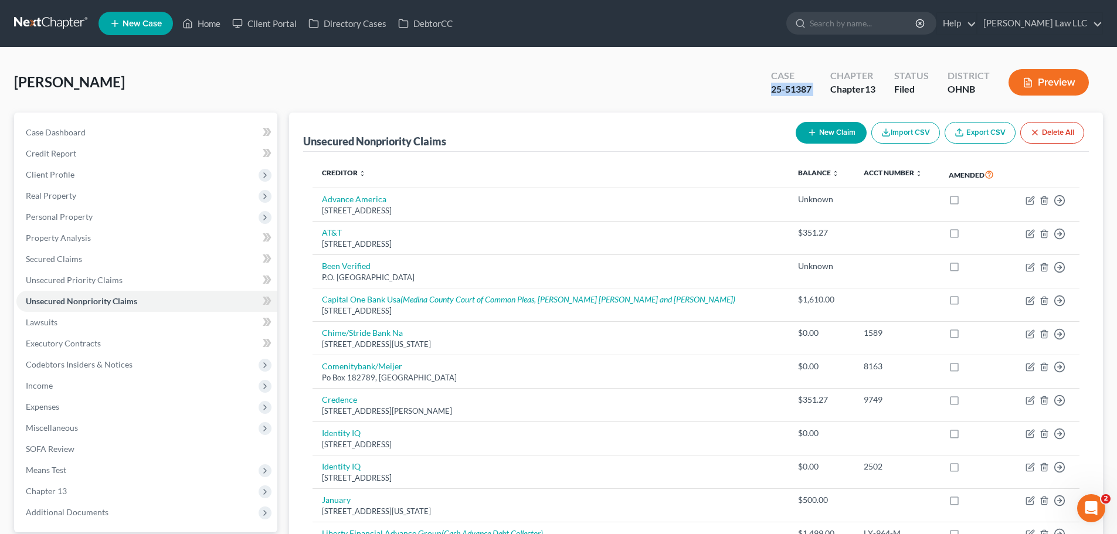
click at [921, 134] on button "Import CSV" at bounding box center [905, 133] width 69 height 22
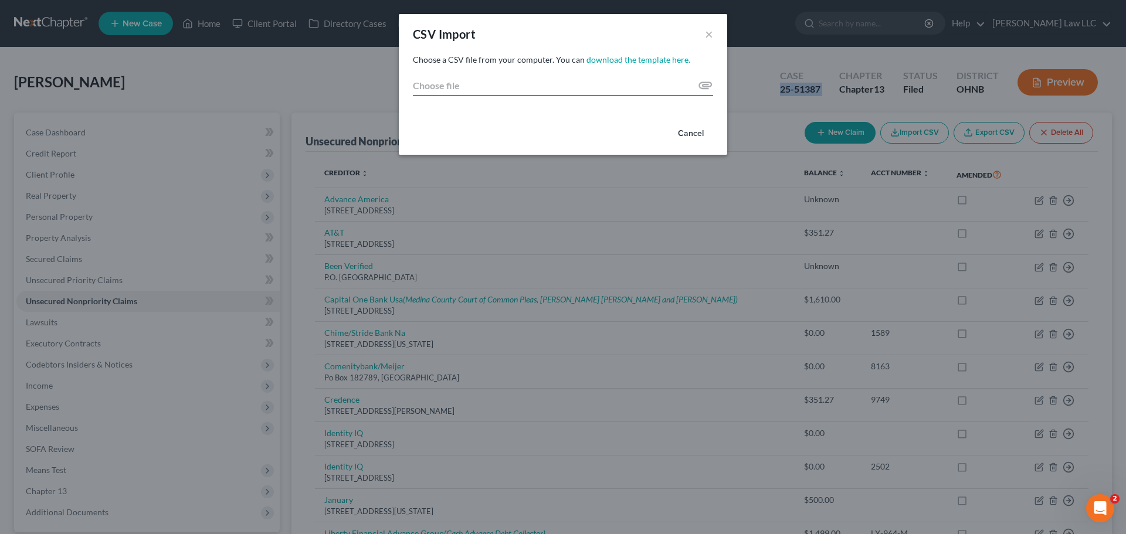
click at [638, 91] on input "Choose file" at bounding box center [563, 85] width 300 height 21
click at [690, 138] on button "Cancel" at bounding box center [691, 133] width 45 height 23
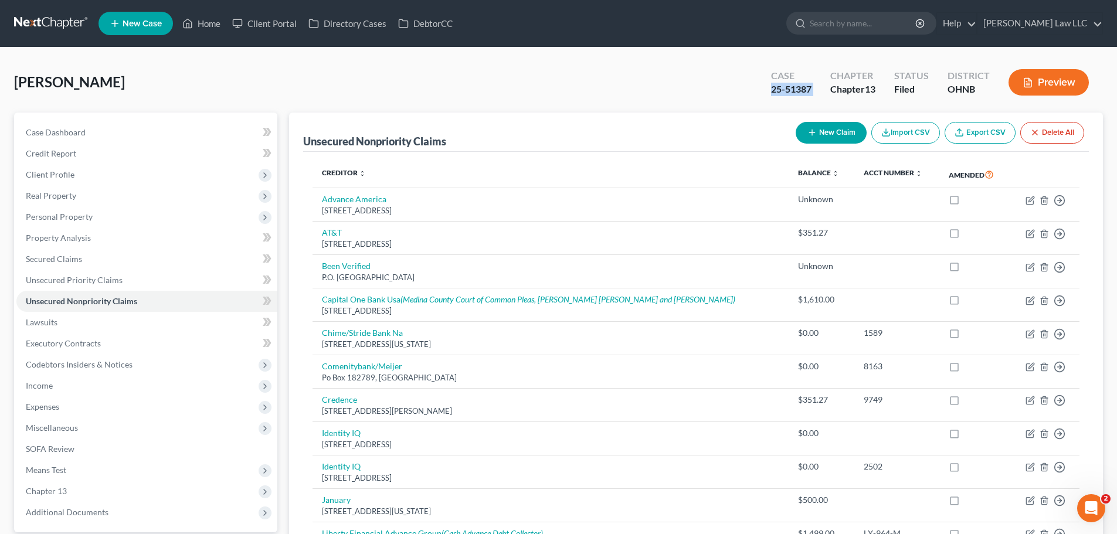
click at [972, 130] on link "Export CSV" at bounding box center [980, 133] width 71 height 22
click at [890, 29] on input "search" at bounding box center [863, 23] width 107 height 22
type input "beroni"
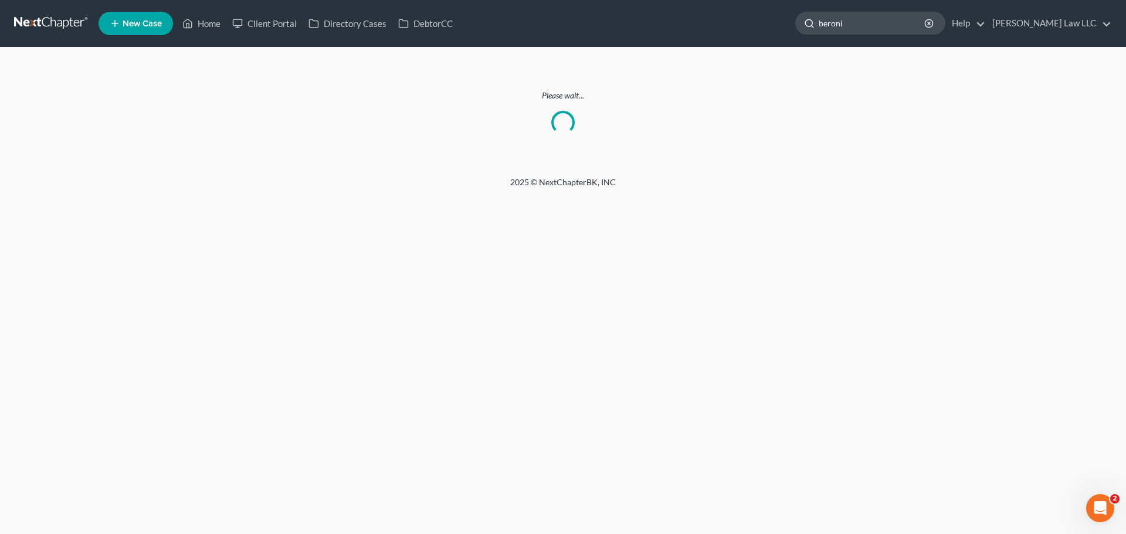
drag, startPoint x: 890, startPoint y: 29, endPoint x: 835, endPoint y: 28, distance: 54.6
click at [835, 28] on div "beroni" at bounding box center [870, 23] width 150 height 23
type input "peroni"
click at [894, 26] on input "peroni" at bounding box center [872, 23] width 107 height 22
click at [53, 25] on link at bounding box center [51, 23] width 75 height 21
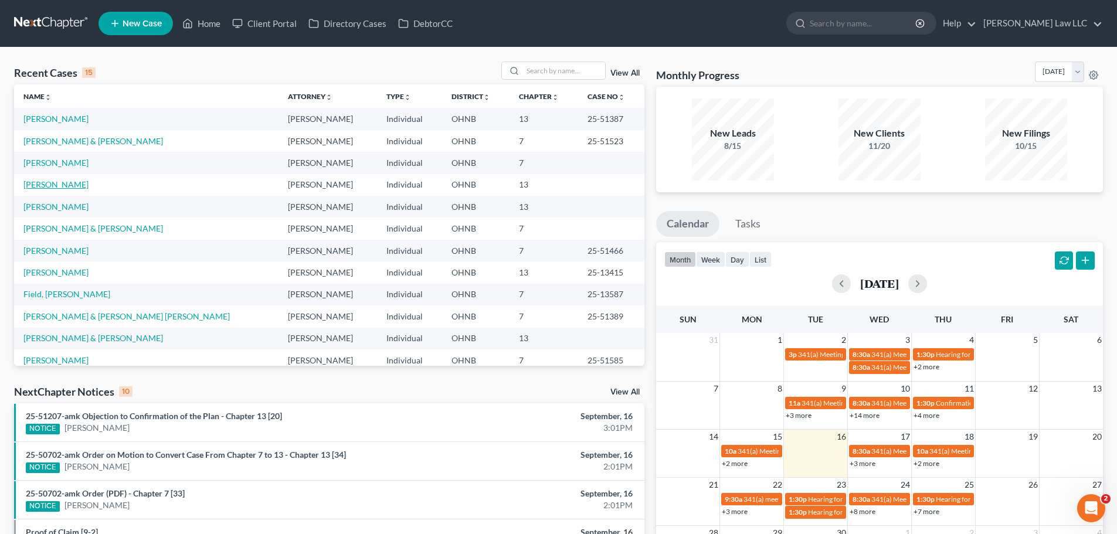
click at [62, 182] on link "[PERSON_NAME]" at bounding box center [55, 184] width 65 height 10
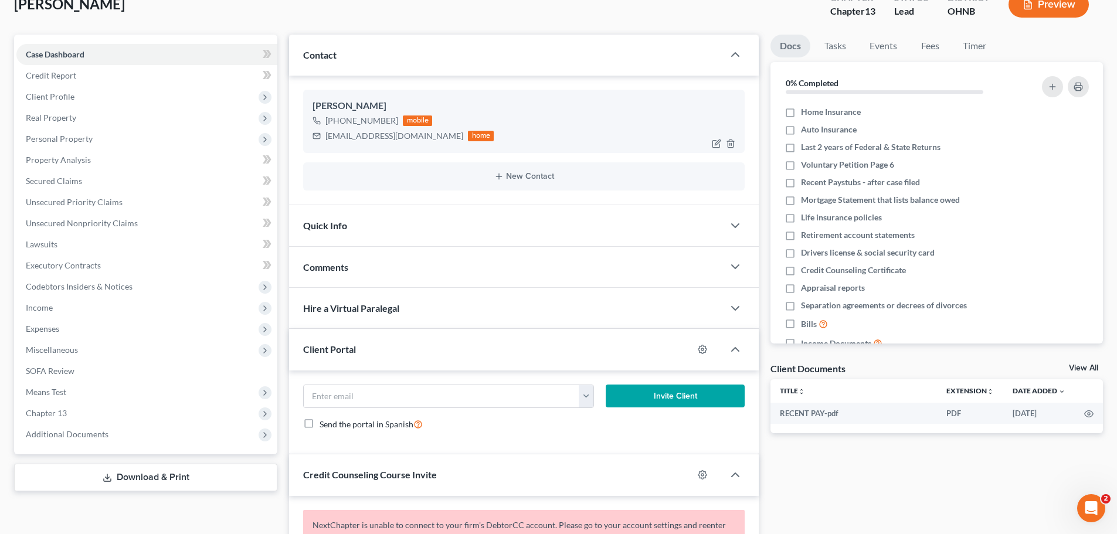
scroll to position [176, 0]
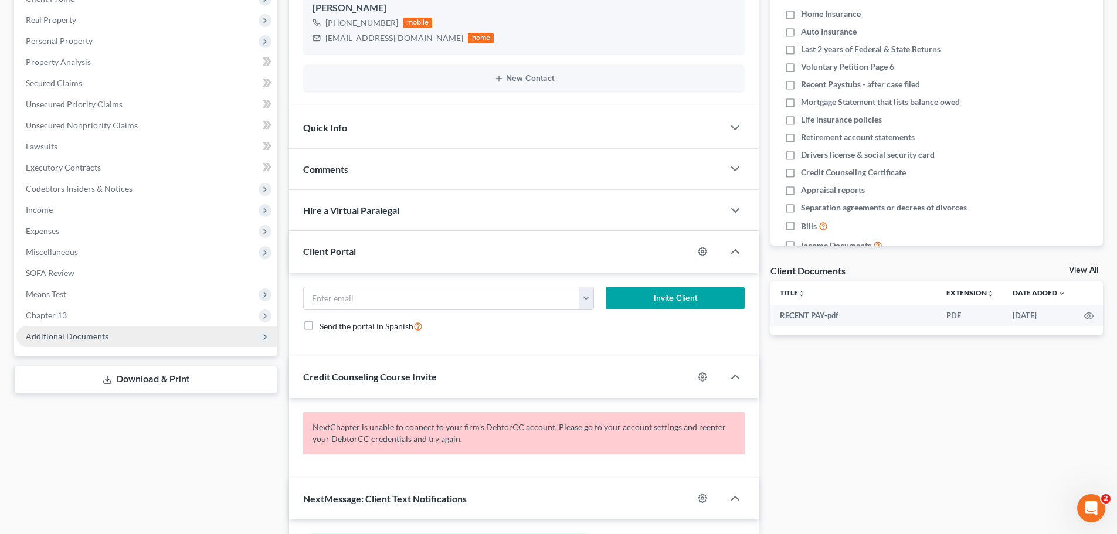
click at [98, 338] on span "Additional Documents" at bounding box center [67, 336] width 83 height 10
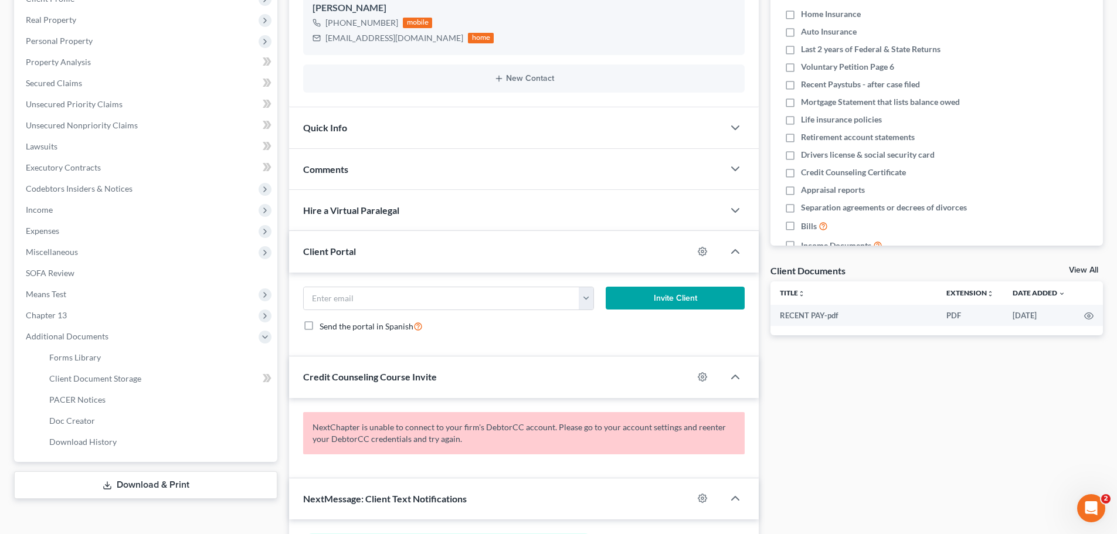
click at [143, 490] on link "Download & Print" at bounding box center [145, 486] width 263 height 28
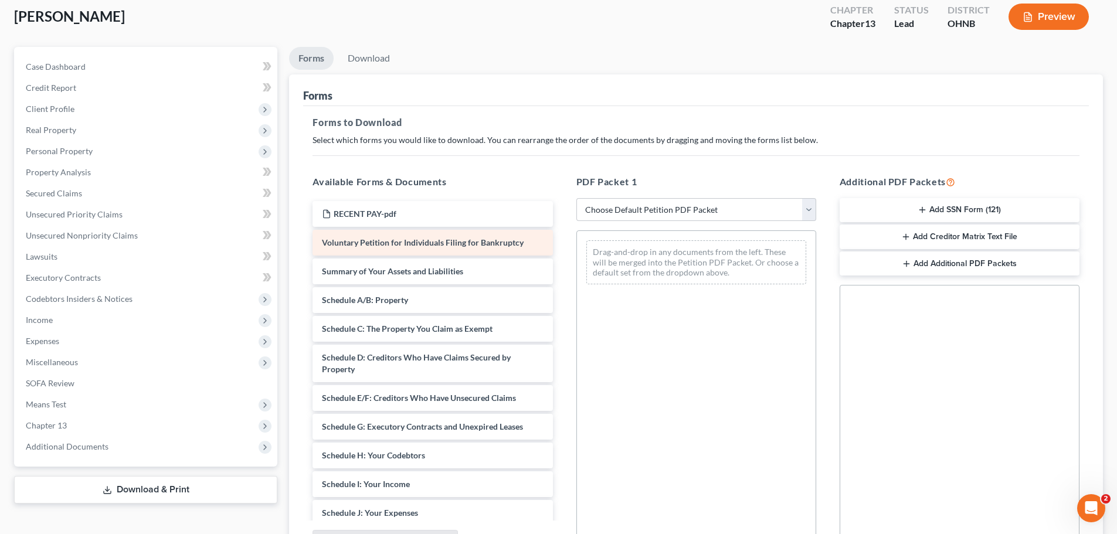
scroll to position [176, 0]
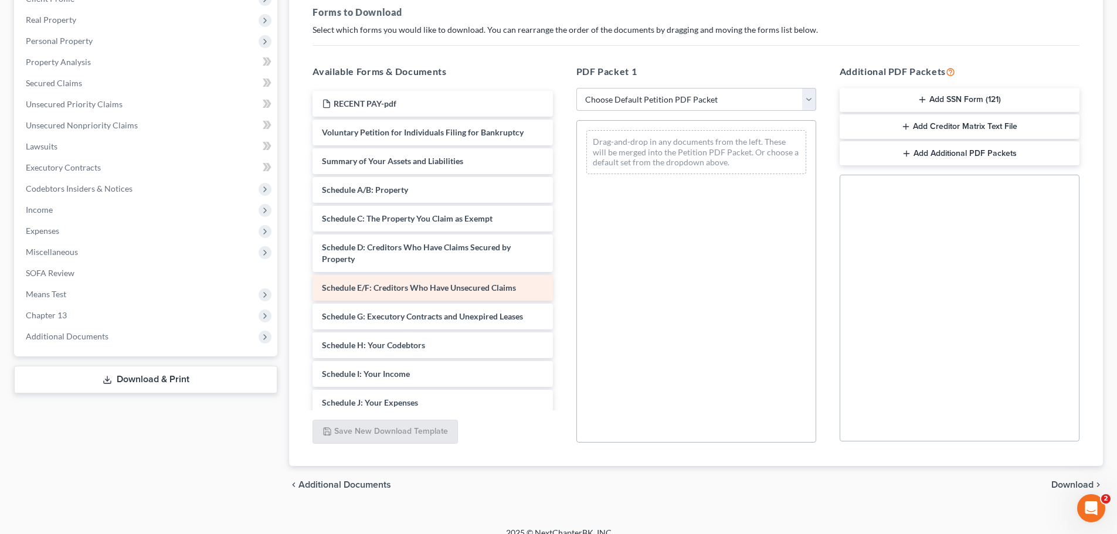
click at [430, 289] on span "Schedule E/F: Creditors Who Have Unsecured Claims" at bounding box center [419, 288] width 194 height 10
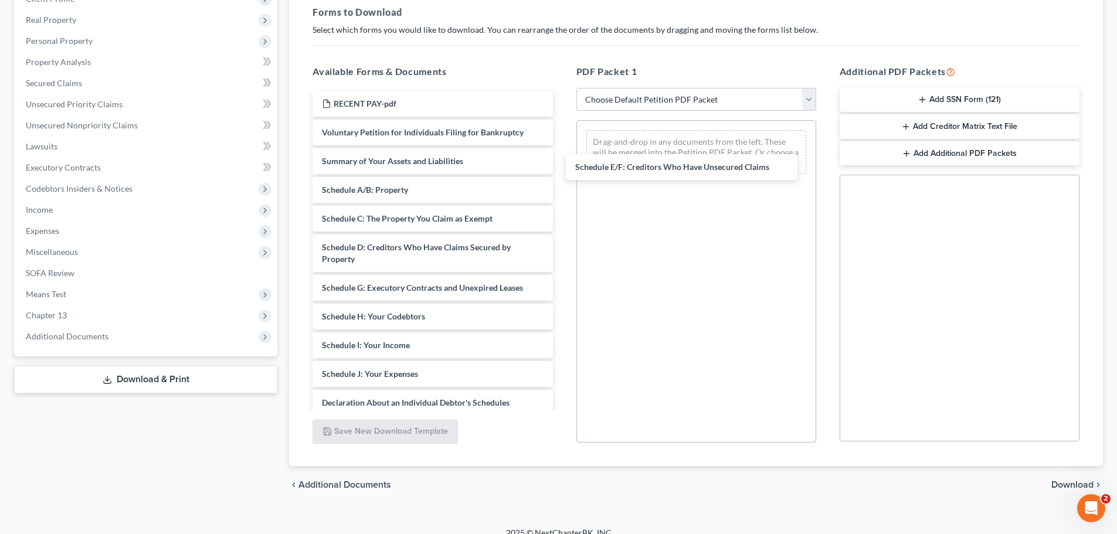
drag, startPoint x: 417, startPoint y: 289, endPoint x: 683, endPoint y: 151, distance: 299.5
click at [562, 152] on div "Schedule E/F: Creditors Who Have Unsecured Claims RECENT PAY-pdf Voluntary Peti…" at bounding box center [432, 366] width 259 height 550
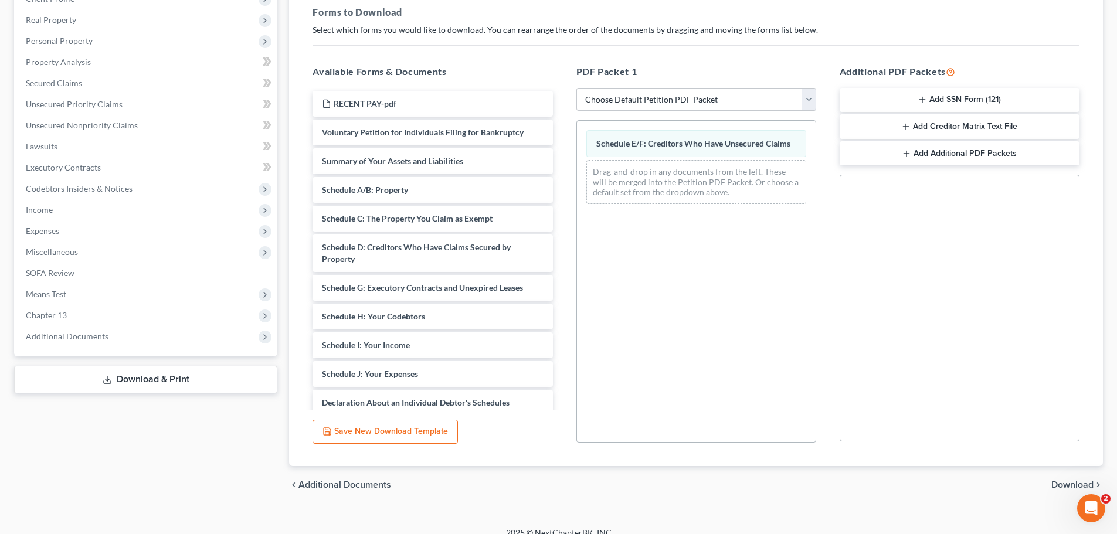
click at [1067, 485] on span "Download" at bounding box center [1073, 484] width 42 height 9
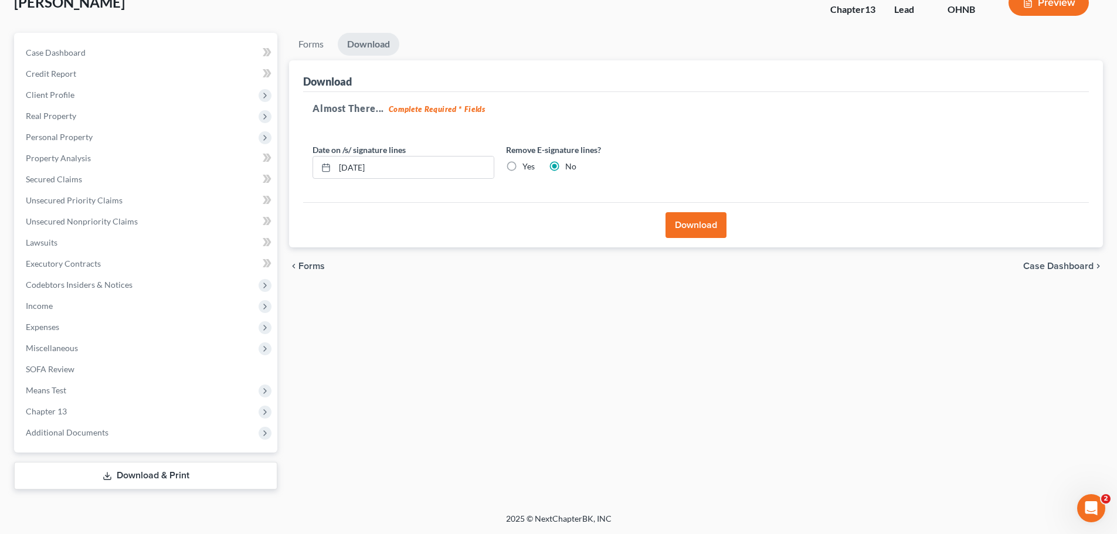
scroll to position [80, 0]
click at [707, 228] on button "Download" at bounding box center [696, 225] width 61 height 26
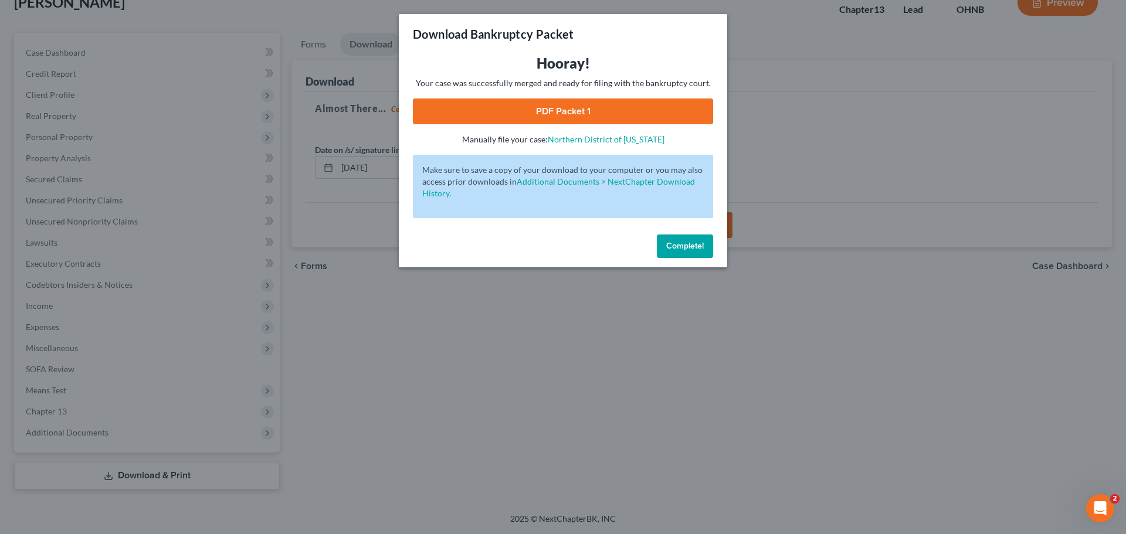
click at [599, 105] on link "PDF Packet 1" at bounding box center [563, 112] width 300 height 26
click at [690, 246] on span "Complete!" at bounding box center [685, 246] width 38 height 10
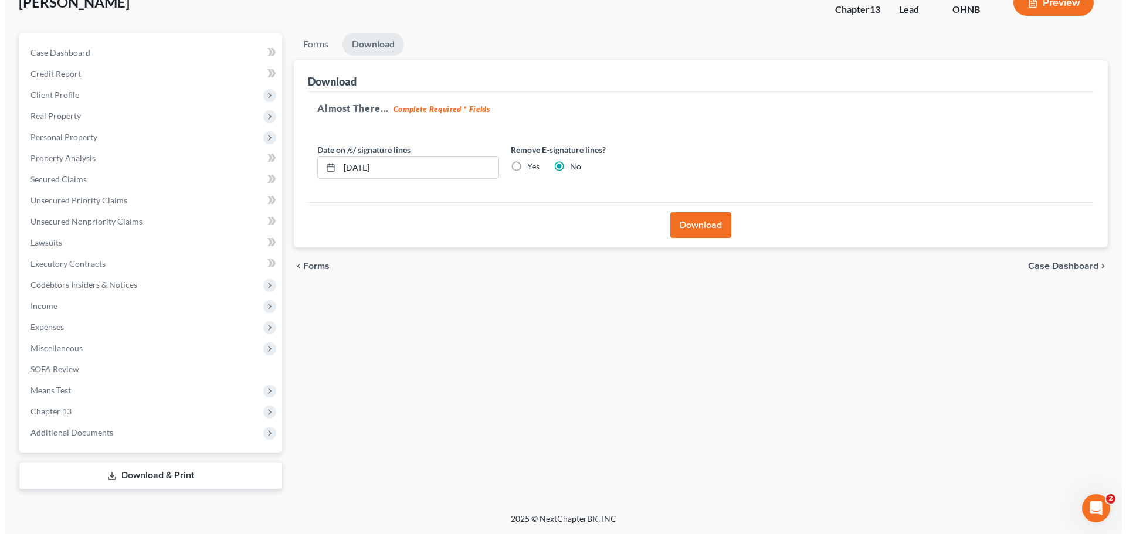
scroll to position [0, 0]
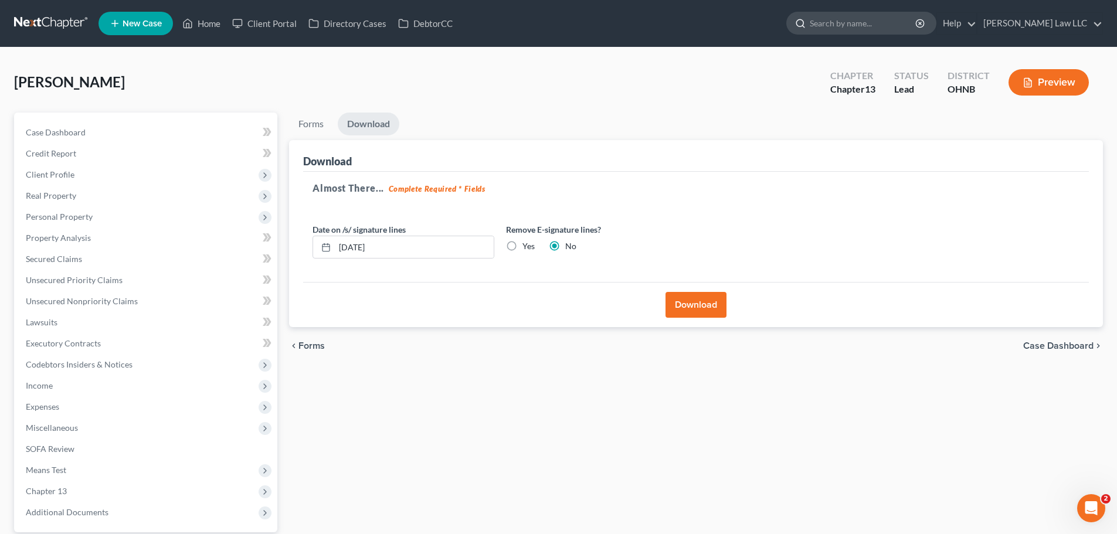
click at [888, 25] on input "search" at bounding box center [863, 23] width 107 height 22
type input "REX"
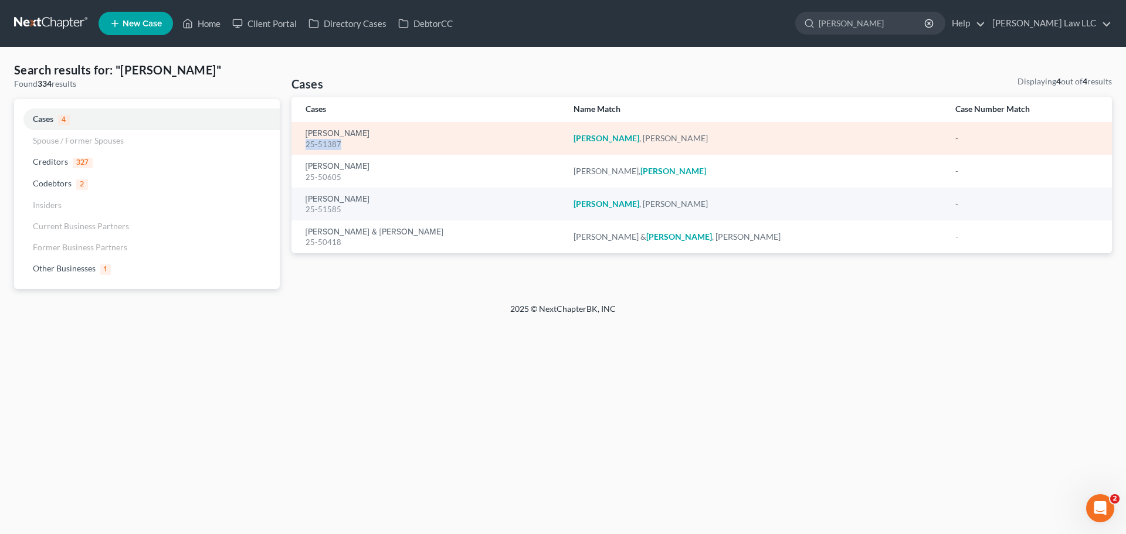
drag, startPoint x: 344, startPoint y: 146, endPoint x: 306, endPoint y: 149, distance: 38.2
click at [306, 149] on div "25-51387" at bounding box center [430, 144] width 249 height 11
copy div "25-51387"
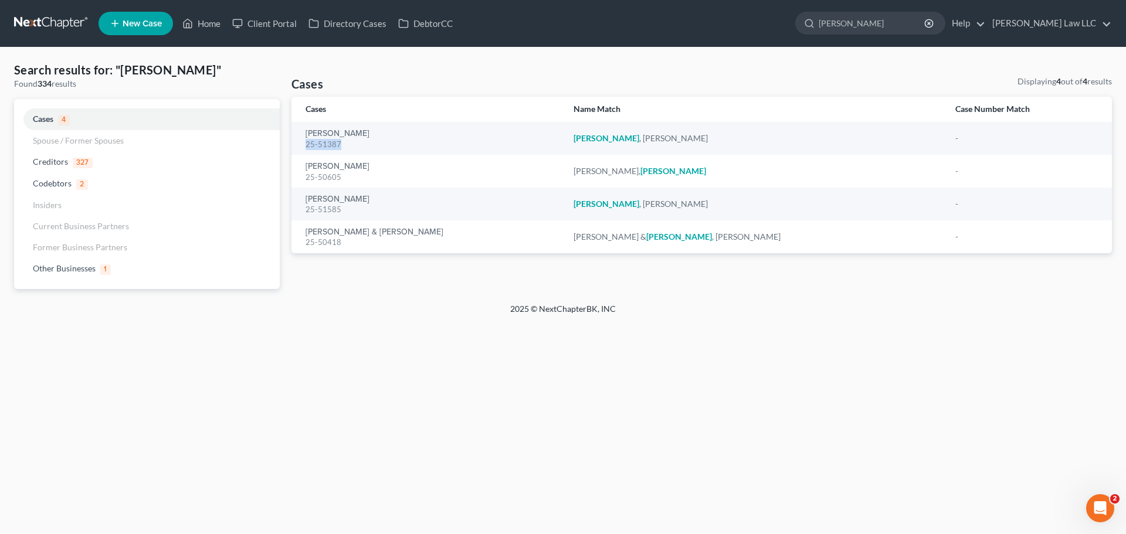
click at [43, 18] on link at bounding box center [51, 23] width 75 height 21
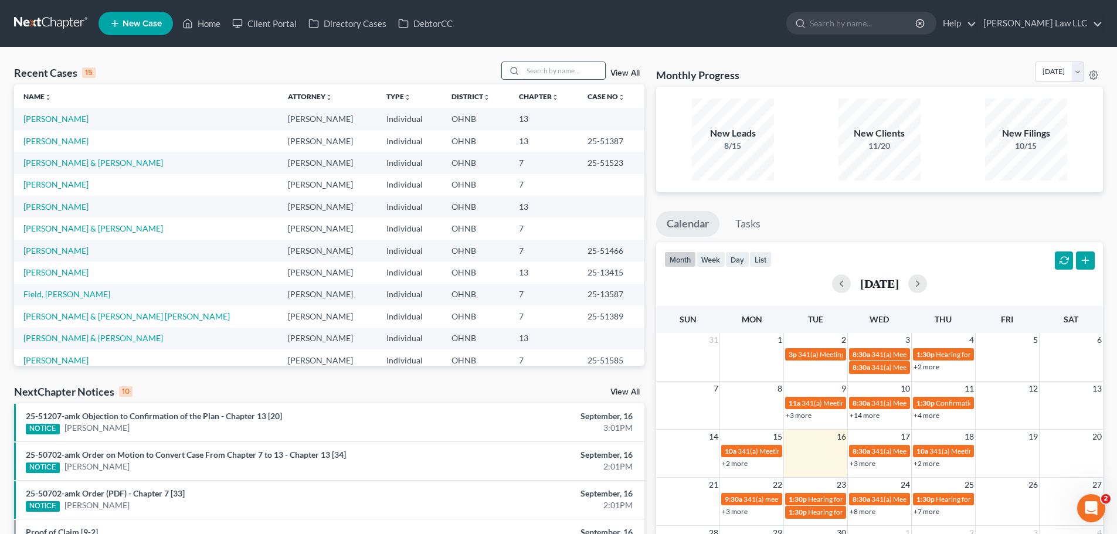
click at [548, 70] on input "search" at bounding box center [564, 70] width 82 height 17
type input "[PERSON_NAME]"
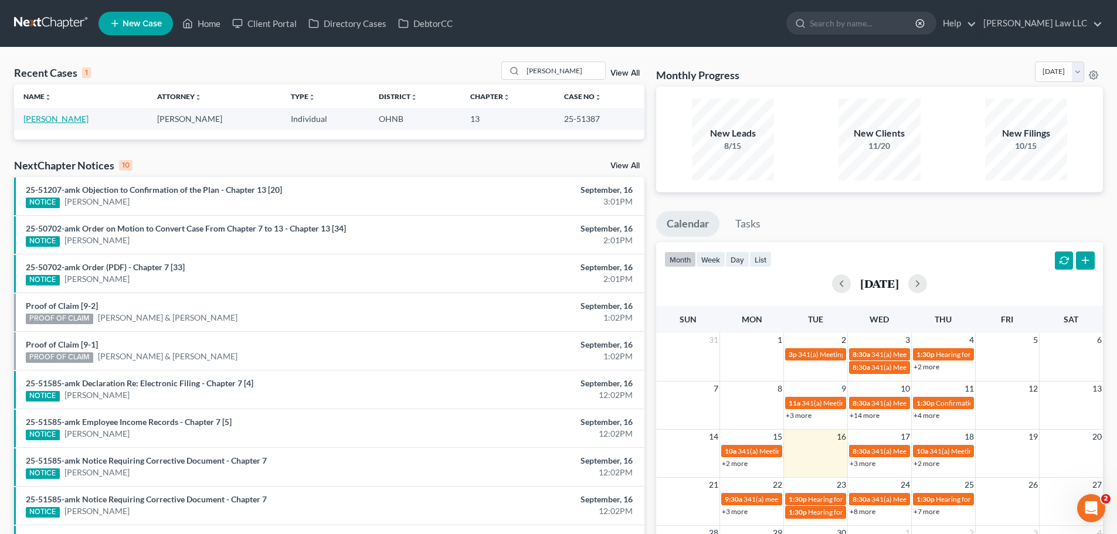
click at [73, 120] on link "[PERSON_NAME]" at bounding box center [55, 119] width 65 height 10
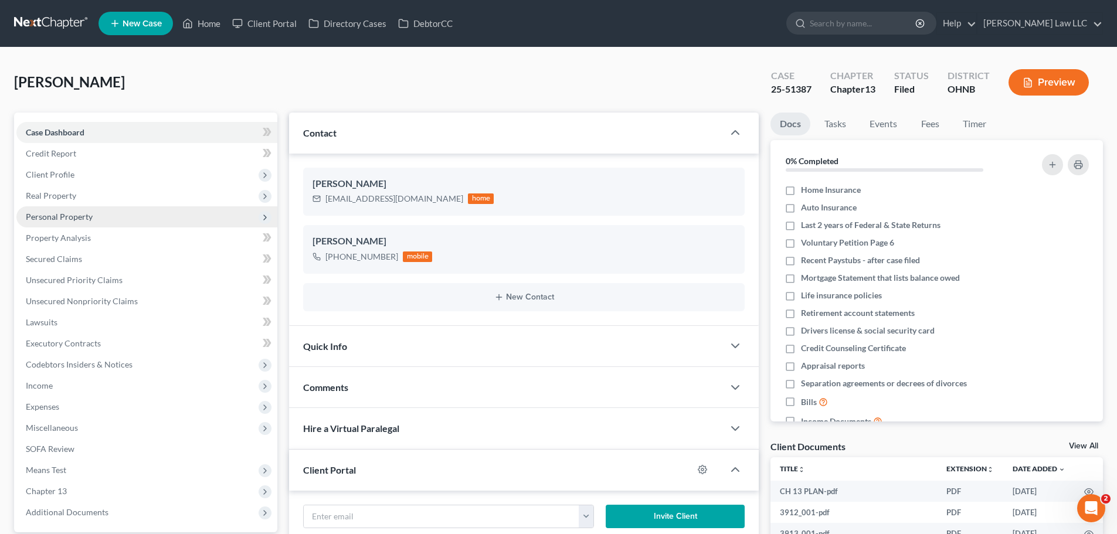
scroll to position [310, 0]
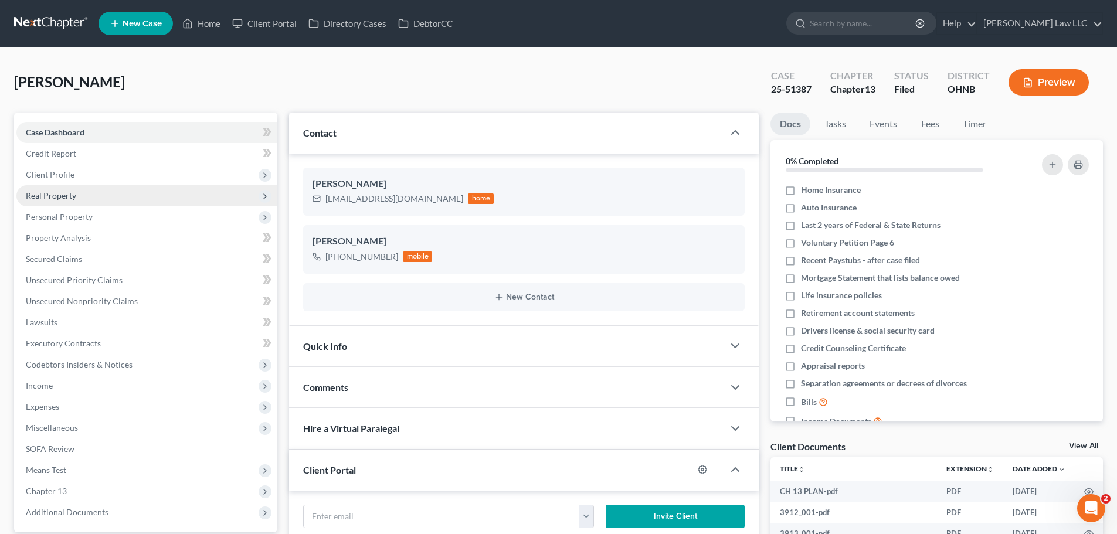
click at [77, 201] on span "Real Property" at bounding box center [146, 195] width 261 height 21
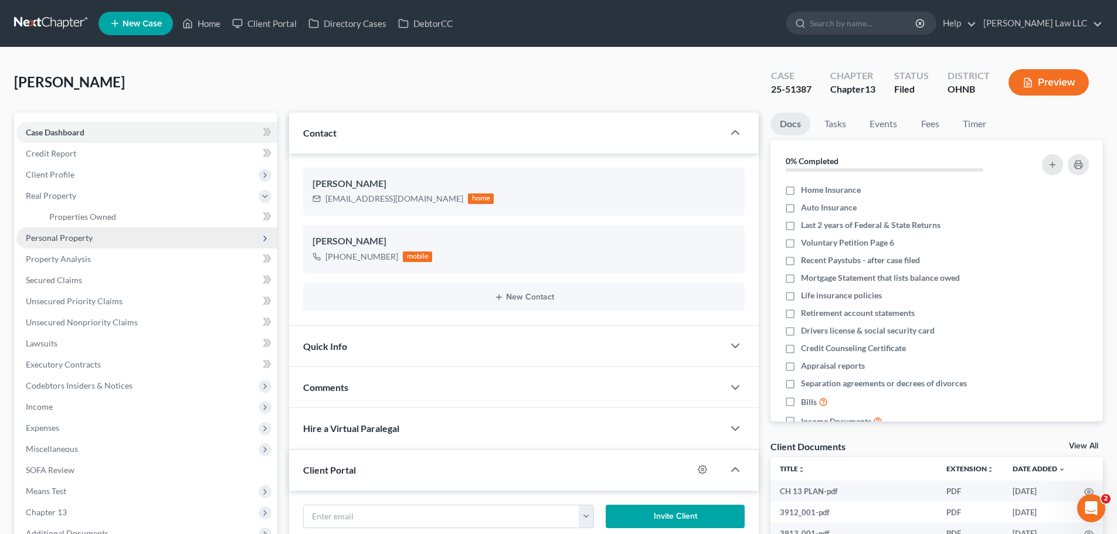
click at [77, 236] on span "Personal Property" at bounding box center [59, 238] width 67 height 10
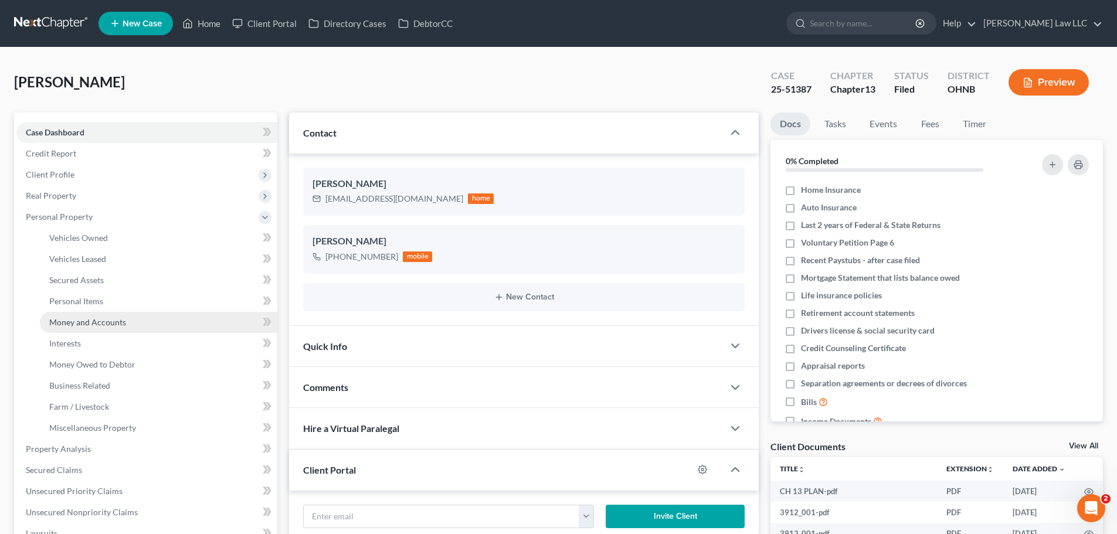
click at [105, 324] on span "Money and Accounts" at bounding box center [87, 322] width 77 height 10
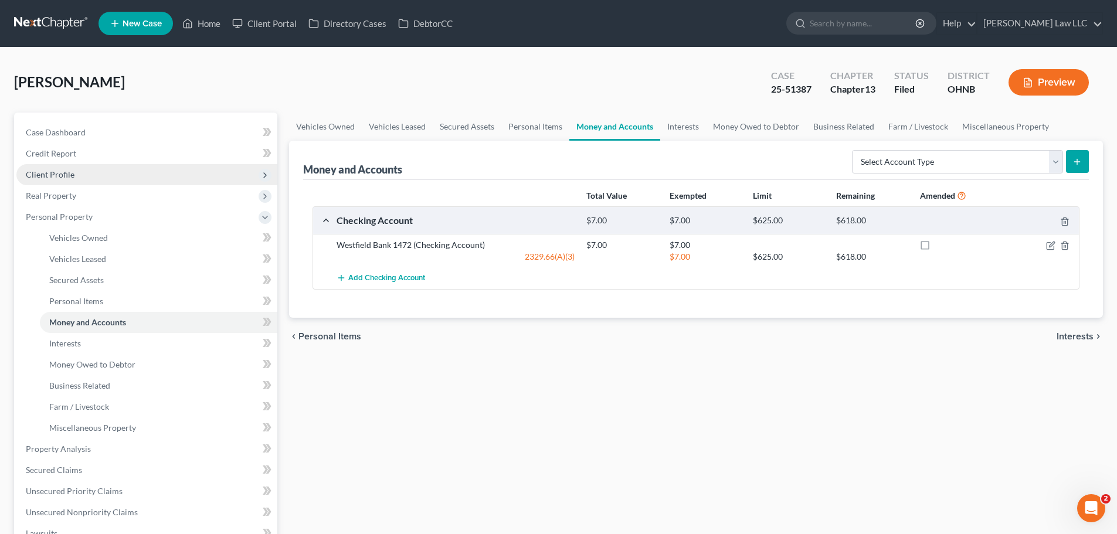
click at [74, 177] on span "Client Profile" at bounding box center [146, 174] width 261 height 21
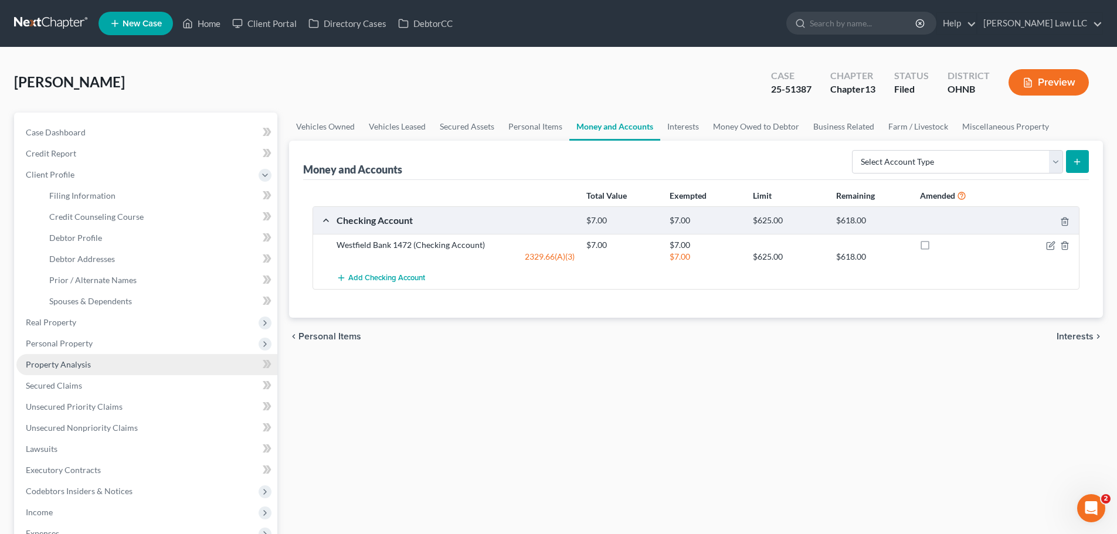
click at [98, 358] on link "Property Analysis" at bounding box center [146, 364] width 261 height 21
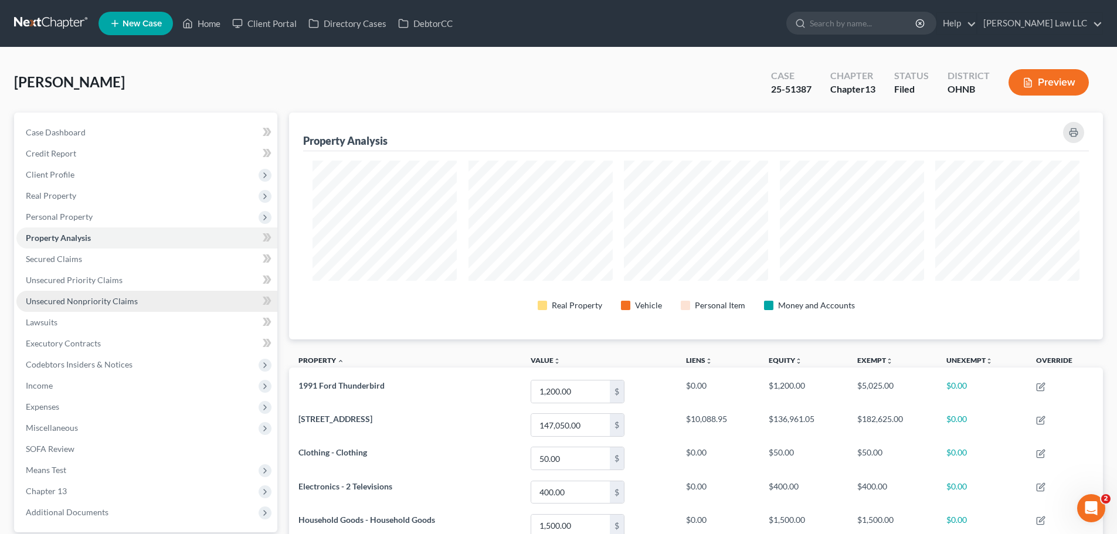
scroll to position [227, 814]
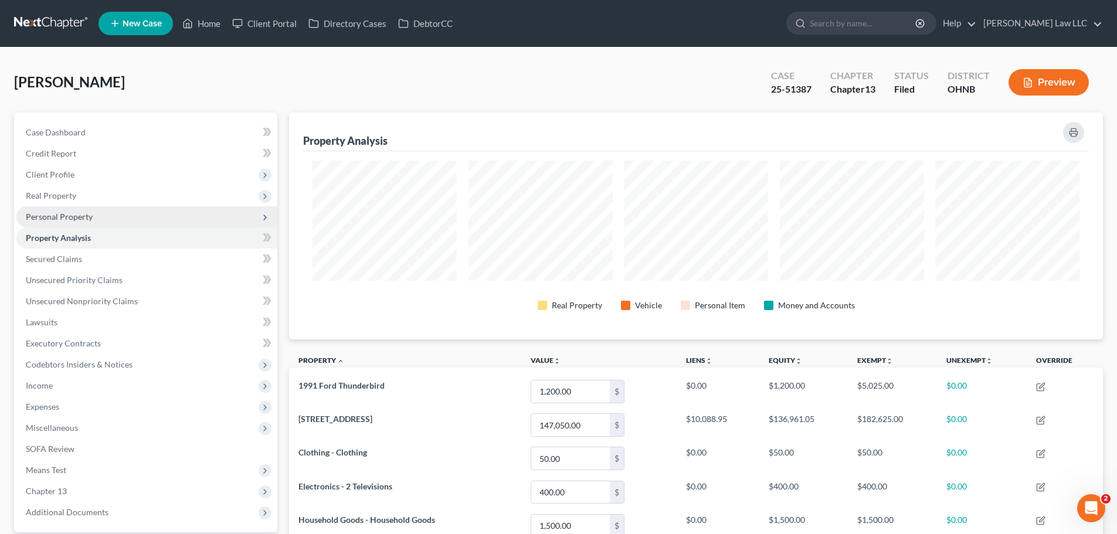
click at [80, 217] on span "Personal Property" at bounding box center [59, 217] width 67 height 10
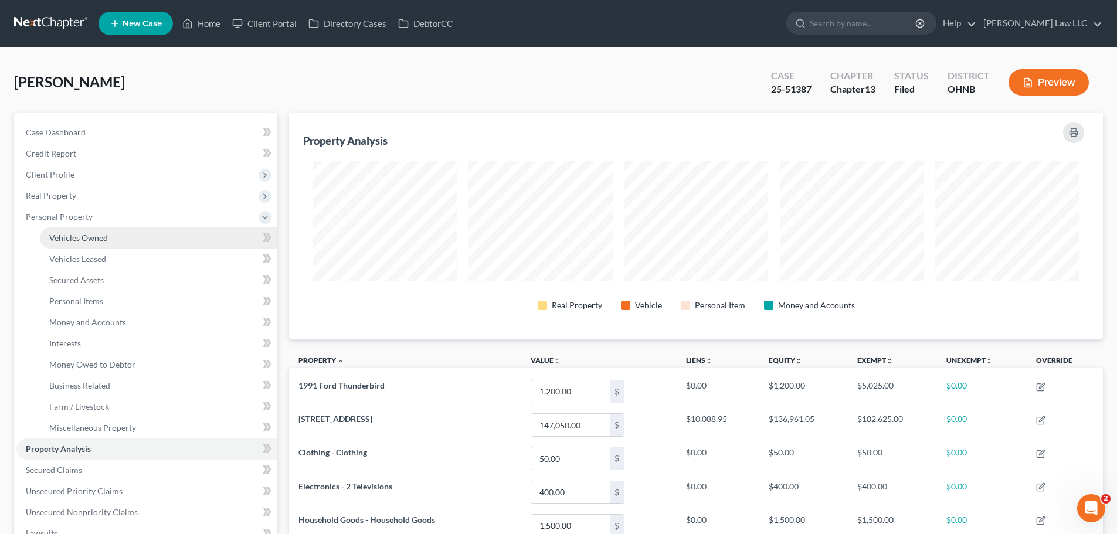
click at [86, 240] on span "Vehicles Owned" at bounding box center [78, 238] width 59 height 10
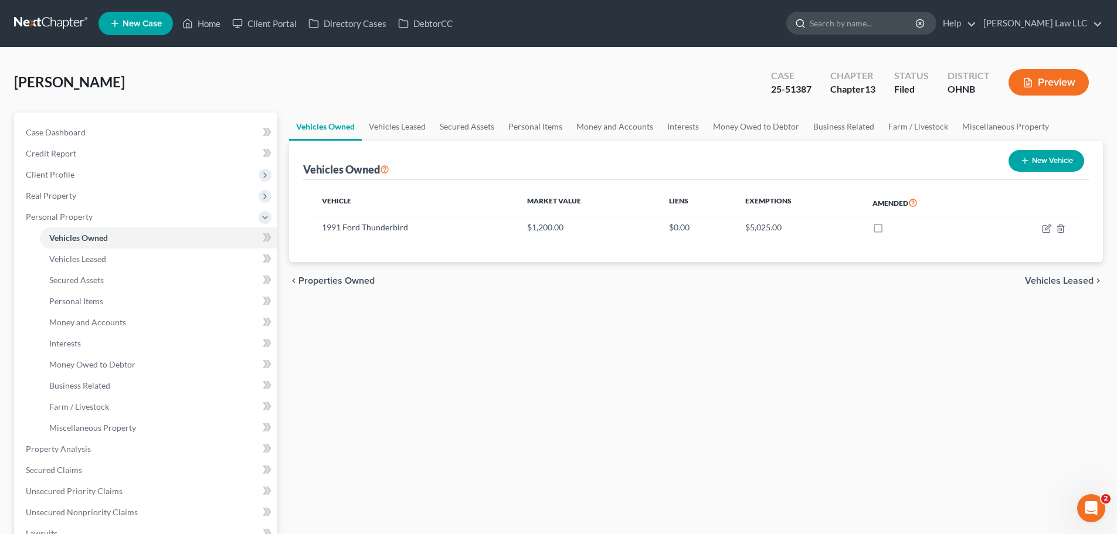
click at [855, 25] on input "search" at bounding box center [863, 23] width 107 height 22
type input "[PERSON_NAME]"
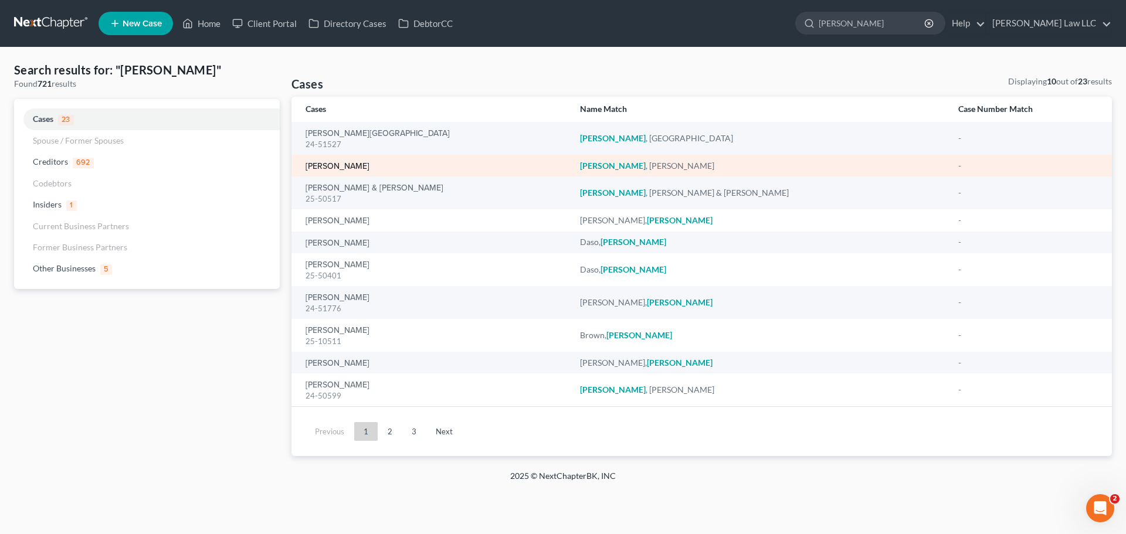
click at [358, 162] on link "[PERSON_NAME]" at bounding box center [338, 166] width 64 height 8
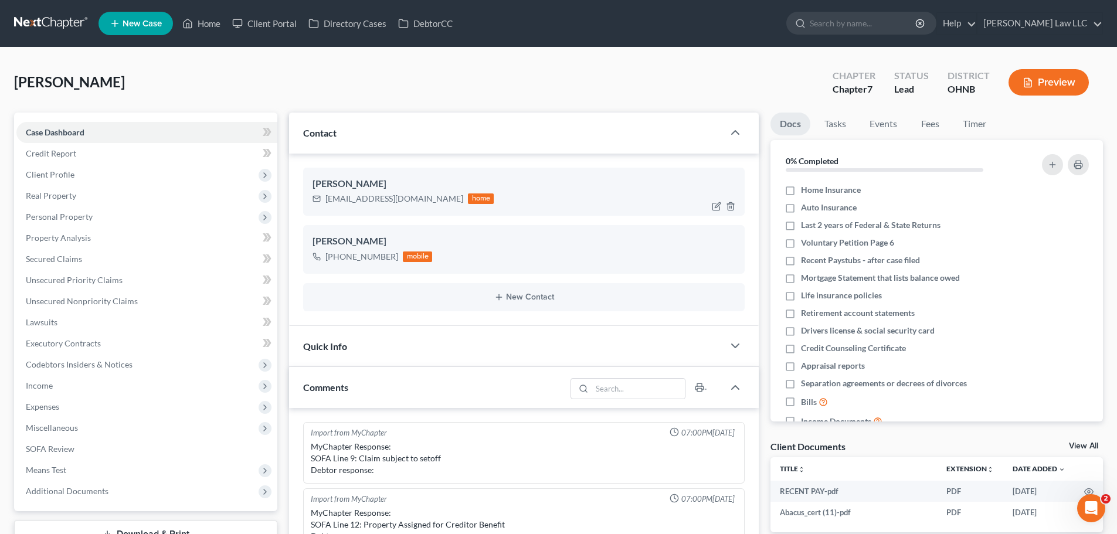
scroll to position [247, 0]
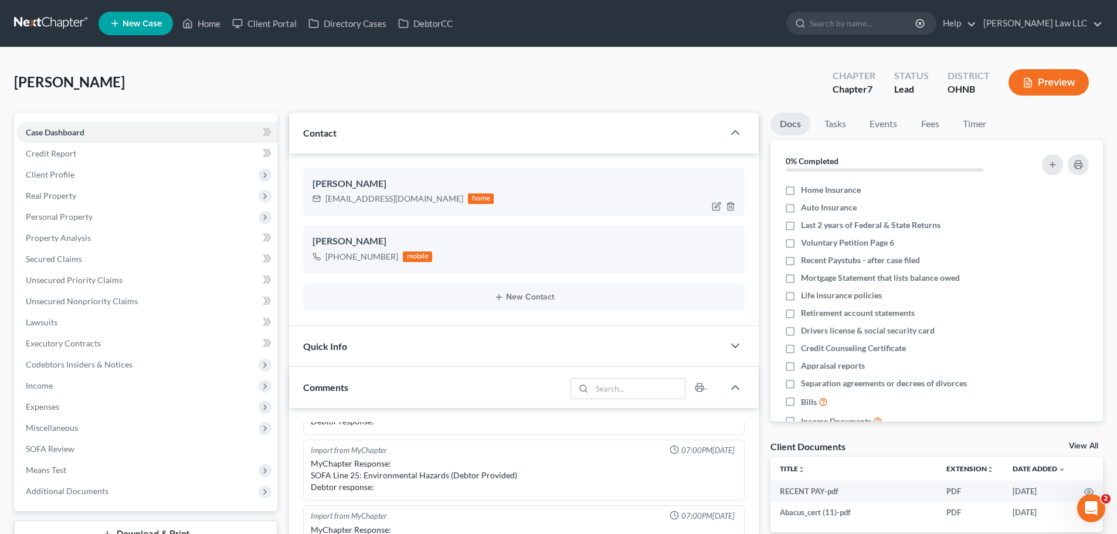
click at [386, 197] on div "[EMAIL_ADDRESS][DOMAIN_NAME]" at bounding box center [394, 199] width 138 height 12
copy div "[EMAIL_ADDRESS][DOMAIN_NAME]"
drag, startPoint x: 58, startPoint y: 386, endPoint x: 66, endPoint y: 389, distance: 8.2
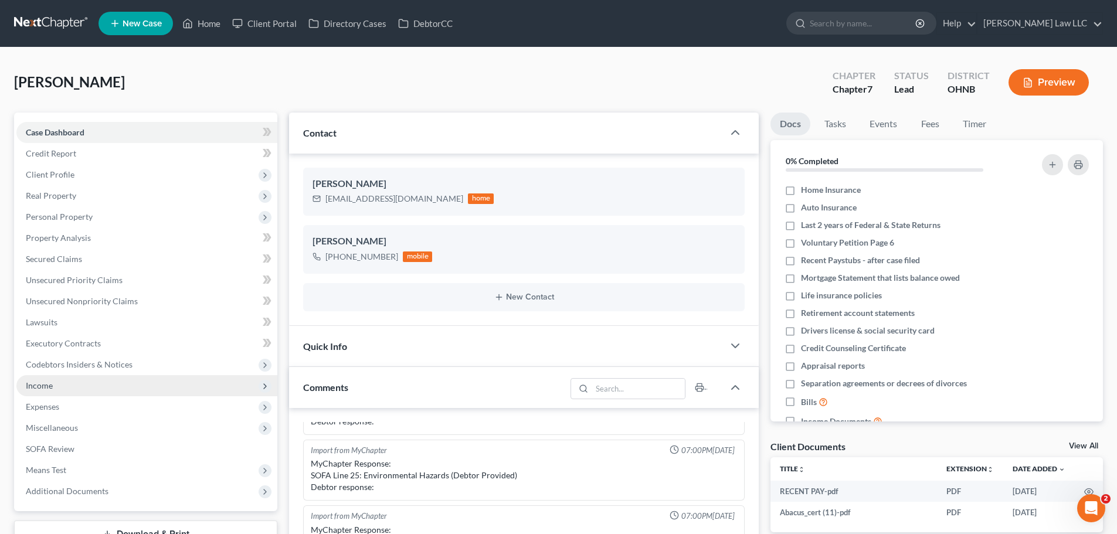
click at [58, 386] on span "Income" at bounding box center [146, 385] width 261 height 21
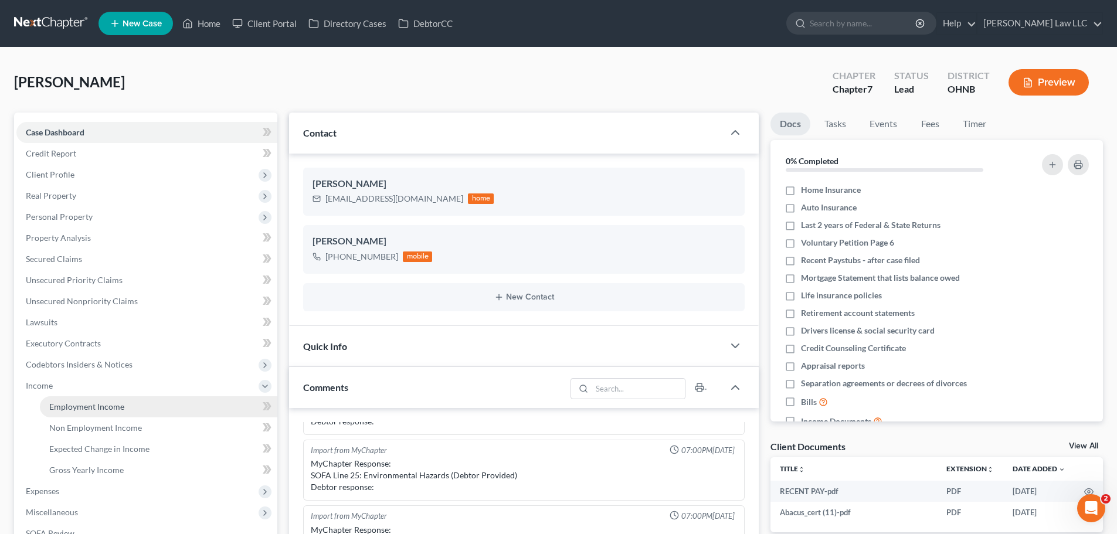
click at [143, 410] on link "Employment Income" at bounding box center [159, 406] width 238 height 21
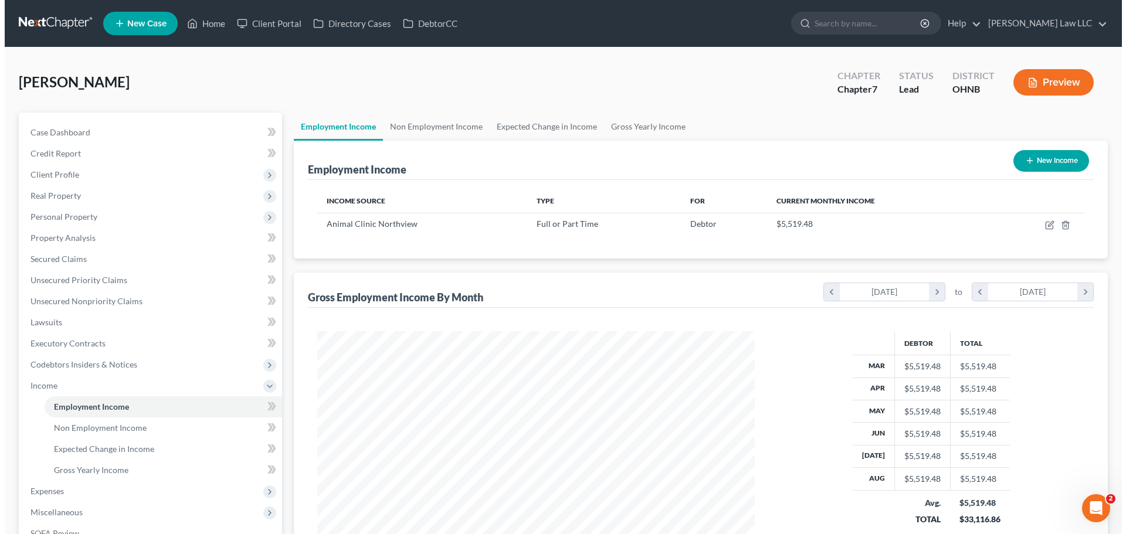
scroll to position [219, 461]
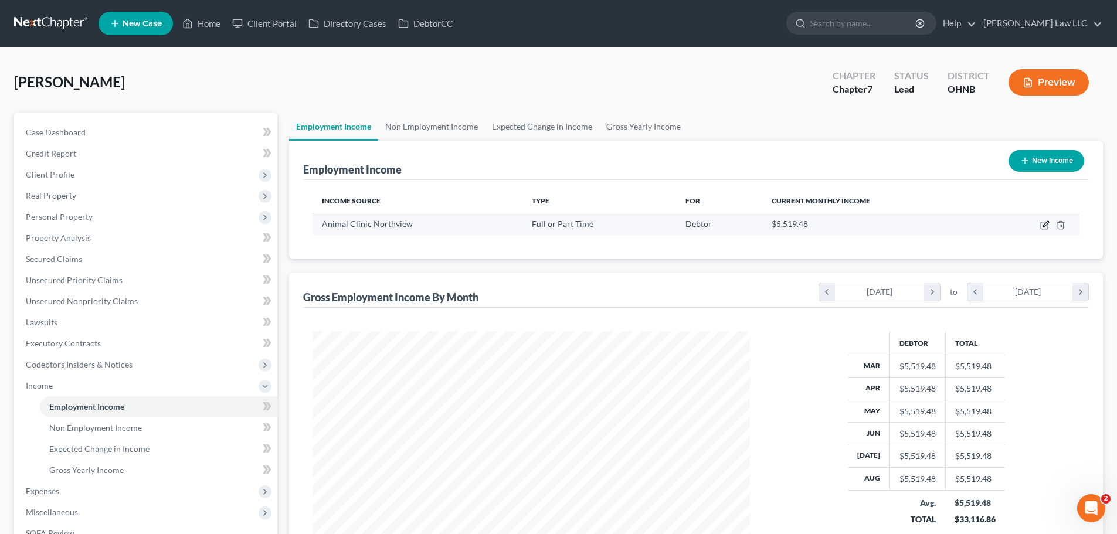
click at [1043, 221] on icon "button" at bounding box center [1044, 225] width 9 height 9
select select "0"
select select "36"
select select "2"
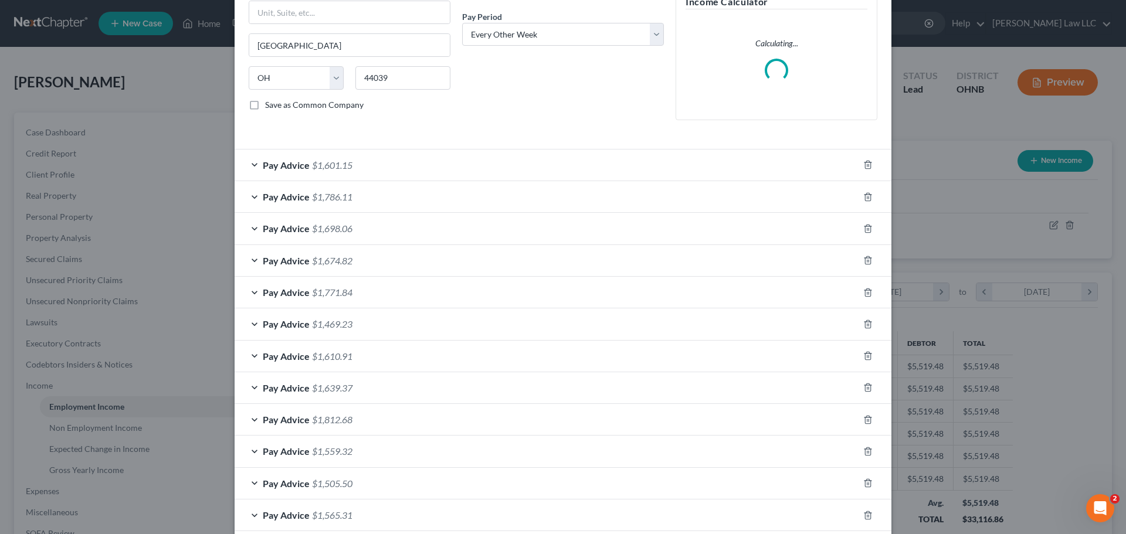
scroll to position [99, 0]
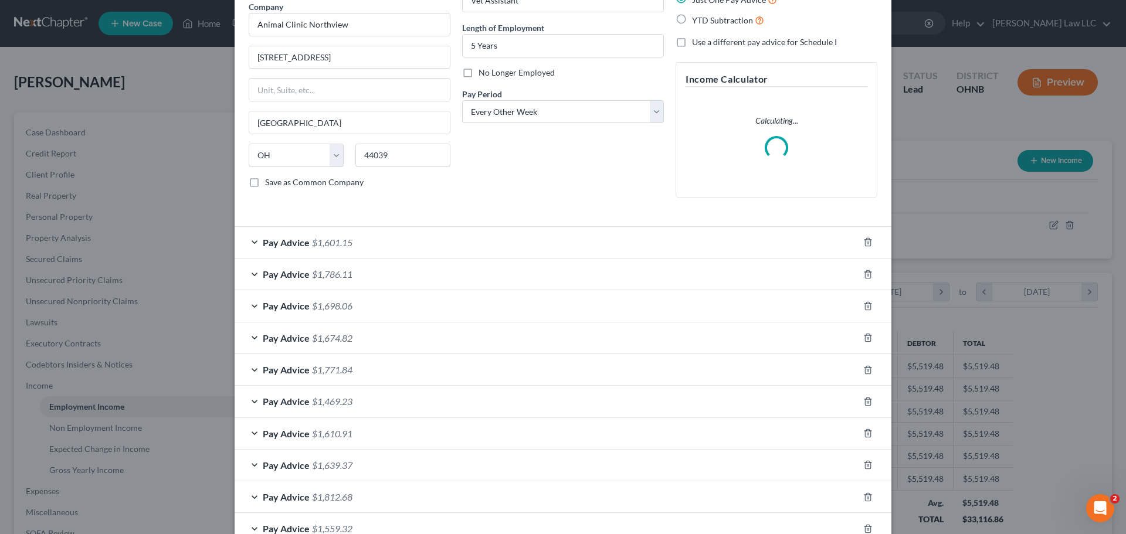
click at [345, 207] on div "Employment Type * Select Full or [DEMOGRAPHIC_DATA] Employment Self Employment …" at bounding box center [349, 81] width 213 height 252
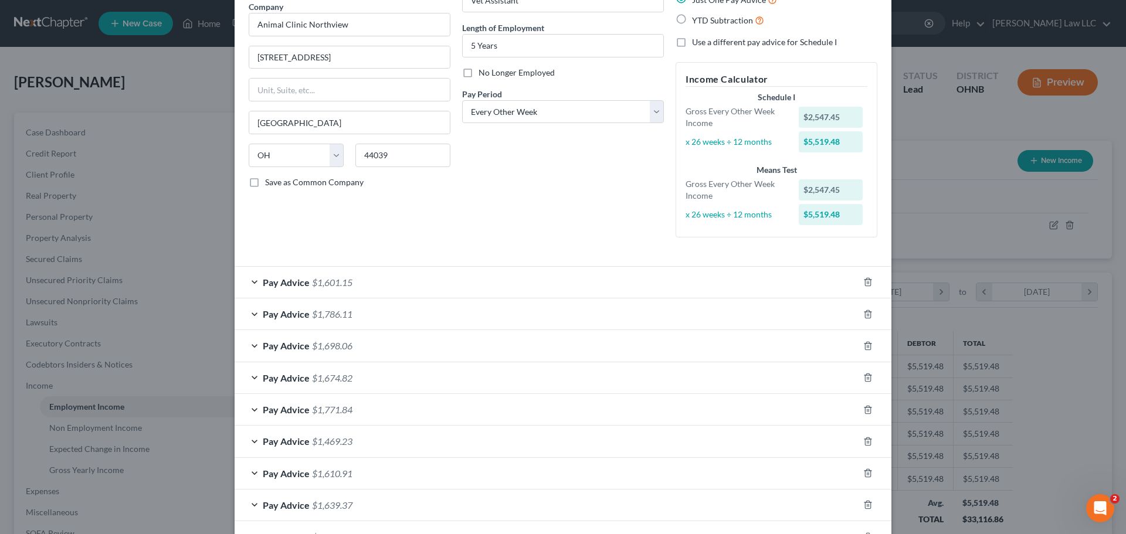
click at [382, 280] on div "Pay Advice $1,601.15" at bounding box center [547, 282] width 624 height 31
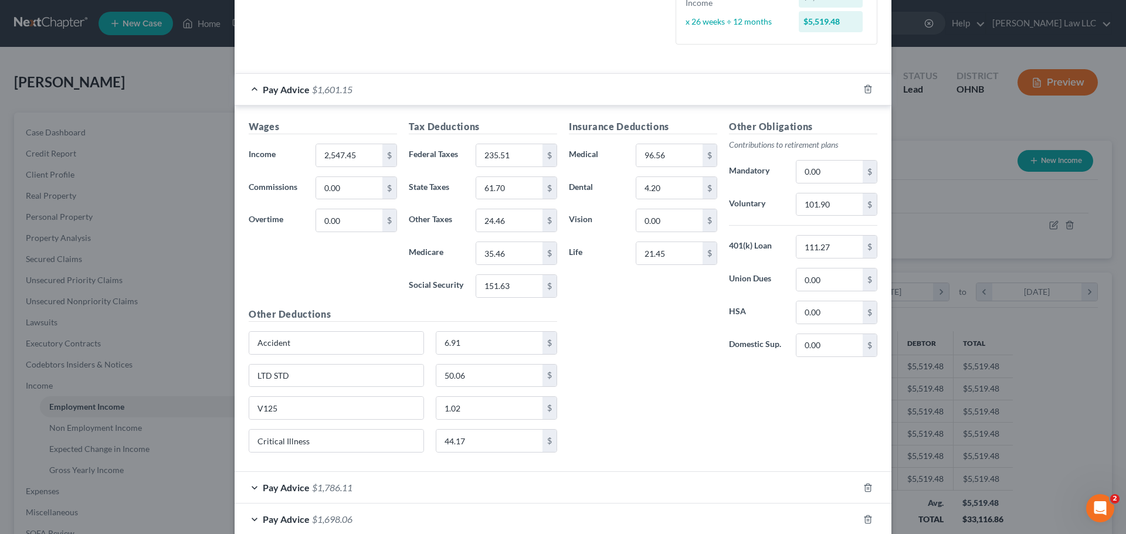
scroll to position [216, 0]
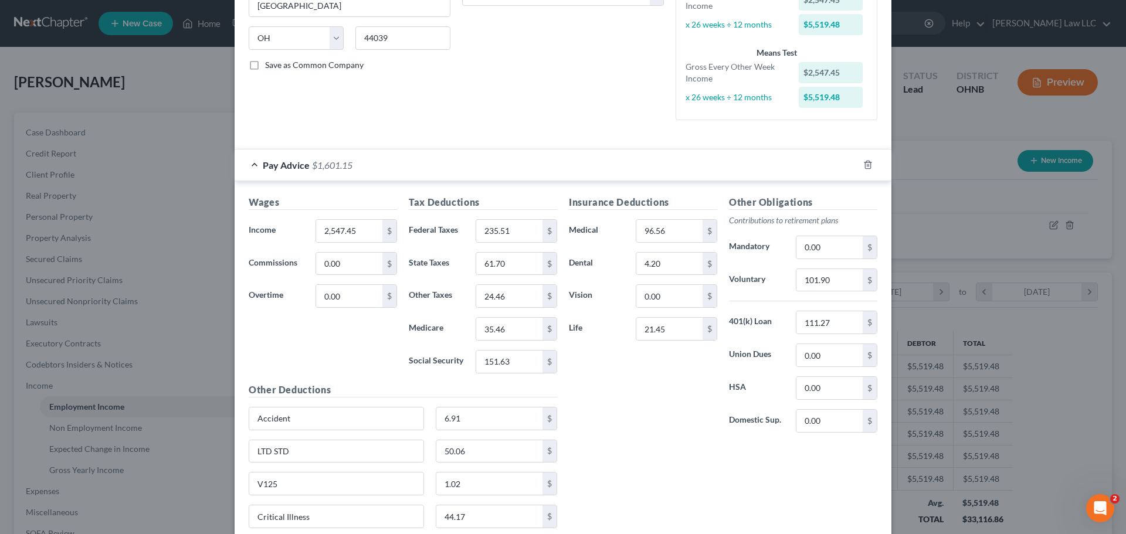
click at [345, 171] on div "Pay Advice $1,601.15" at bounding box center [547, 165] width 624 height 31
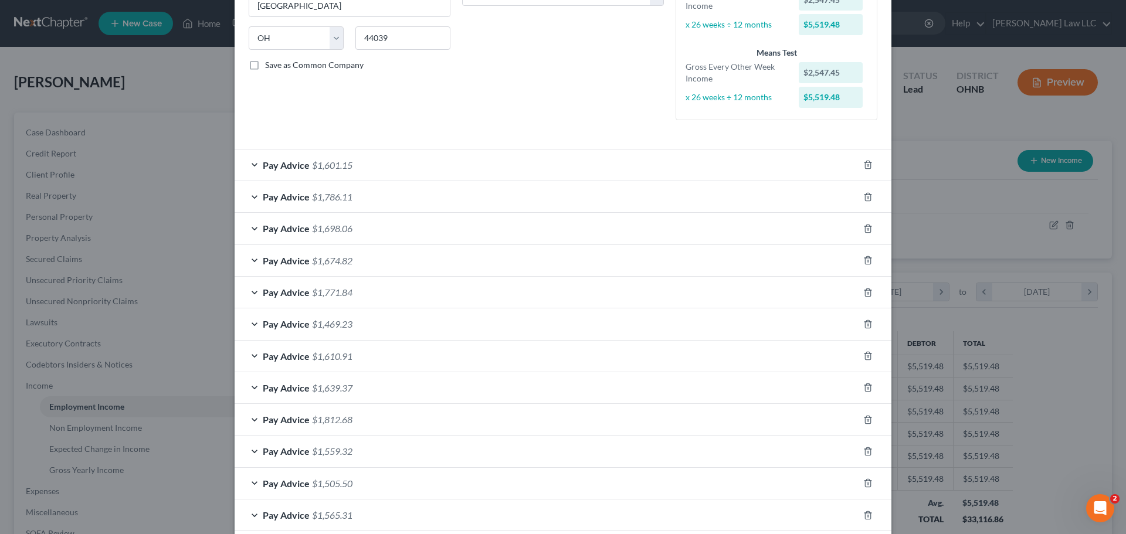
click at [327, 168] on span "$1,601.15" at bounding box center [332, 165] width 40 height 11
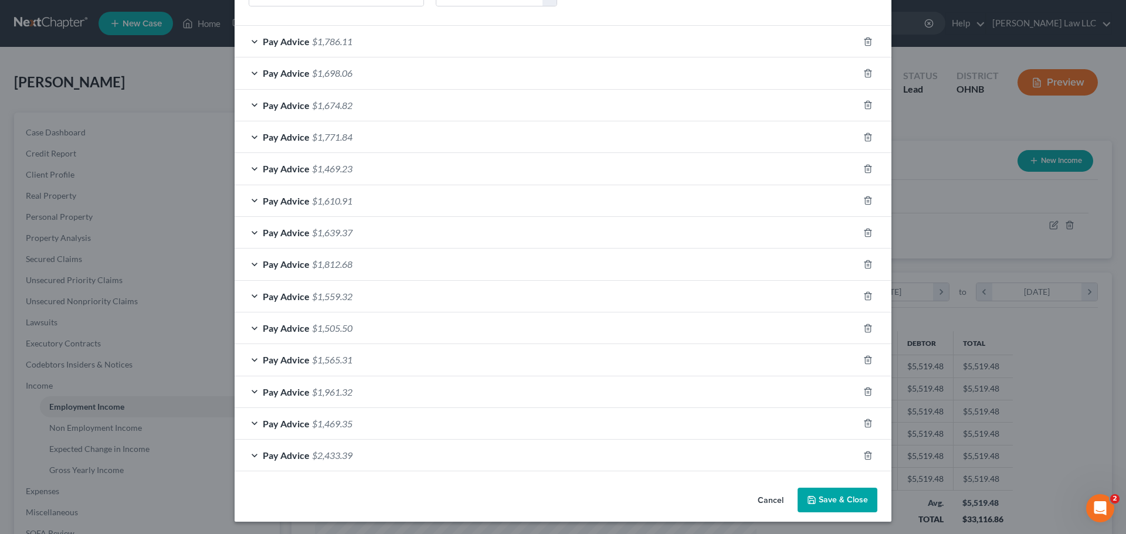
scroll to position [740, 0]
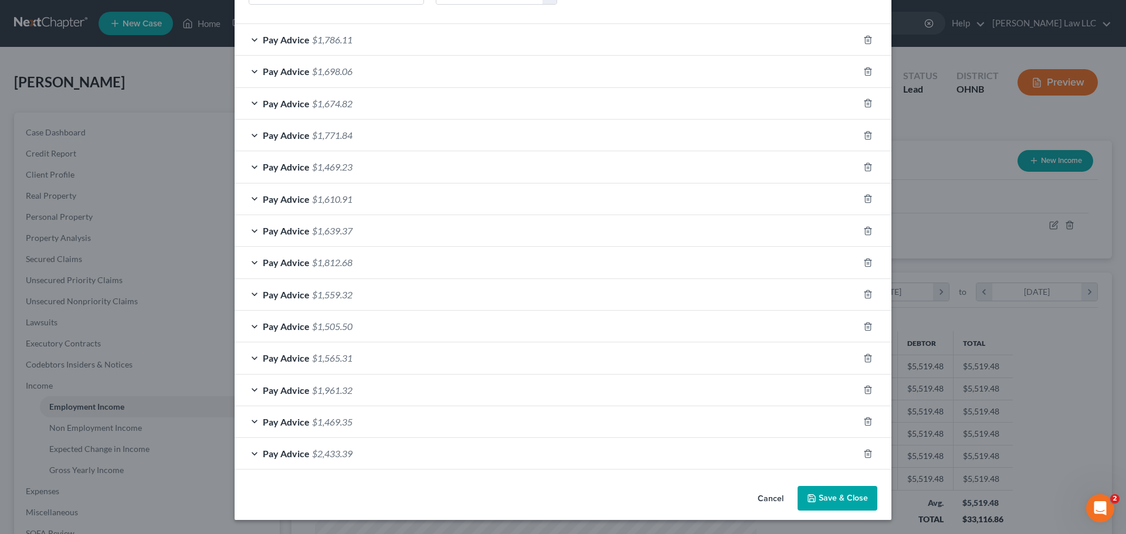
click at [339, 456] on span "$2,433.39" at bounding box center [332, 453] width 40 height 11
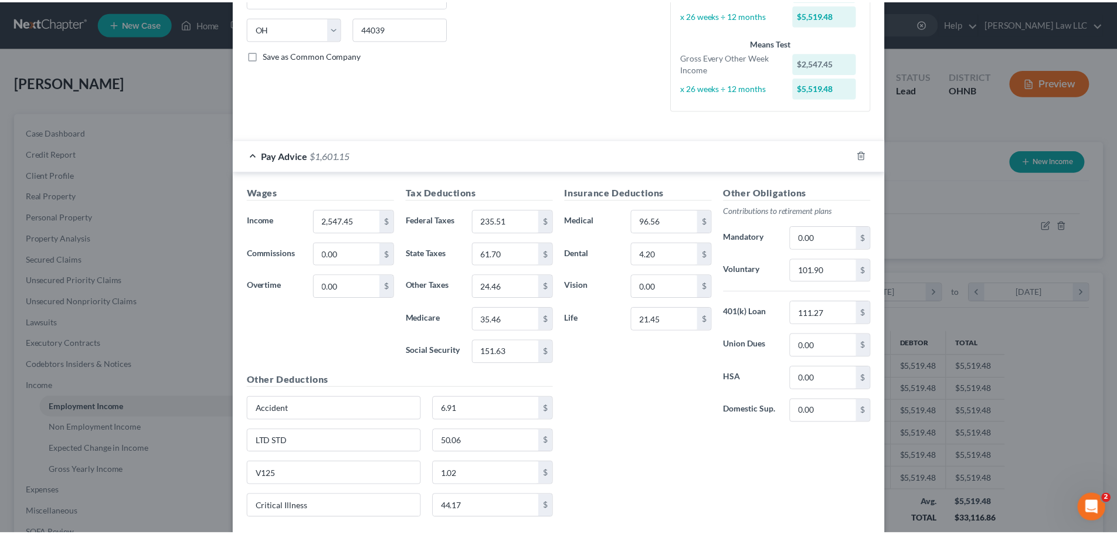
scroll to position [0, 0]
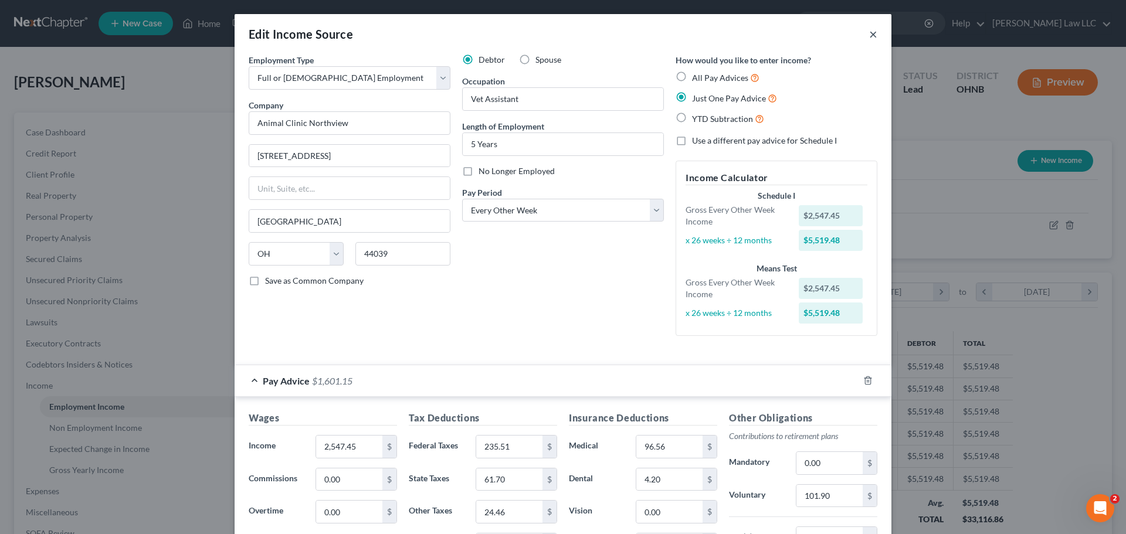
click at [869, 35] on button "×" at bounding box center [873, 34] width 8 height 14
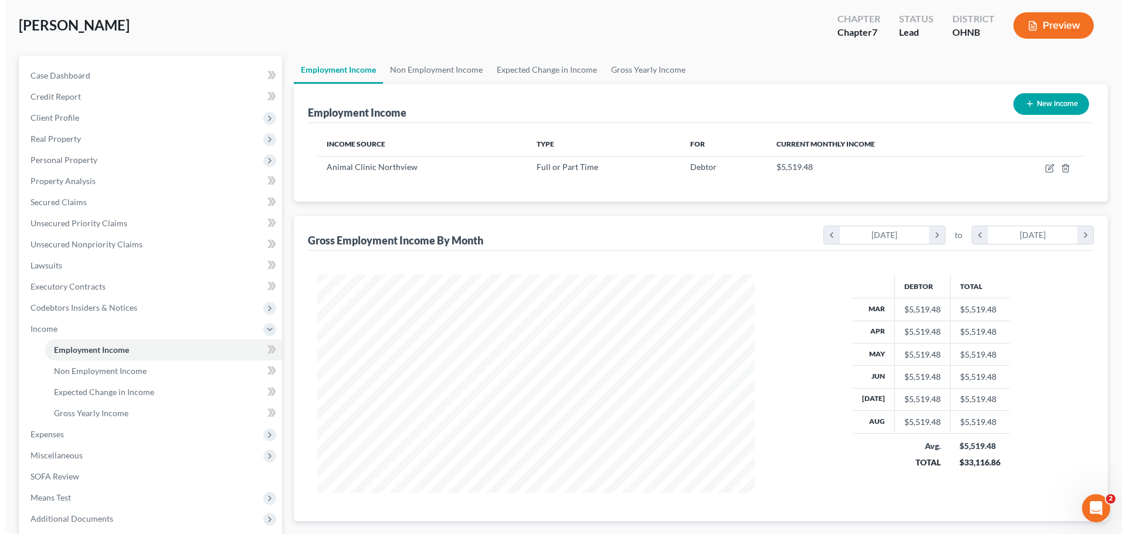
scroll to position [143, 0]
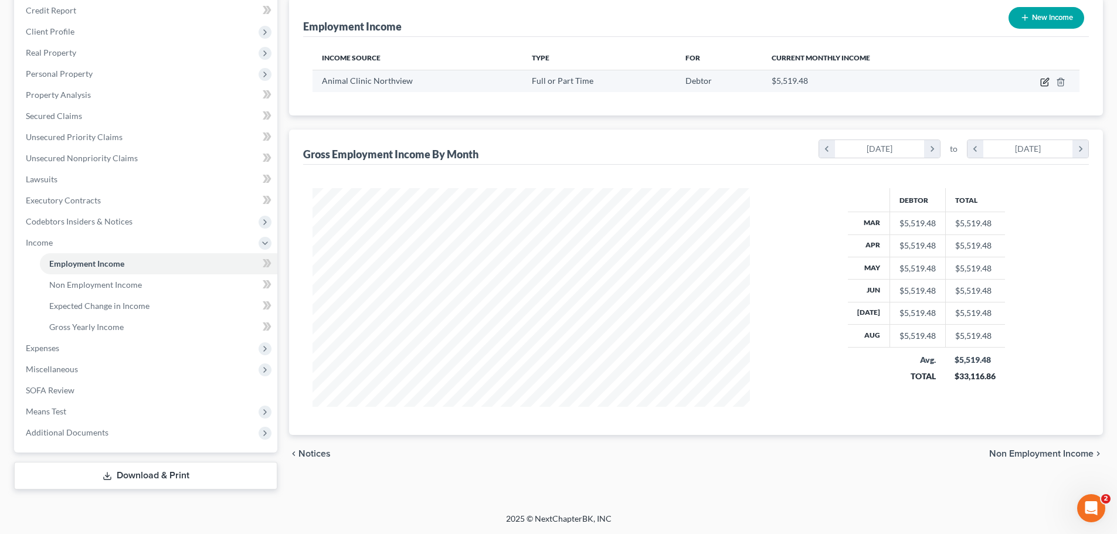
click at [1045, 77] on icon "button" at bounding box center [1044, 81] width 9 height 9
select select "0"
select select "36"
select select "2"
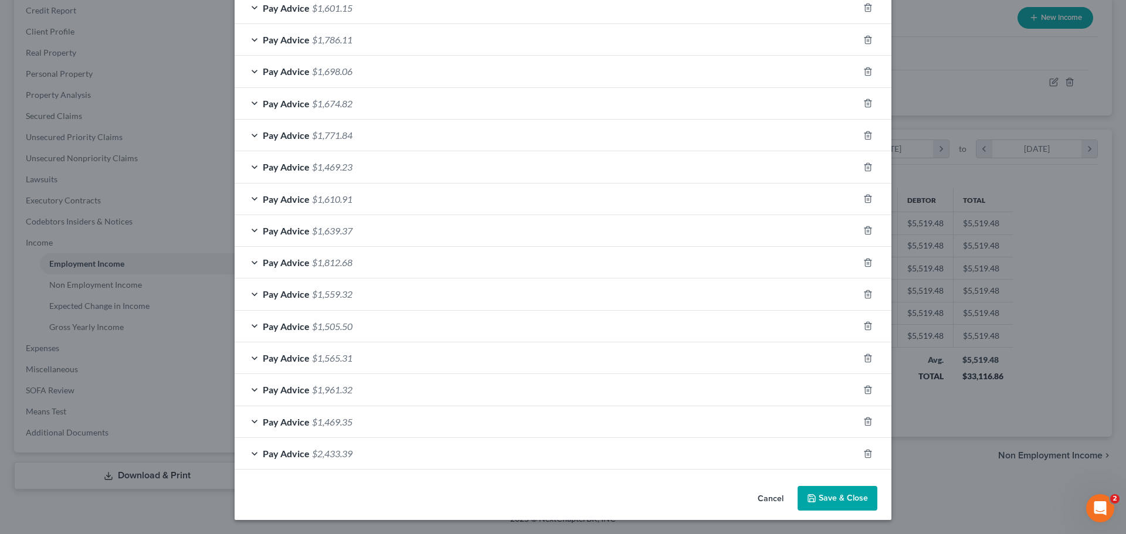
scroll to position [373, 0]
click at [266, 452] on span "Pay Advice" at bounding box center [286, 453] width 47 height 11
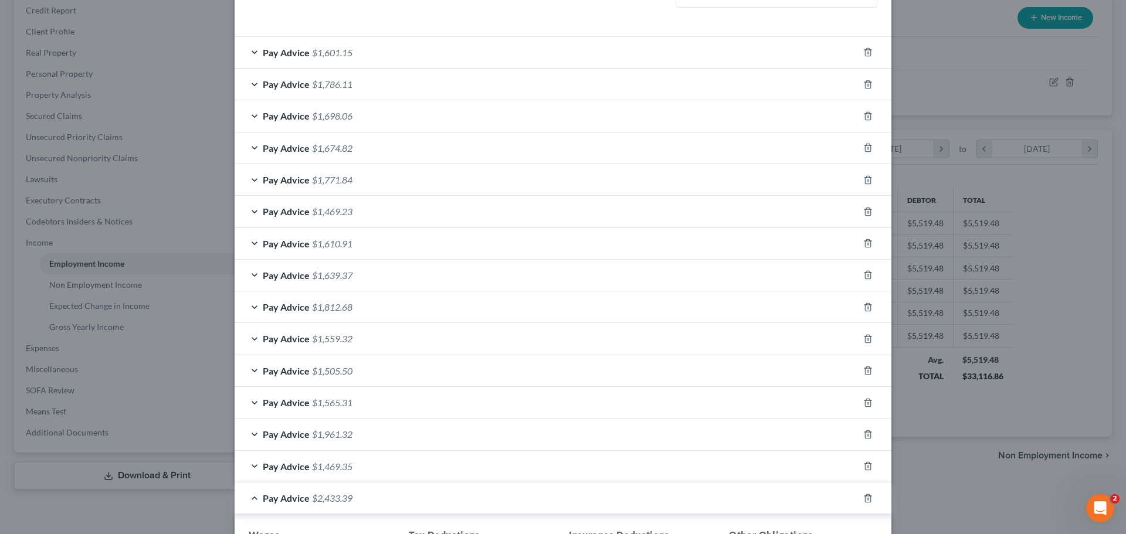
scroll to position [0, 0]
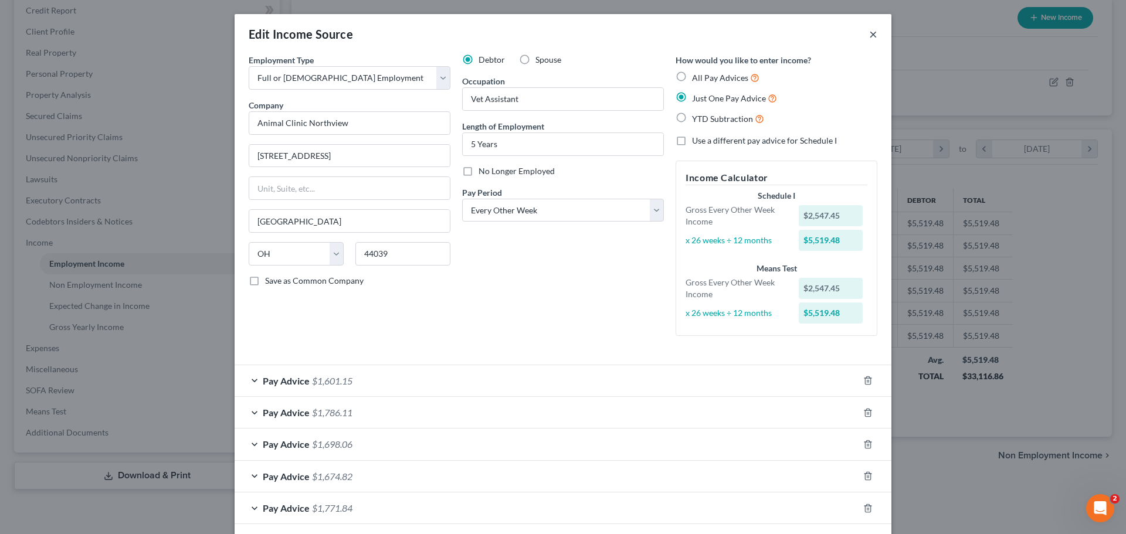
click at [869, 33] on button "×" at bounding box center [873, 34] width 8 height 14
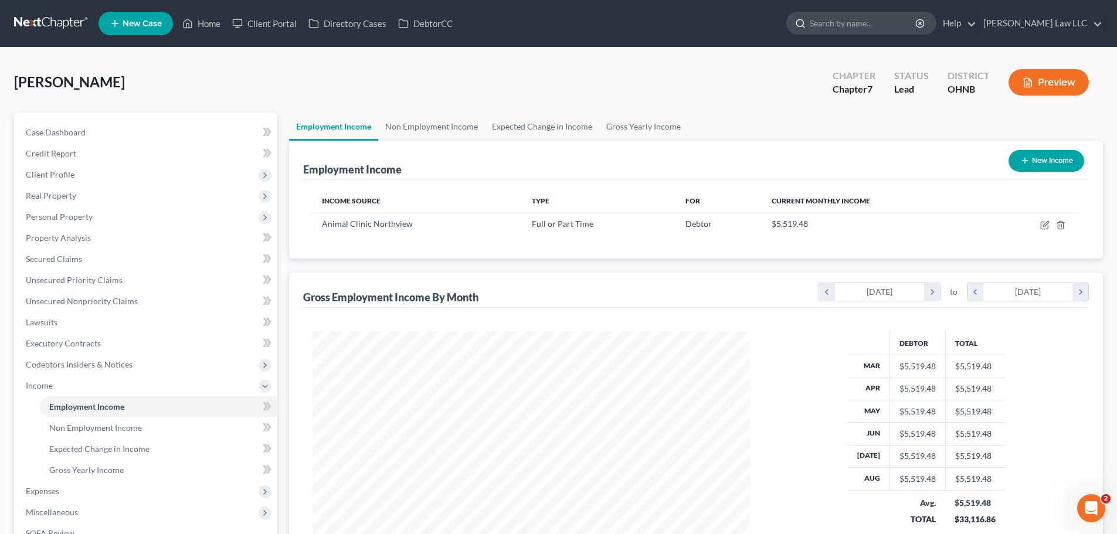
click at [864, 16] on input "search" at bounding box center [863, 23] width 107 height 22
type input "field"
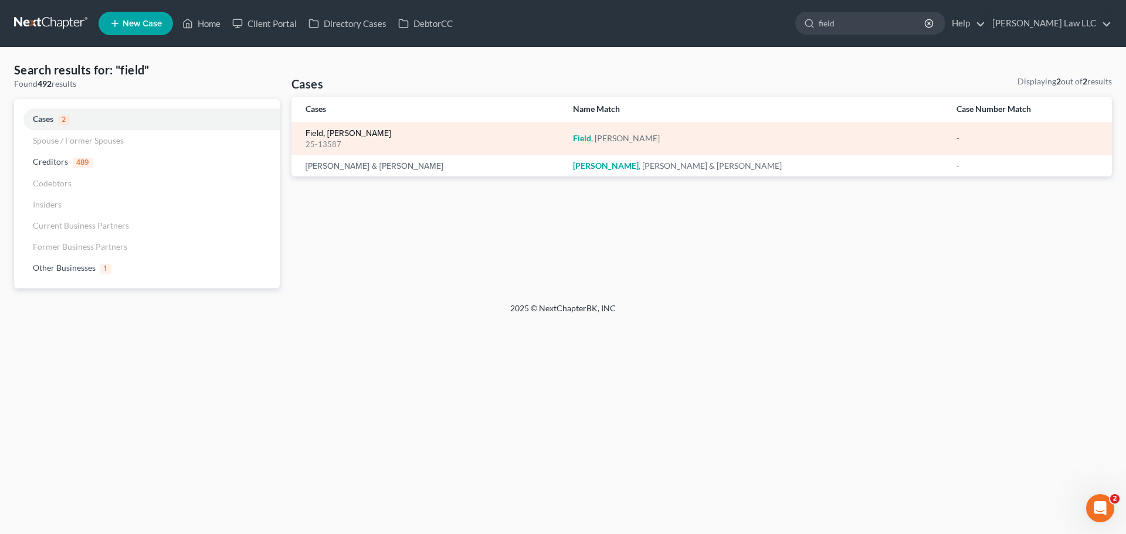
click at [333, 133] on link "Field, [PERSON_NAME]" at bounding box center [349, 134] width 86 height 8
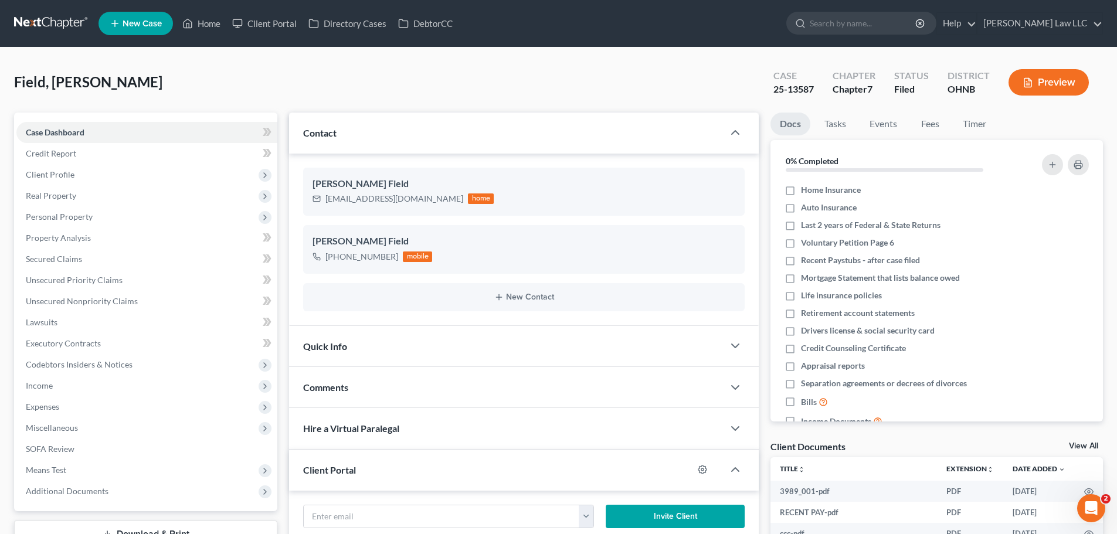
scroll to position [233, 0]
click at [866, 32] on input "search" at bounding box center [863, 23] width 107 height 22
type input "KAPELUCK"
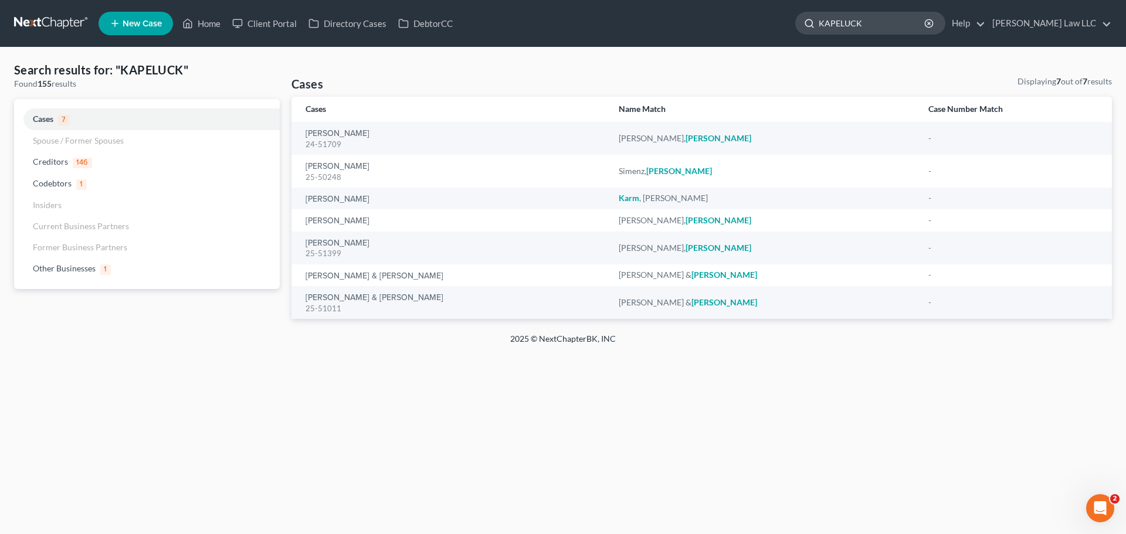
click at [913, 22] on input "KAPELUCK" at bounding box center [872, 23] width 107 height 22
drag, startPoint x: 910, startPoint y: 31, endPoint x: 790, endPoint y: 20, distance: 120.2
click at [790, 21] on ul "New Case Home Client Portal Directory Cases DebtorCC KAPELUCK - No Result - Oth…" at bounding box center [605, 23] width 1013 height 30
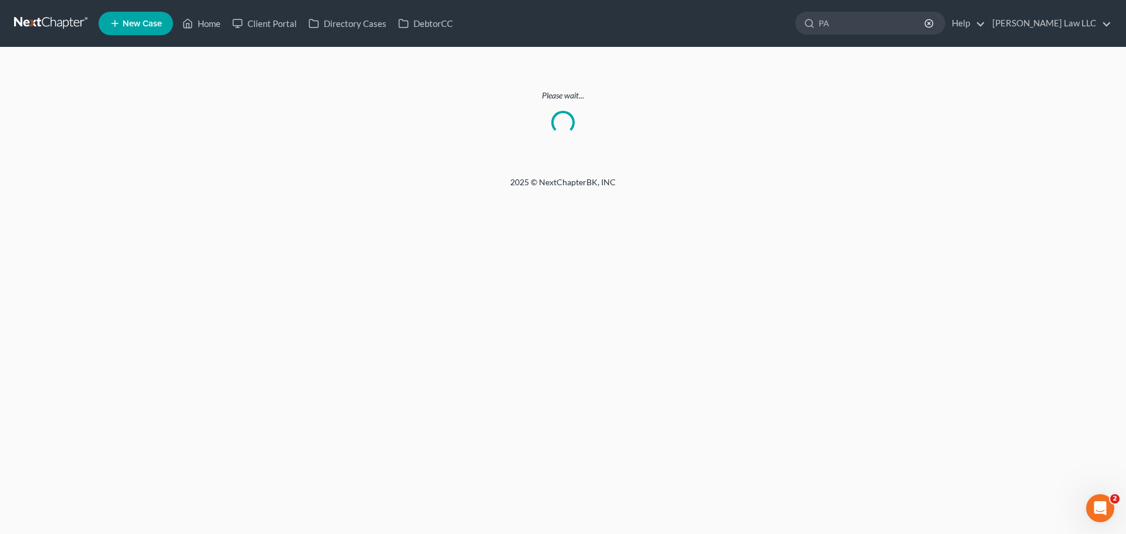
type input "P"
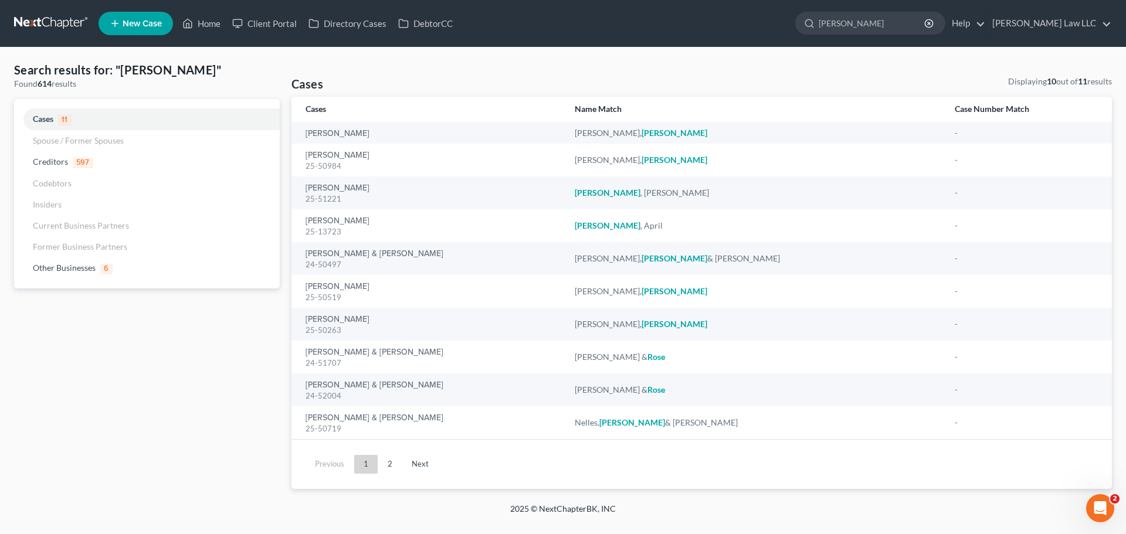
type input "[PERSON_NAME]"
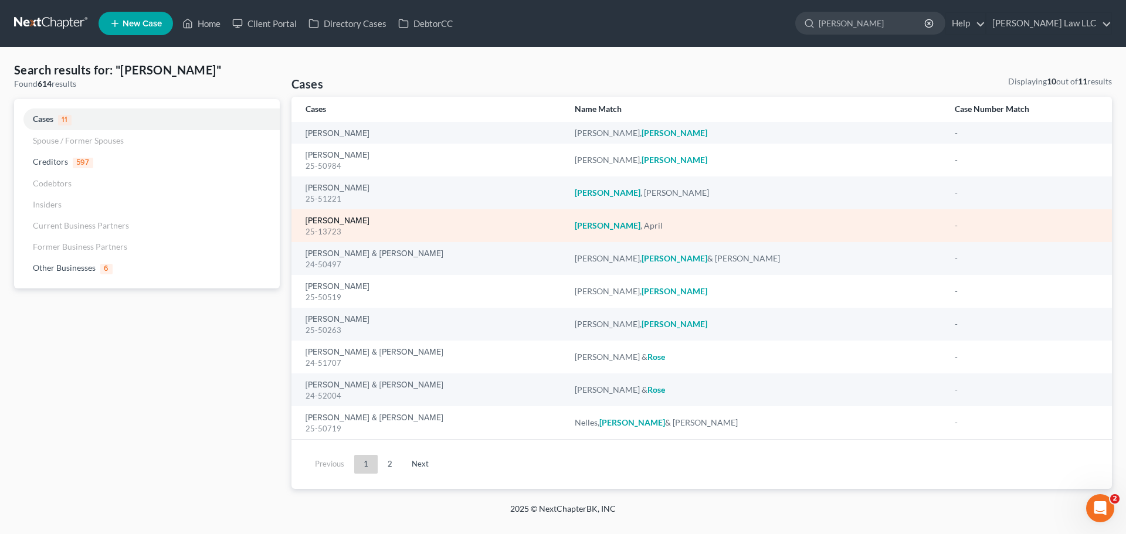
click at [341, 224] on link "[PERSON_NAME]" at bounding box center [338, 221] width 64 height 8
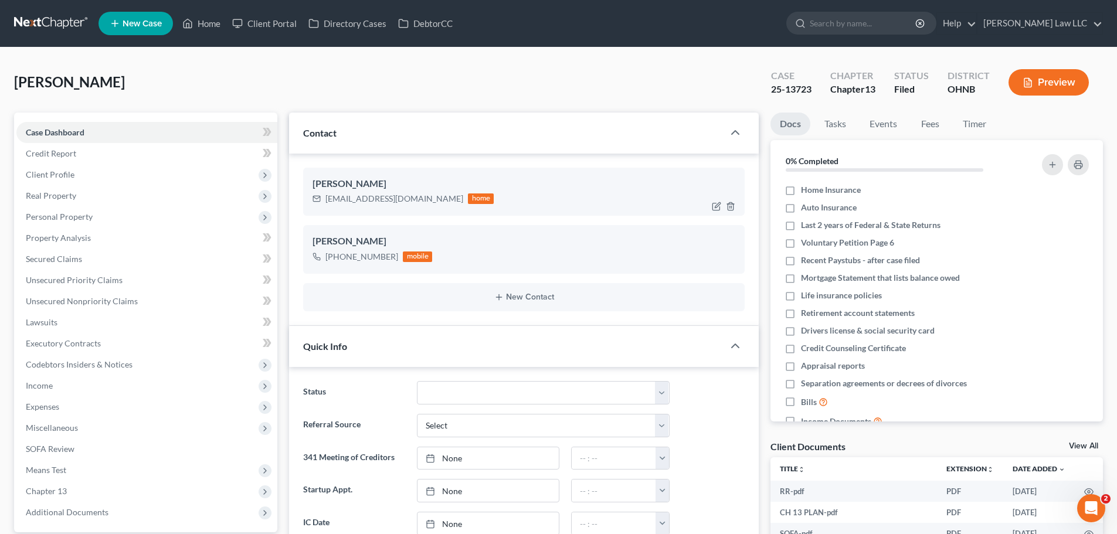
scroll to position [125, 0]
click at [56, 302] on span "Unsecured Nonpriority Claims" at bounding box center [82, 301] width 112 height 10
